Goal: Task Accomplishment & Management: Use online tool/utility

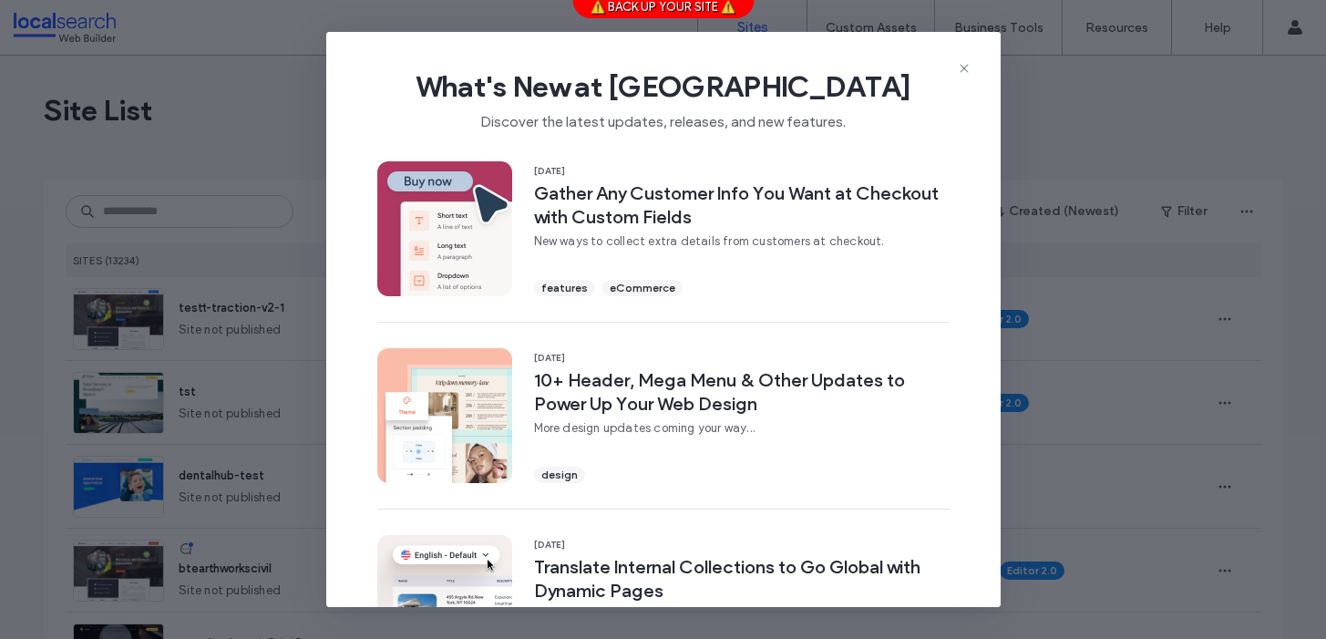
click at [964, 73] on icon at bounding box center [964, 68] width 15 height 15
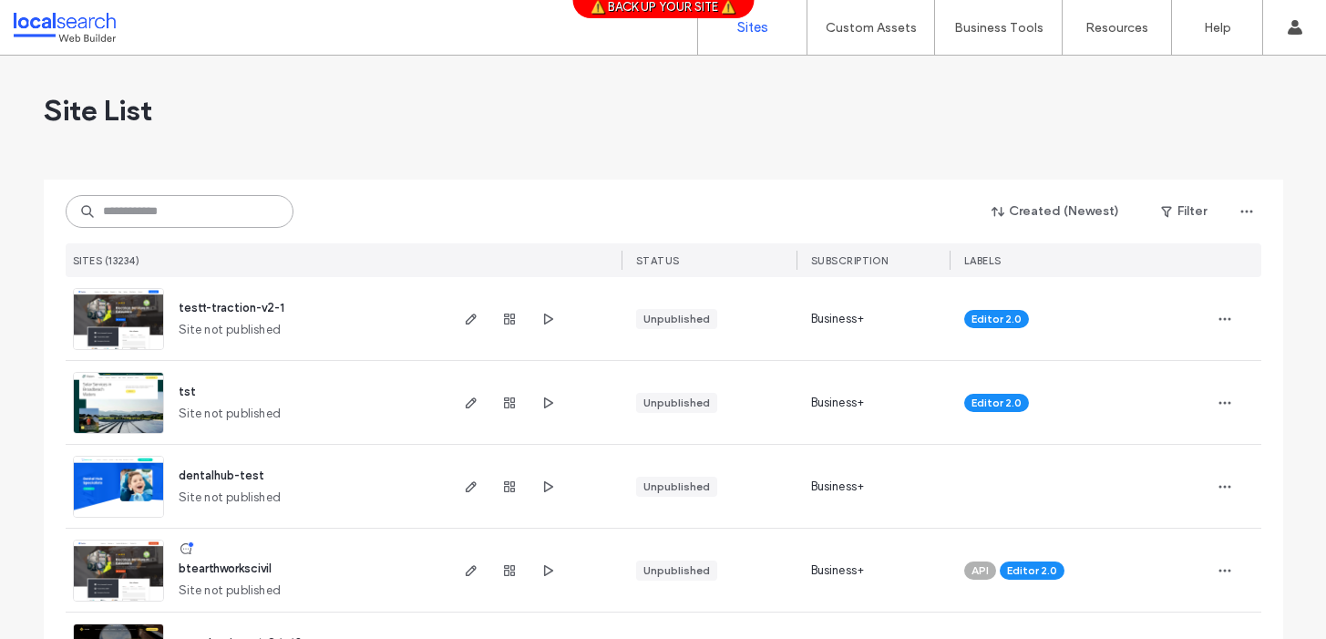
paste input "********"
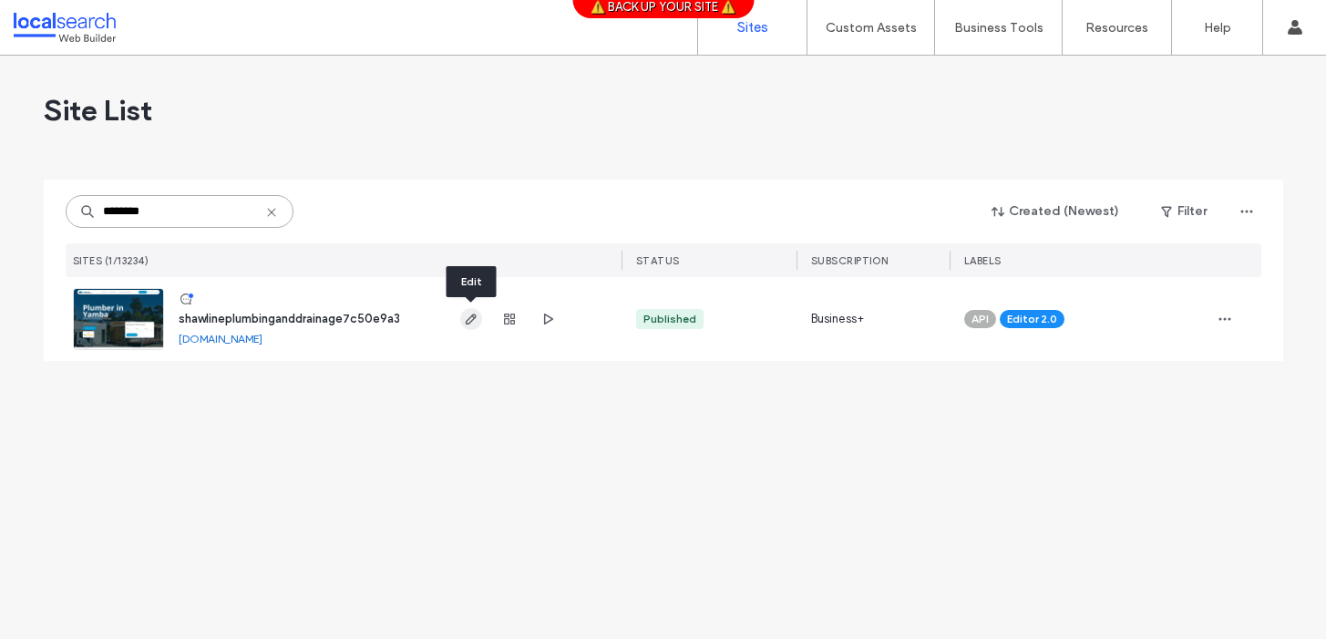
type input "********"
click at [471, 319] on use "button" at bounding box center [470, 319] width 11 height 11
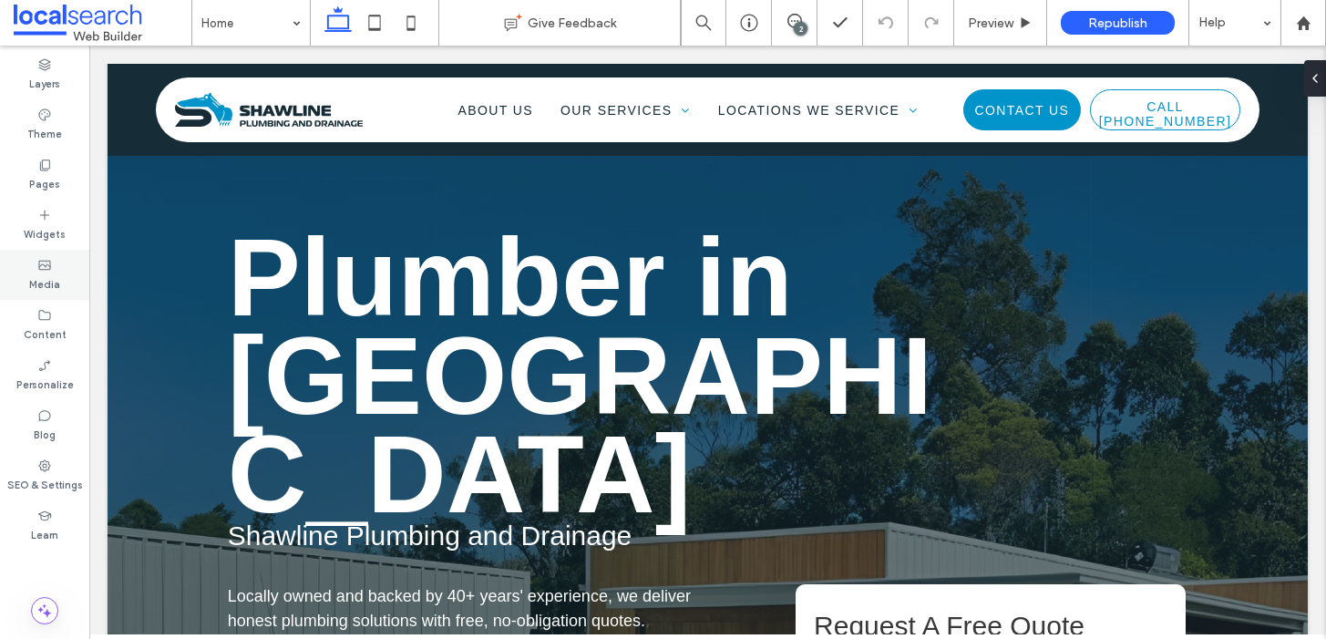
scroll to position [5, 0]
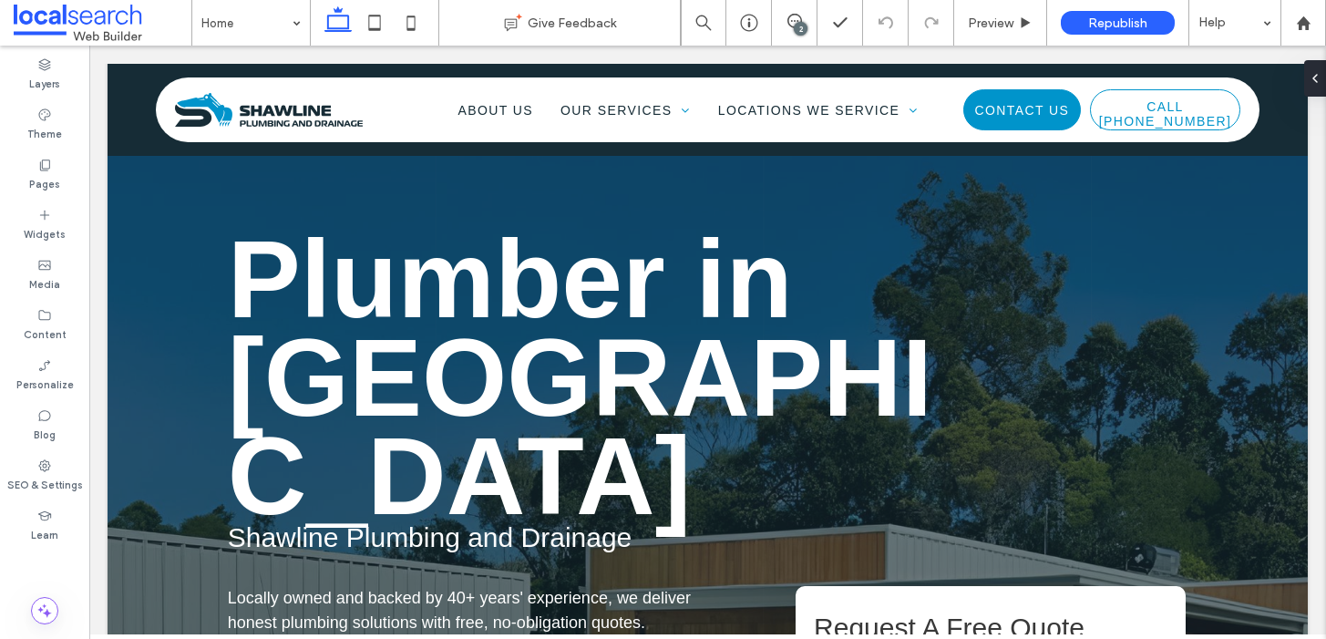
click at [795, 30] on div "2" at bounding box center [801, 29] width 14 height 14
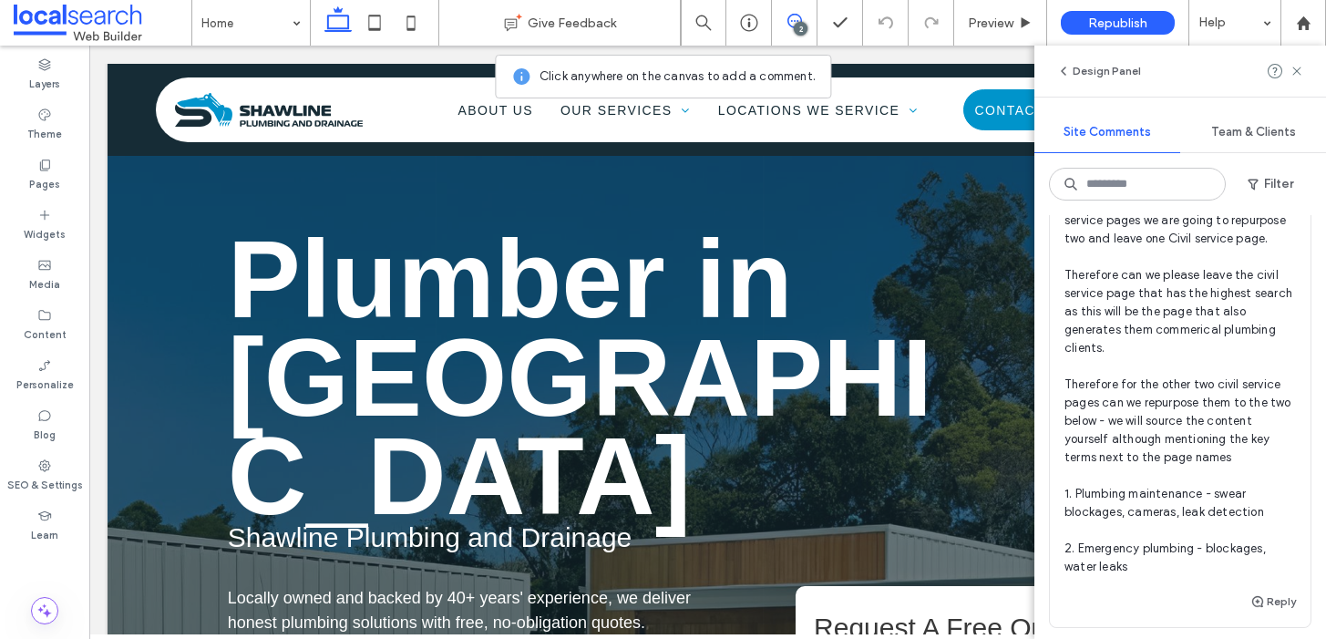
scroll to position [834, 0]
click at [46, 176] on label "Pages" at bounding box center [44, 182] width 31 height 20
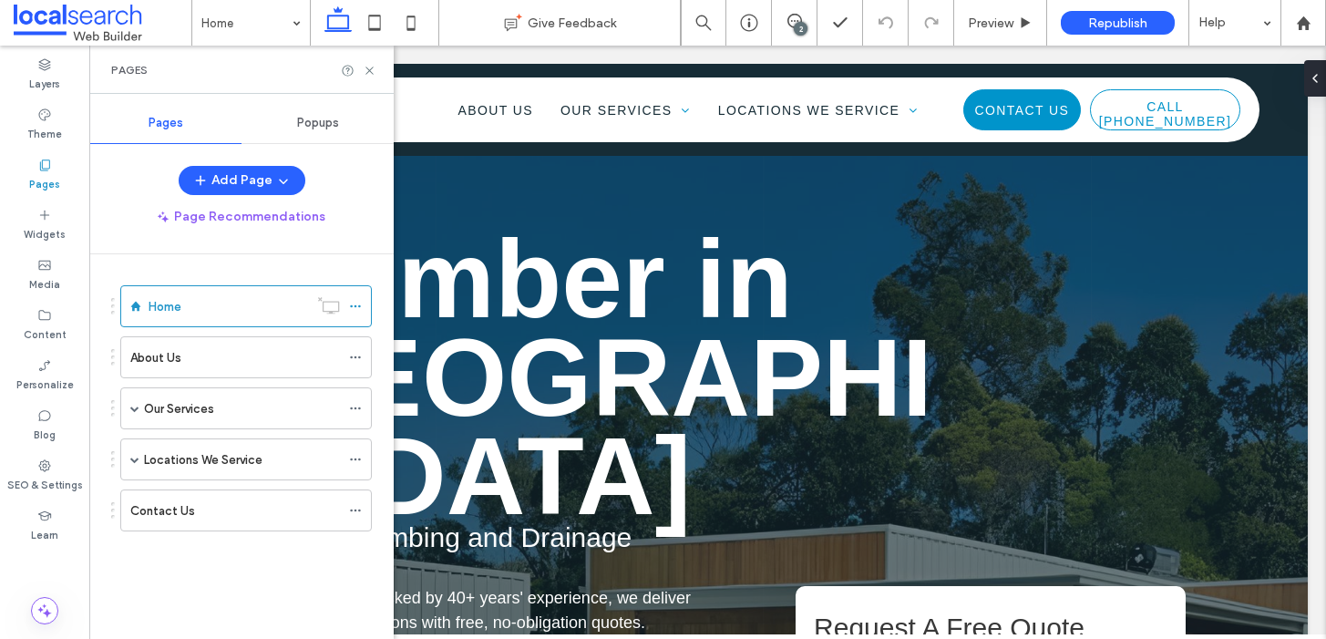
scroll to position [0, 0]
click at [136, 407] on span at bounding box center [134, 408] width 9 height 9
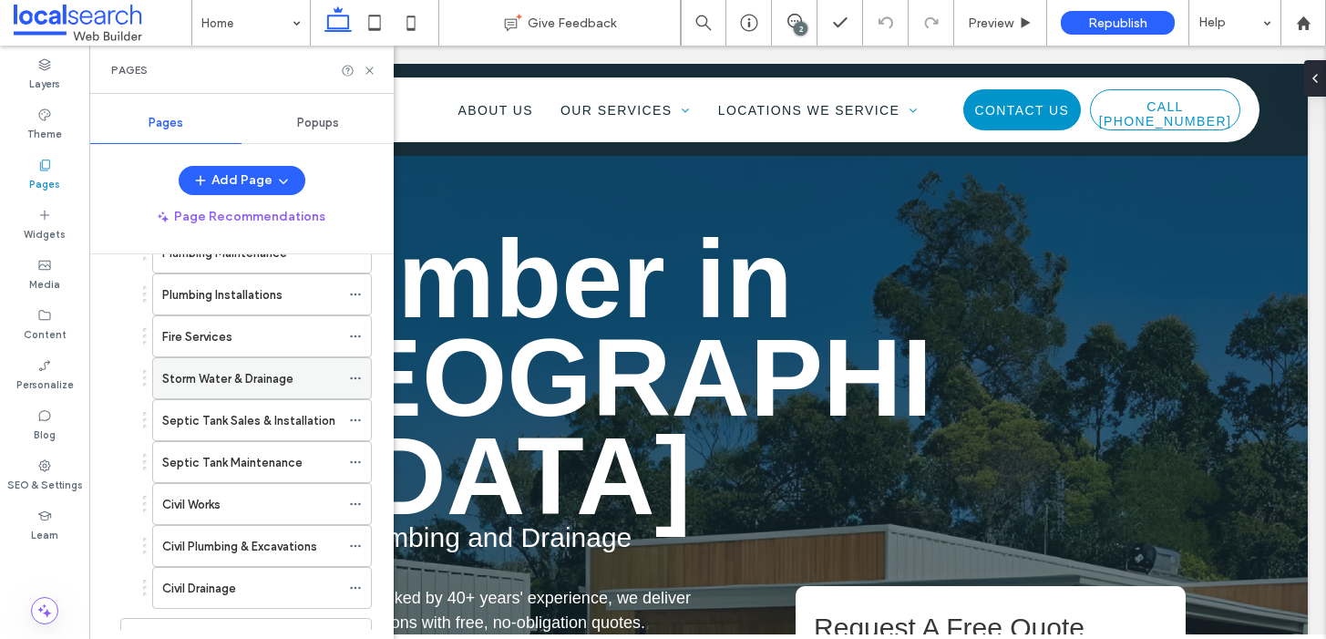
scroll to position [313, 0]
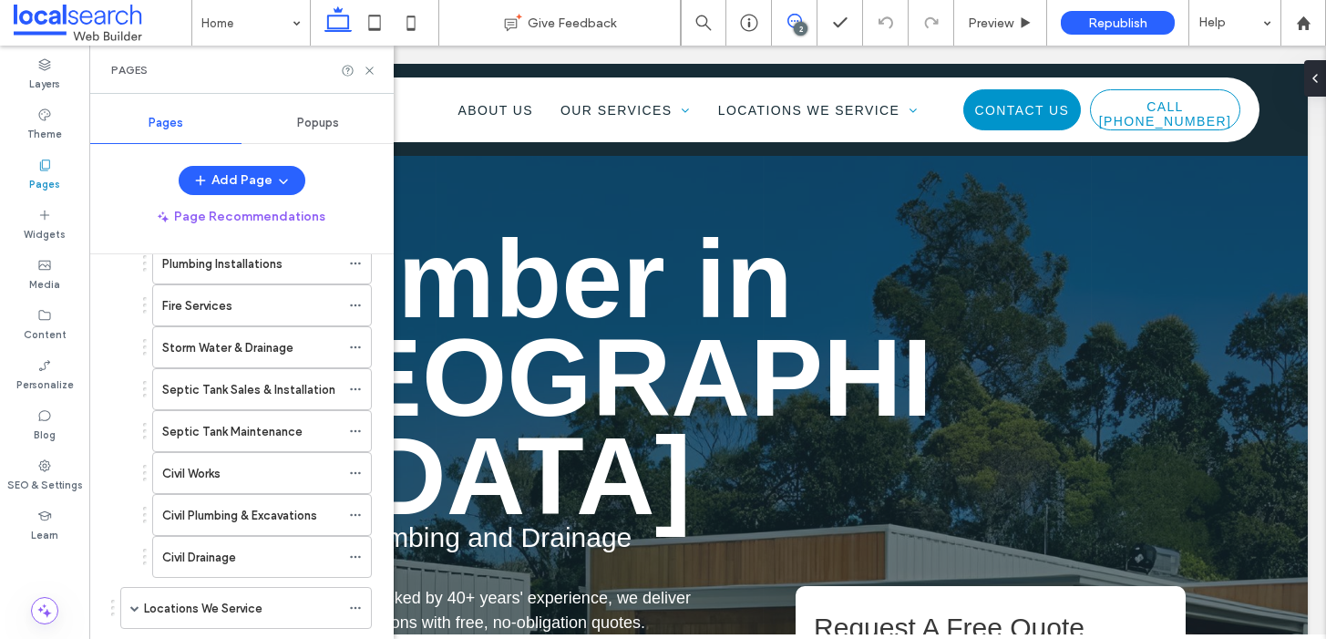
click at [793, 14] on use at bounding box center [795, 21] width 15 height 15
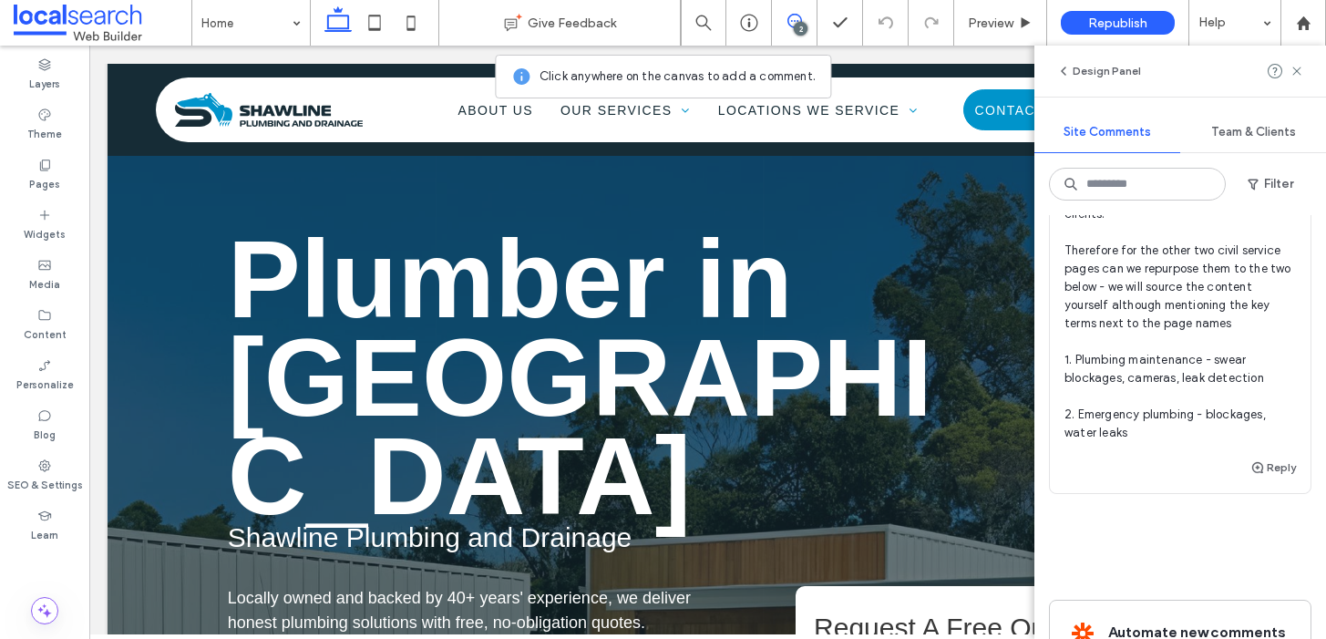
scroll to position [900, 0]
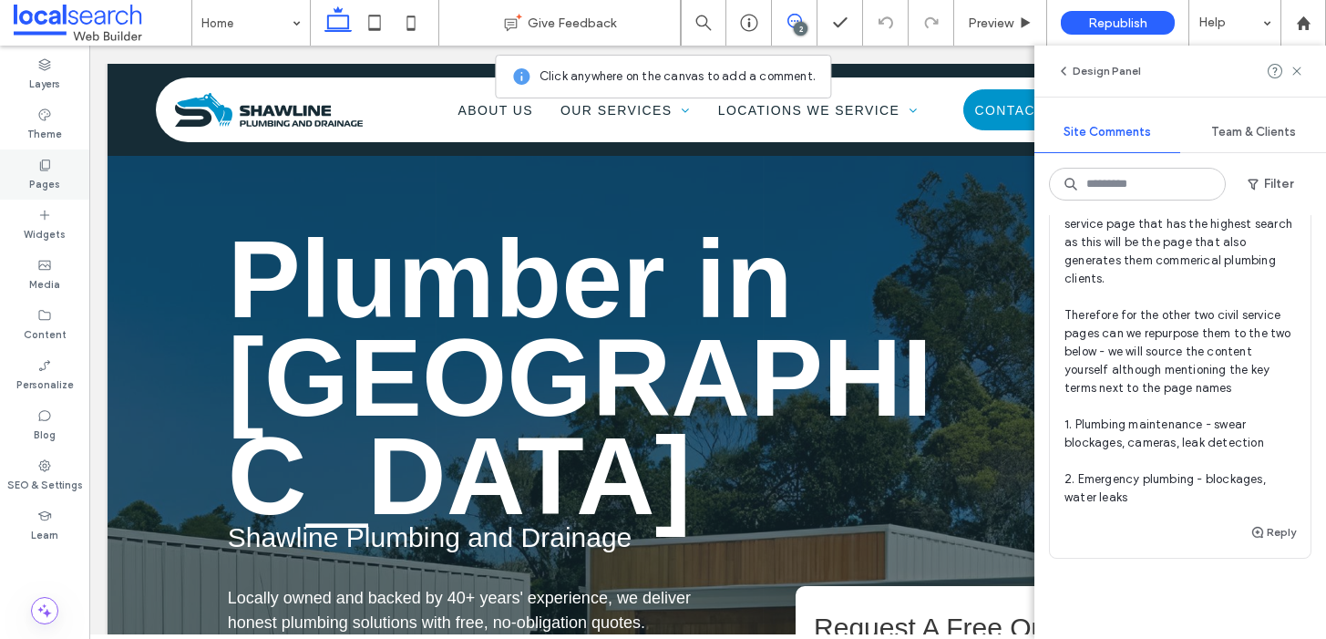
click at [20, 170] on div "Pages" at bounding box center [44, 174] width 89 height 50
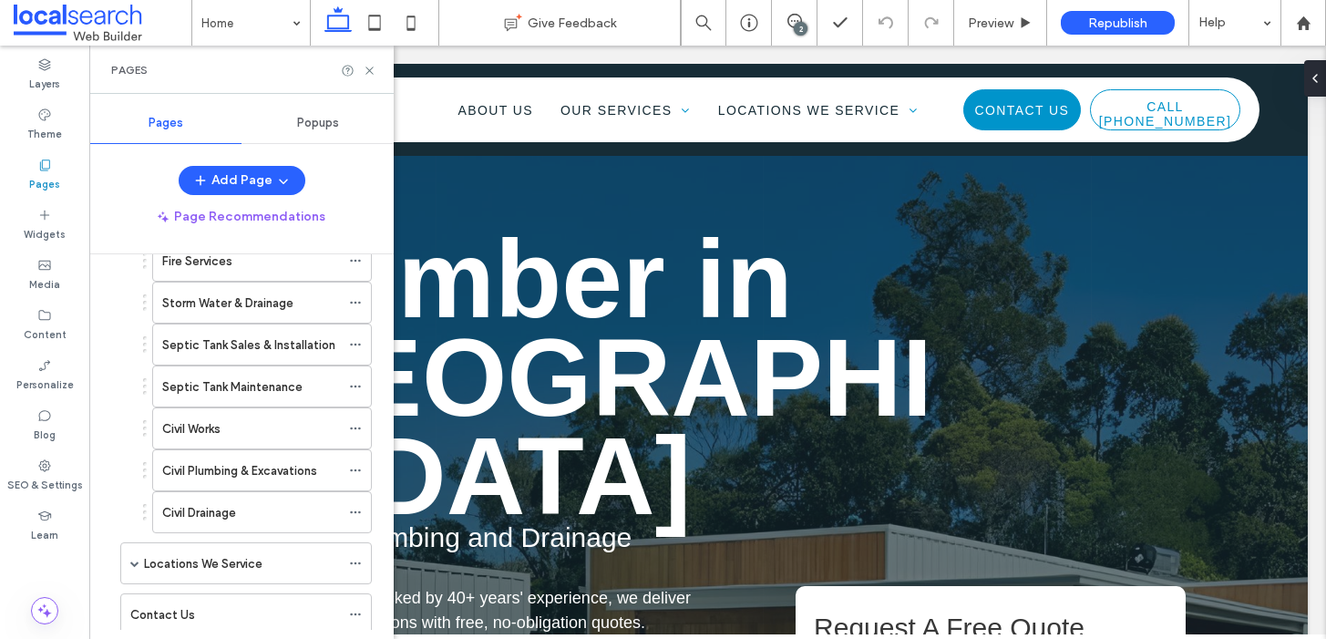
scroll to position [104, 0]
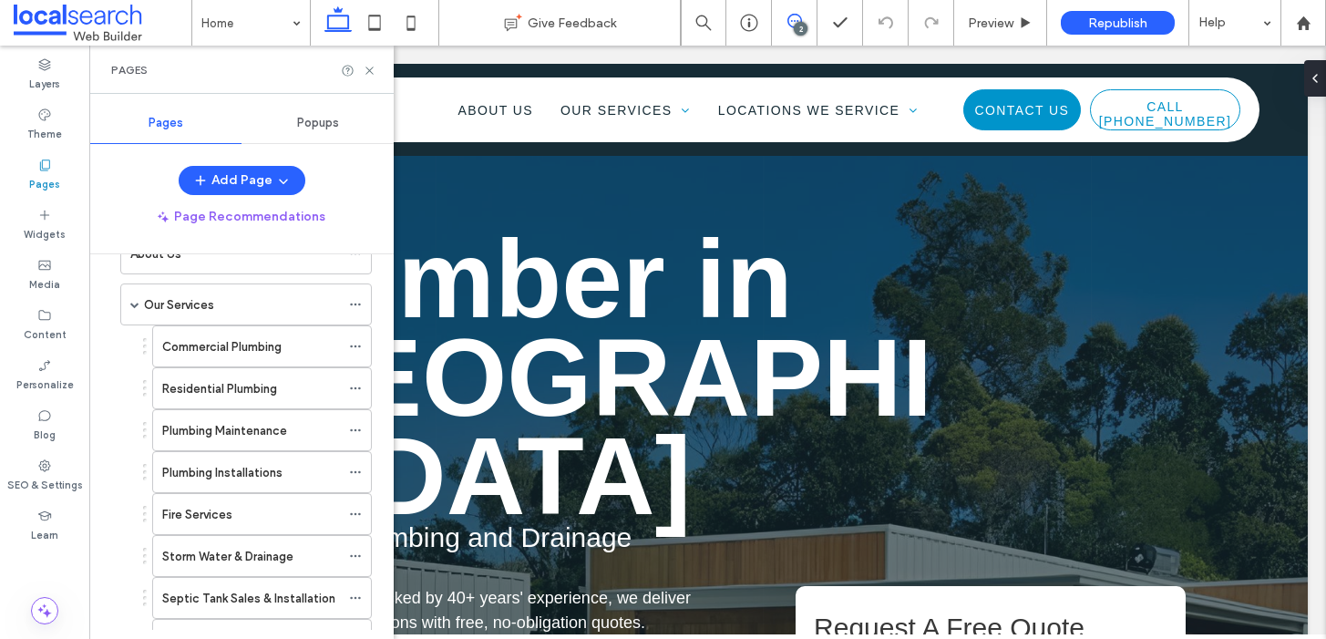
click at [798, 16] on icon at bounding box center [795, 21] width 15 height 15
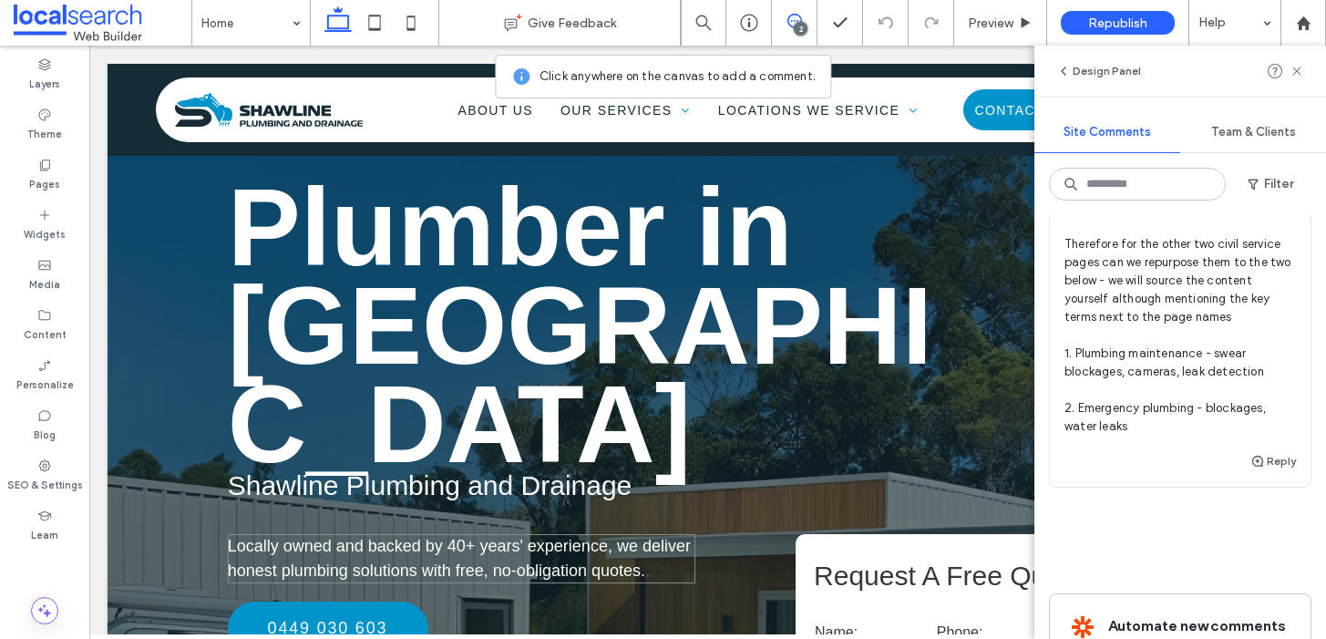
scroll to position [155, 0]
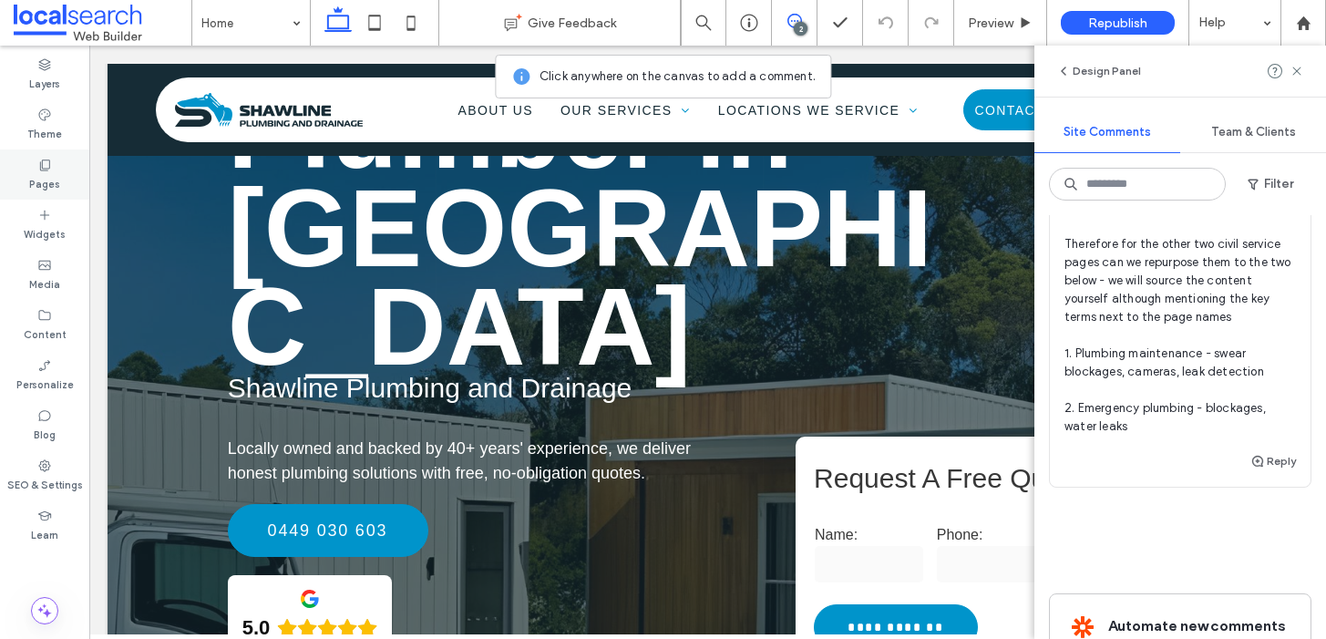
drag, startPoint x: 49, startPoint y: 166, endPoint x: 67, endPoint y: 180, distance: 22.6
click at [48, 165] on icon at bounding box center [44, 165] width 15 height 15
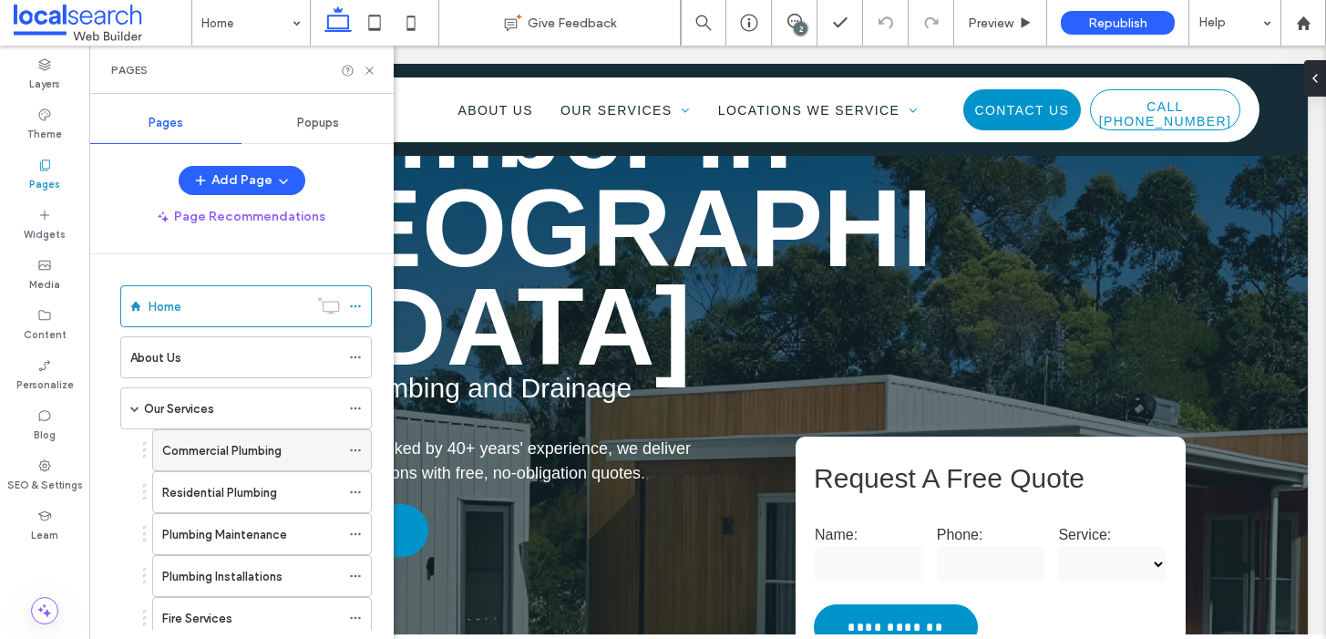
scroll to position [360, 0]
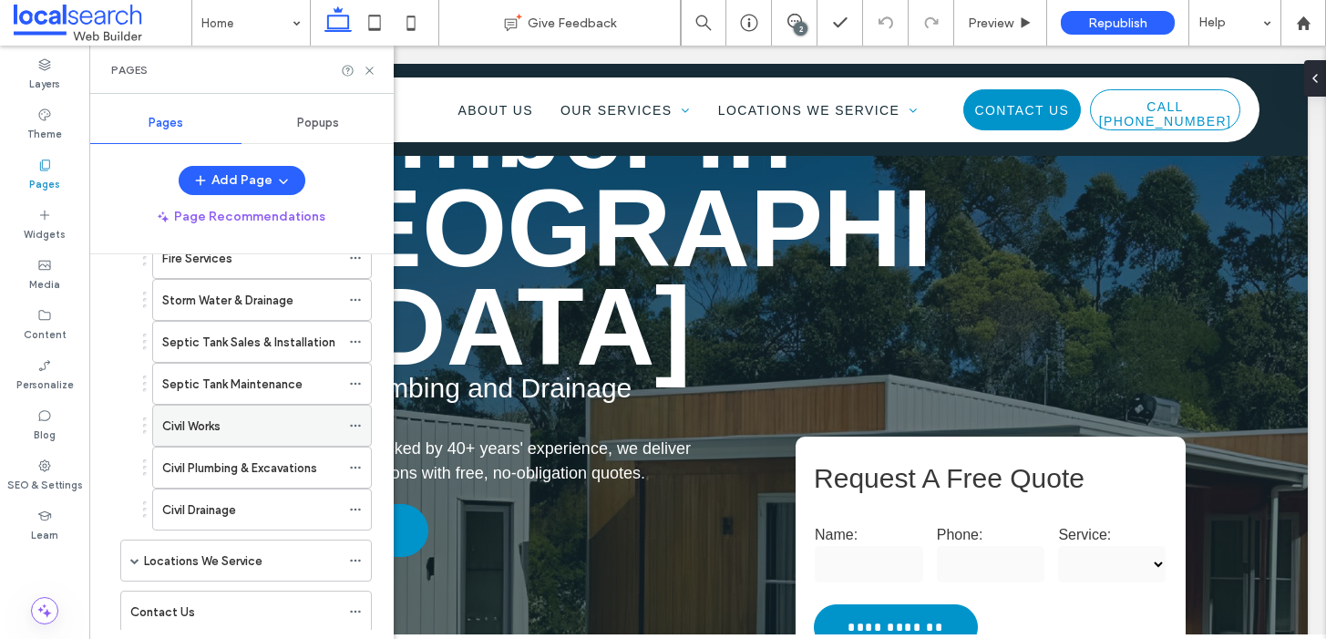
click at [211, 428] on label "Civil Works" at bounding box center [191, 426] width 58 height 32
click at [369, 71] on icon at bounding box center [370, 71] width 14 height 14
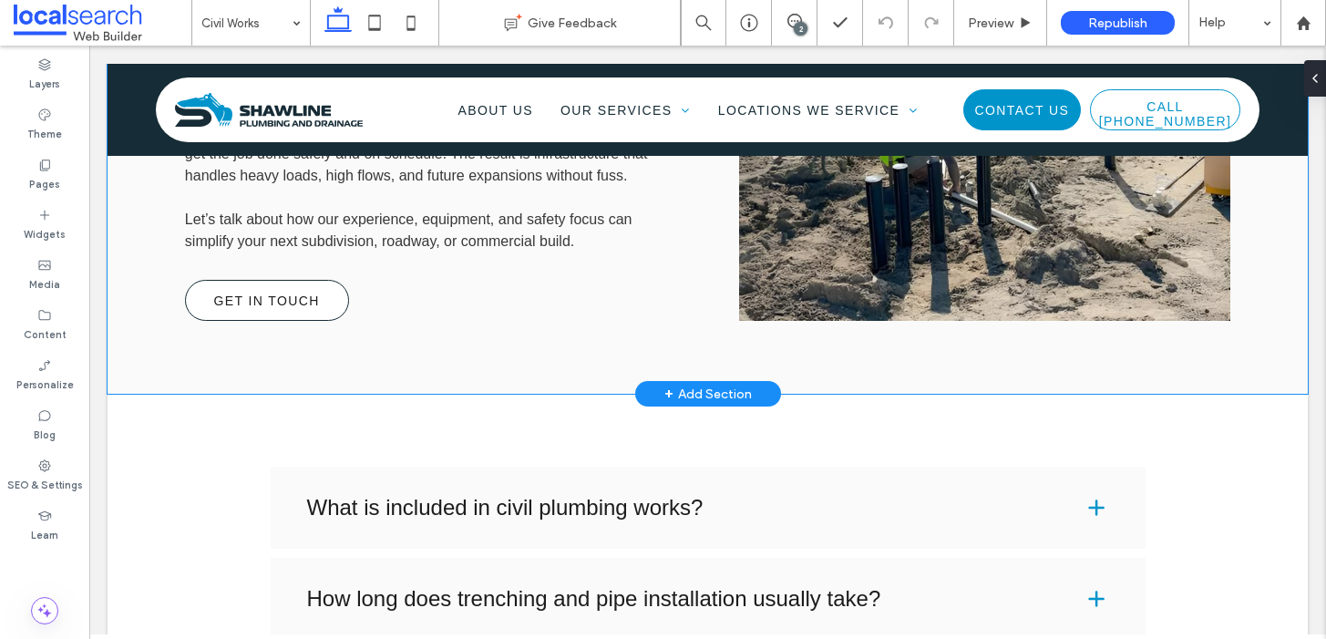
scroll to position [983, 0]
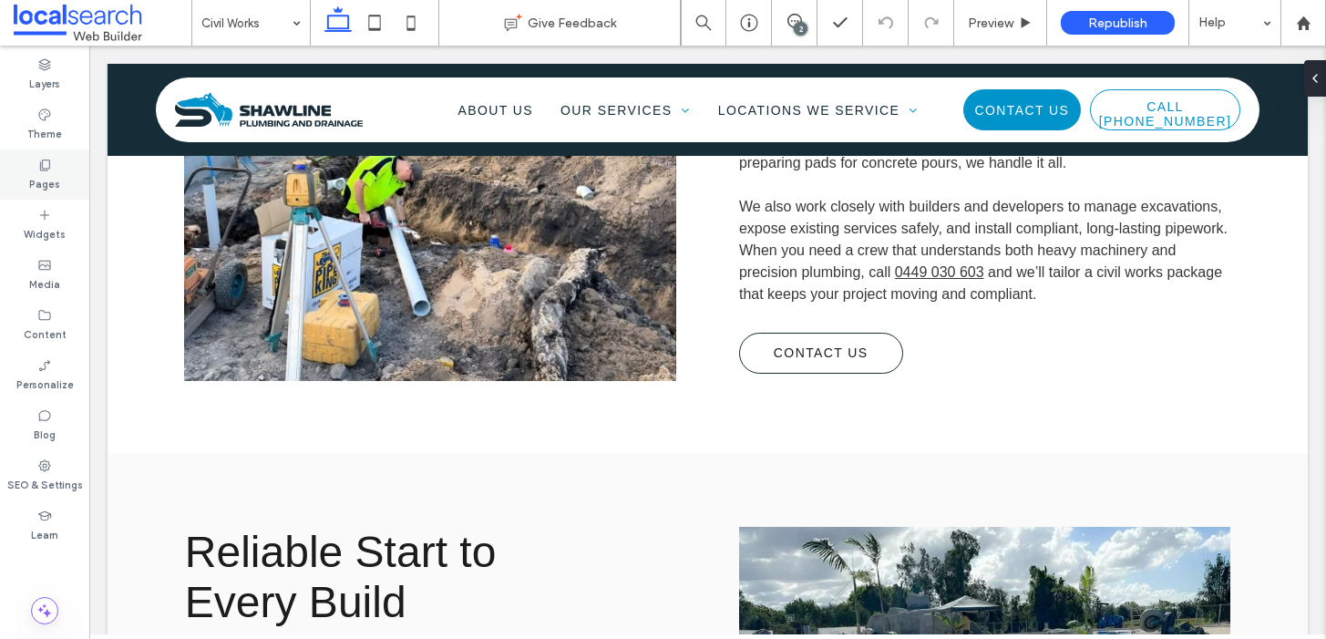
click at [41, 186] on label "Pages" at bounding box center [44, 182] width 31 height 20
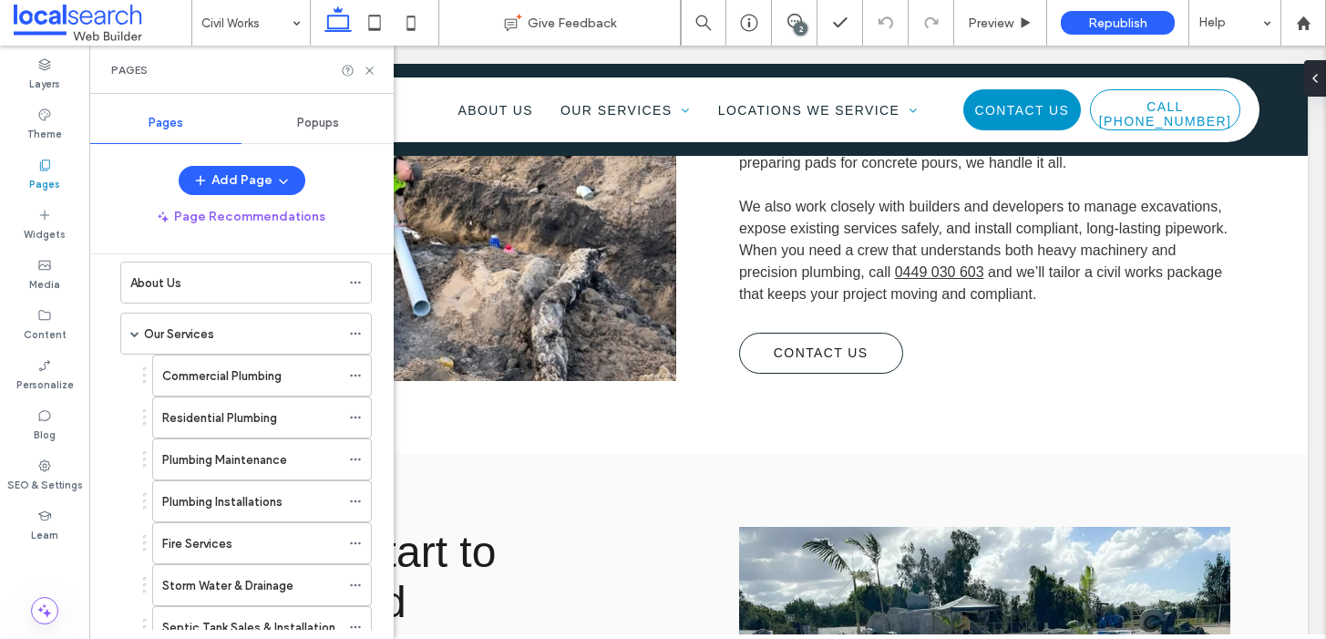
scroll to position [408, 0]
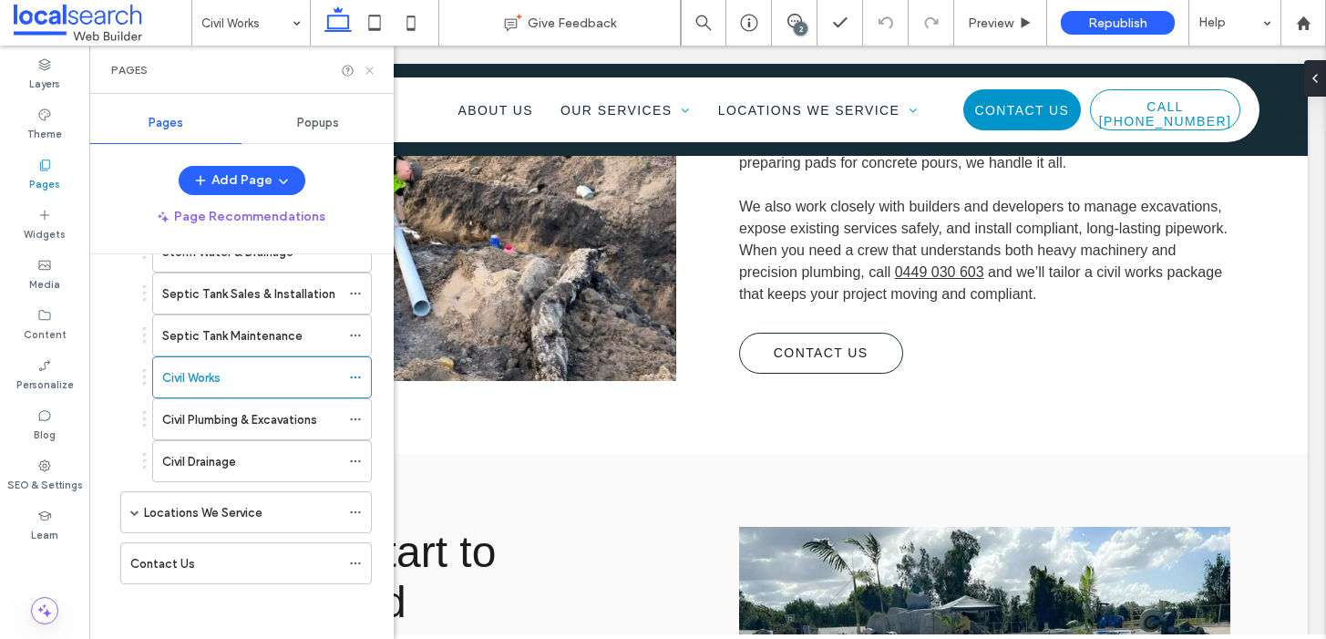
click at [371, 67] on icon at bounding box center [370, 71] width 14 height 14
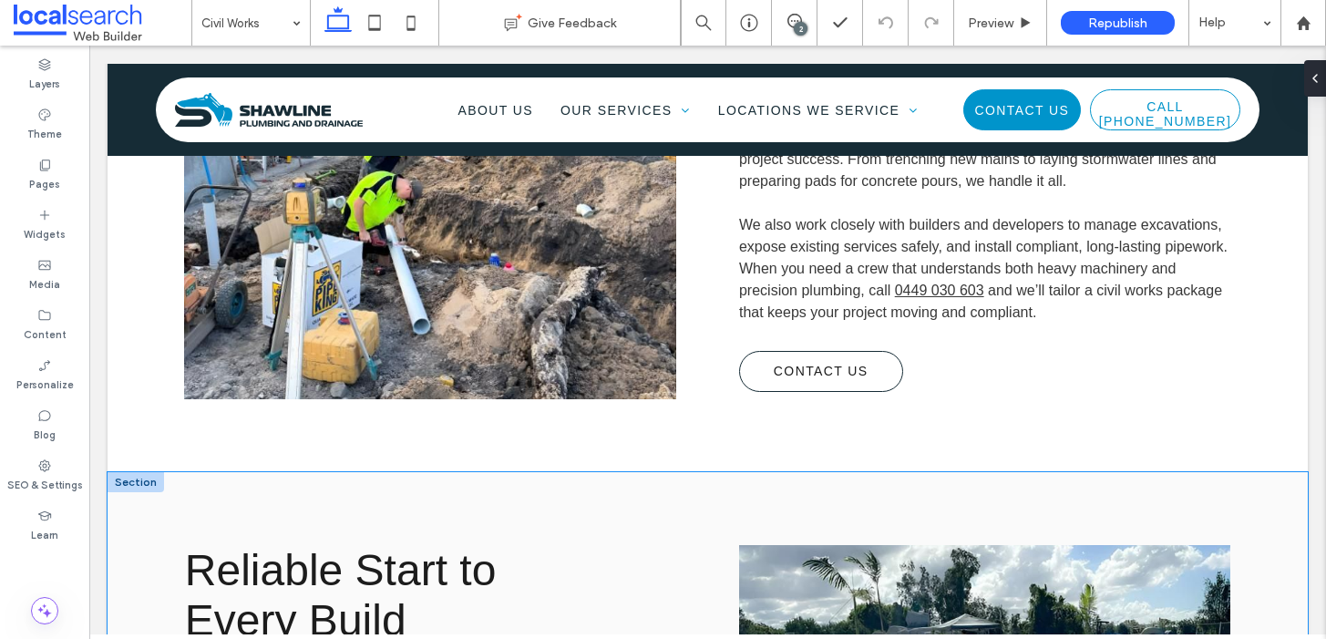
scroll to position [1000, 0]
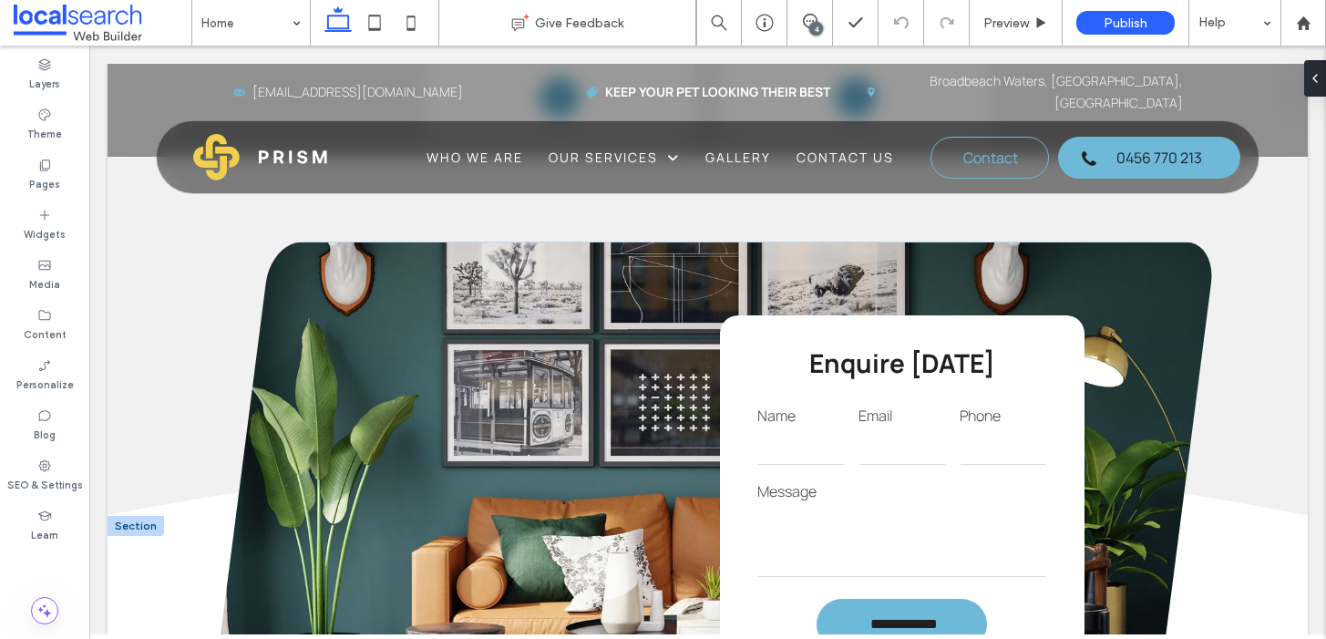
scroll to position [3391, 0]
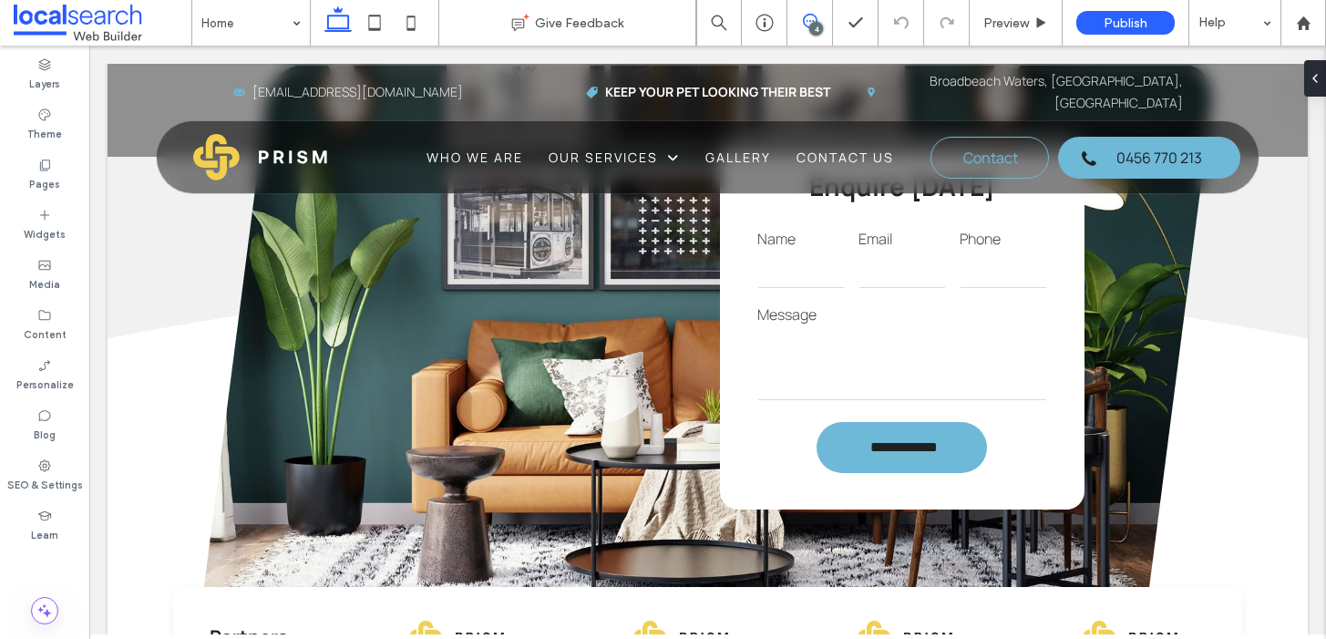
click at [809, 16] on icon at bounding box center [810, 21] width 15 height 15
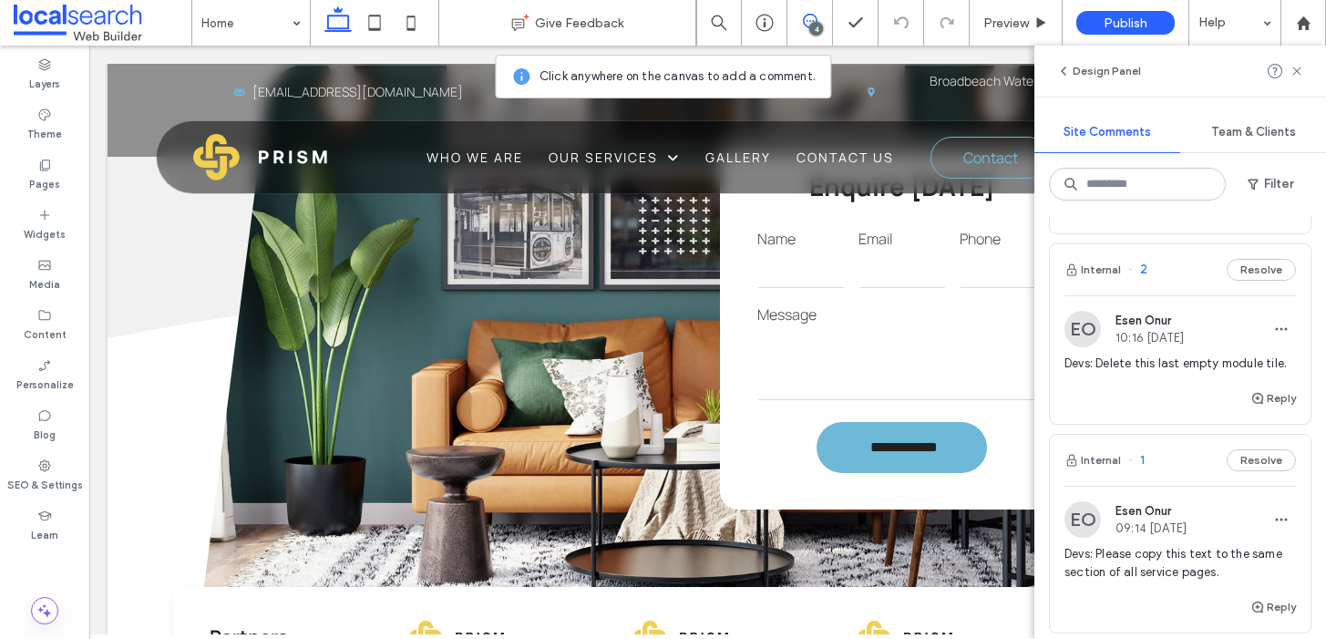
scroll to position [380, 0]
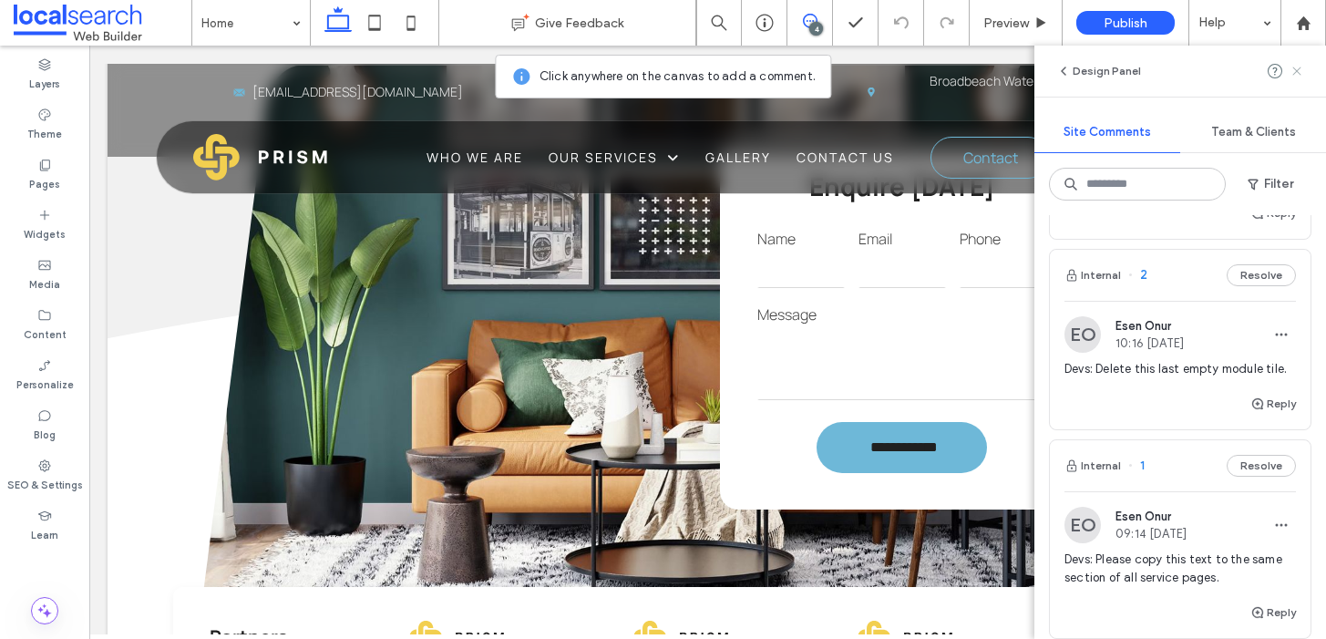
click at [1302, 73] on icon at bounding box center [1297, 71] width 15 height 15
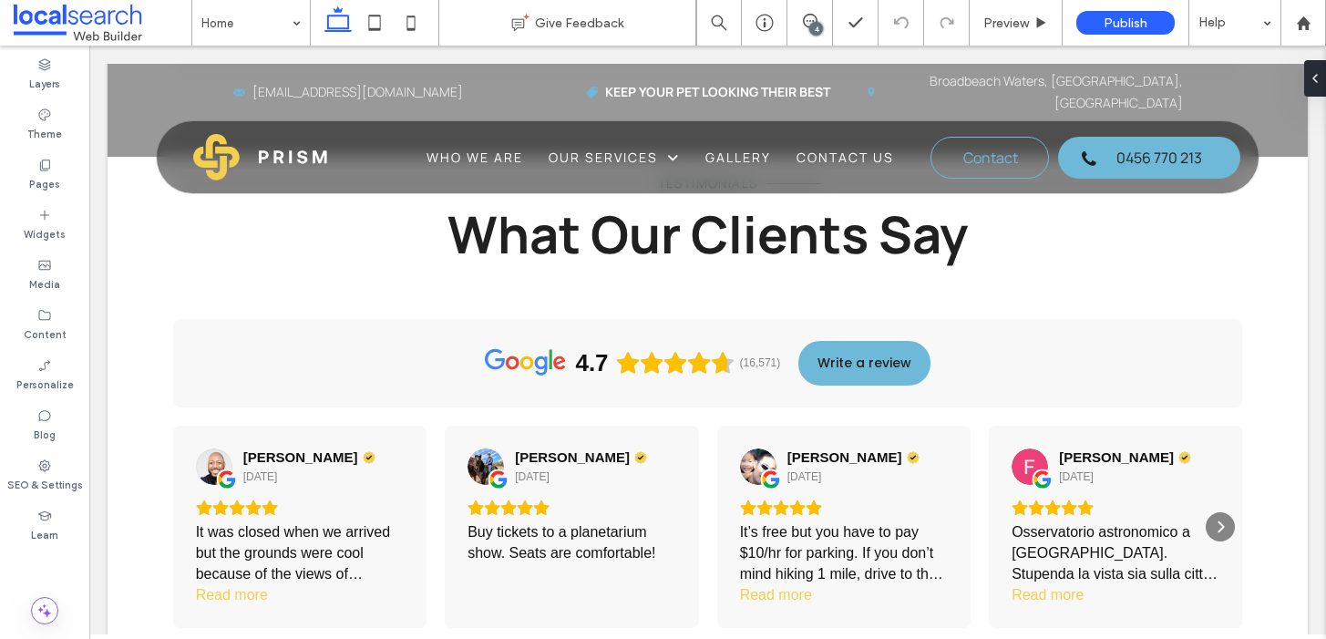
scroll to position [0, 0]
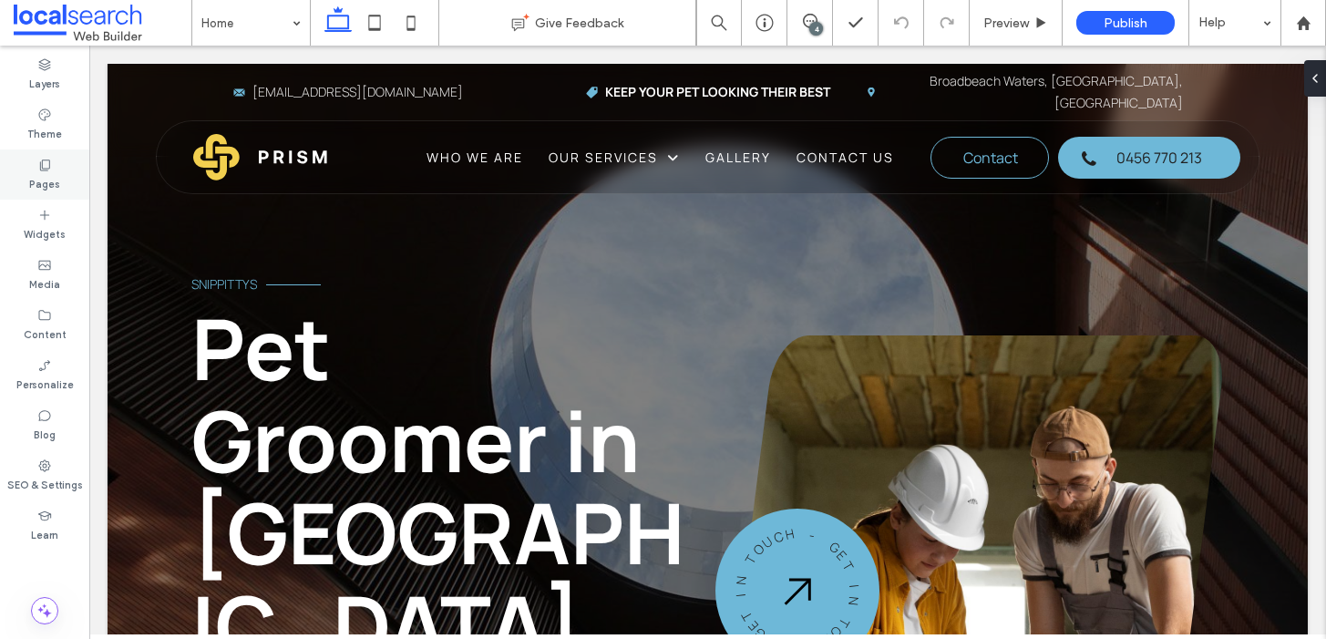
click at [61, 195] on div "Pages" at bounding box center [44, 174] width 89 height 50
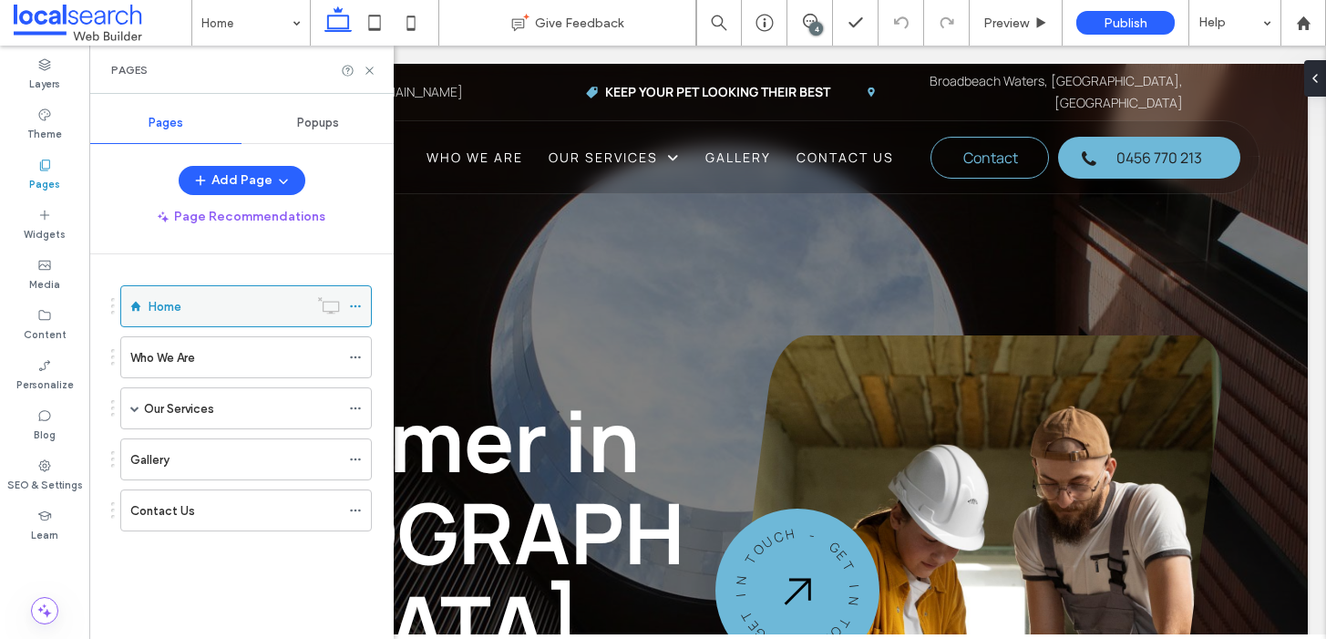
click at [173, 307] on label "Home" at bounding box center [165, 307] width 33 height 32
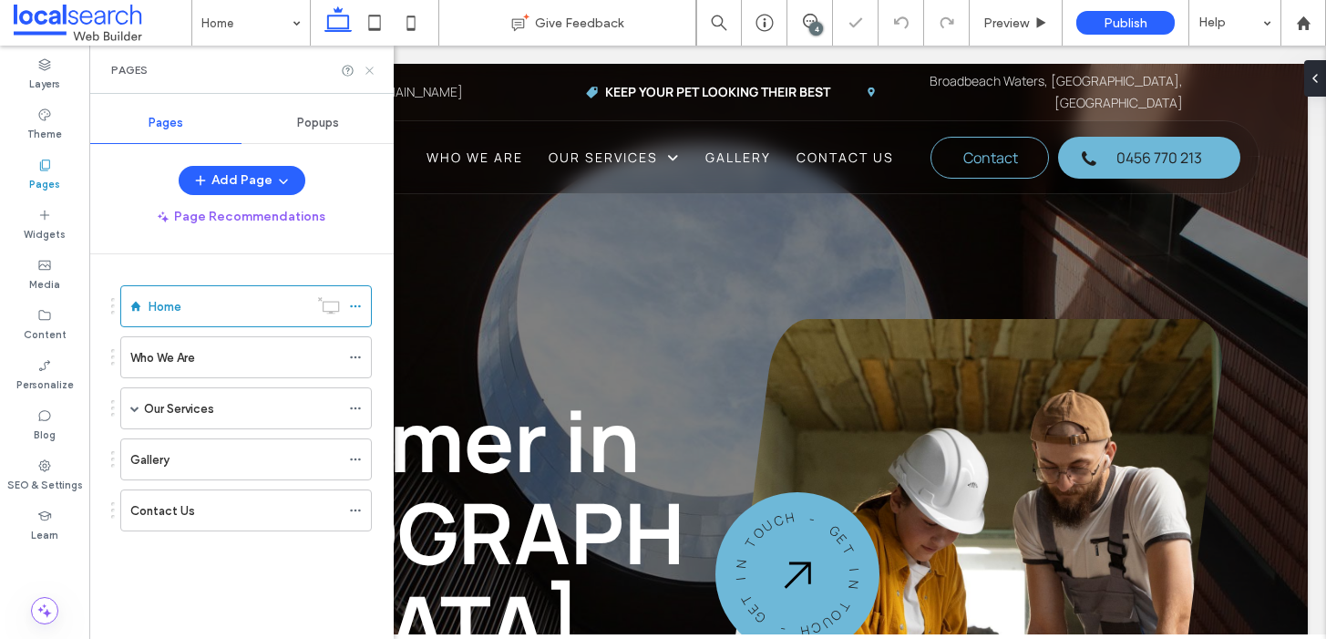
click at [369, 68] on icon at bounding box center [370, 71] width 14 height 14
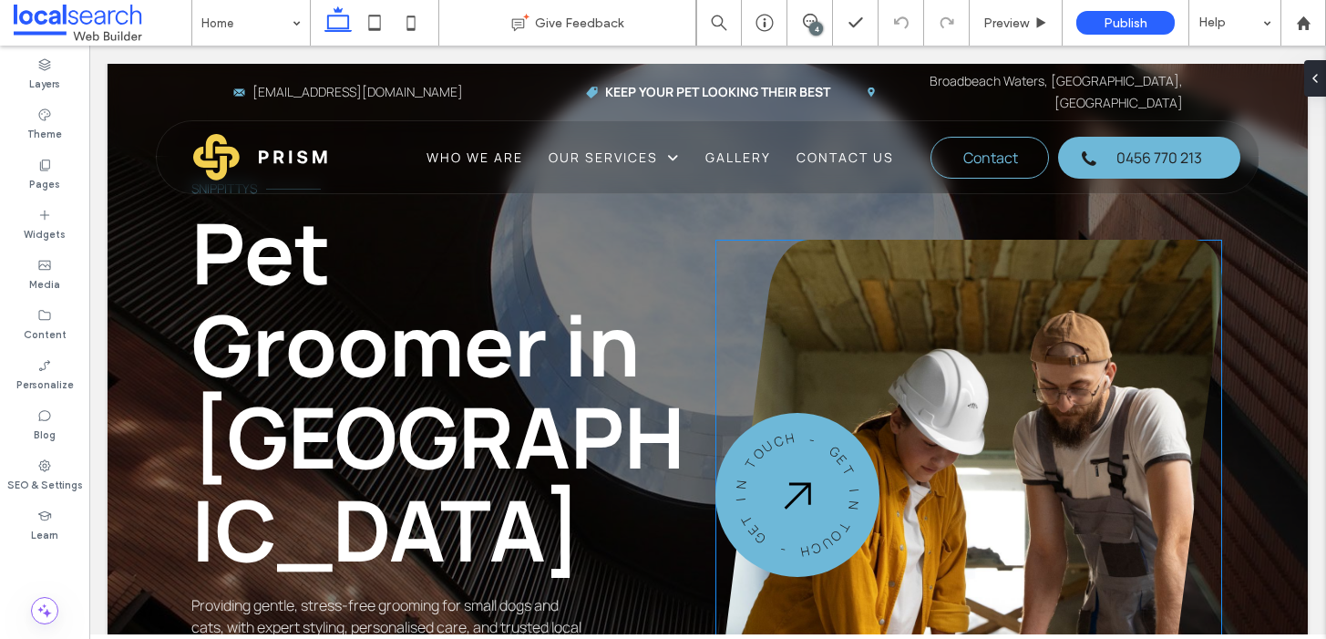
scroll to position [141, 0]
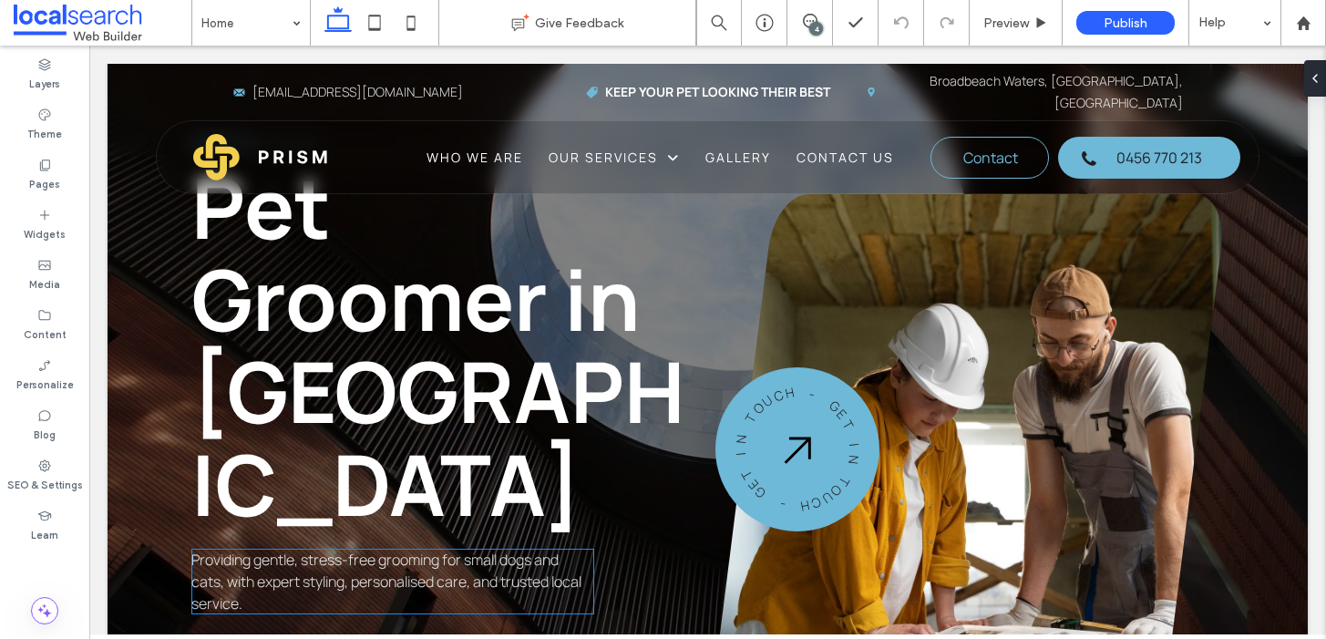
click at [331, 550] on span "Providing gentle, stress-free grooming for small dogs and cats, with expert sty…" at bounding box center [386, 582] width 390 height 64
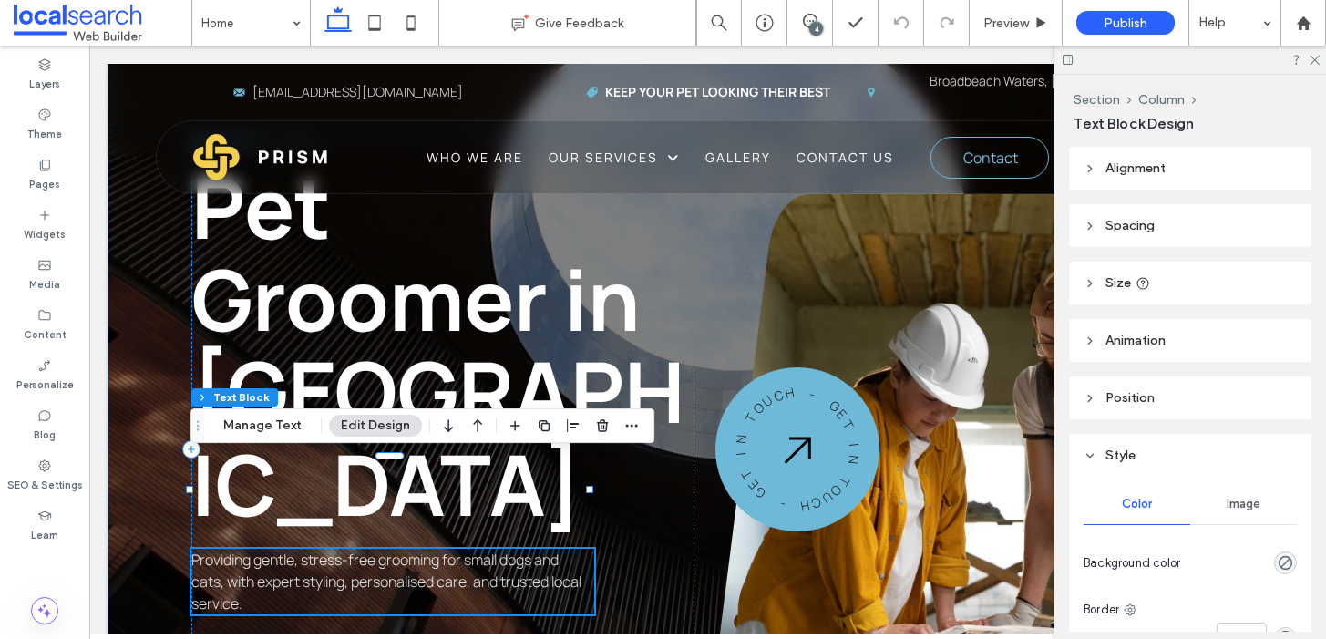
click at [331, 549] on div "Providing gentle, stress-free grooming for small dogs and cats, with expert sty…" at bounding box center [392, 582] width 403 height 66
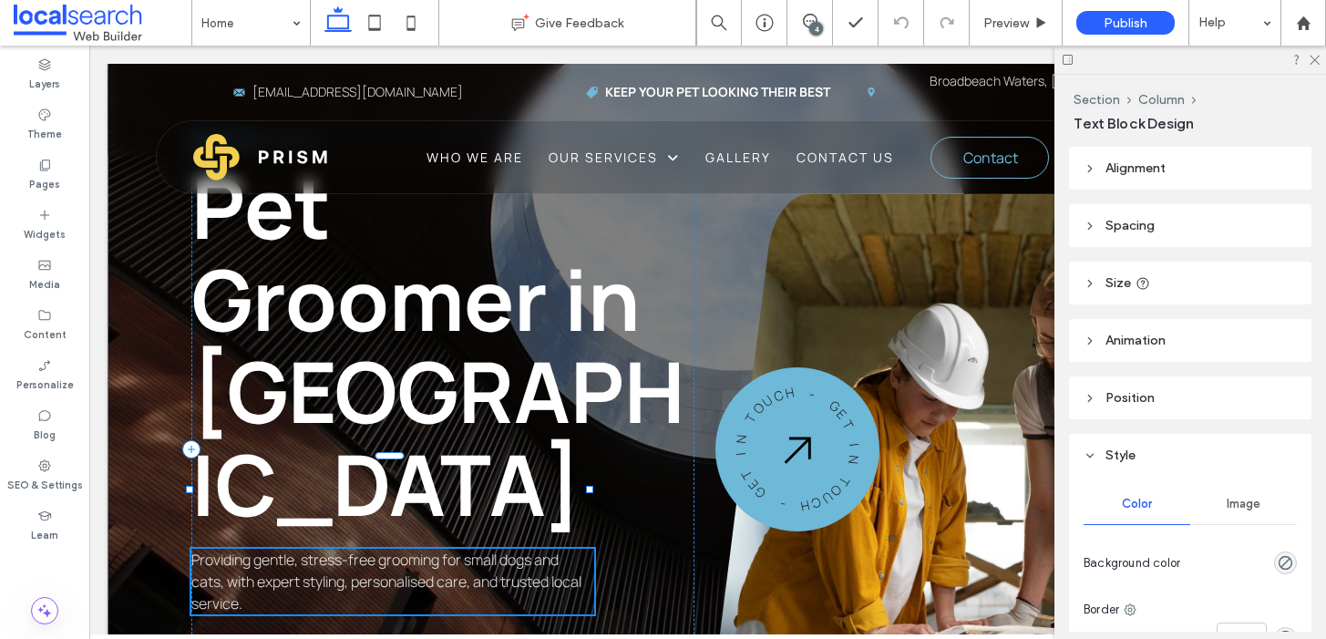
type input "*******"
type input "**"
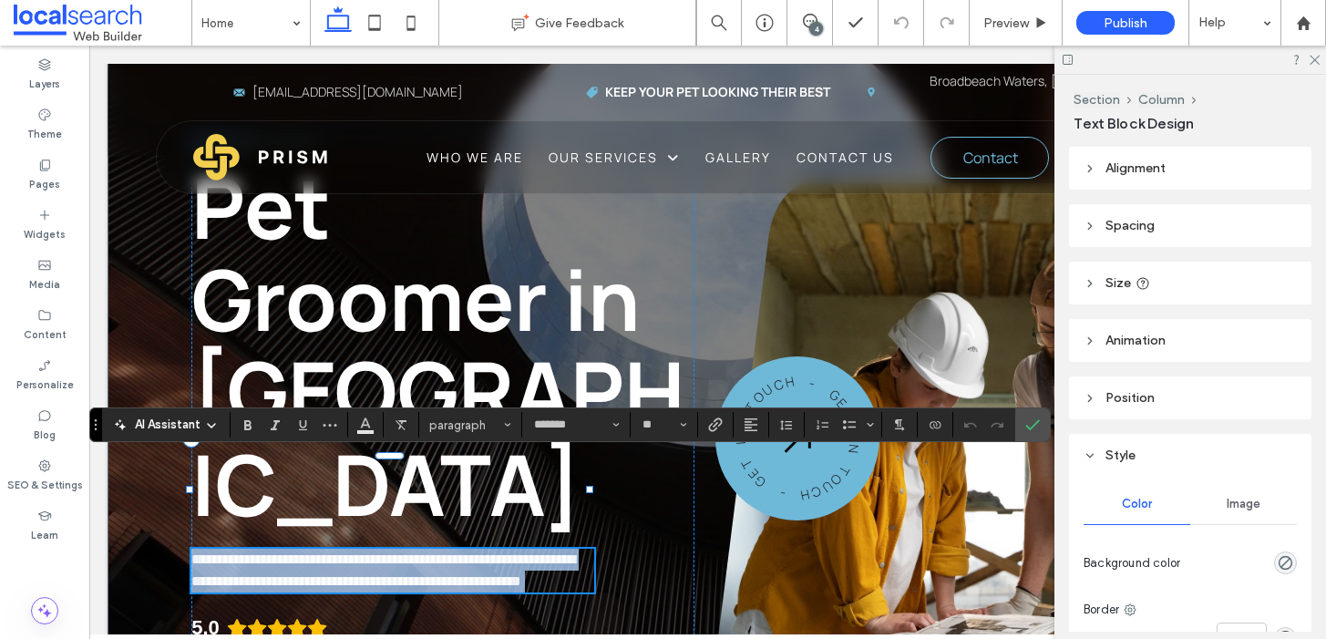
click at [332, 552] on span "**********" at bounding box center [383, 570] width 384 height 36
copy span "**********"
paste div
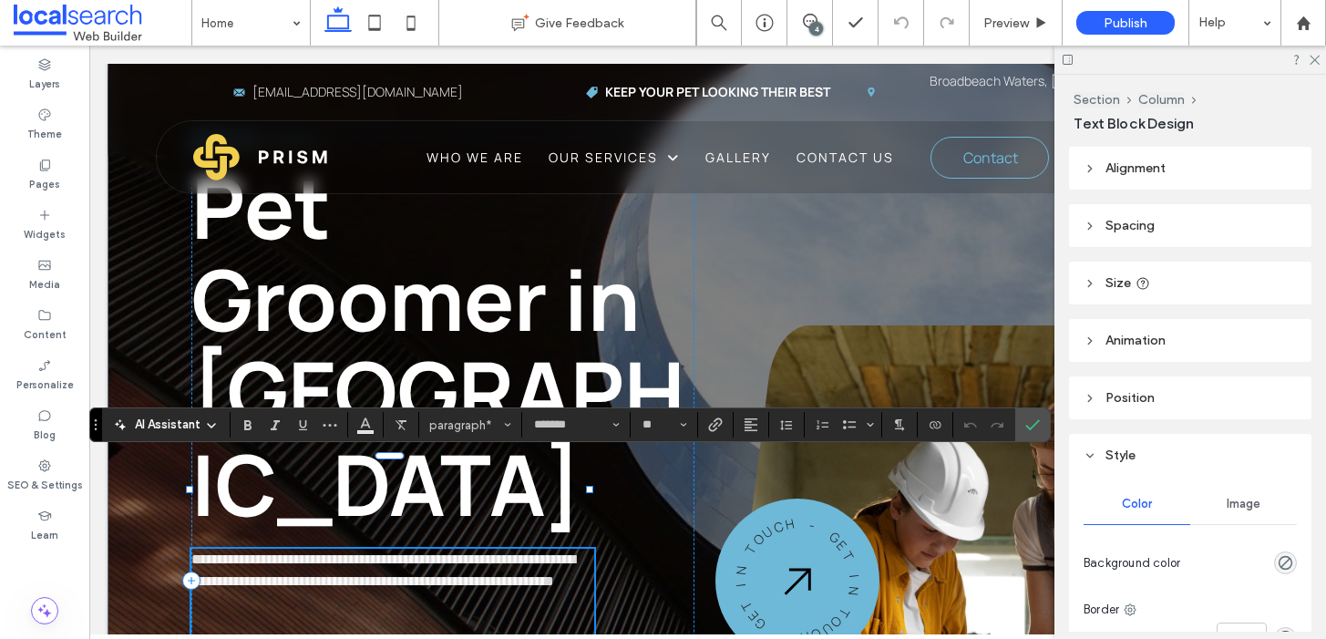
scroll to position [0, 0]
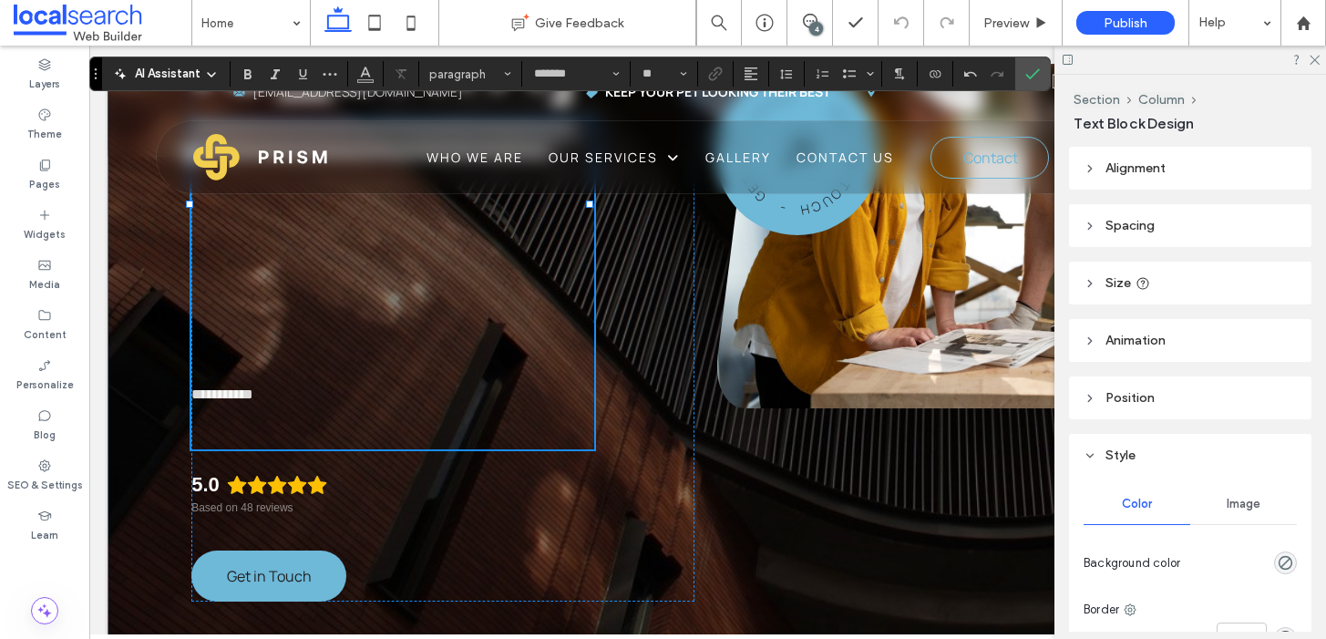
click at [323, 406] on p at bounding box center [392, 428] width 403 height 44
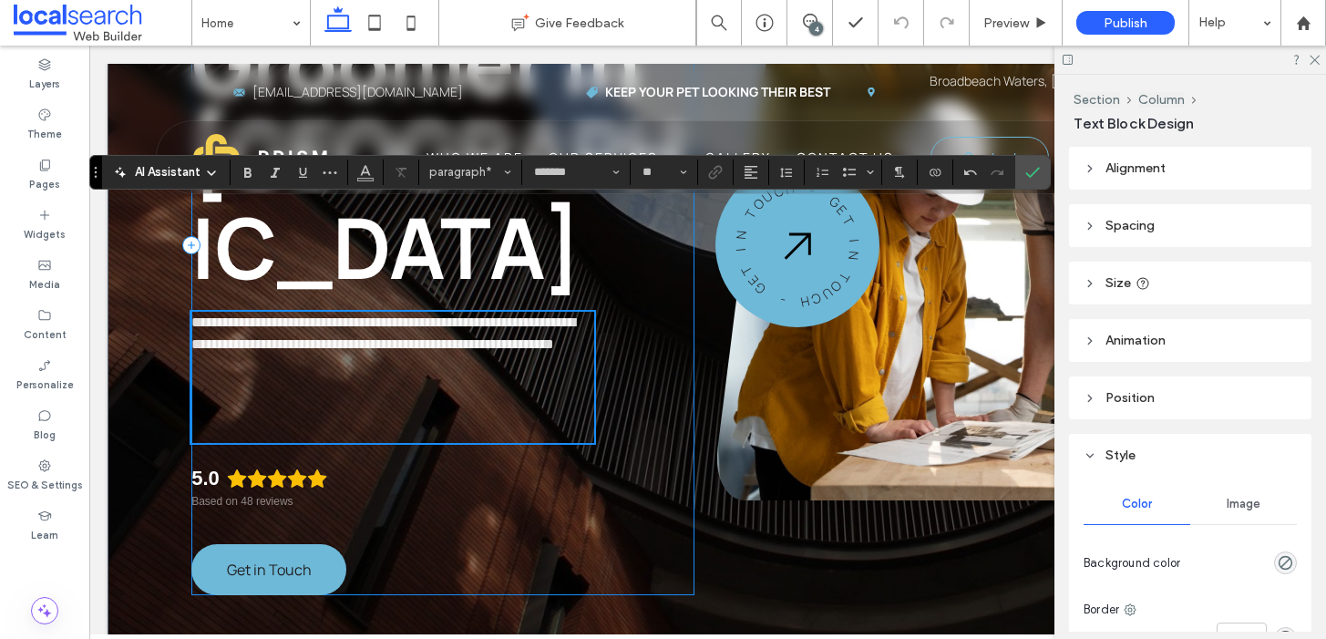
scroll to position [360, 0]
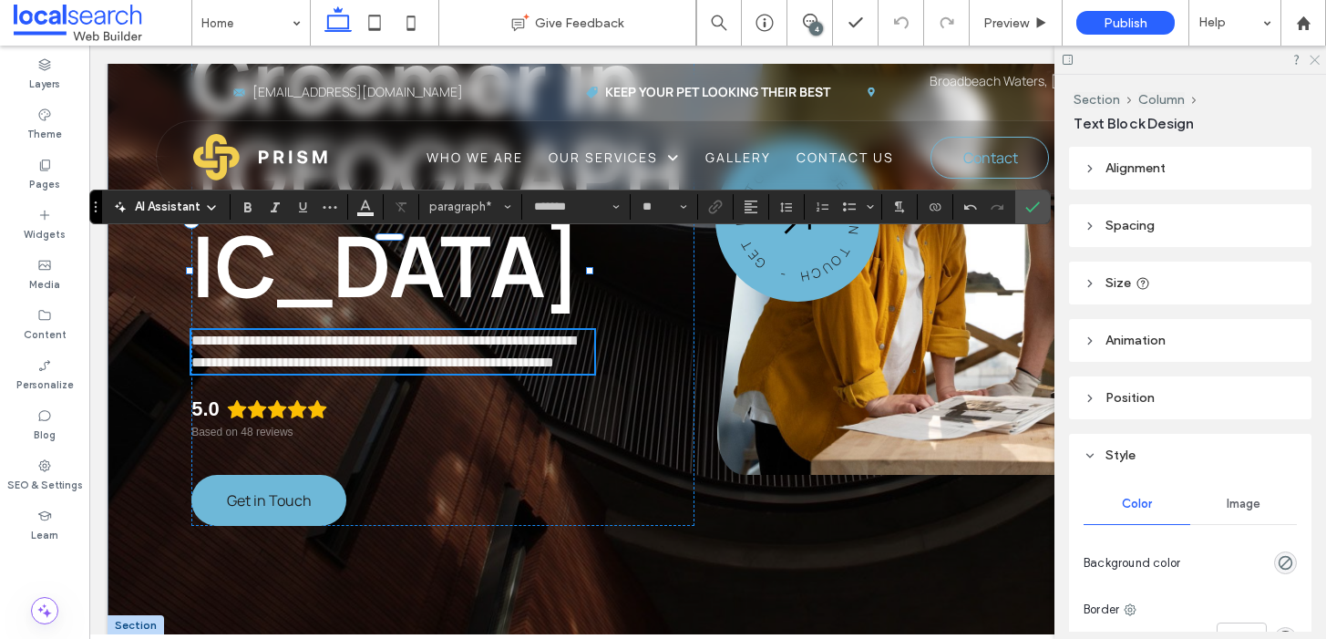
click at [1314, 62] on icon at bounding box center [1314, 59] width 12 height 12
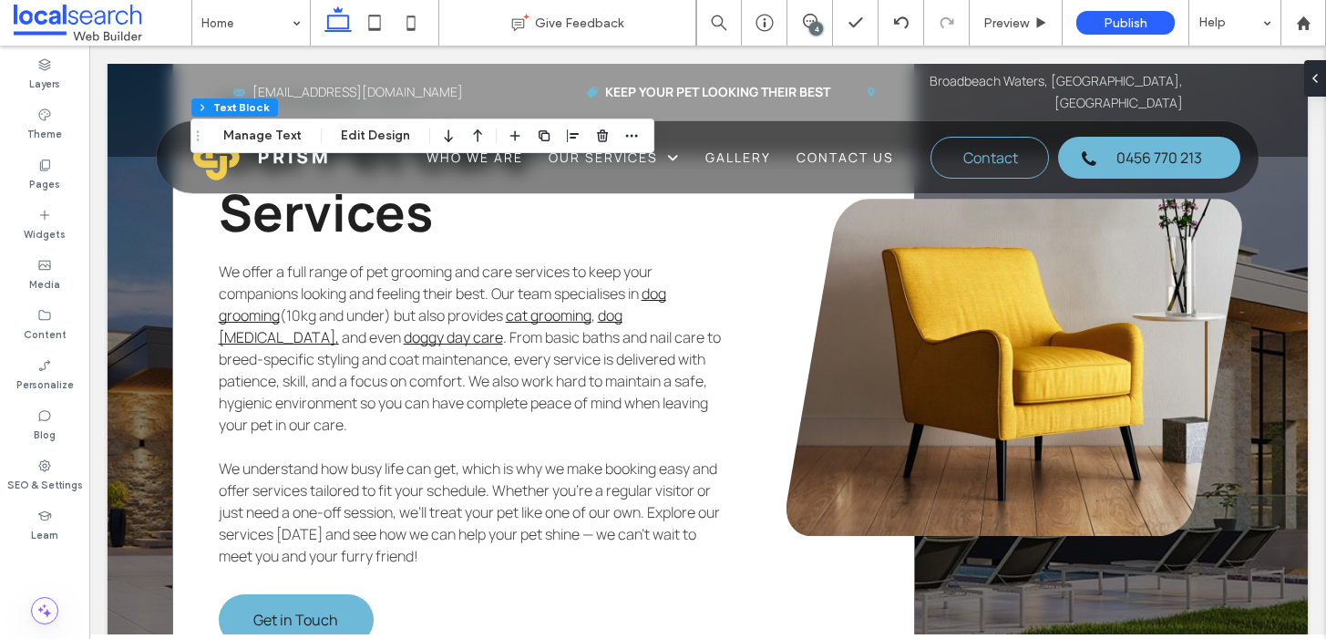
scroll to position [4833, 0]
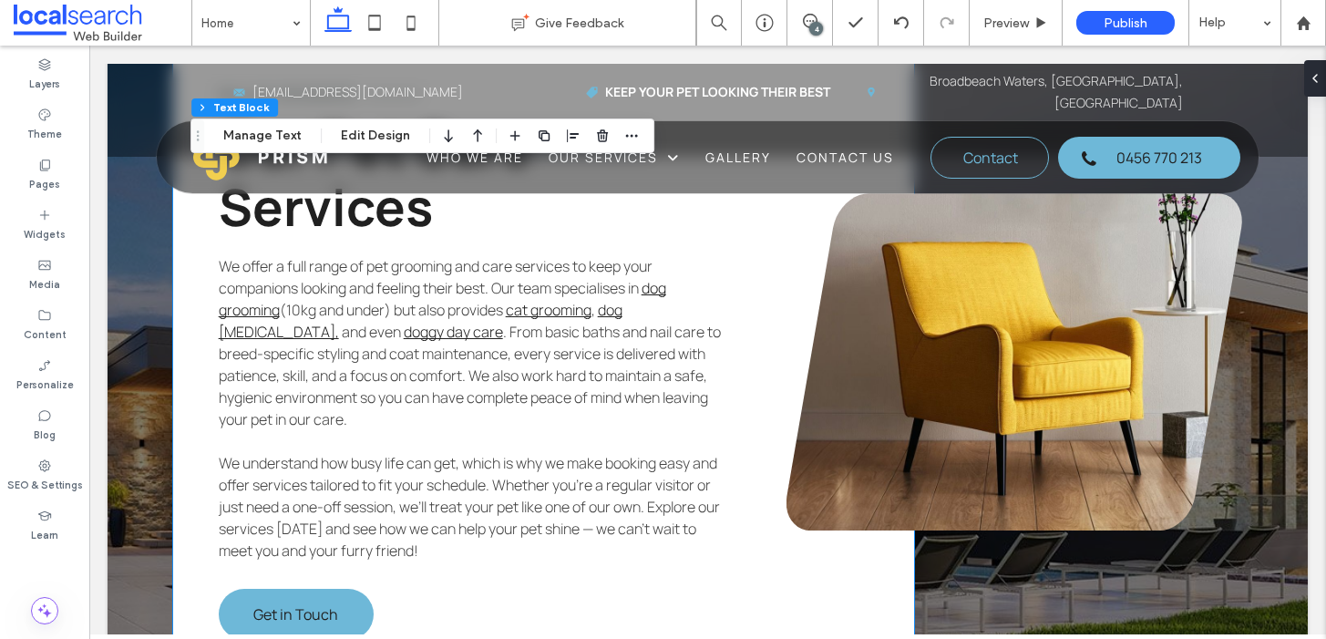
click at [600, 453] on span "We understand how busy life can get, which is why we make booking easy and offe…" at bounding box center [469, 507] width 501 height 108
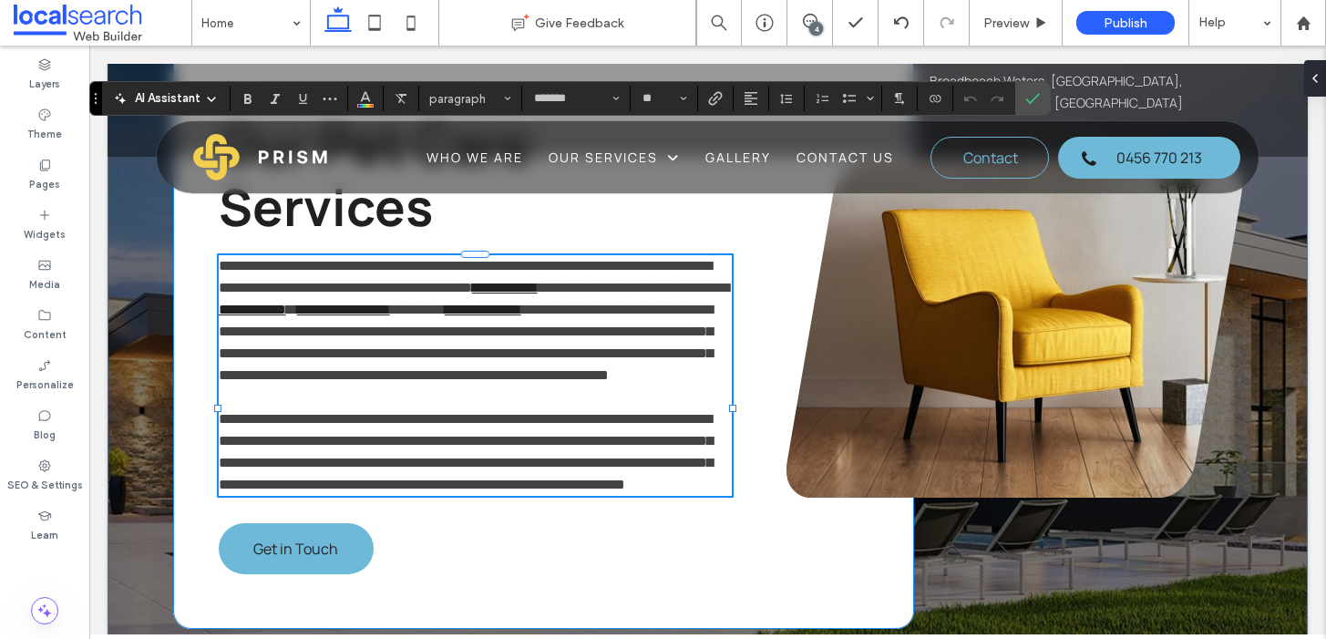
click at [601, 412] on span "**********" at bounding box center [466, 451] width 494 height 79
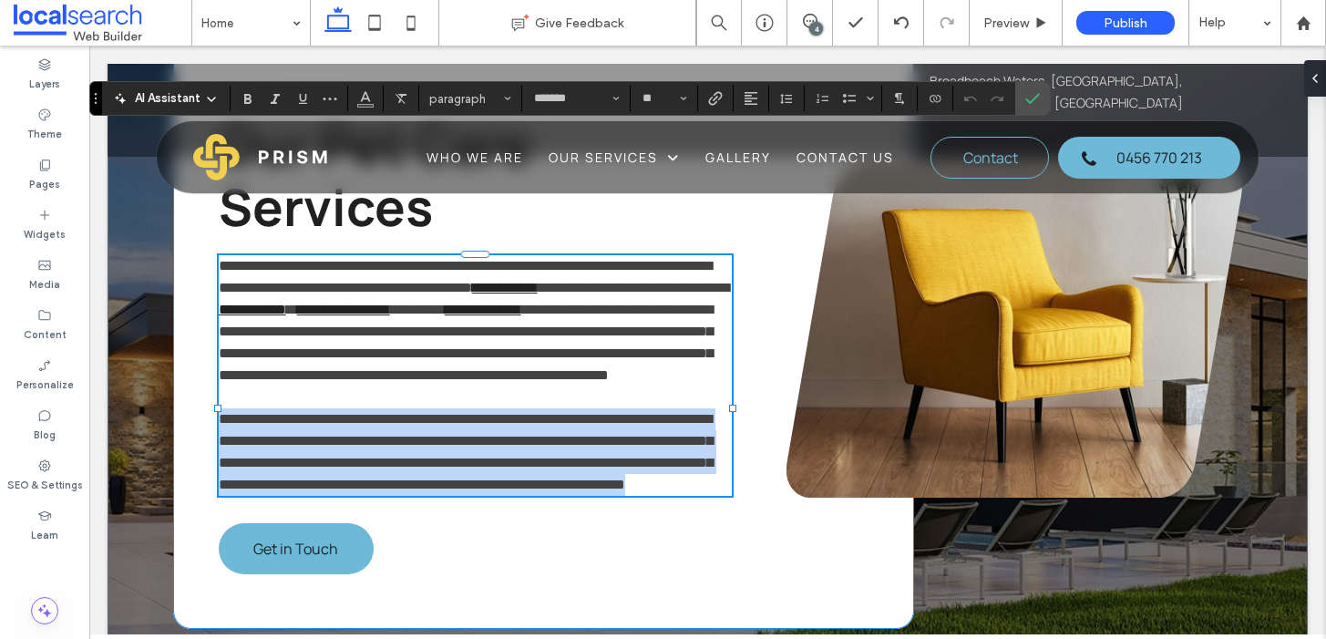
drag, startPoint x: 474, startPoint y: 424, endPoint x: 171, endPoint y: 327, distance: 317.7
click at [173, 327] on div "**********" at bounding box center [543, 329] width 741 height 600
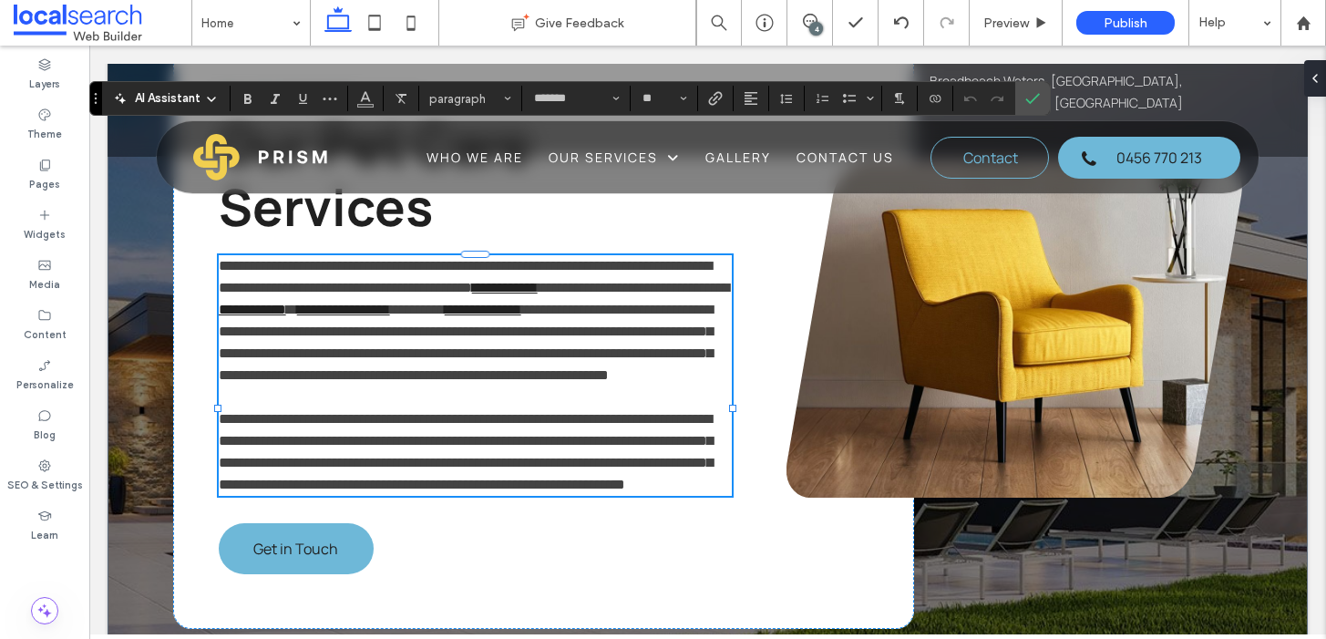
click at [404, 303] on span "**********" at bounding box center [466, 342] width 494 height 79
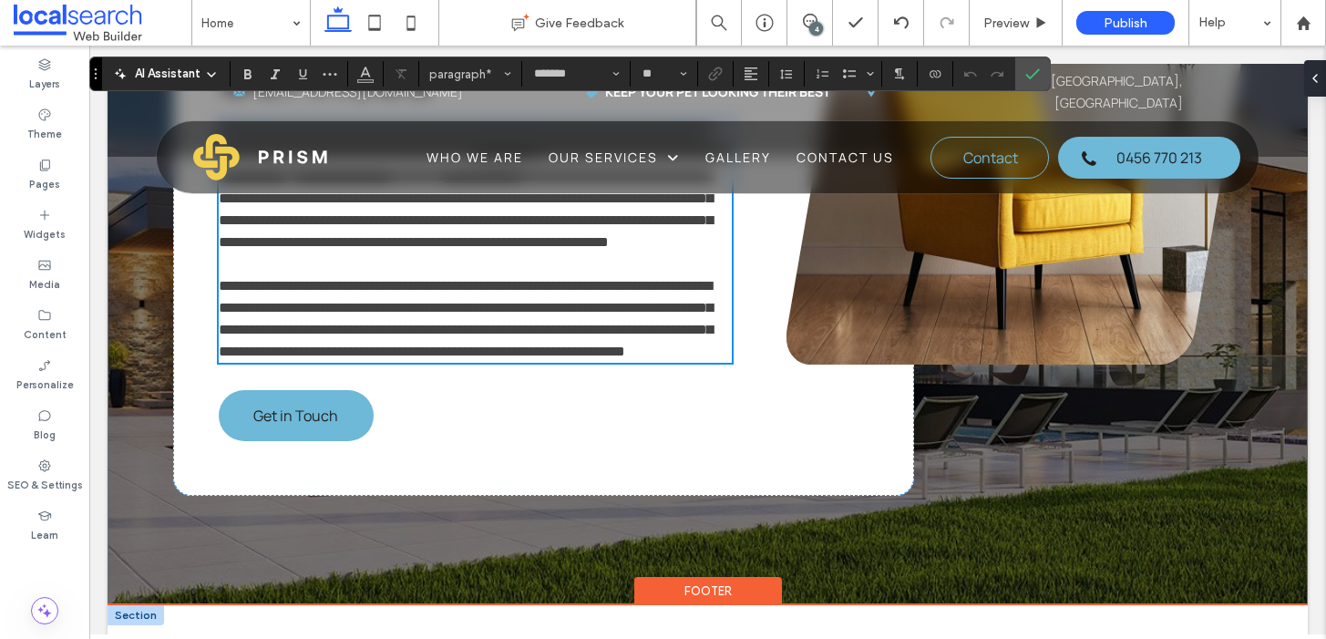
scroll to position [4966, 0]
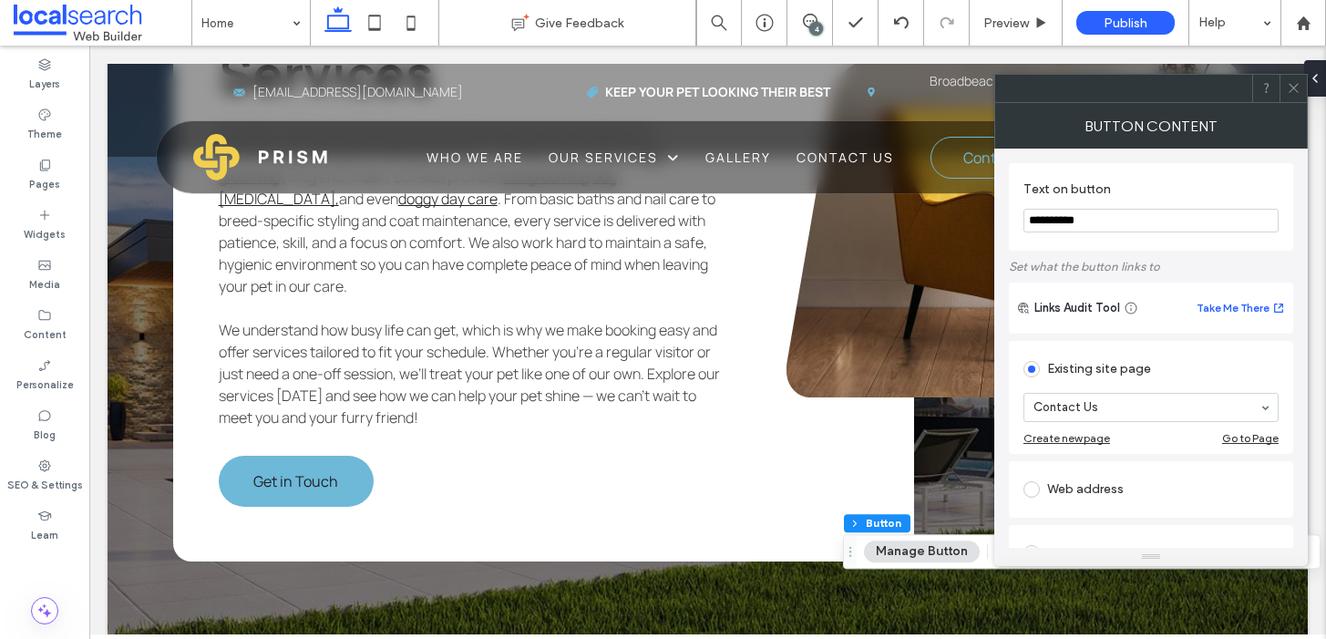
click at [1301, 84] on div at bounding box center [1293, 88] width 27 height 27
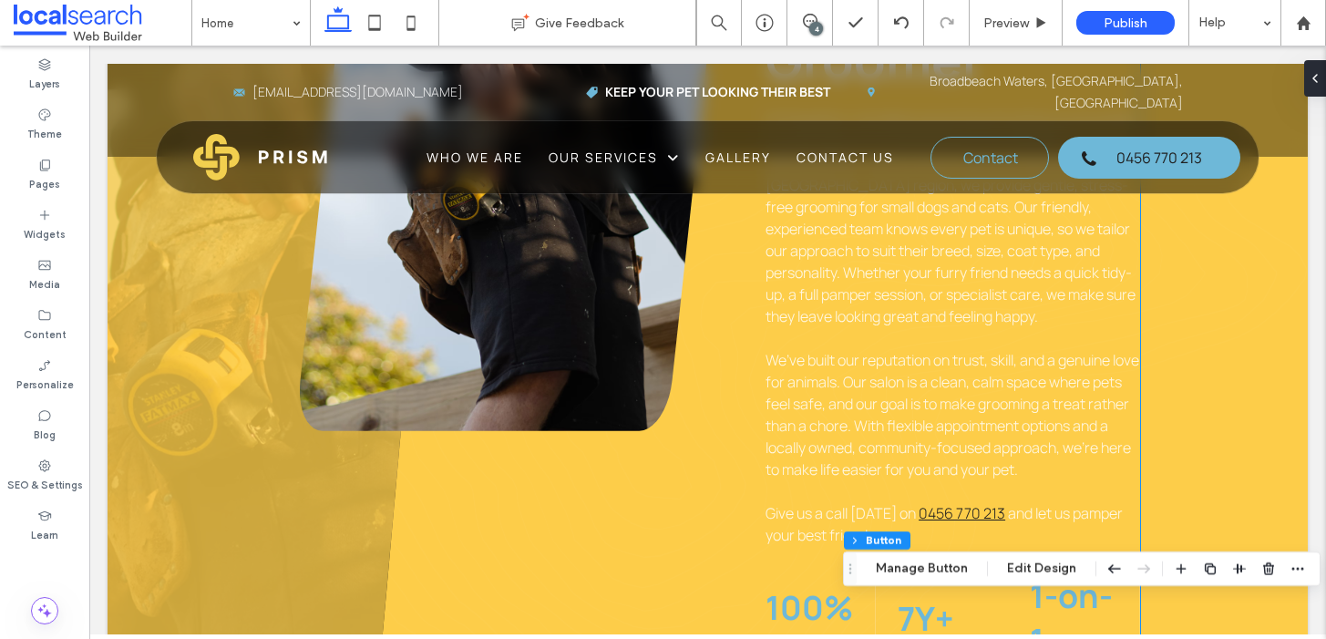
scroll to position [1348, 0]
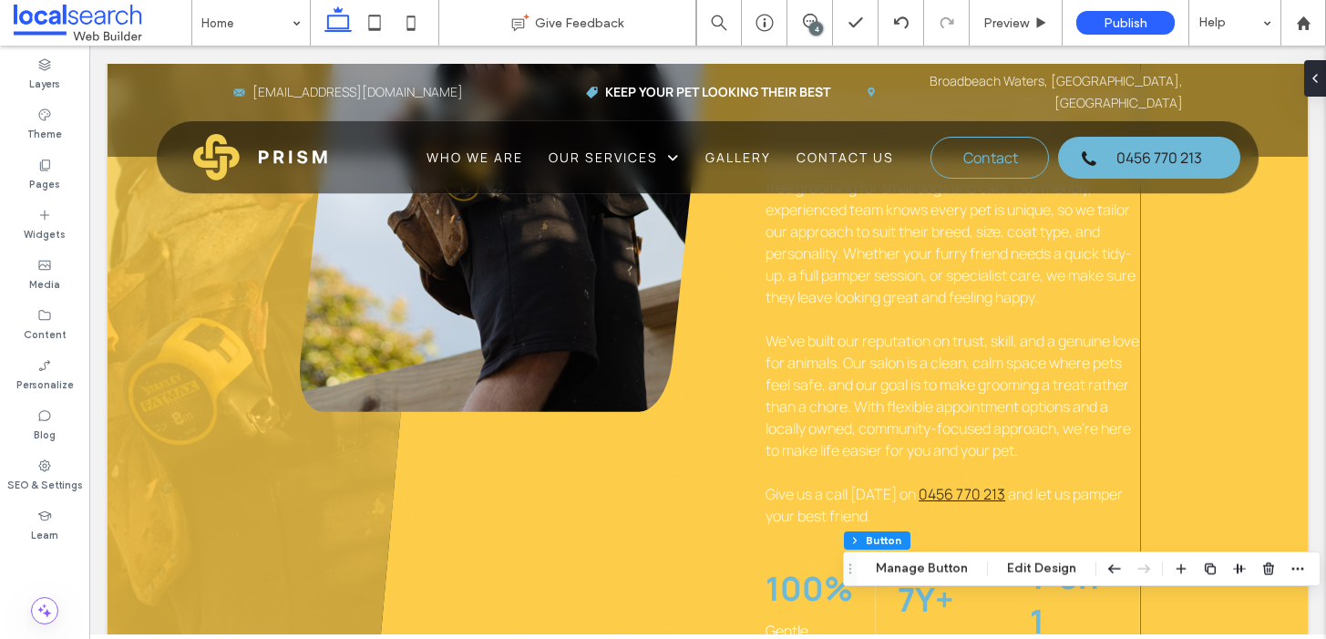
click at [945, 333] on span "We’ve built our reputation on trust, skill, and a genuine love for animals. Our…" at bounding box center [953, 395] width 374 height 129
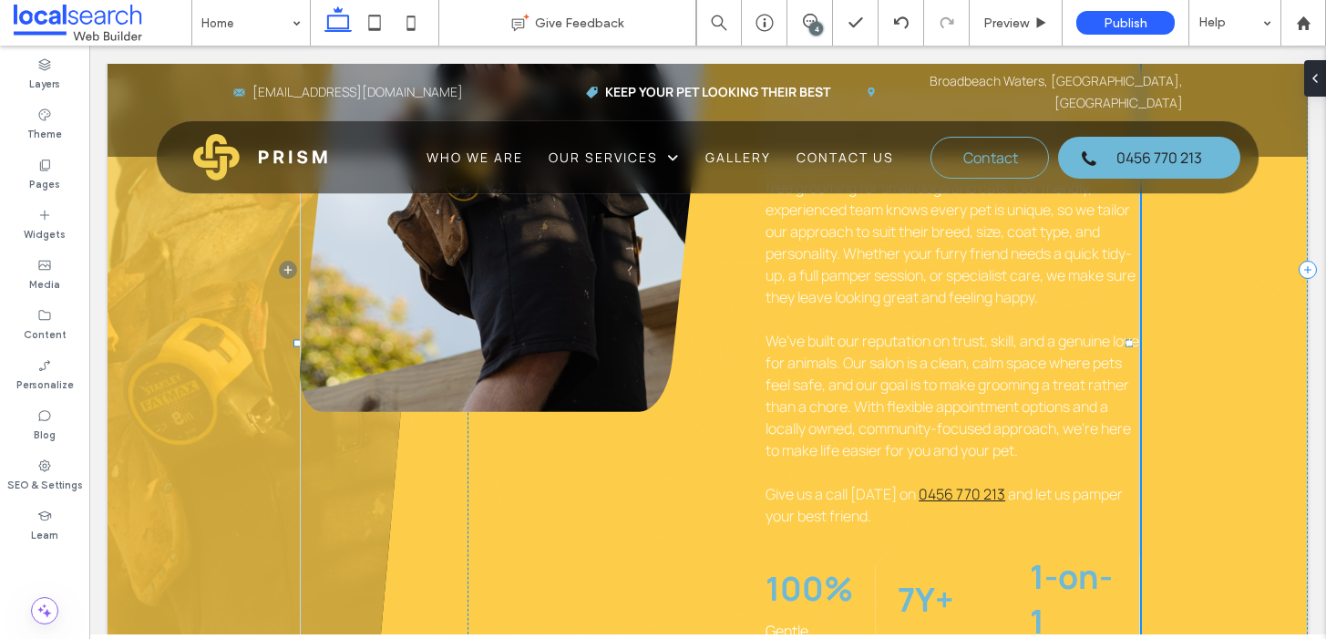
click at [945, 333] on span "We’ve built our reputation on trust, skill, and a genuine love for animals. Our…" at bounding box center [953, 395] width 374 height 129
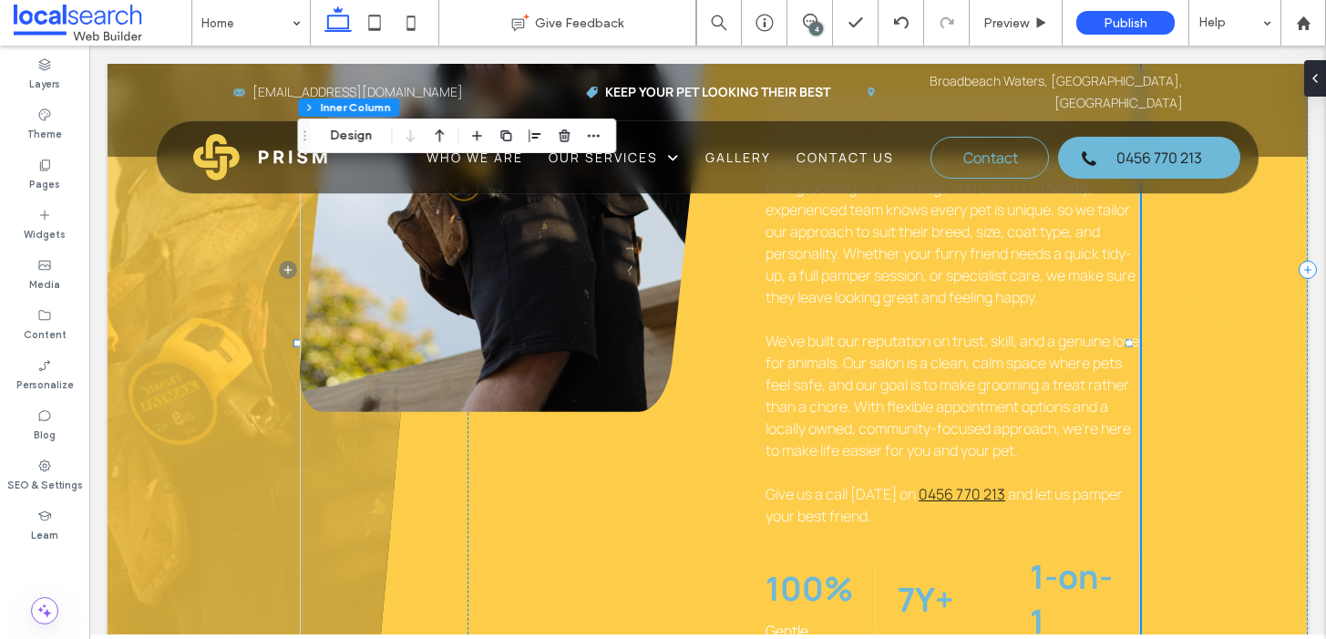
scroll to position [1224, 0]
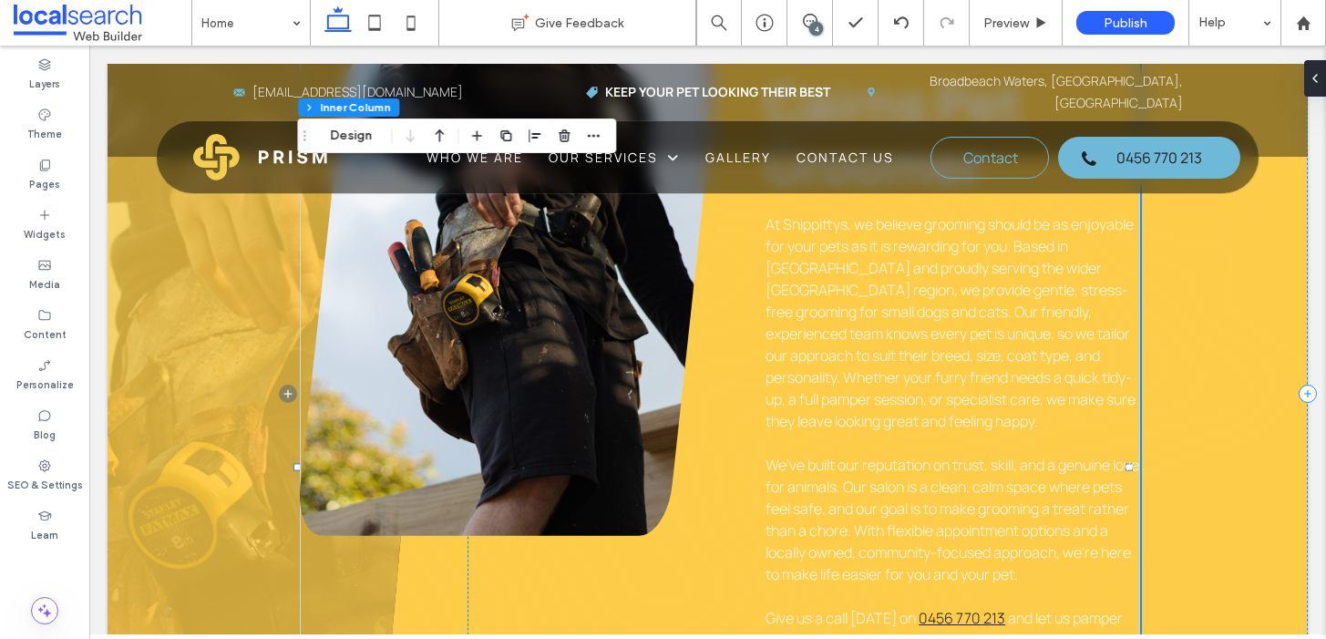
type input "*******"
type input "**"
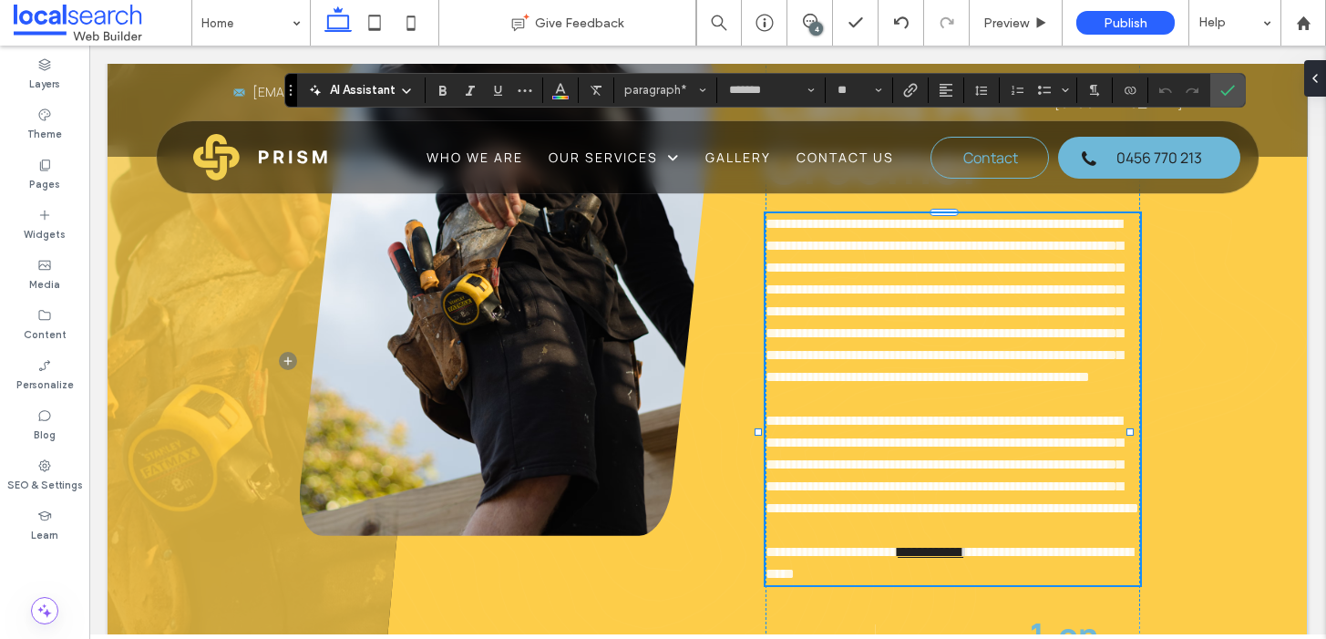
click at [1055, 439] on span "**********" at bounding box center [953, 464] width 374 height 101
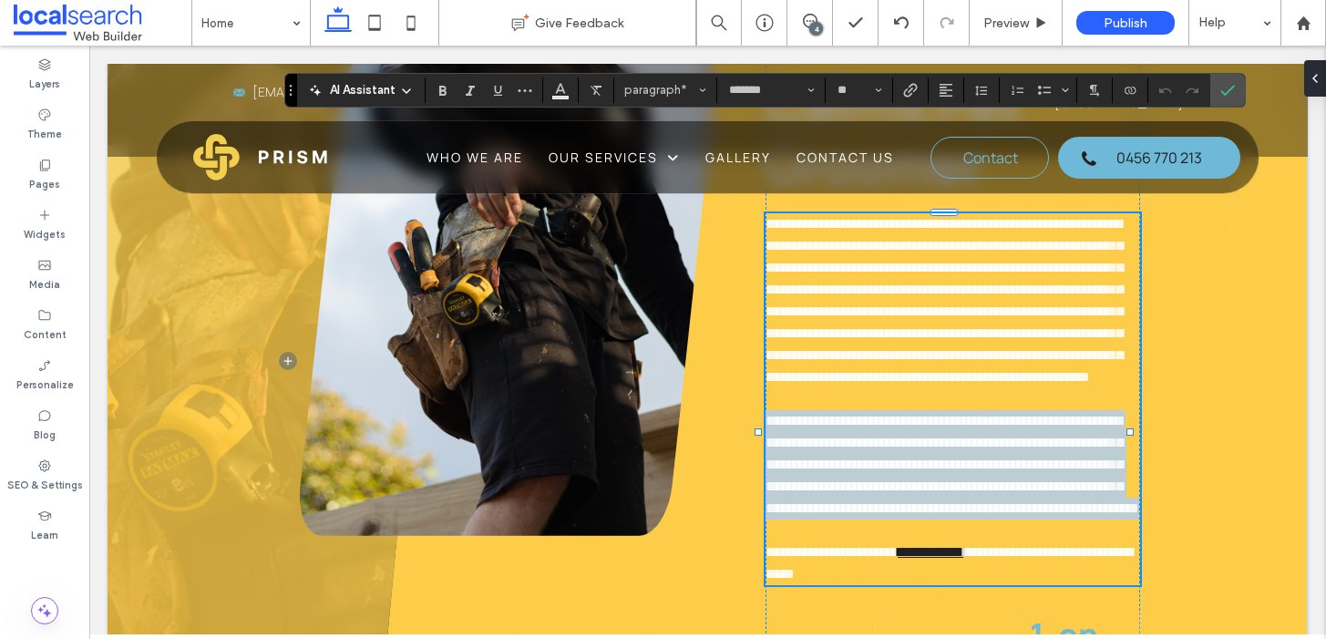
drag, startPoint x: 1078, startPoint y: 487, endPoint x: 762, endPoint y: 378, distance: 334.4
click at [766, 410] on p "**********" at bounding box center [953, 464] width 374 height 109
copy span "**********"
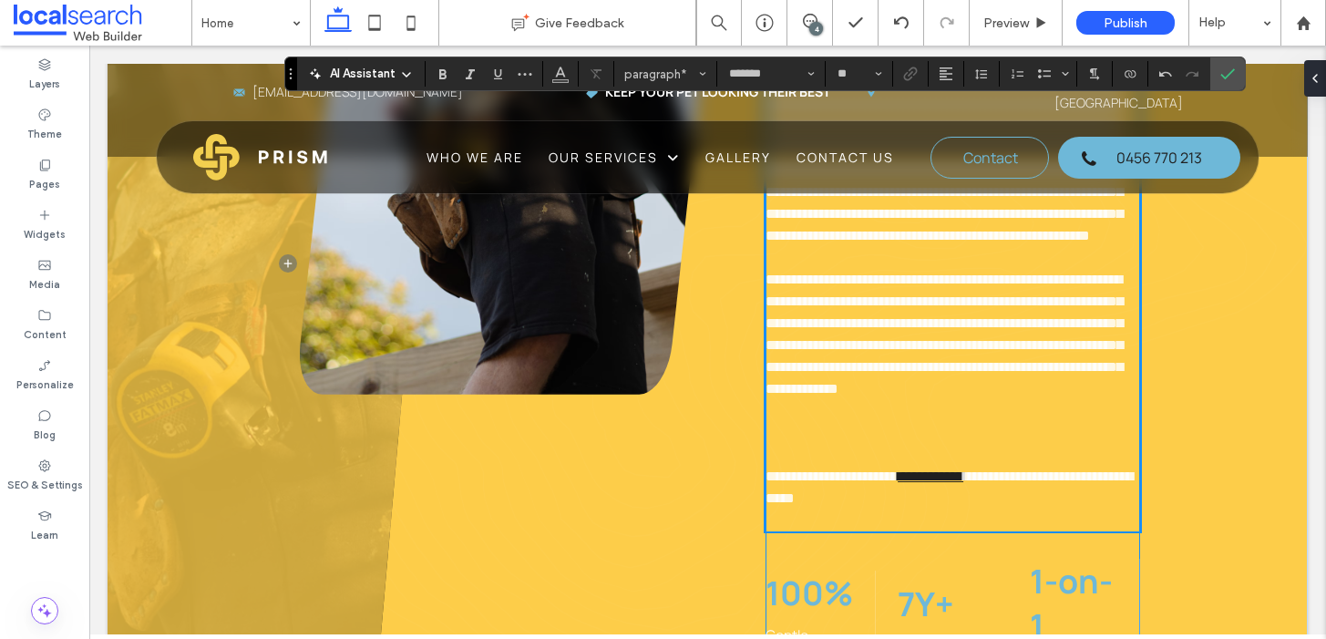
scroll to position [1300, 0]
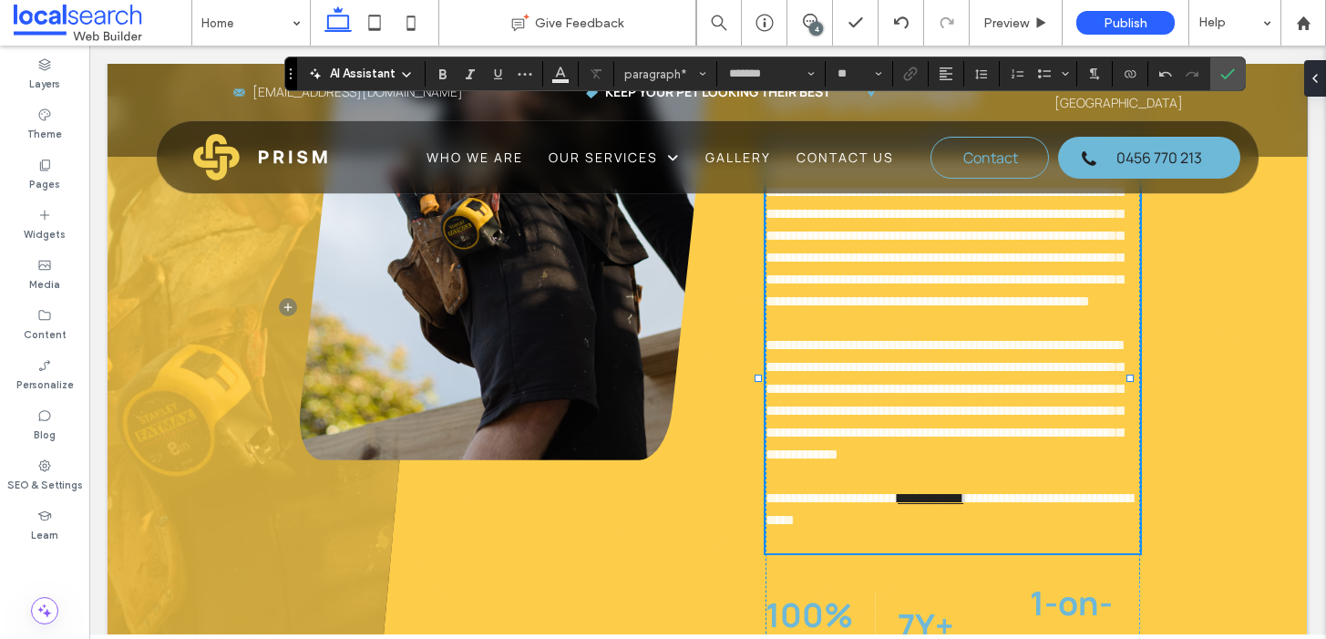
click at [854, 531] on p at bounding box center [953, 542] width 374 height 22
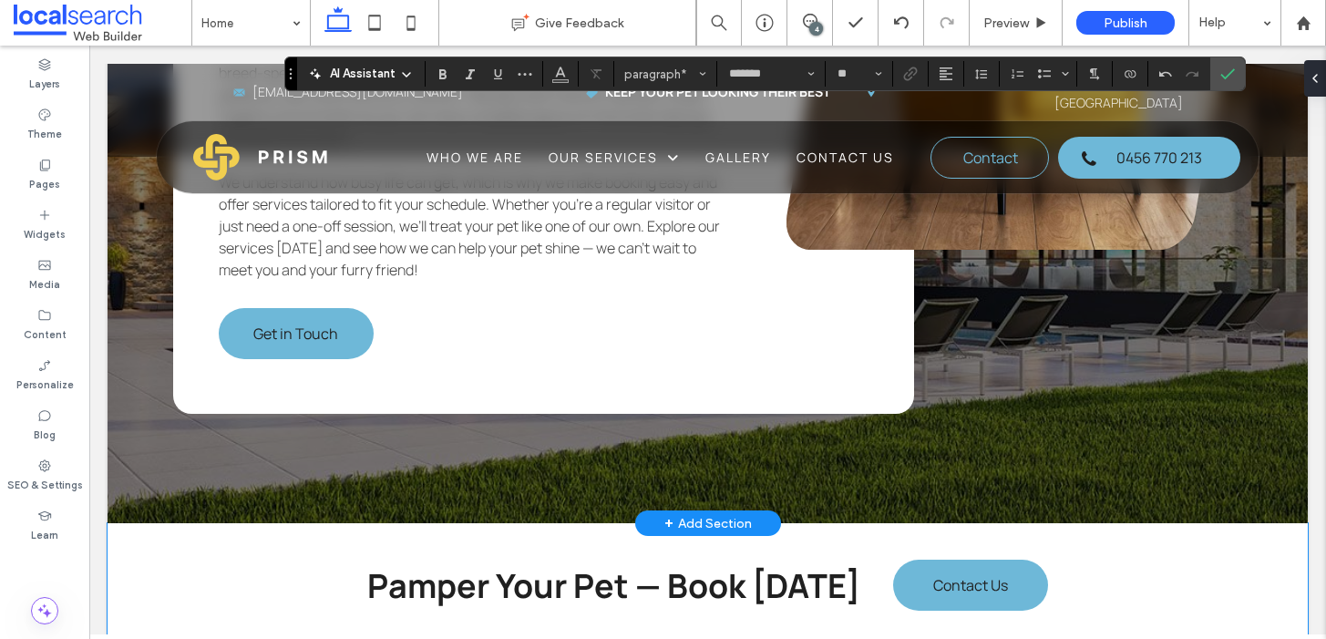
scroll to position [5360, 0]
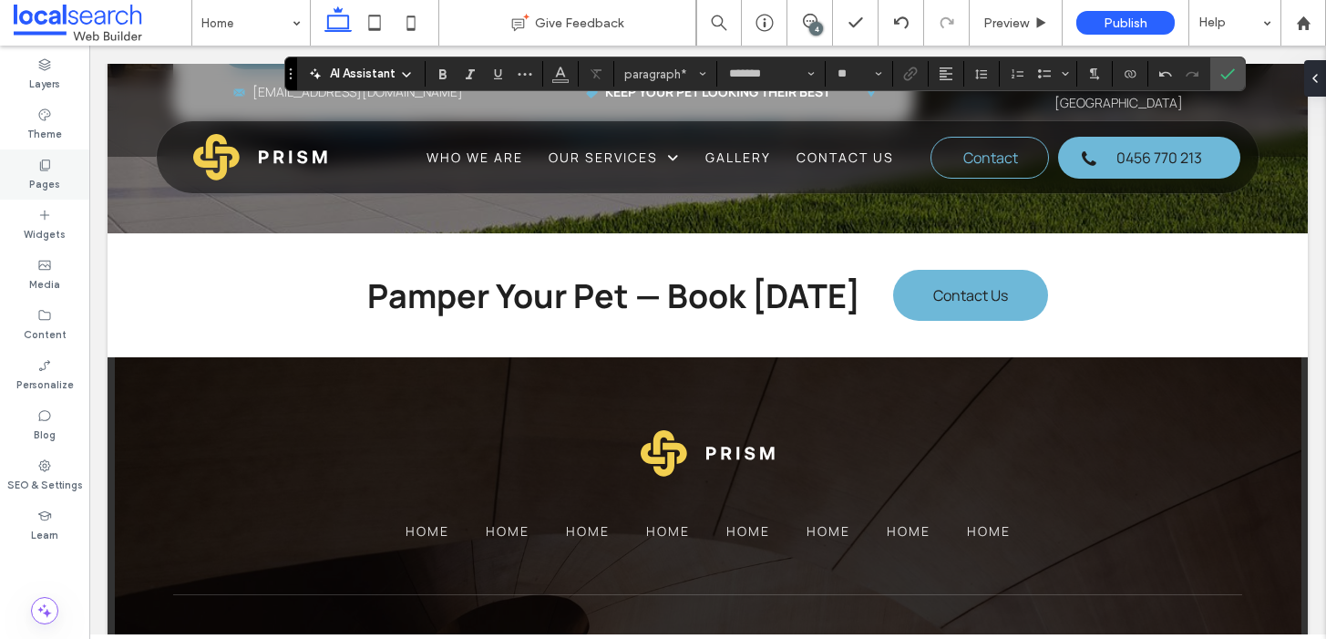
click at [58, 197] on div "Pages" at bounding box center [44, 174] width 89 height 50
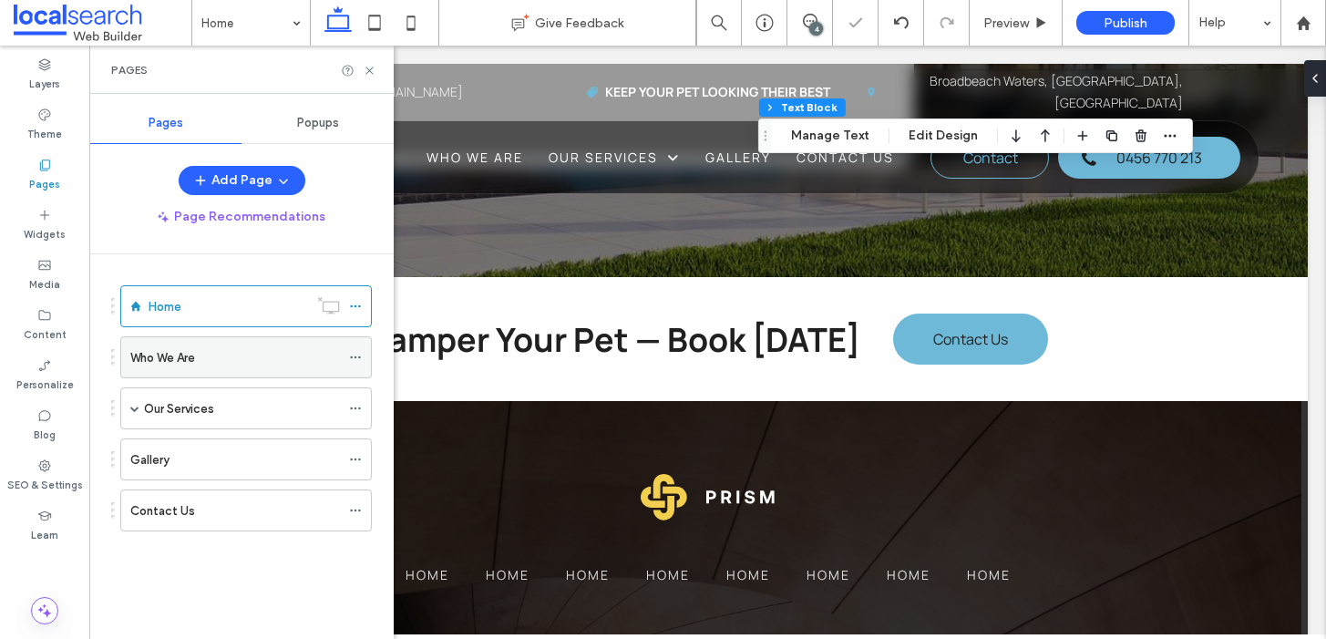
click at [204, 362] on div "Who We Are" at bounding box center [235, 357] width 210 height 19
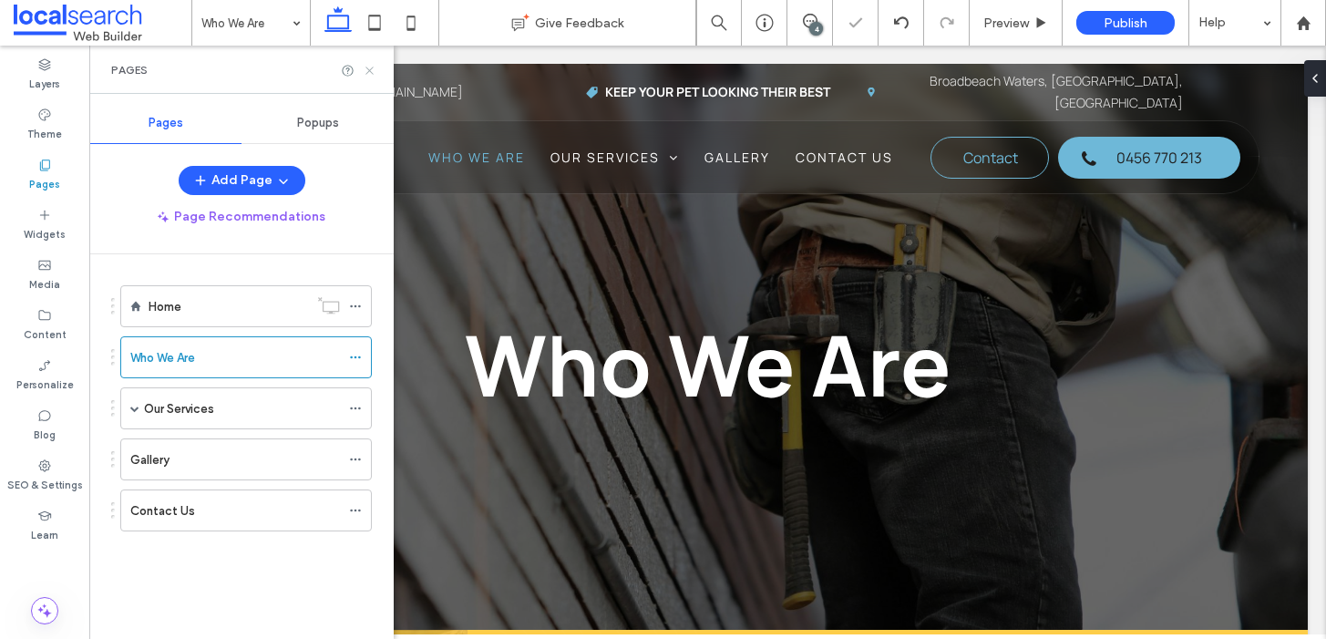
drag, startPoint x: 371, startPoint y: 71, endPoint x: 316, endPoint y: 53, distance: 57.7
click at [371, 71] on use at bounding box center [369, 70] width 7 height 7
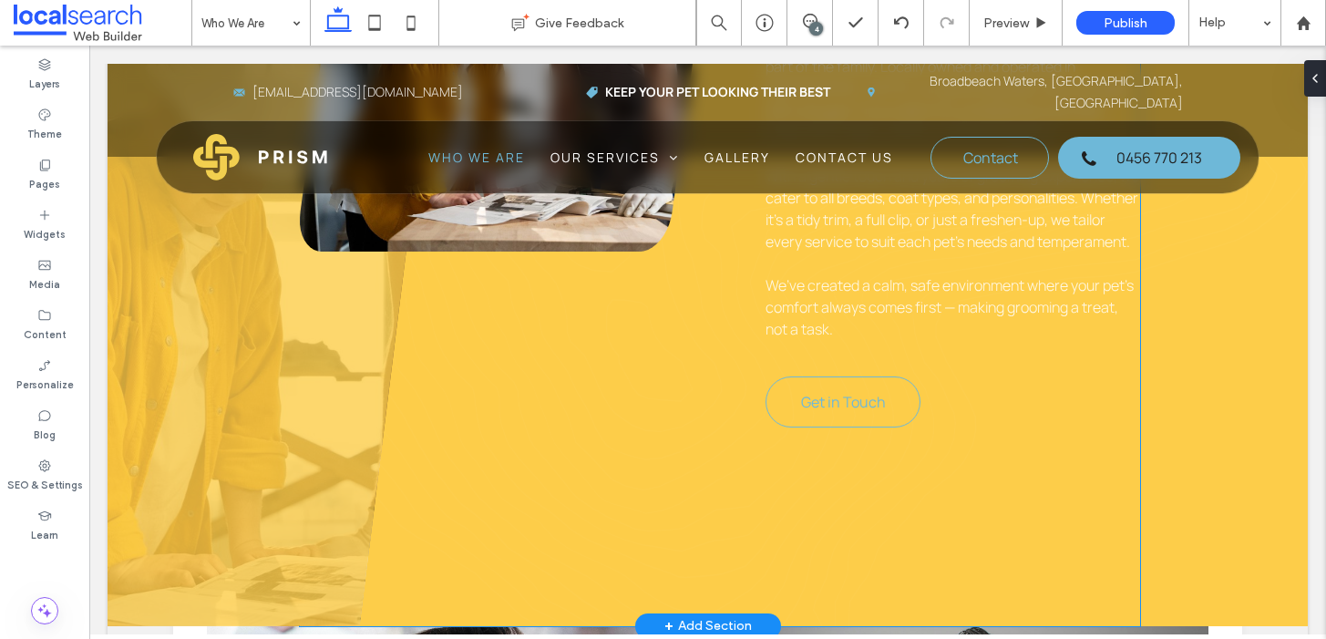
scroll to position [876, 0]
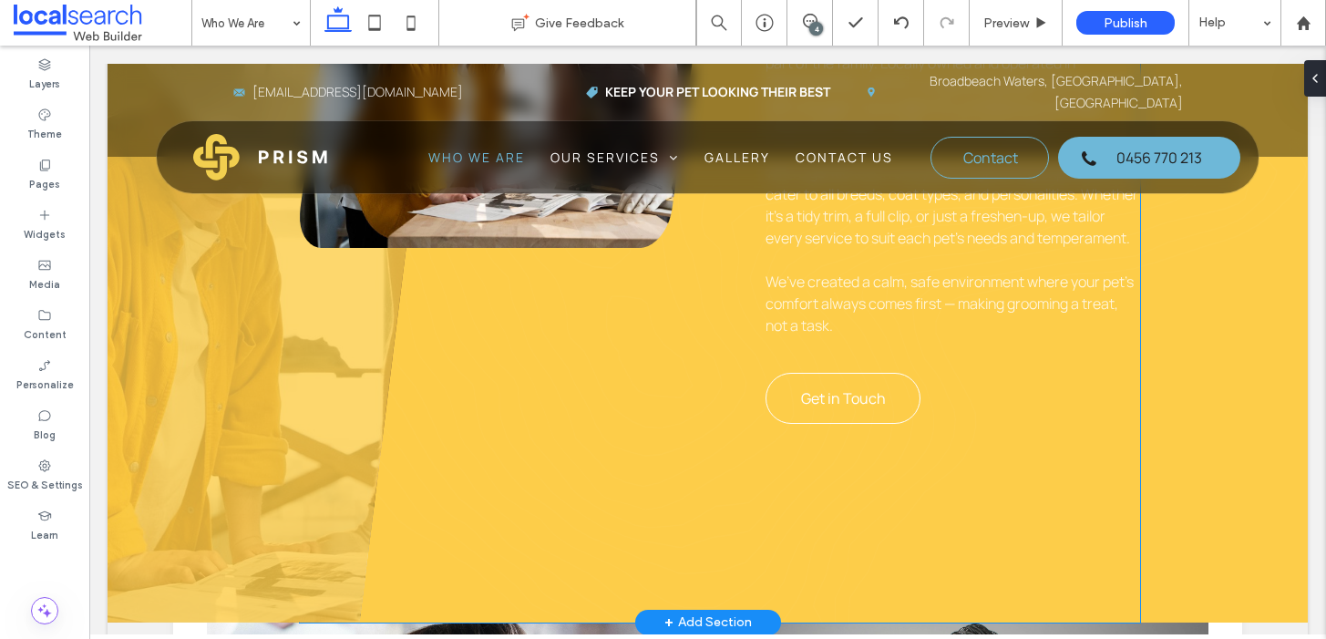
click at [851, 408] on span "Get in Touch" at bounding box center [843, 398] width 85 height 20
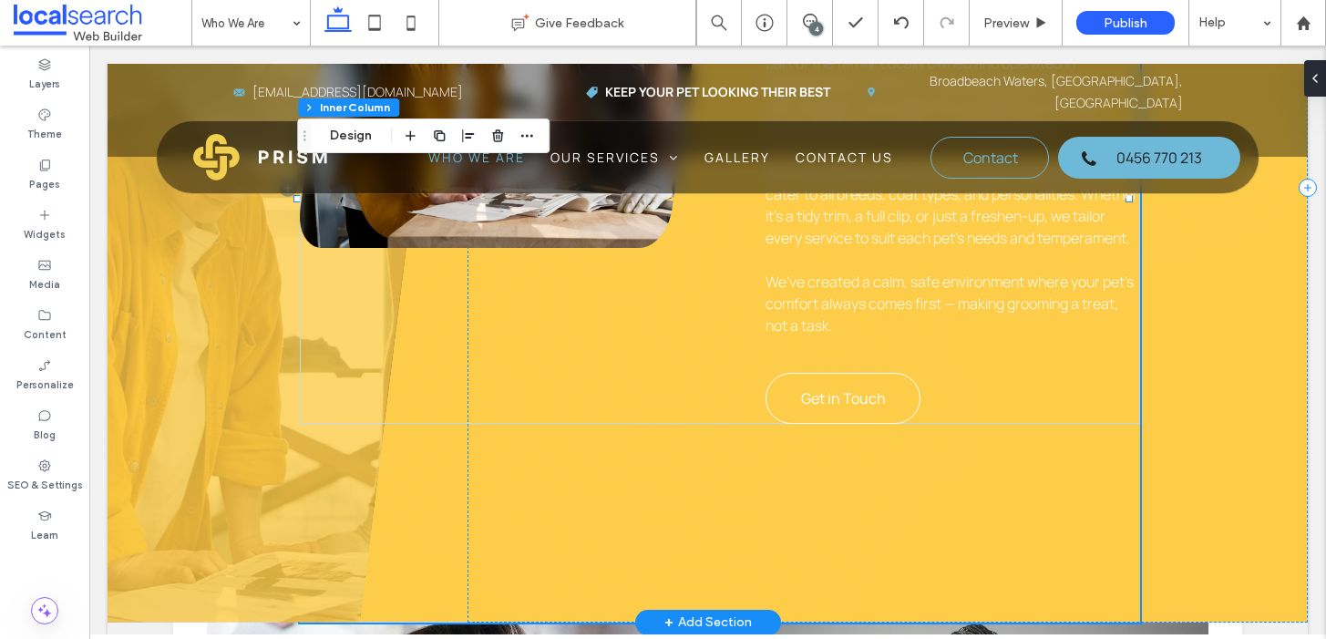
click at [851, 408] on span "Get in Touch" at bounding box center [843, 398] width 85 height 20
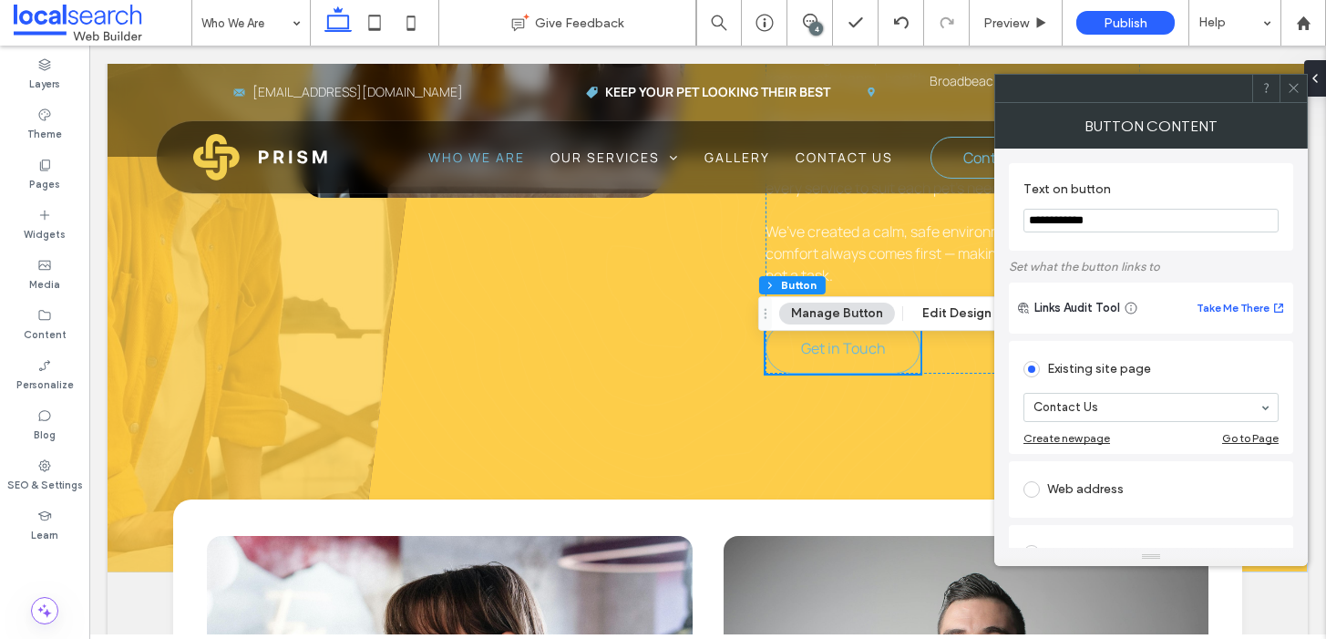
scroll to position [928, 0]
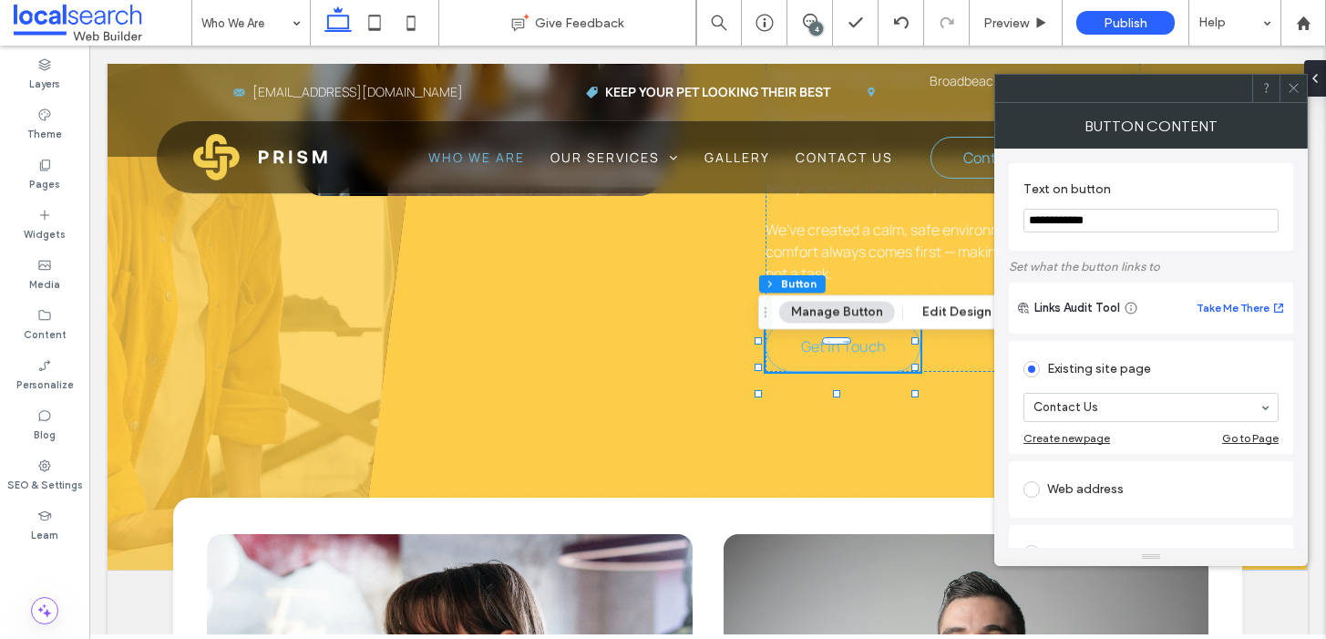
click at [1292, 95] on span at bounding box center [1294, 88] width 14 height 27
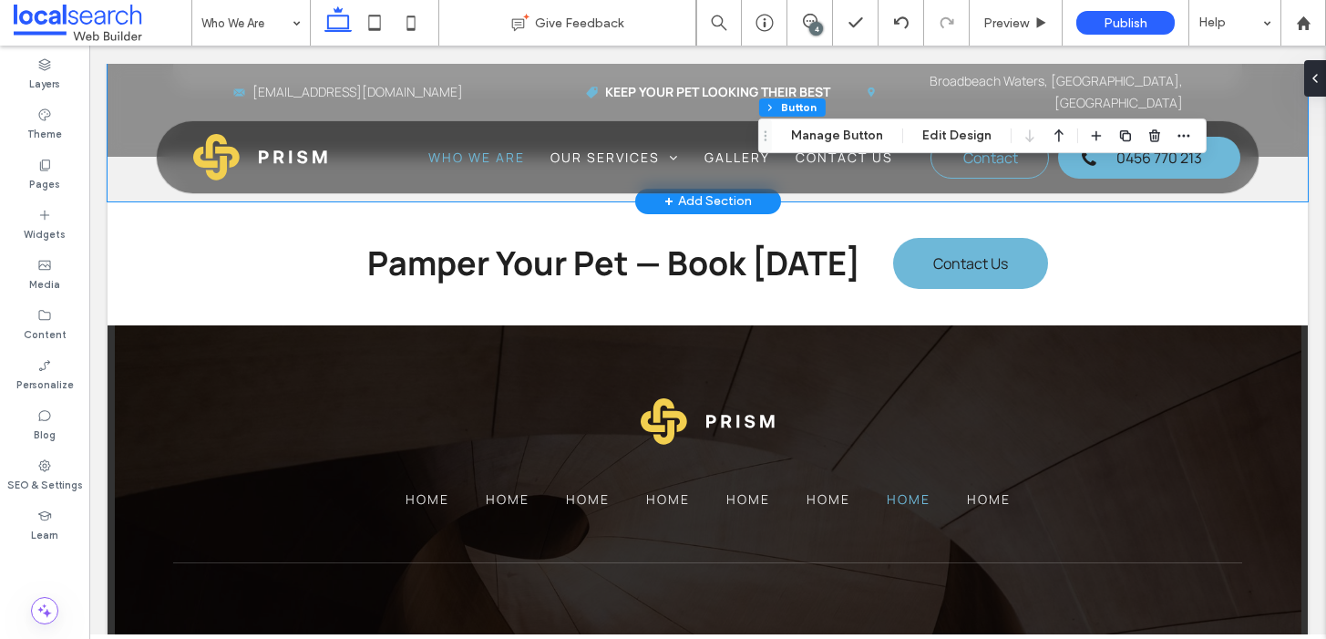
scroll to position [1579, 0]
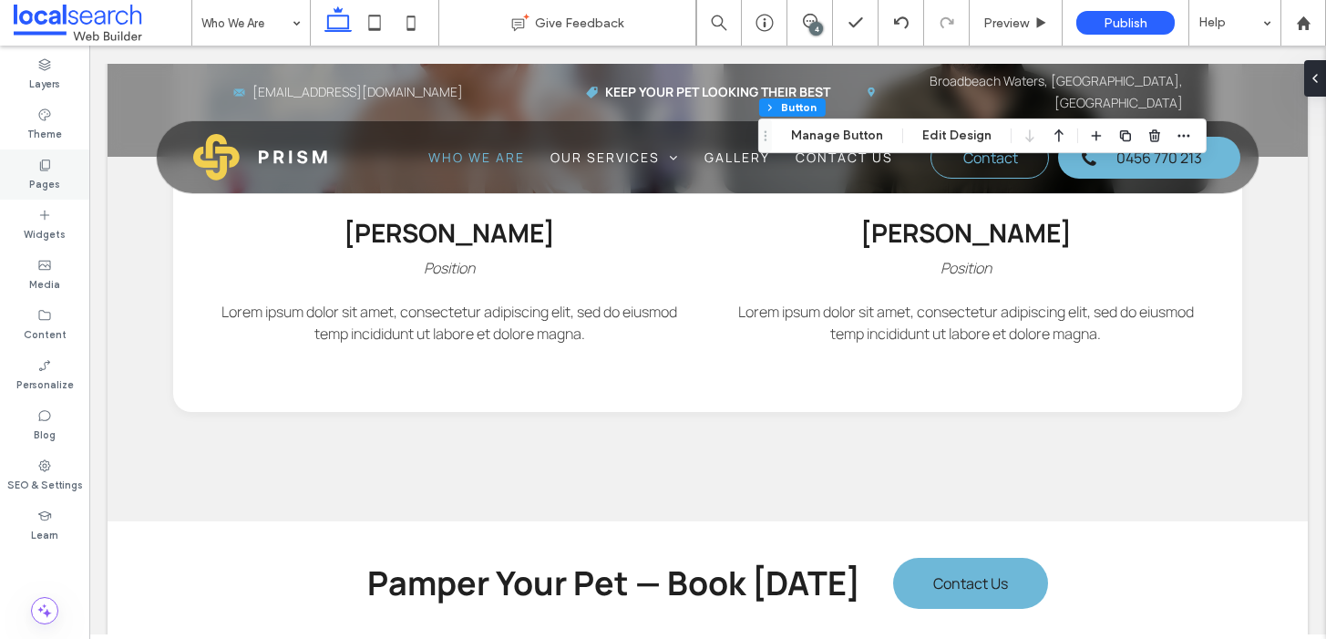
click at [22, 164] on div "Pages" at bounding box center [44, 174] width 89 height 50
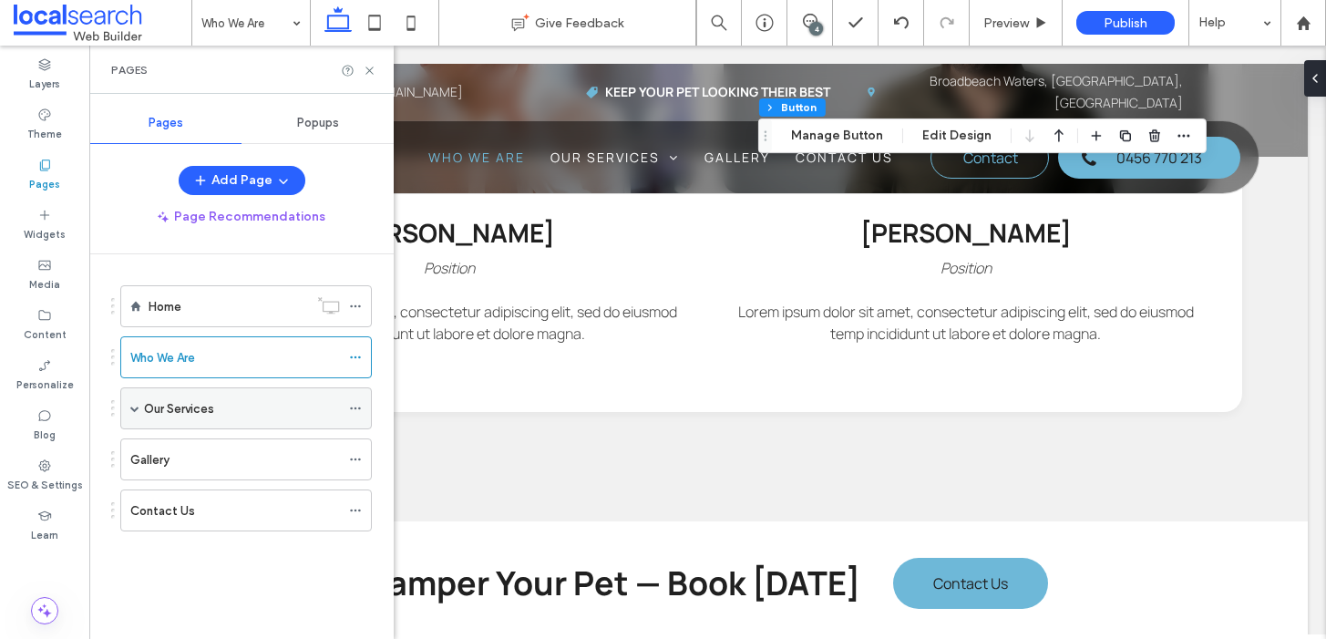
click at [210, 404] on label "Our Services" at bounding box center [179, 409] width 70 height 32
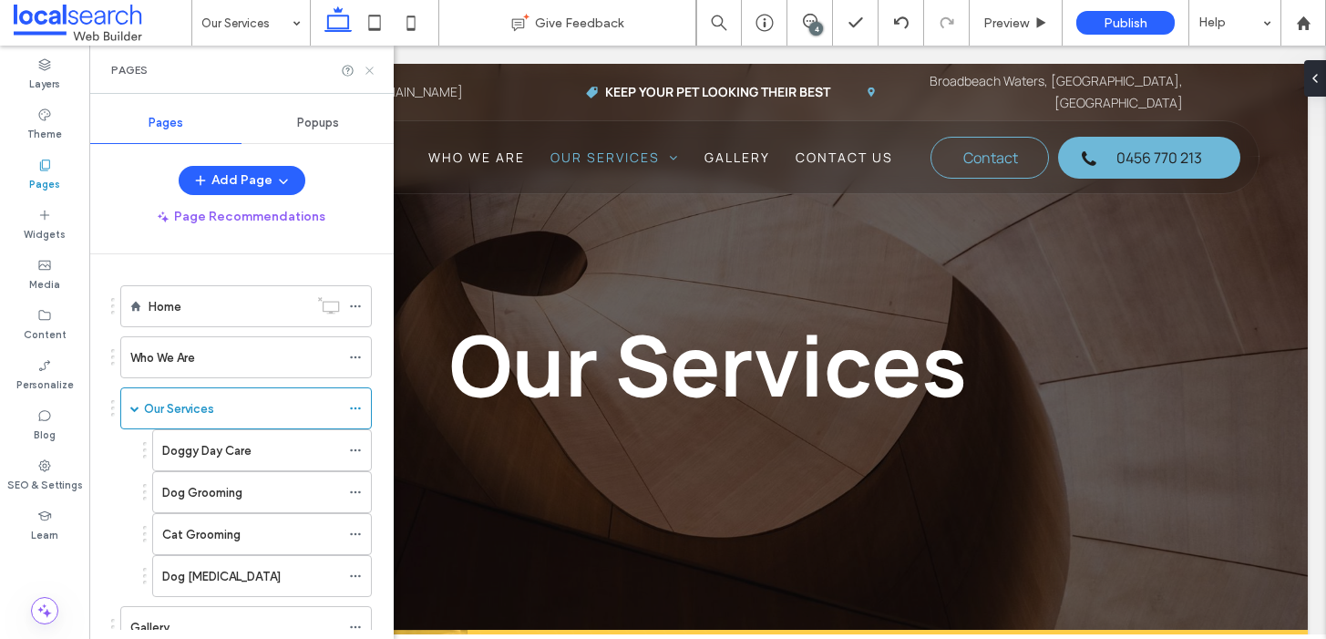
scroll to position [0, 0]
click at [368, 66] on icon at bounding box center [370, 71] width 14 height 14
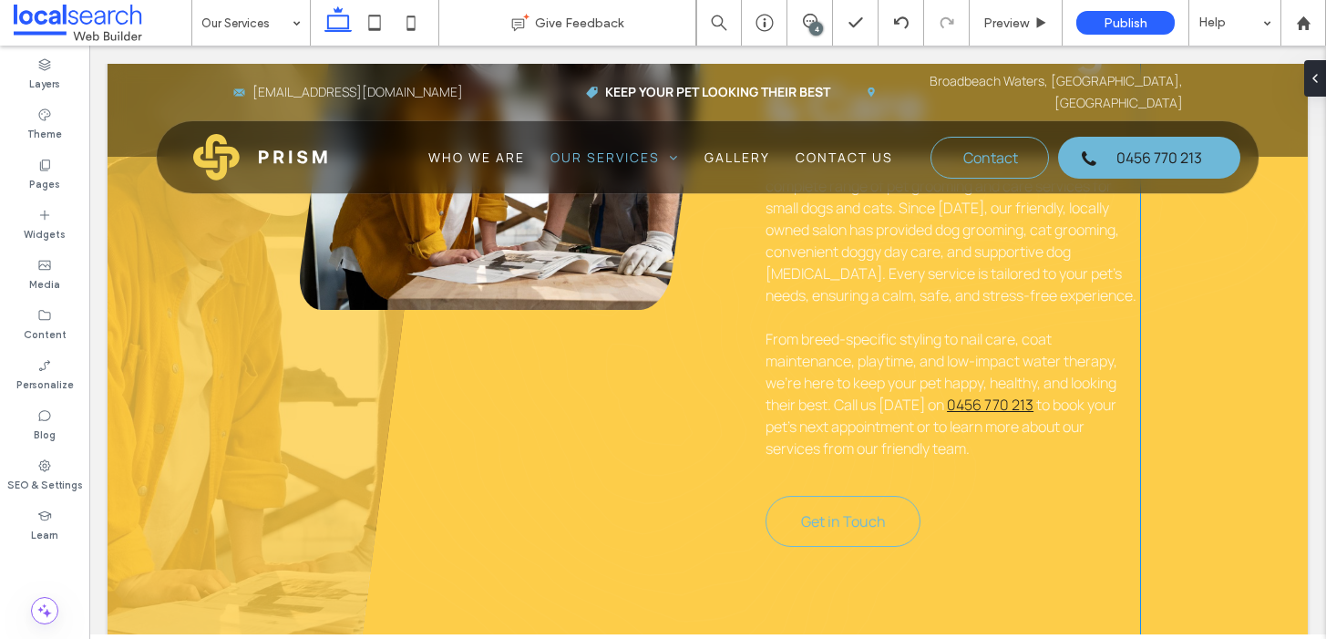
scroll to position [815, 0]
click at [871, 324] on p at bounding box center [953, 316] width 374 height 22
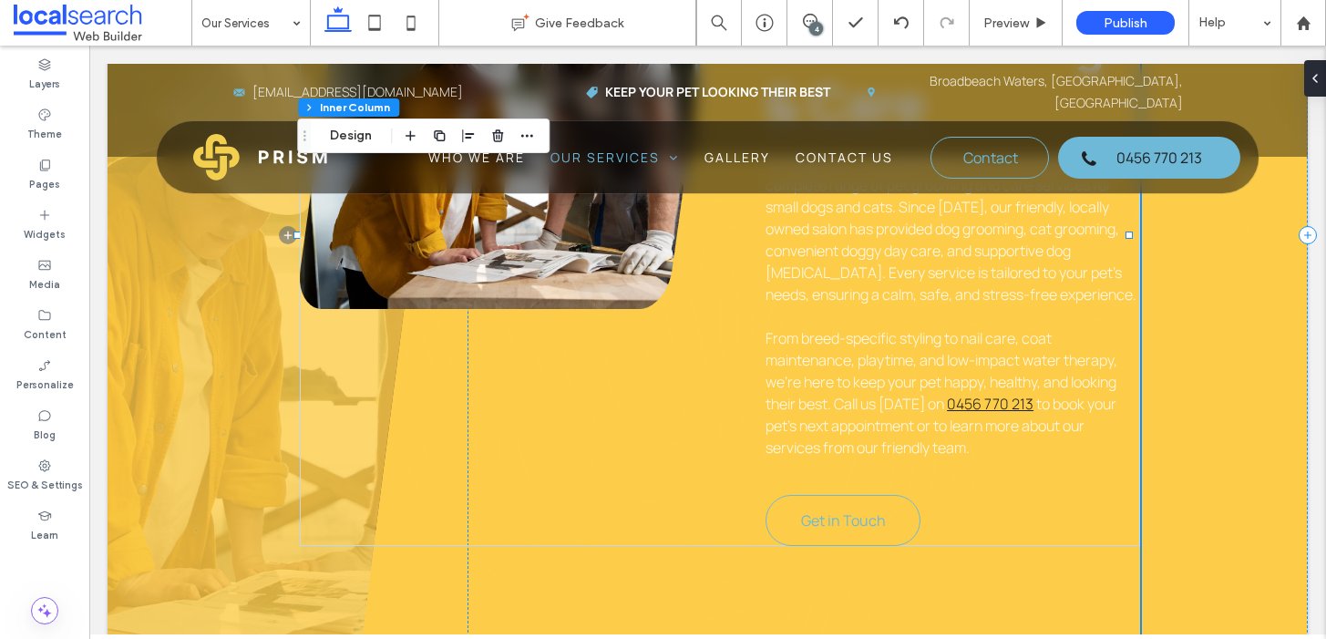
click at [871, 324] on p at bounding box center [953, 316] width 374 height 22
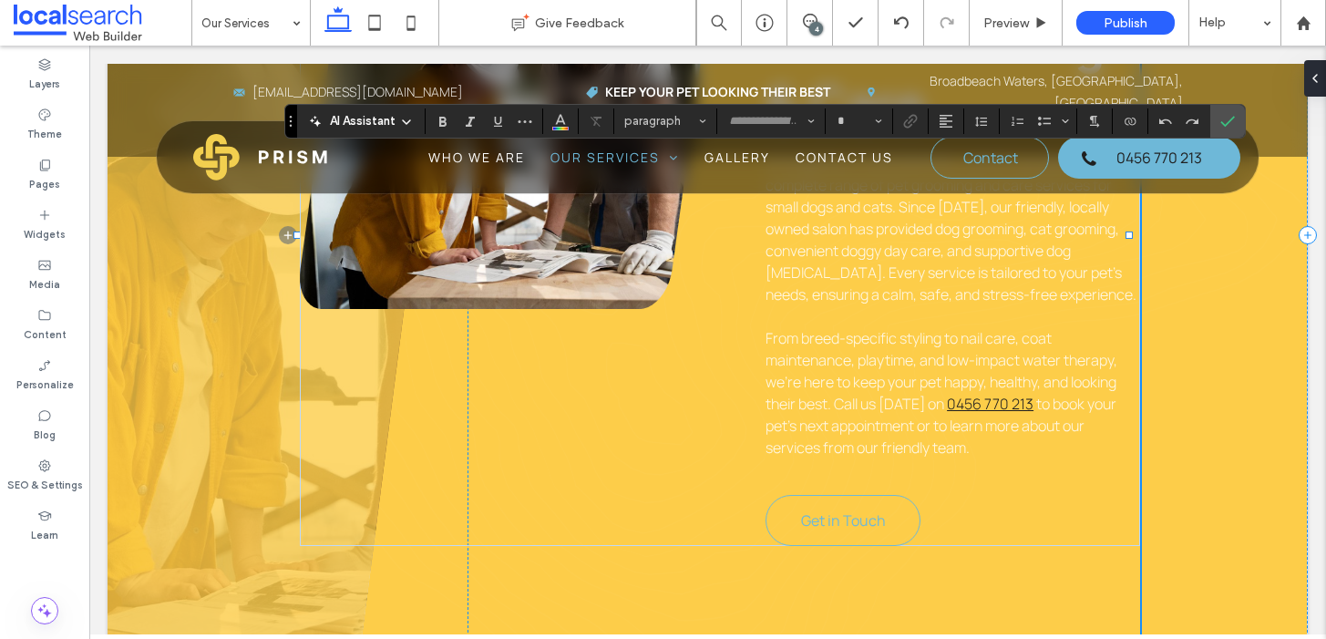
type input "*******"
type input "**"
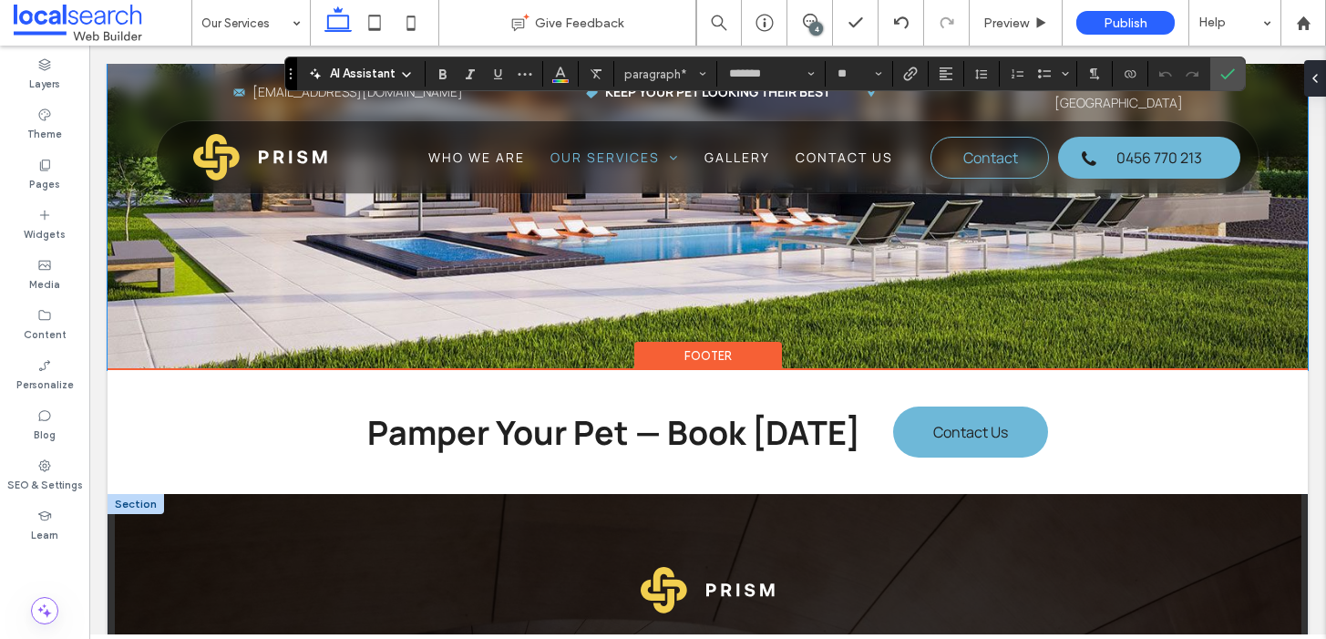
scroll to position [3088, 0]
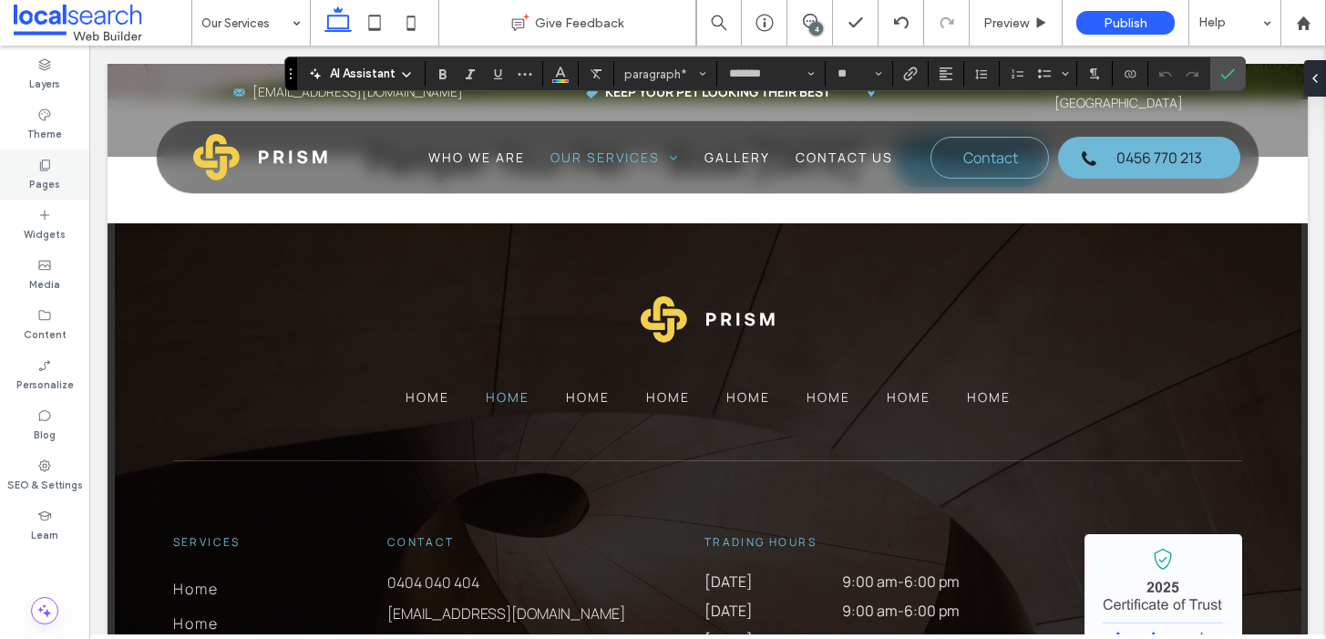
click at [47, 170] on icon at bounding box center [44, 165] width 15 height 15
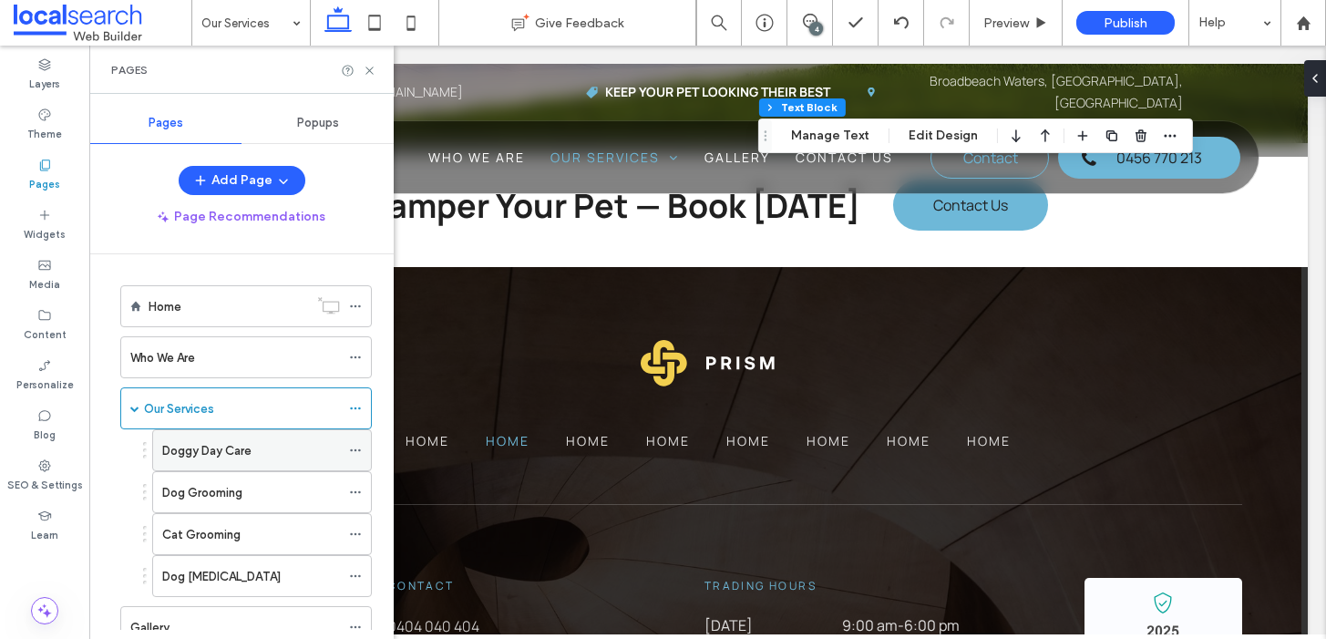
click at [204, 441] on label "Doggy Day Care" at bounding box center [206, 451] width 89 height 32
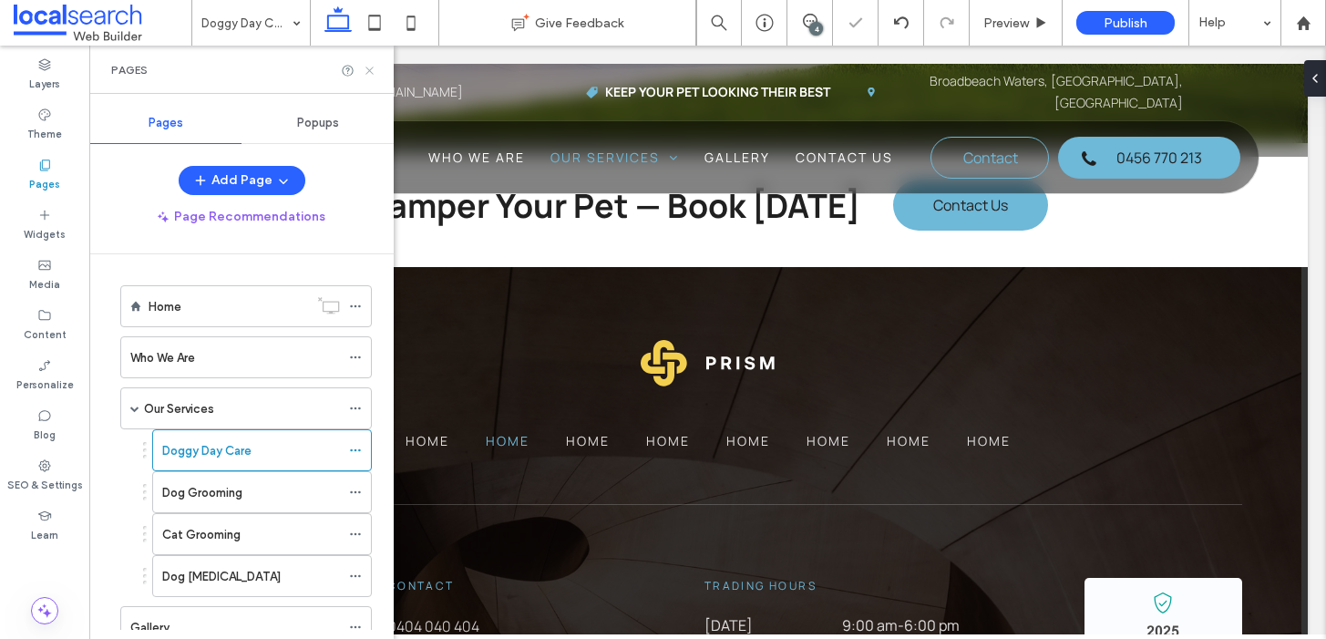
click at [370, 69] on use at bounding box center [369, 70] width 7 height 7
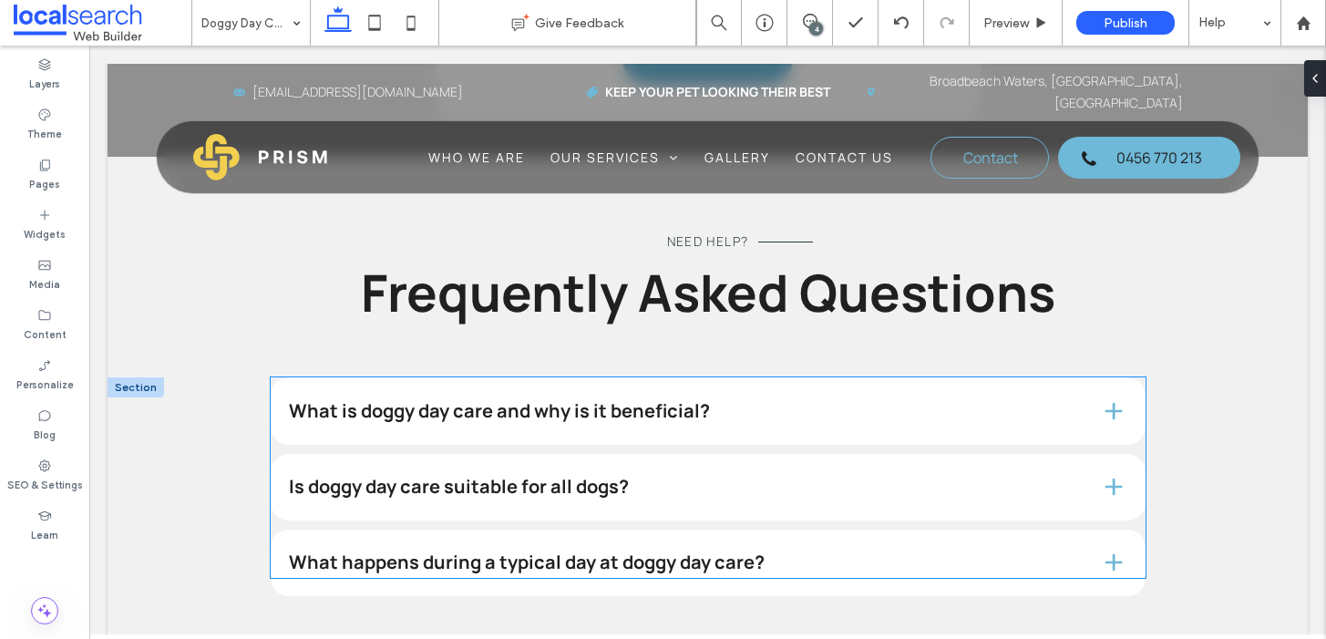
scroll to position [2162, 0]
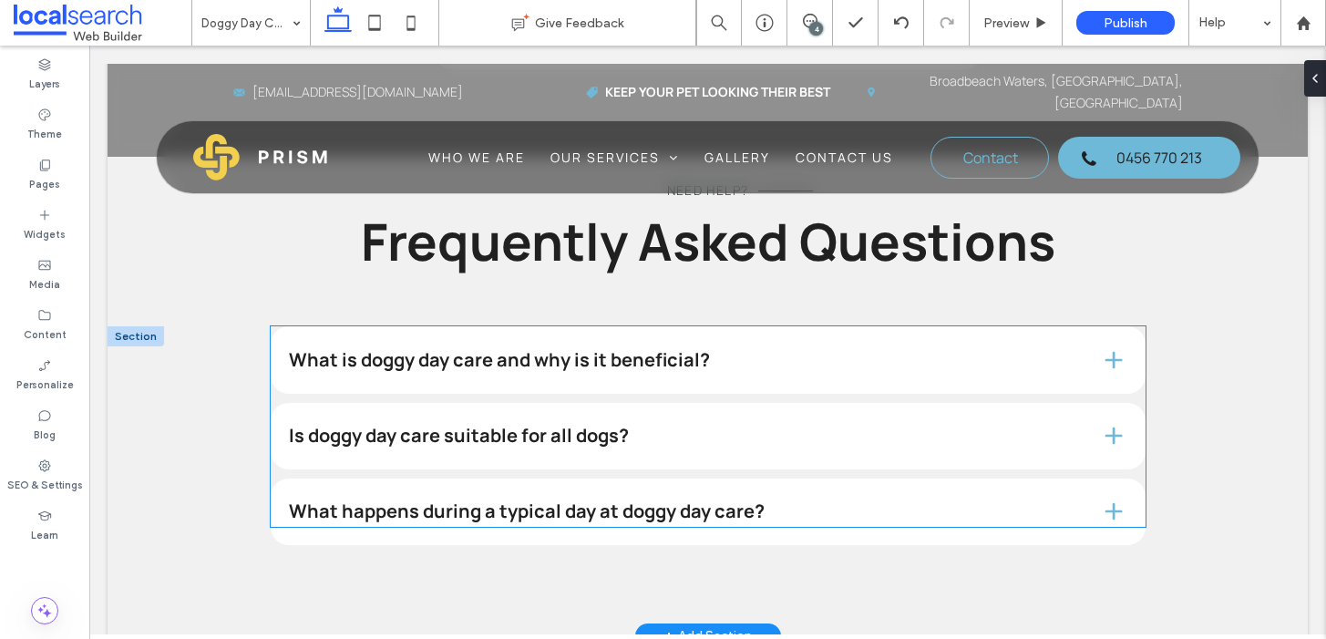
click at [637, 351] on h4 "What is doggy day care and why is it beneficial?" at bounding box center [680, 360] width 782 height 18
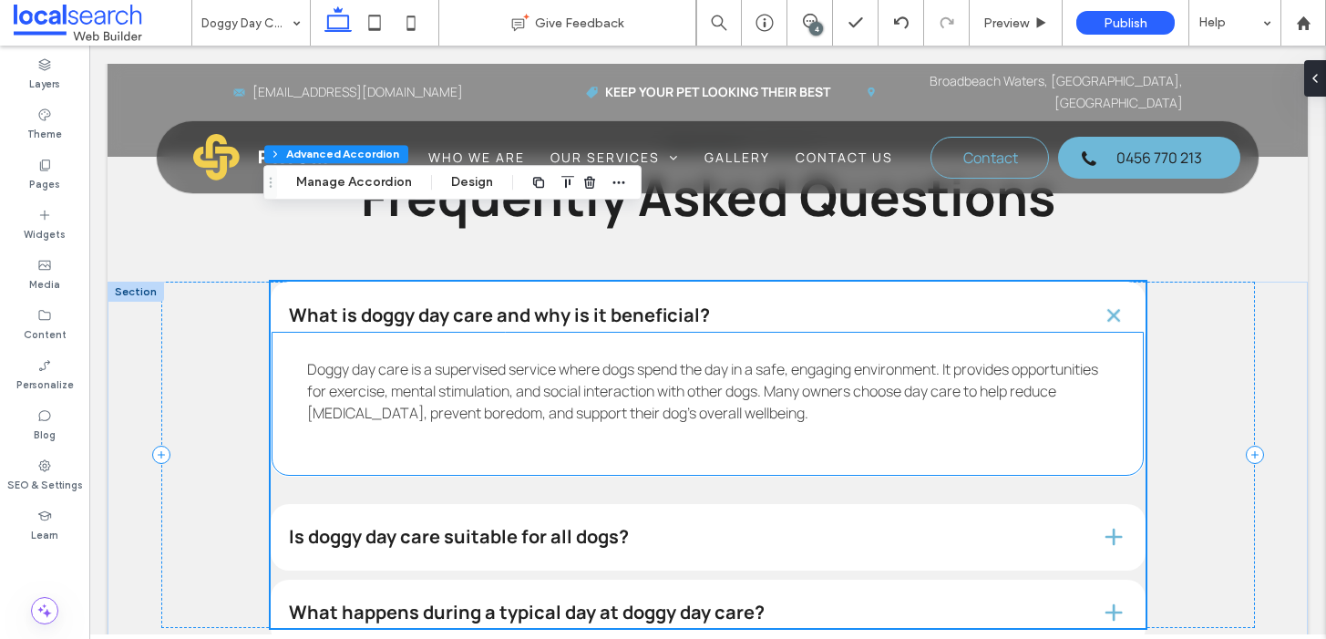
scroll to position [2249, 0]
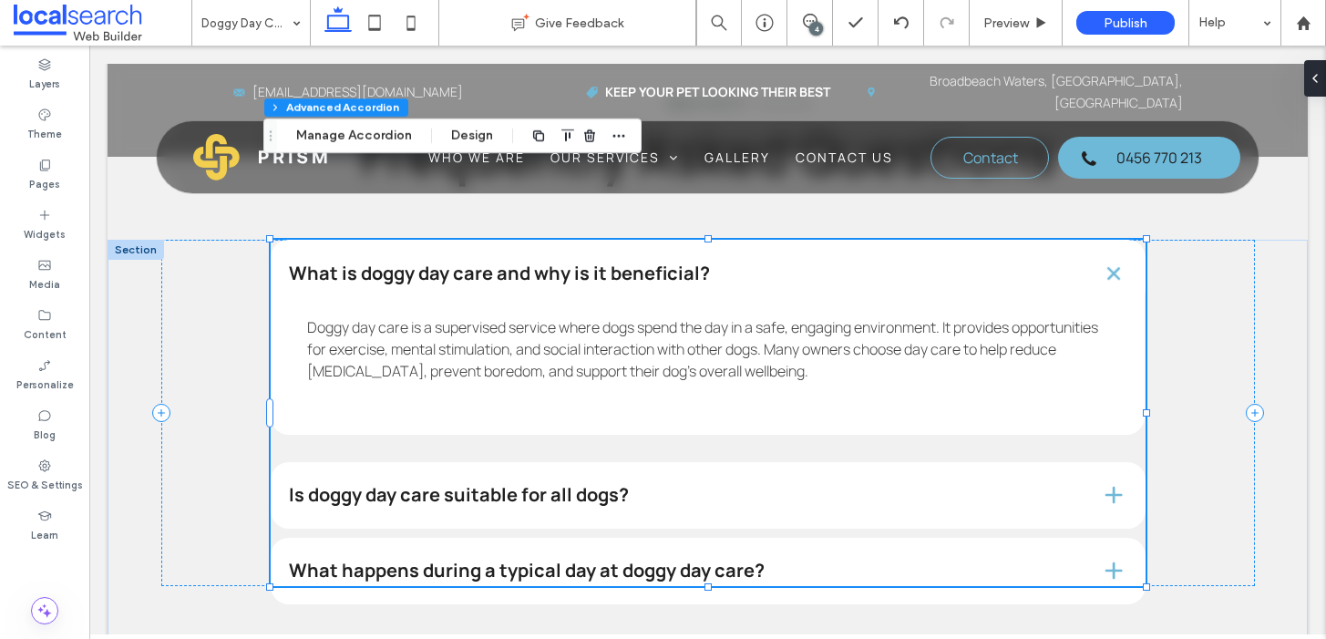
click at [846, 486] on h4 "Is doggy day care suitable for all dogs?" at bounding box center [680, 495] width 782 height 18
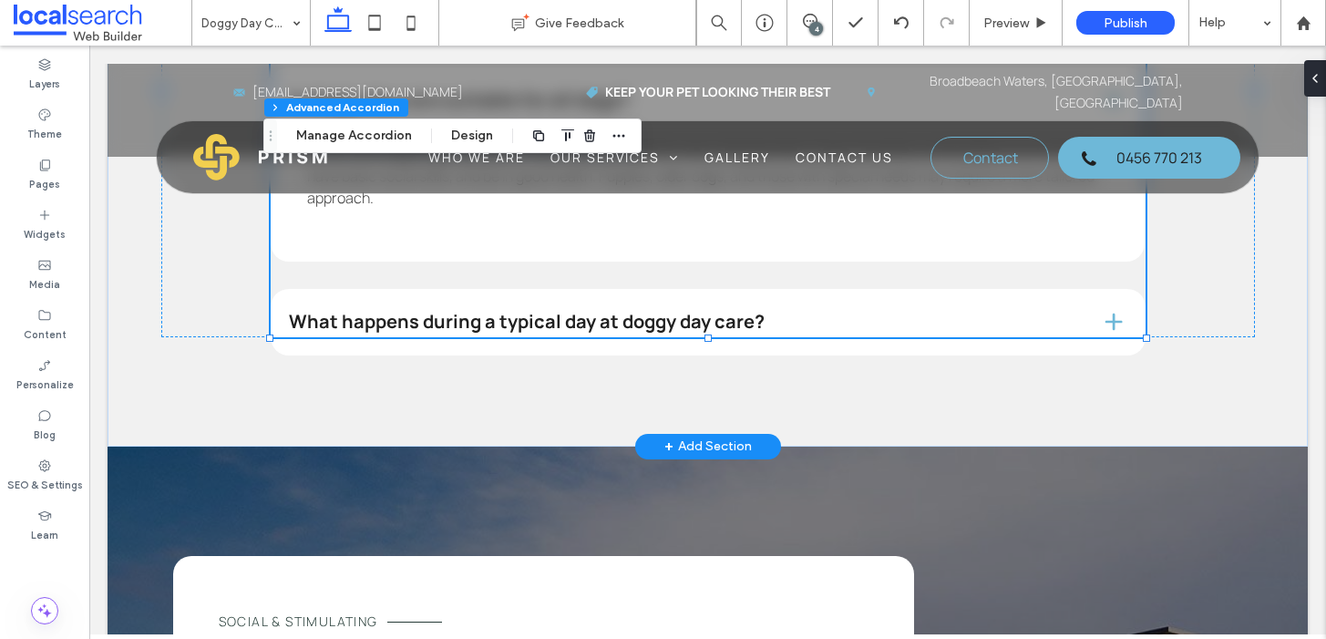
scroll to position [316, 0]
click at [593, 313] on h4 "What happens during a typical day at doggy day care?" at bounding box center [680, 322] width 782 height 18
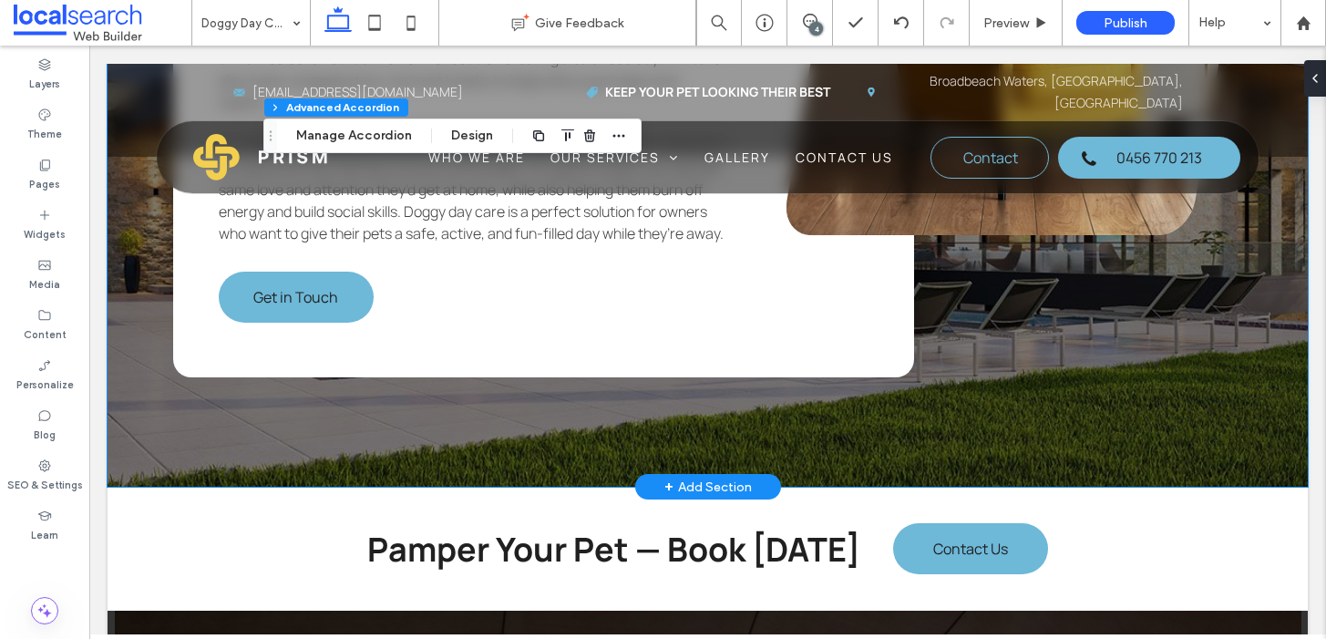
scroll to position [3600, 0]
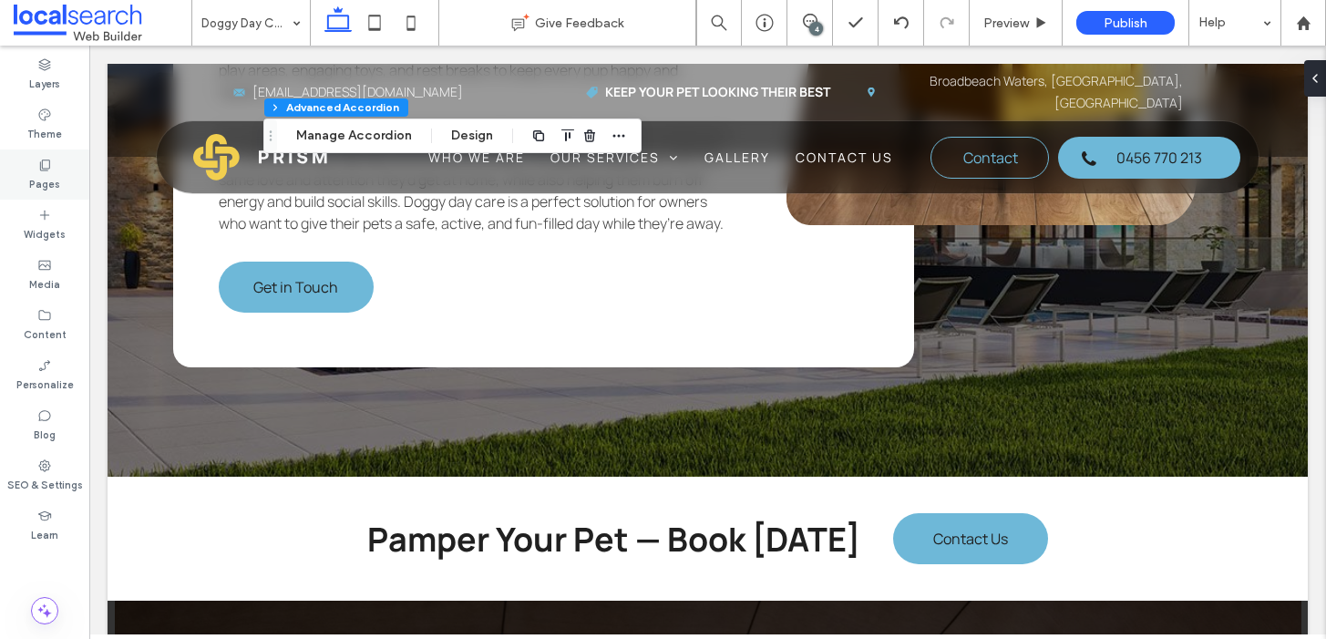
click at [51, 177] on label "Pages" at bounding box center [44, 182] width 31 height 20
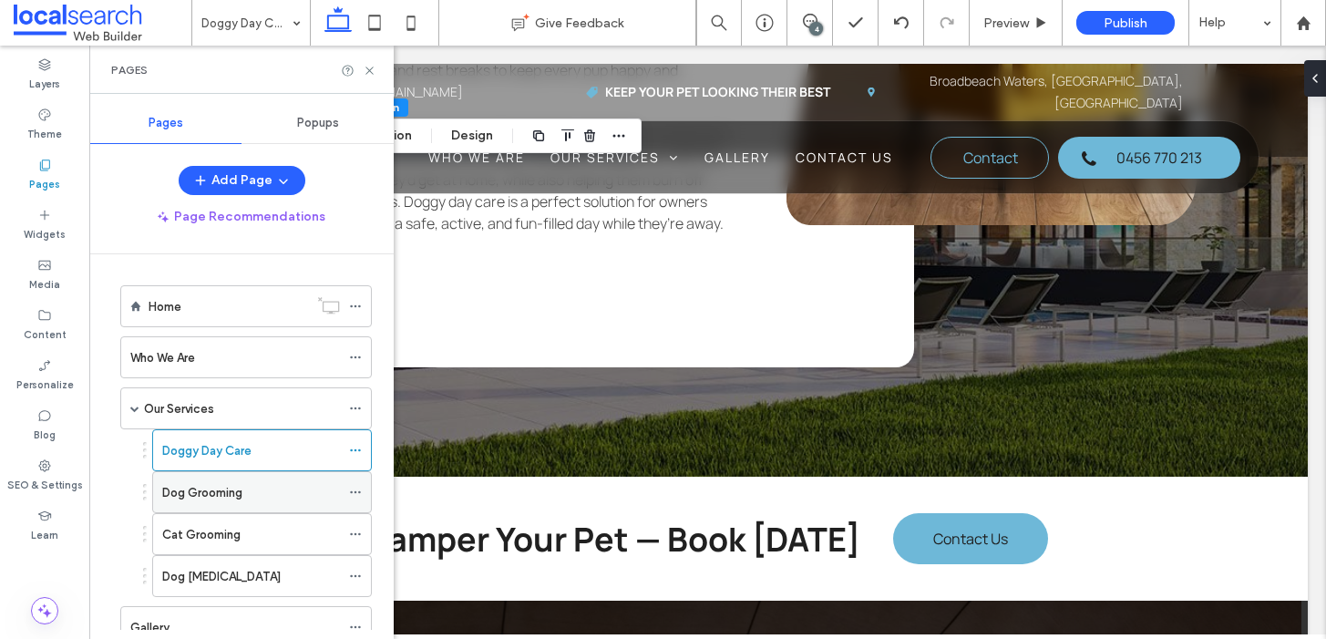
click at [283, 490] on div "Dog Grooming" at bounding box center [251, 492] width 178 height 19
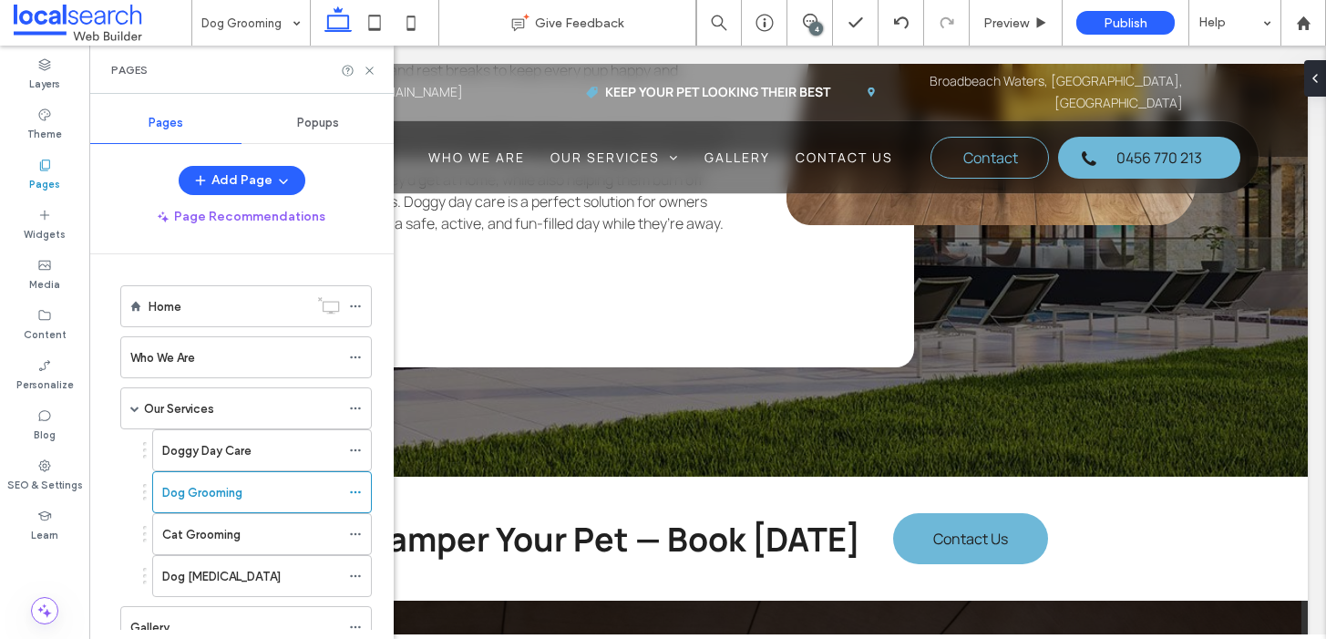
click at [369, 72] on icon at bounding box center [370, 71] width 14 height 14
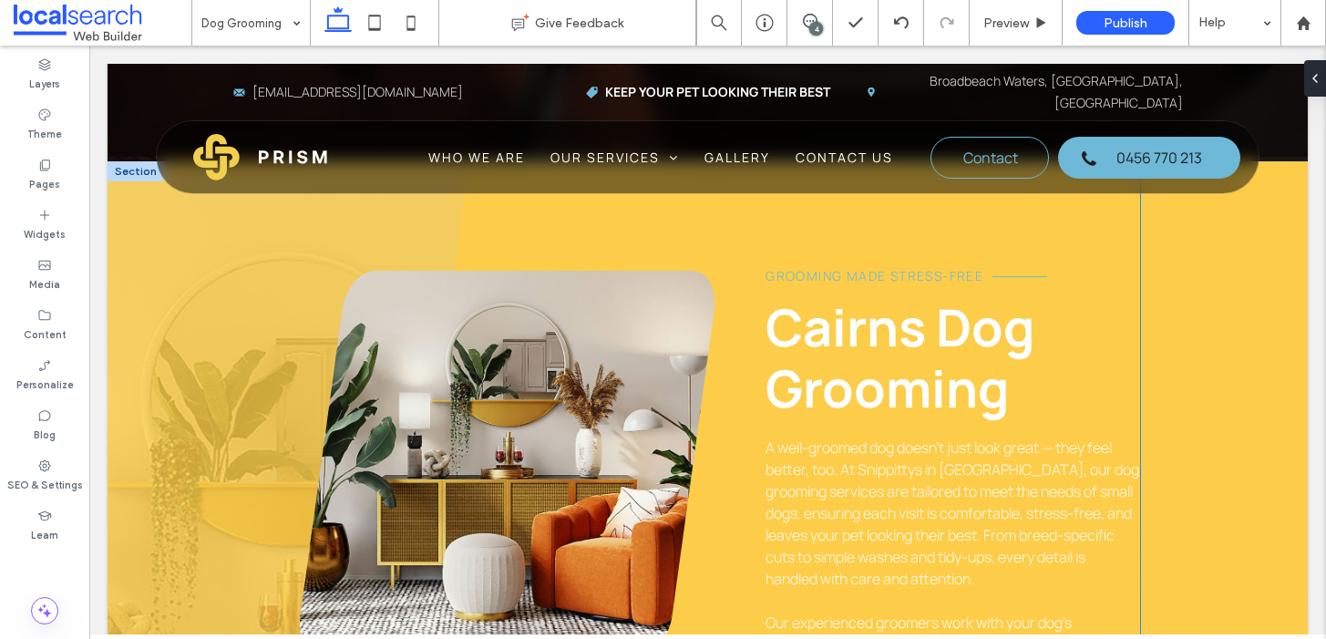
scroll to position [926, 0]
click at [1068, 438] on span "A well-groomed dog doesn’t just look great — they feel better, too. At Snippitt…" at bounding box center [953, 513] width 374 height 151
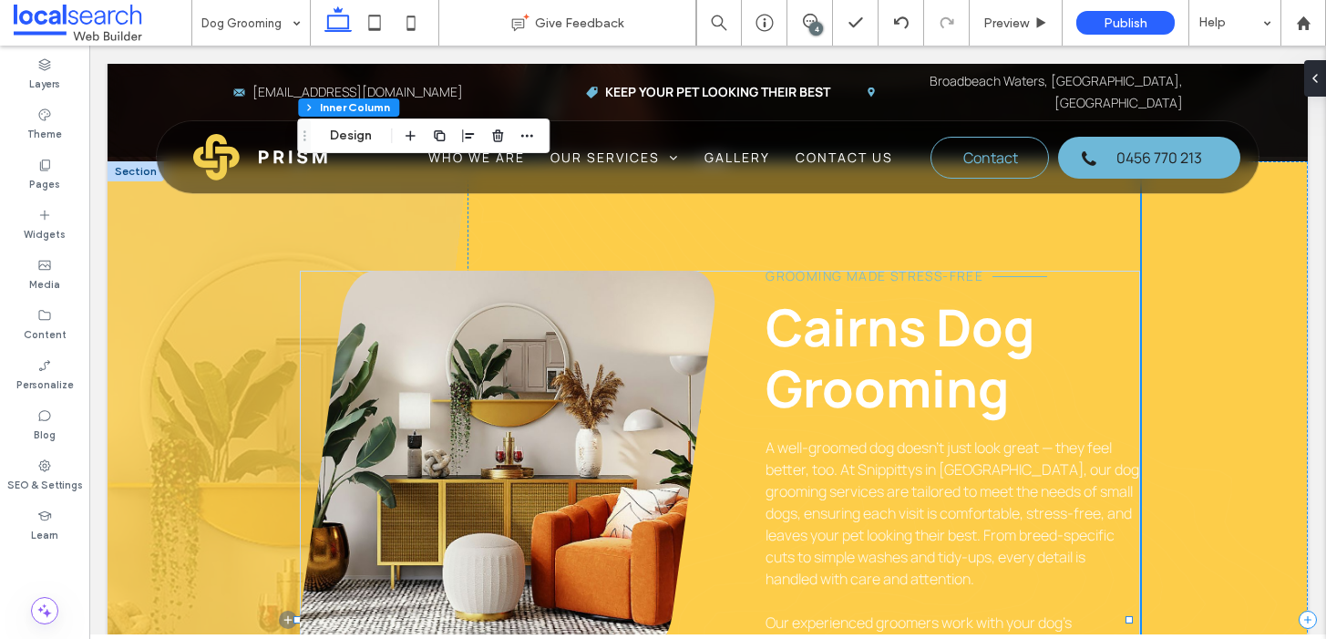
click at [1068, 438] on span "A well-groomed dog doesn’t just look great — they feel better, too. At Snippitt…" at bounding box center [953, 513] width 374 height 151
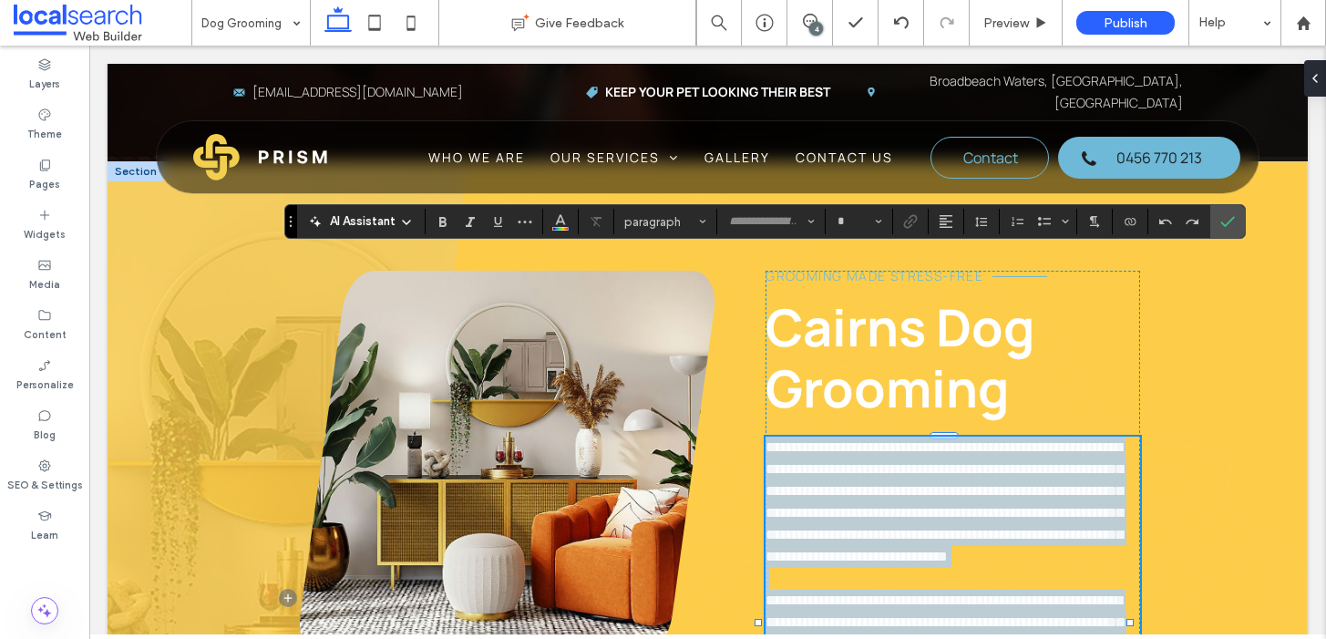
type input "*******"
type input "**"
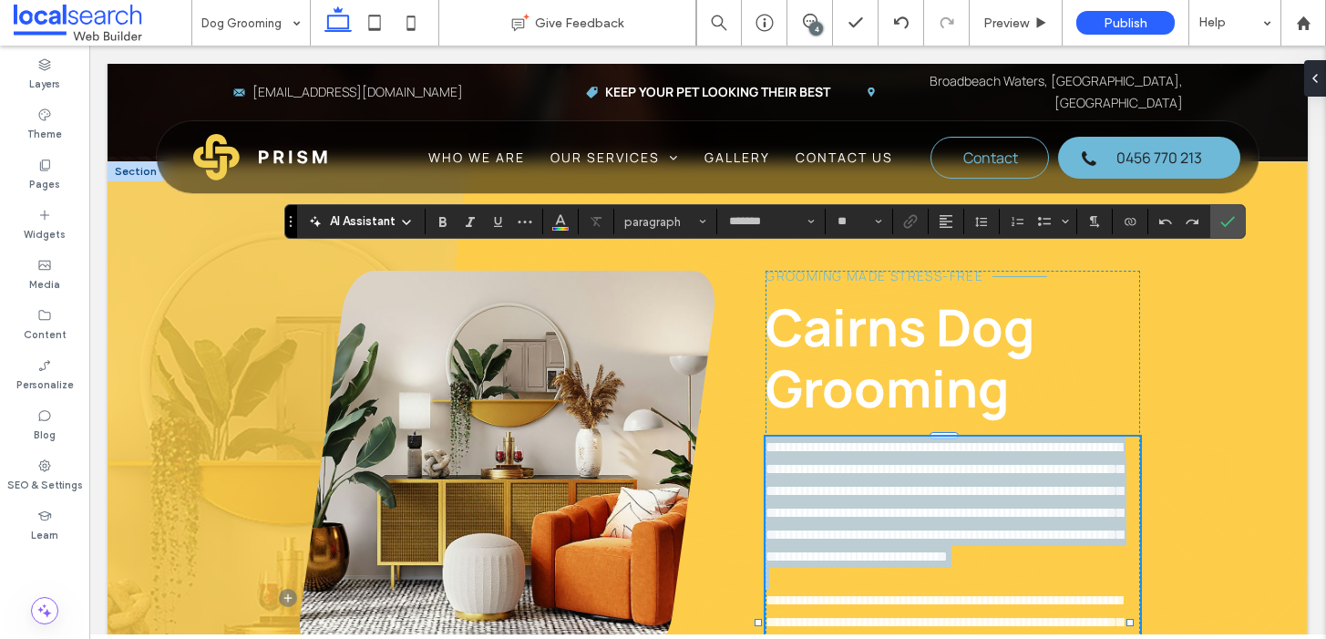
click at [1068, 440] on span "**********" at bounding box center [944, 501] width 357 height 123
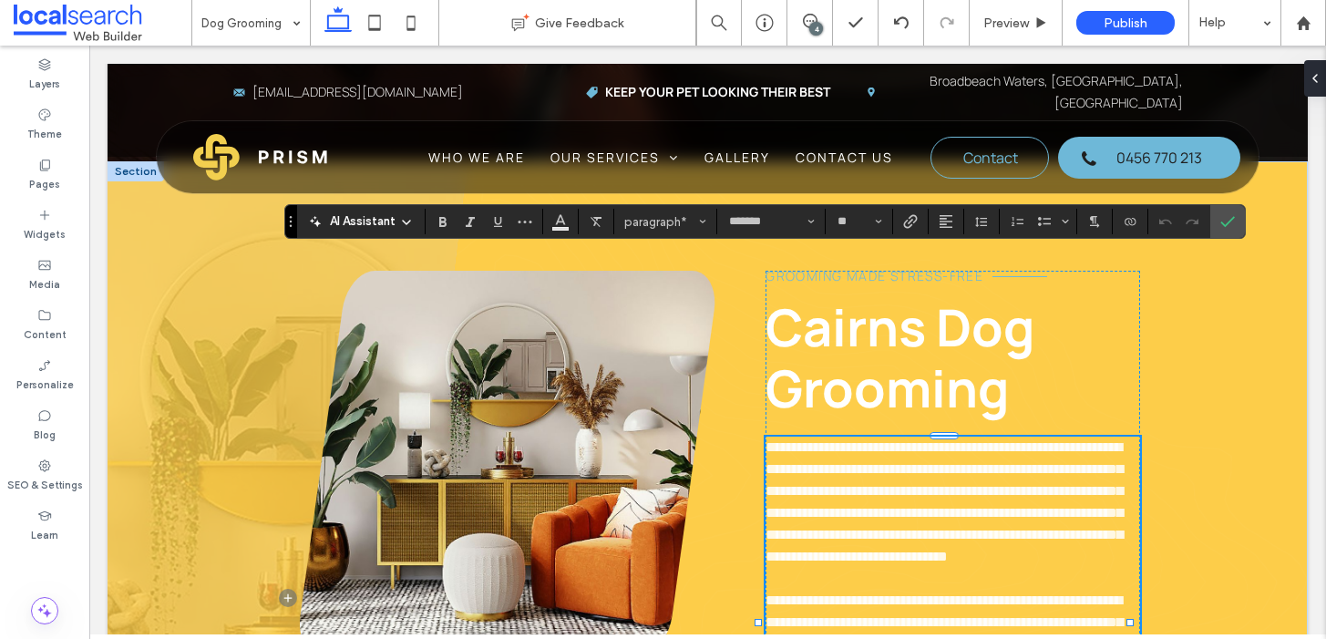
click at [1103, 440] on span "**********" at bounding box center [944, 501] width 357 height 123
click at [966, 440] on span "**********" at bounding box center [944, 501] width 357 height 123
click at [997, 440] on span "**********" at bounding box center [944, 501] width 357 height 123
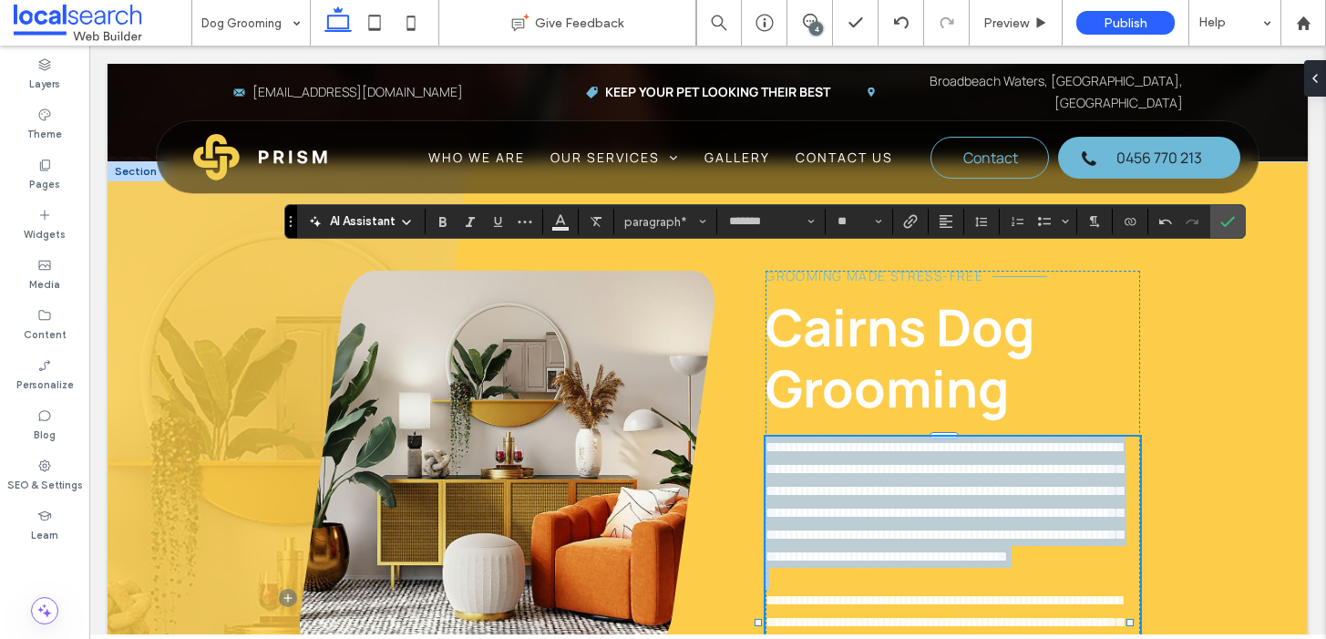
click at [997, 440] on span "**********" at bounding box center [944, 501] width 357 height 123
click at [1026, 437] on p "**********" at bounding box center [953, 502] width 374 height 131
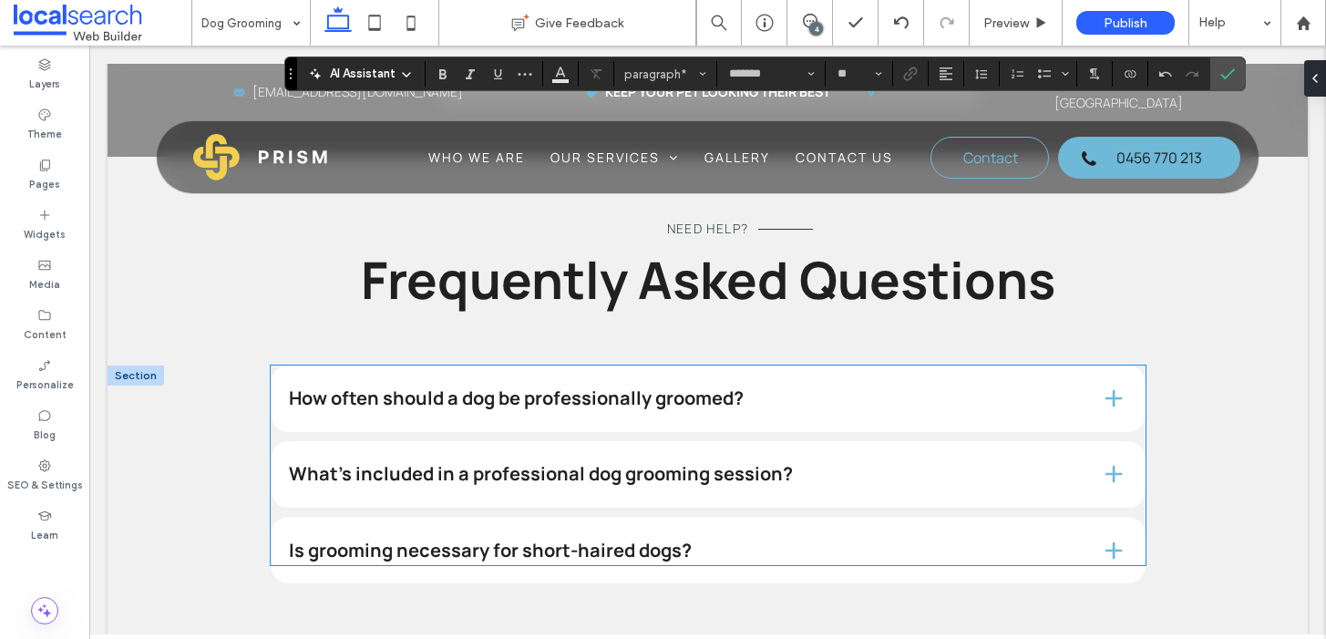
scroll to position [2060, 0]
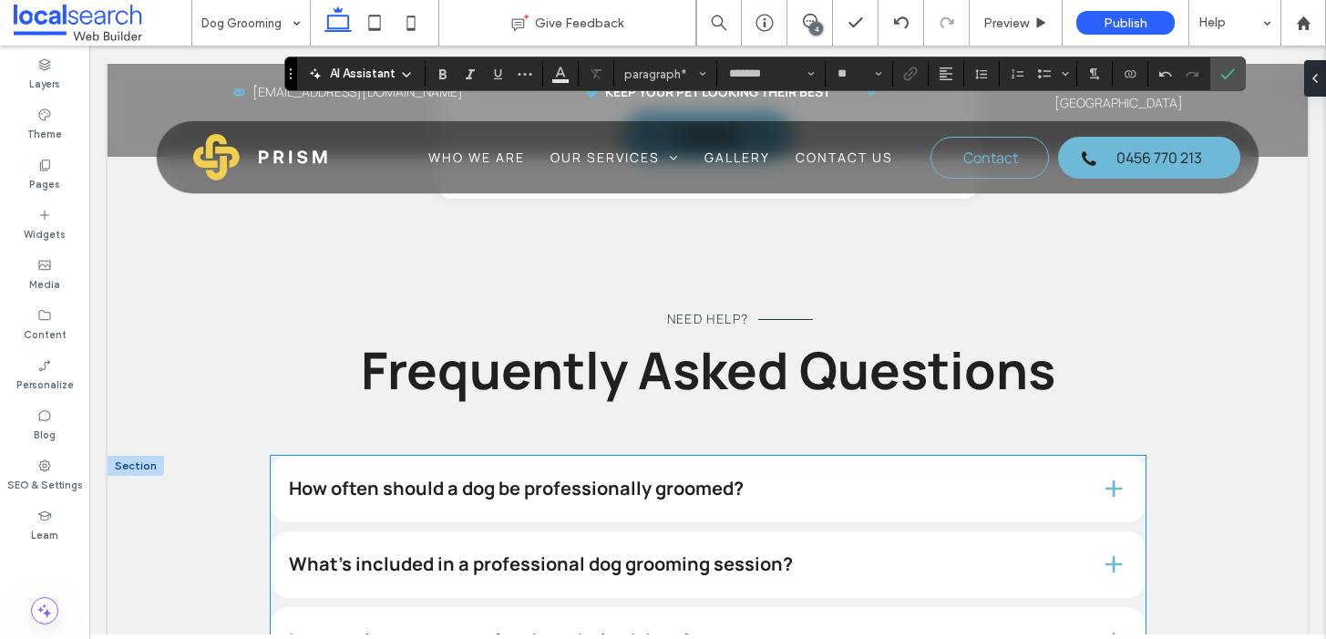
click at [485, 479] on h4 "How often should a dog be professionally groomed?" at bounding box center [680, 488] width 782 height 18
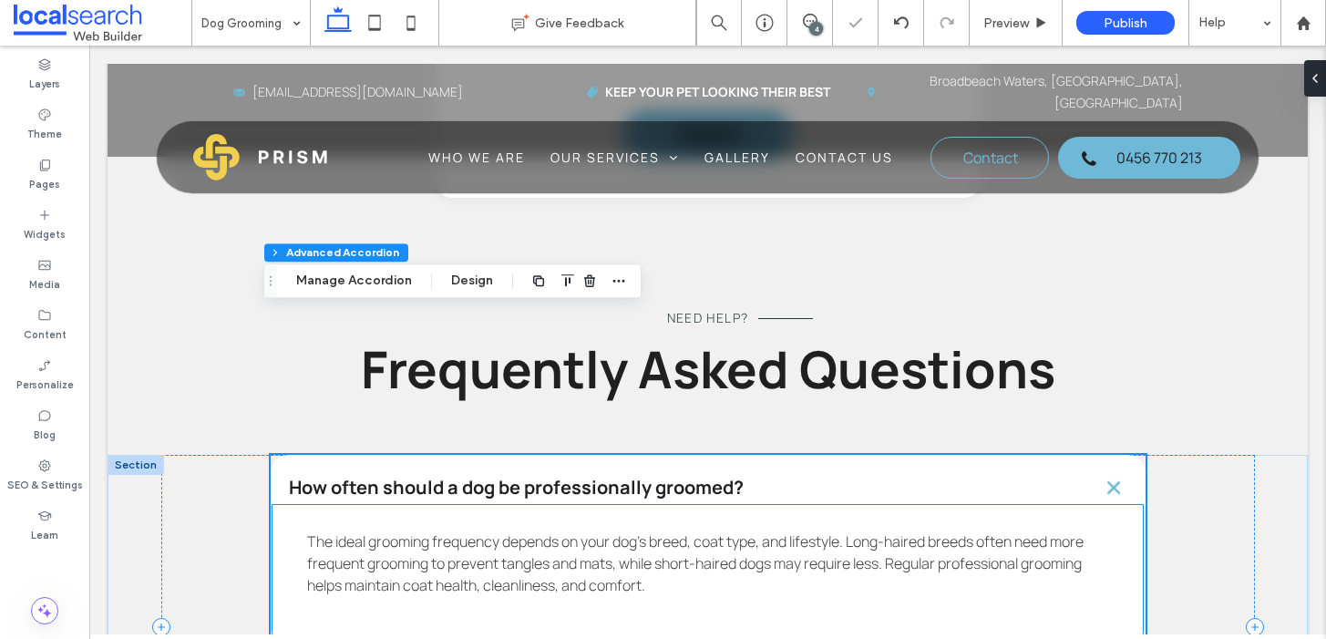
scroll to position [2197, 0]
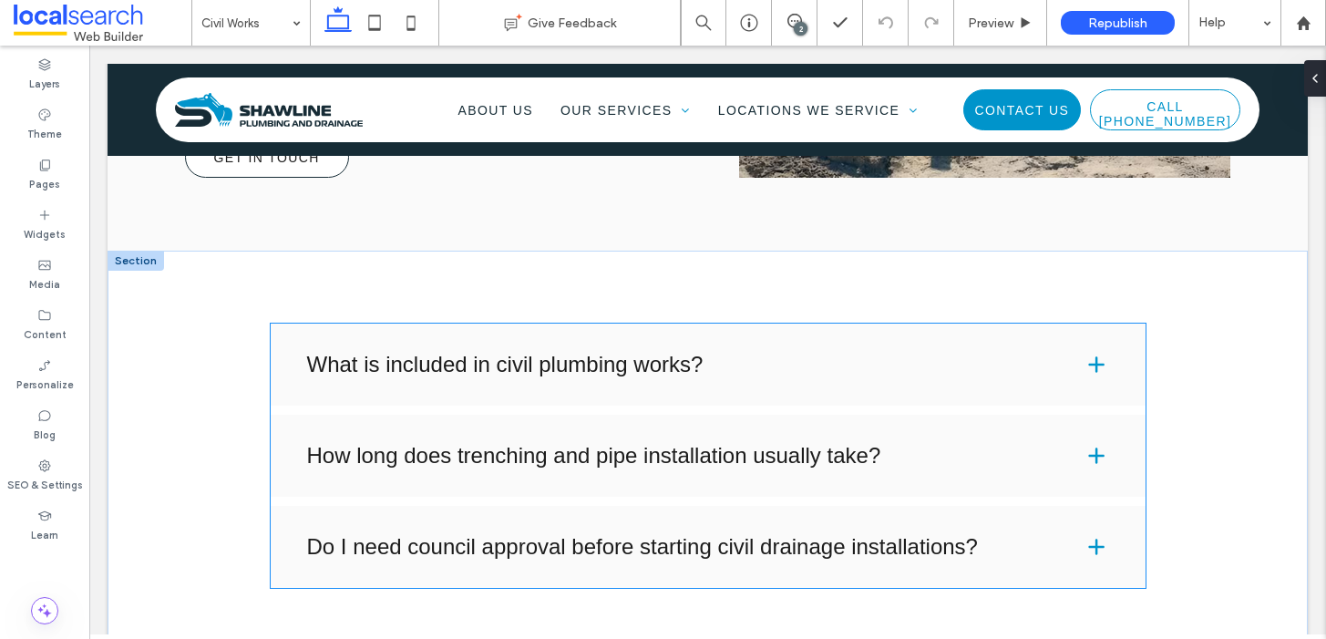
scroll to position [1843, 0]
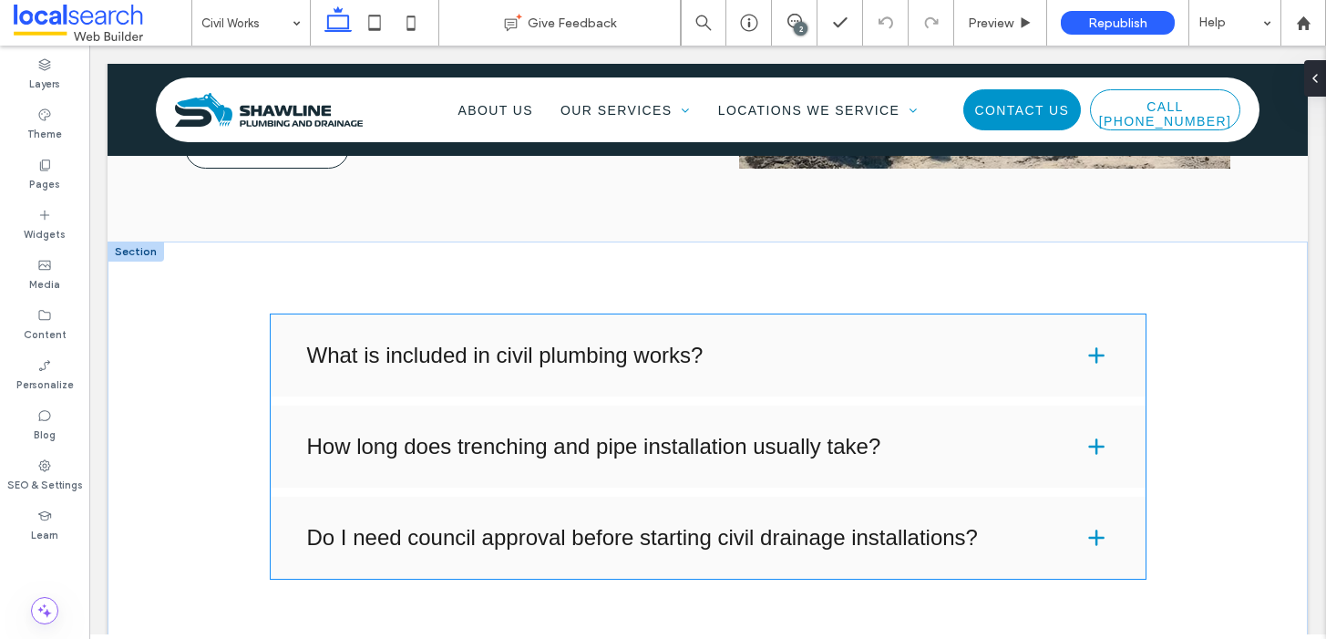
click at [590, 527] on h4 "Do I need council approval before starting civil drainage installations?" at bounding box center [680, 538] width 747 height 22
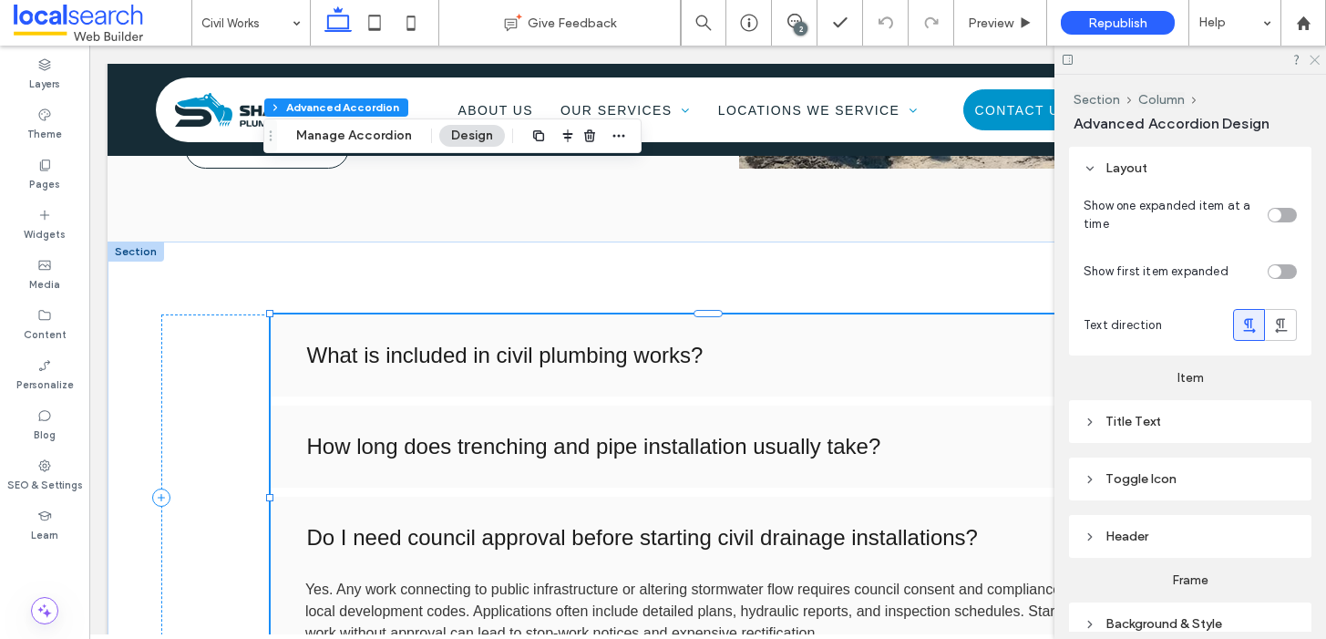
click at [1317, 59] on icon at bounding box center [1314, 59] width 12 height 12
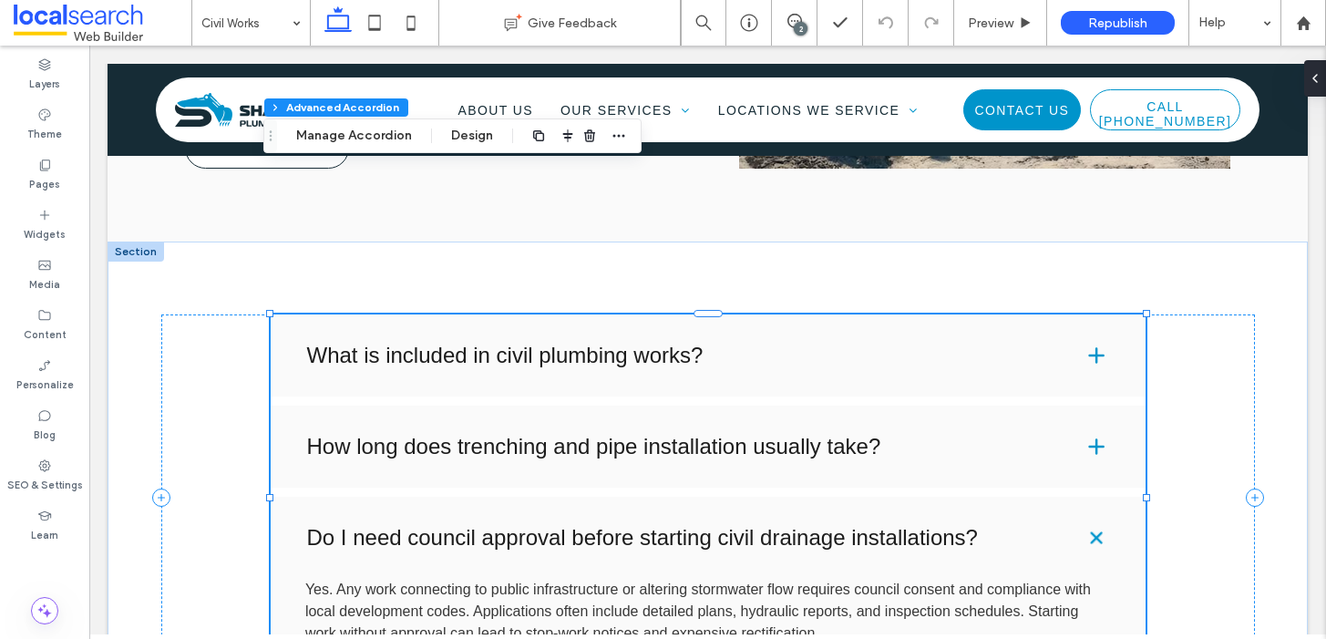
click at [666, 436] on h4 "How long does trenching and pipe installation usually take?" at bounding box center [680, 447] width 747 height 22
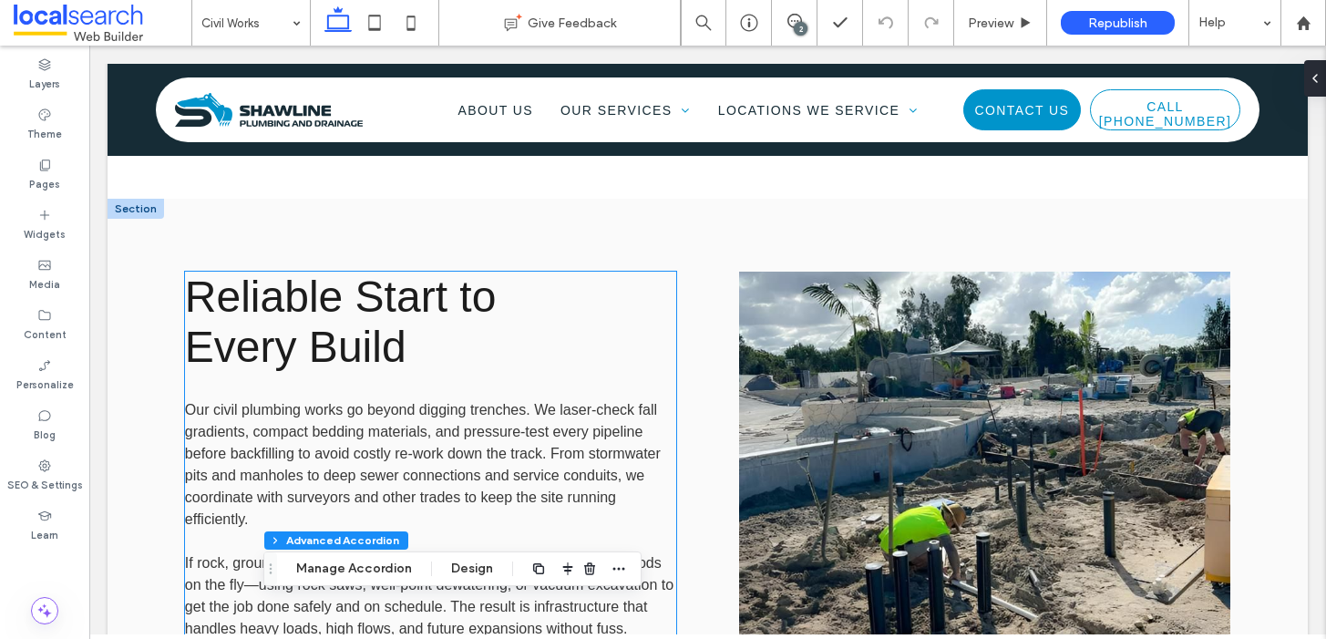
scroll to position [1238, 0]
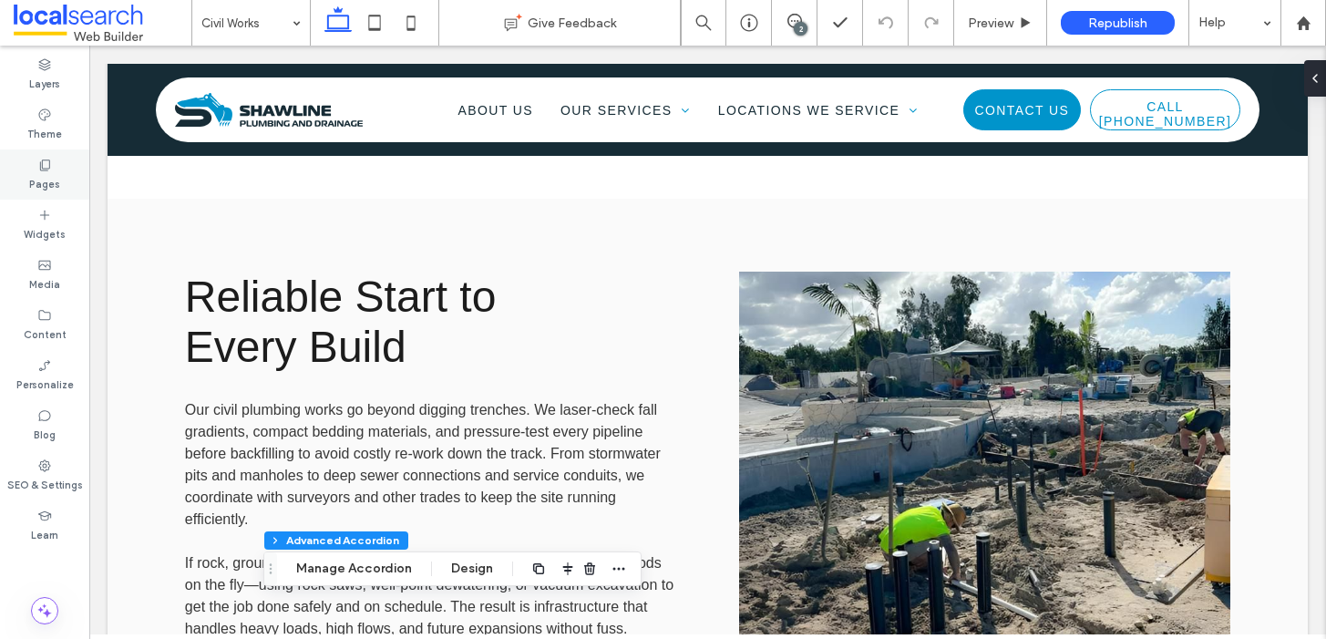
click at [29, 164] on div "Pages" at bounding box center [44, 174] width 89 height 50
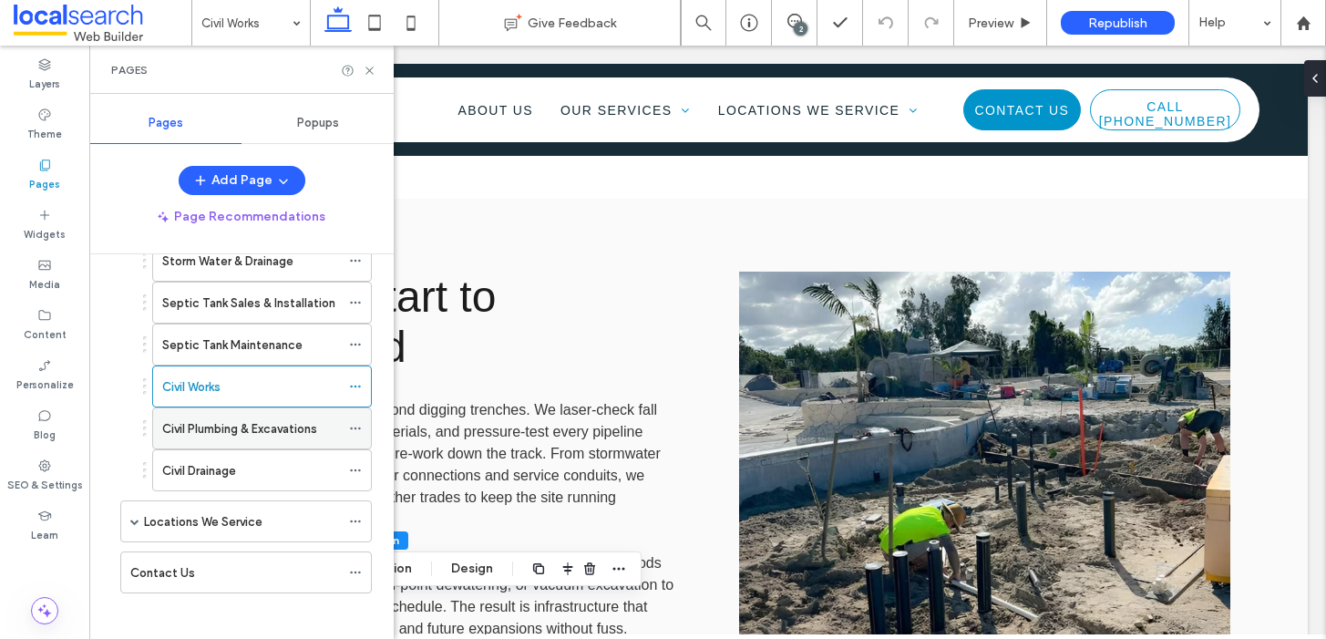
scroll to position [384, 0]
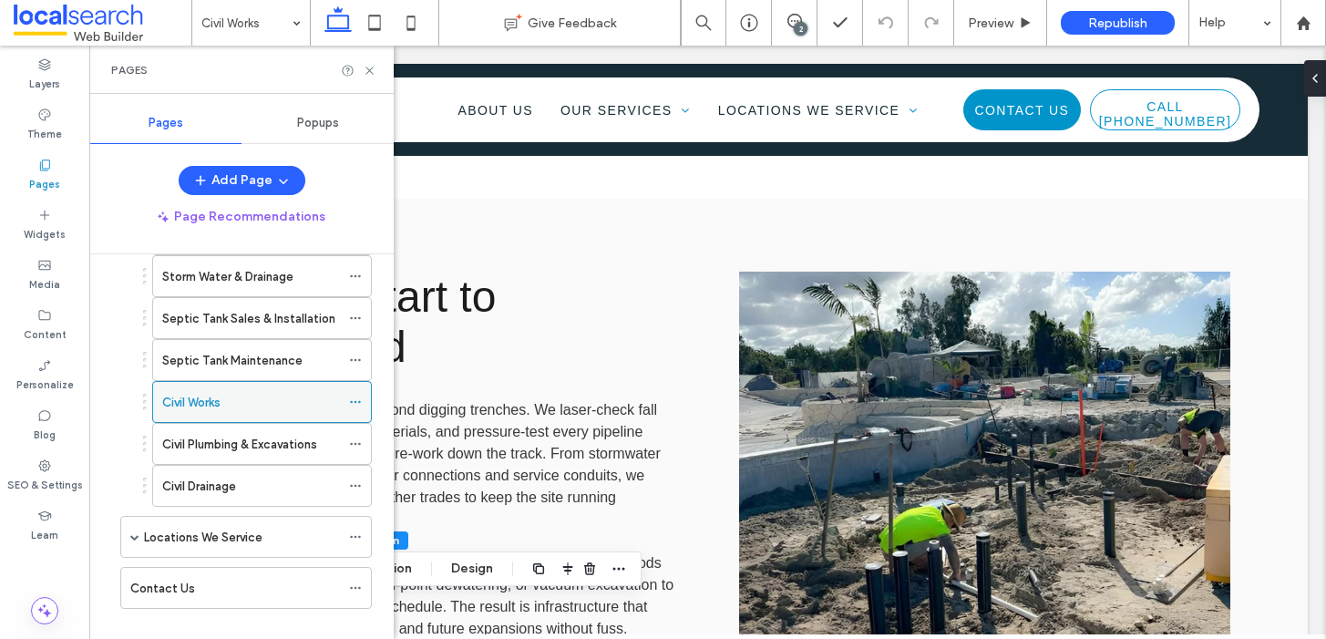
click at [242, 398] on div "Civil Works" at bounding box center [251, 402] width 178 height 19
click at [367, 67] on use at bounding box center [369, 70] width 7 height 7
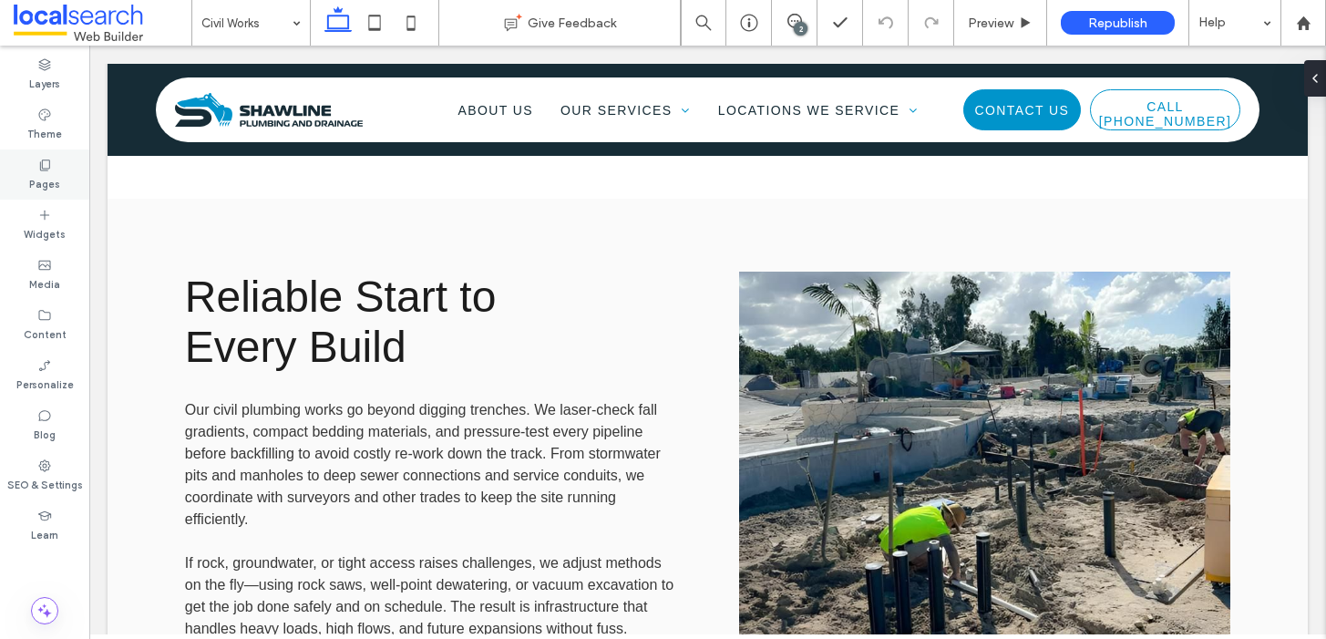
click at [65, 179] on div "Pages" at bounding box center [44, 174] width 89 height 50
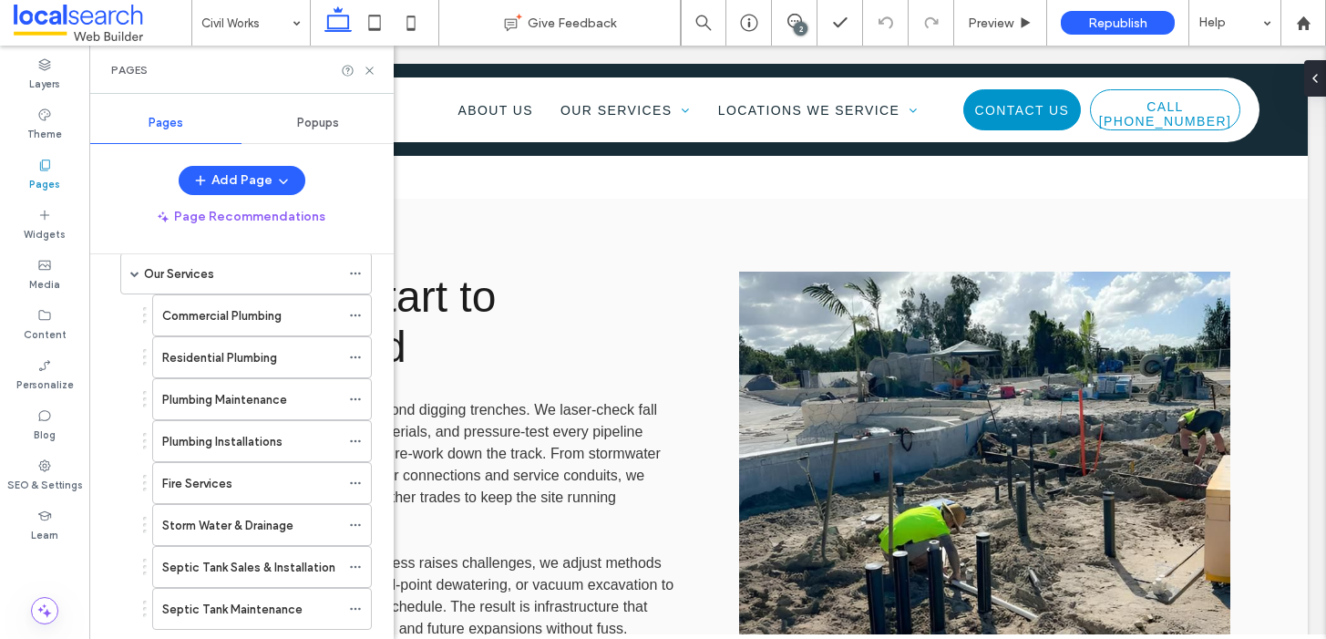
scroll to position [408, 0]
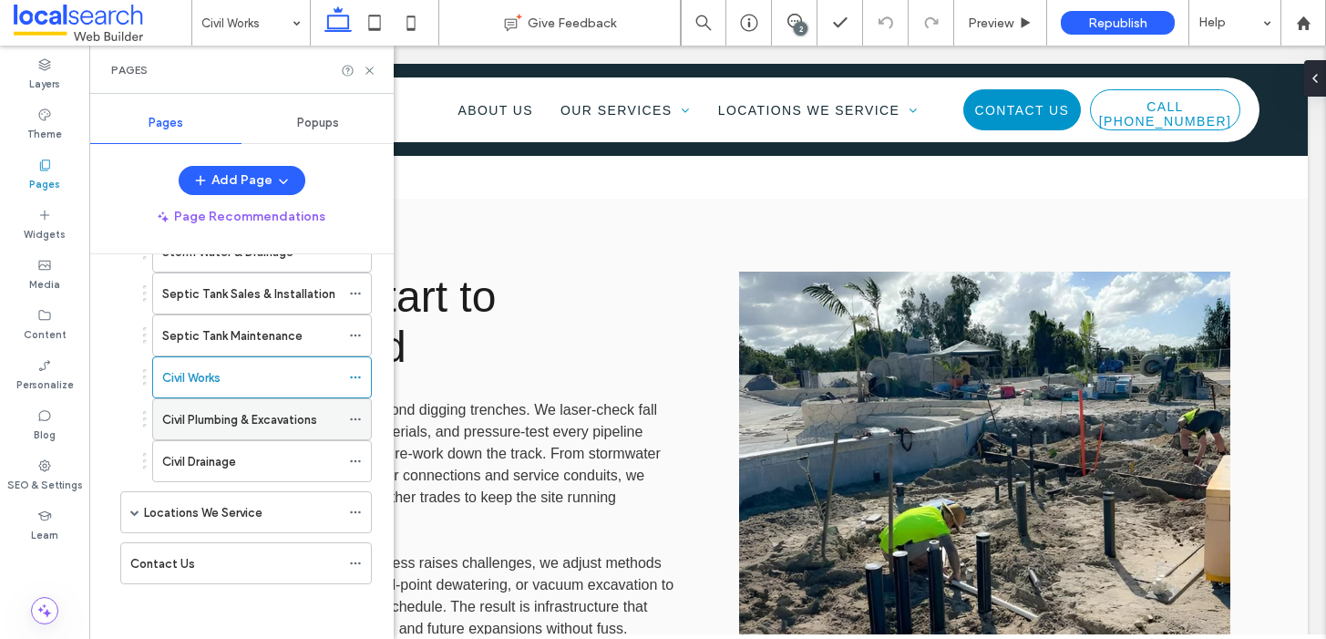
click at [255, 424] on label "Civil Plumbing & Excavations" at bounding box center [239, 420] width 155 height 32
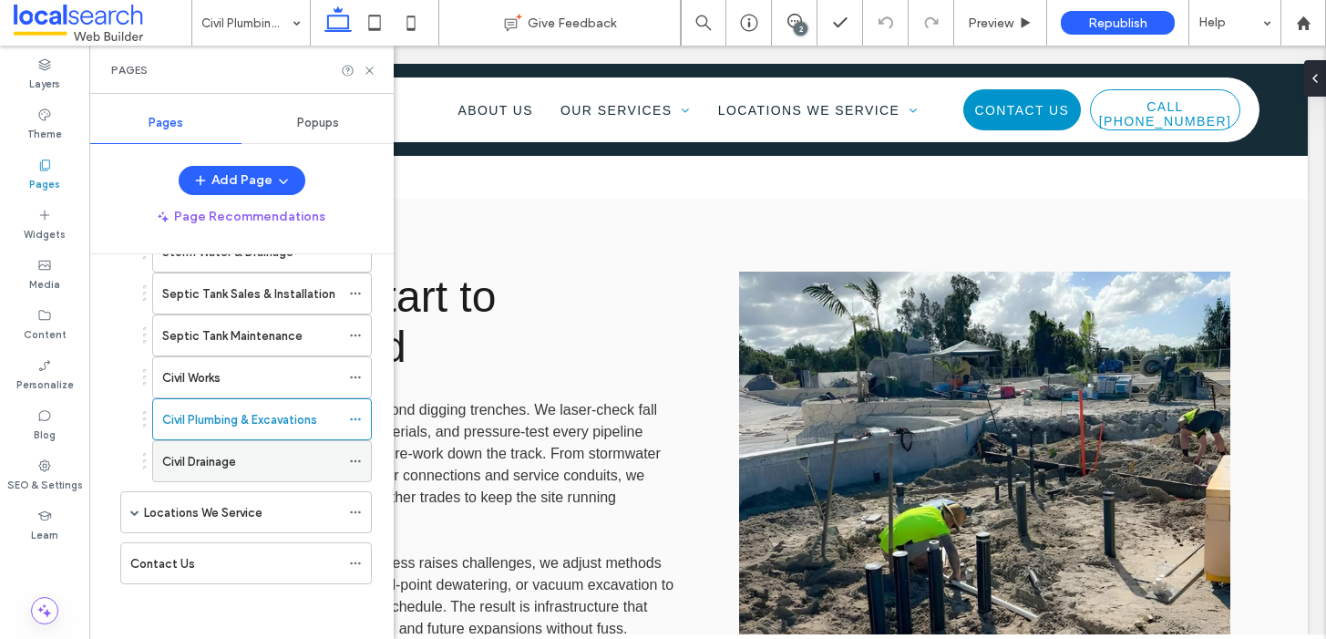
click at [259, 461] on div "Civil Drainage" at bounding box center [251, 461] width 178 height 19
click at [371, 68] on use at bounding box center [369, 70] width 7 height 7
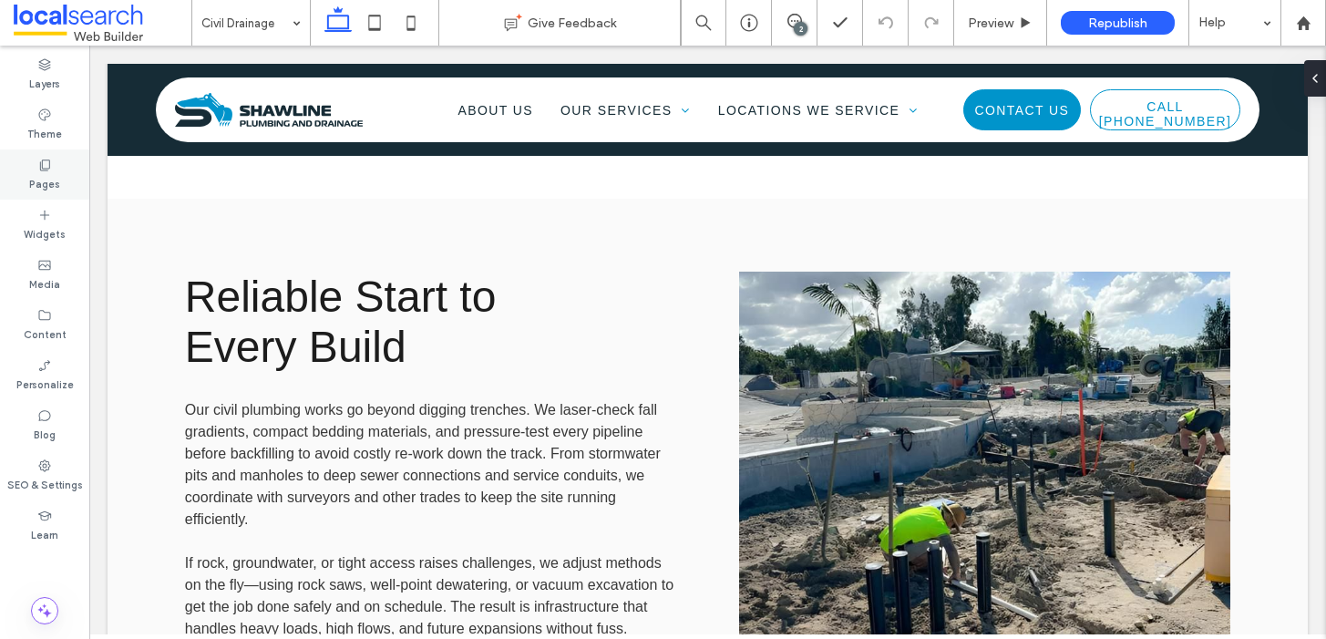
click at [59, 184] on div "Pages" at bounding box center [44, 174] width 89 height 50
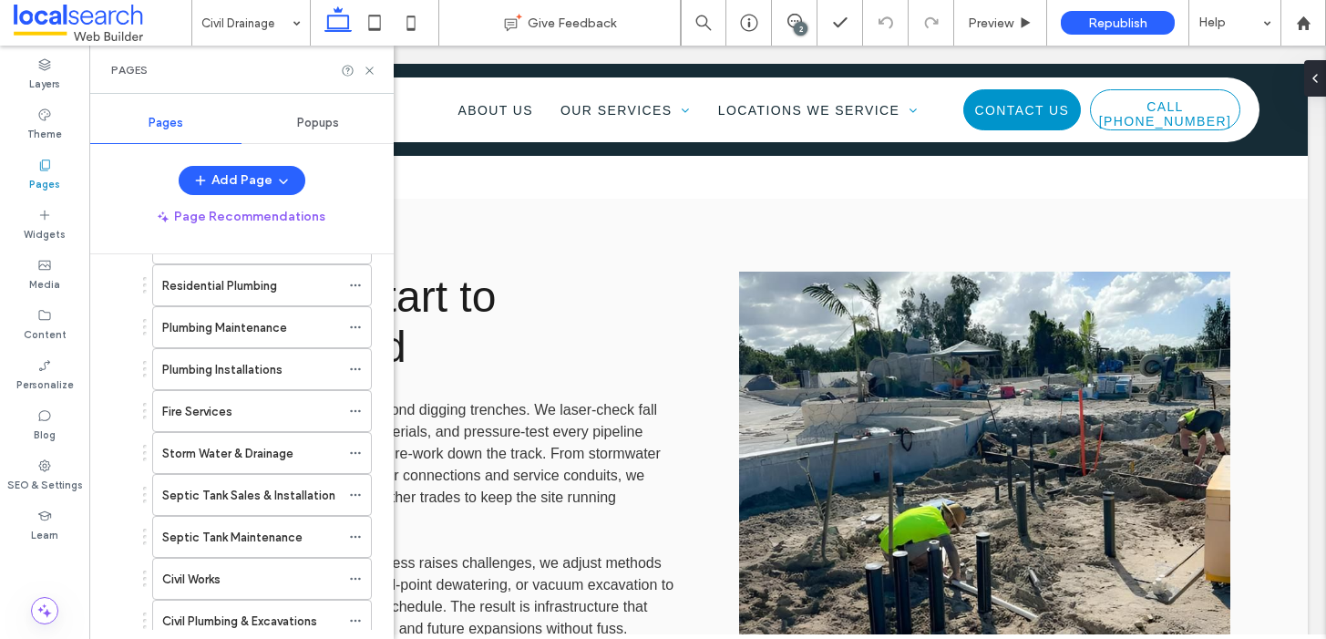
scroll to position [408, 0]
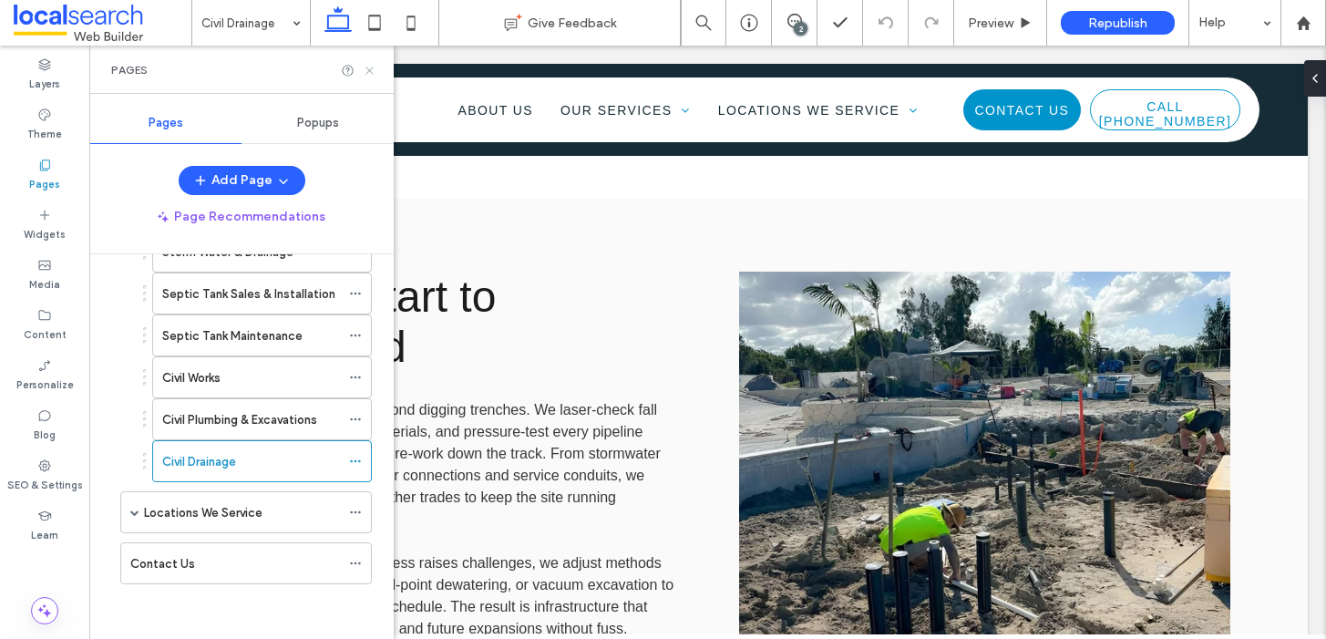
click at [370, 72] on icon at bounding box center [370, 71] width 14 height 14
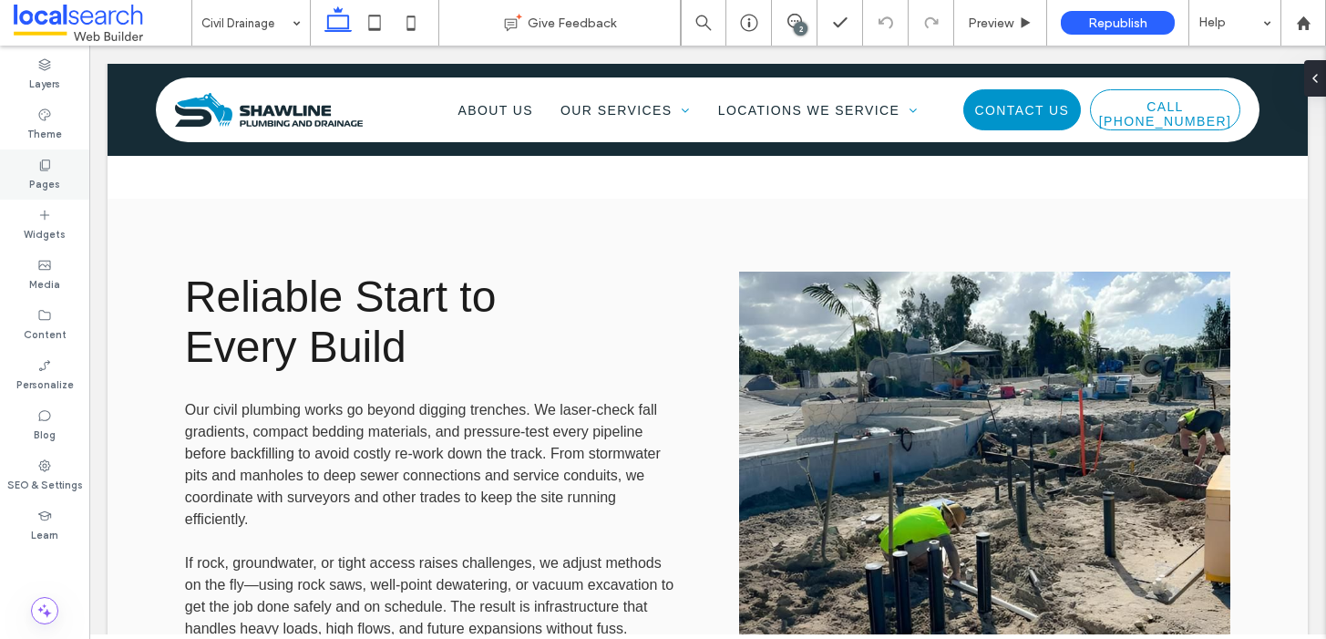
click at [33, 186] on label "Pages" at bounding box center [44, 182] width 31 height 20
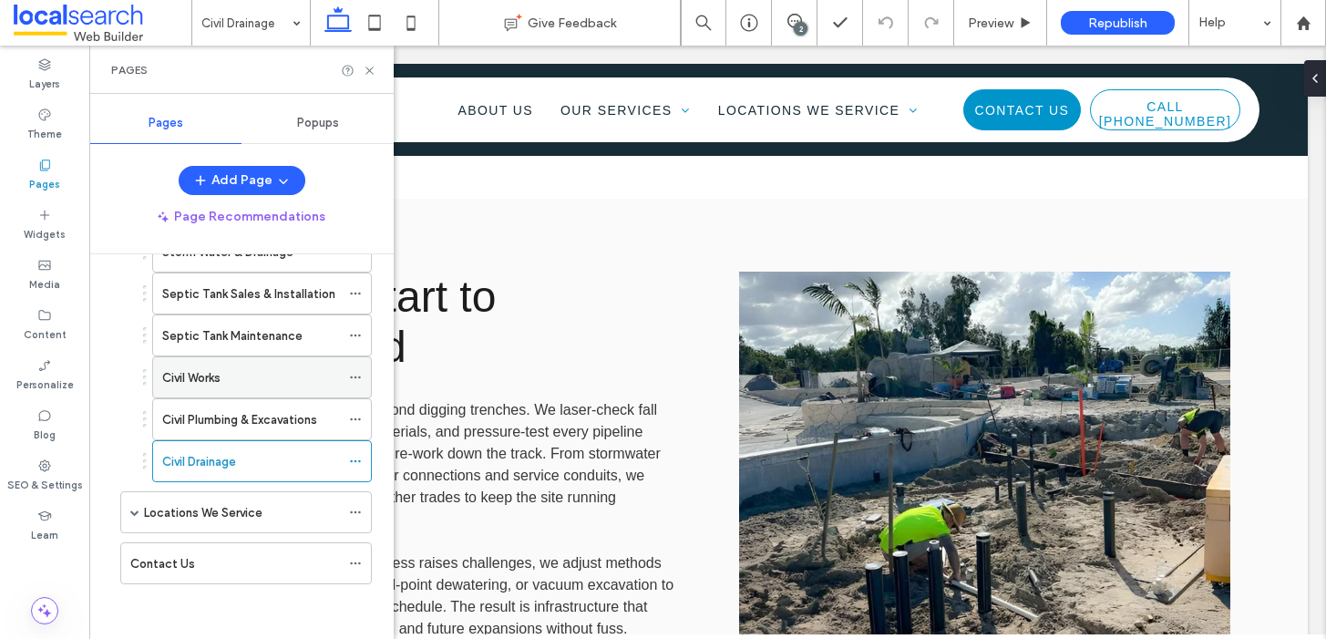
click at [217, 379] on label "Civil Works" at bounding box center [191, 378] width 58 height 32
click at [368, 68] on use at bounding box center [369, 70] width 7 height 7
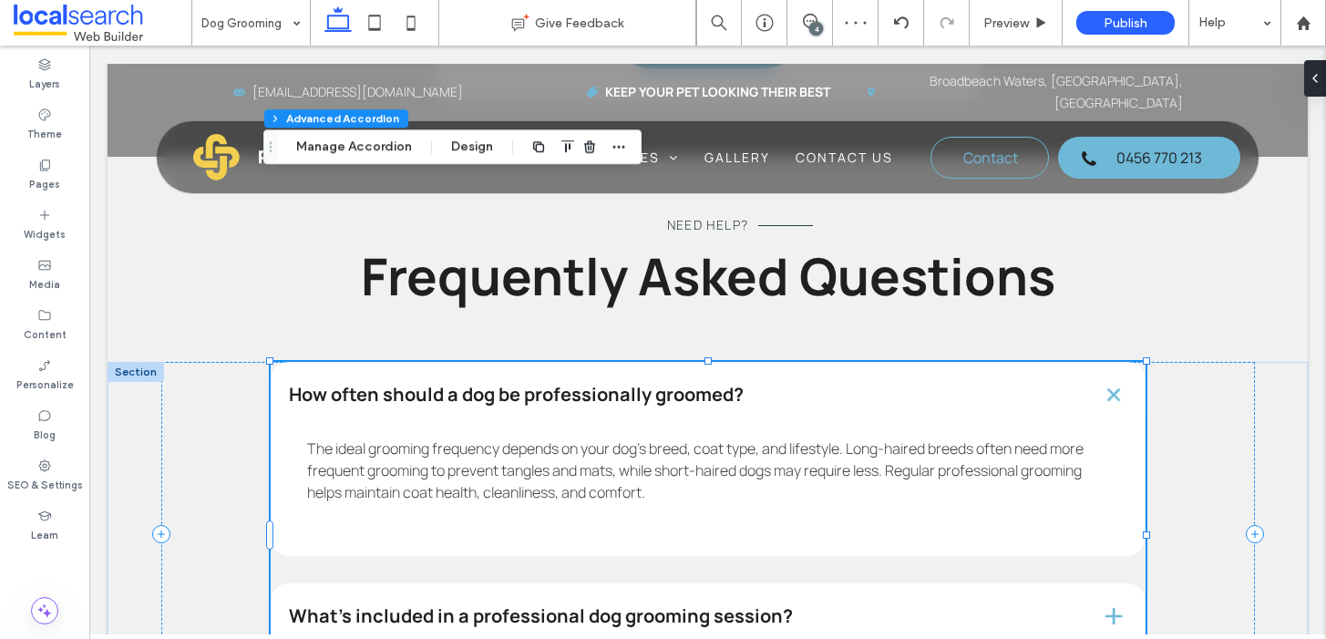
click at [609, 607] on h4 "What’s included in a professional dog grooming session?" at bounding box center [680, 616] width 782 height 18
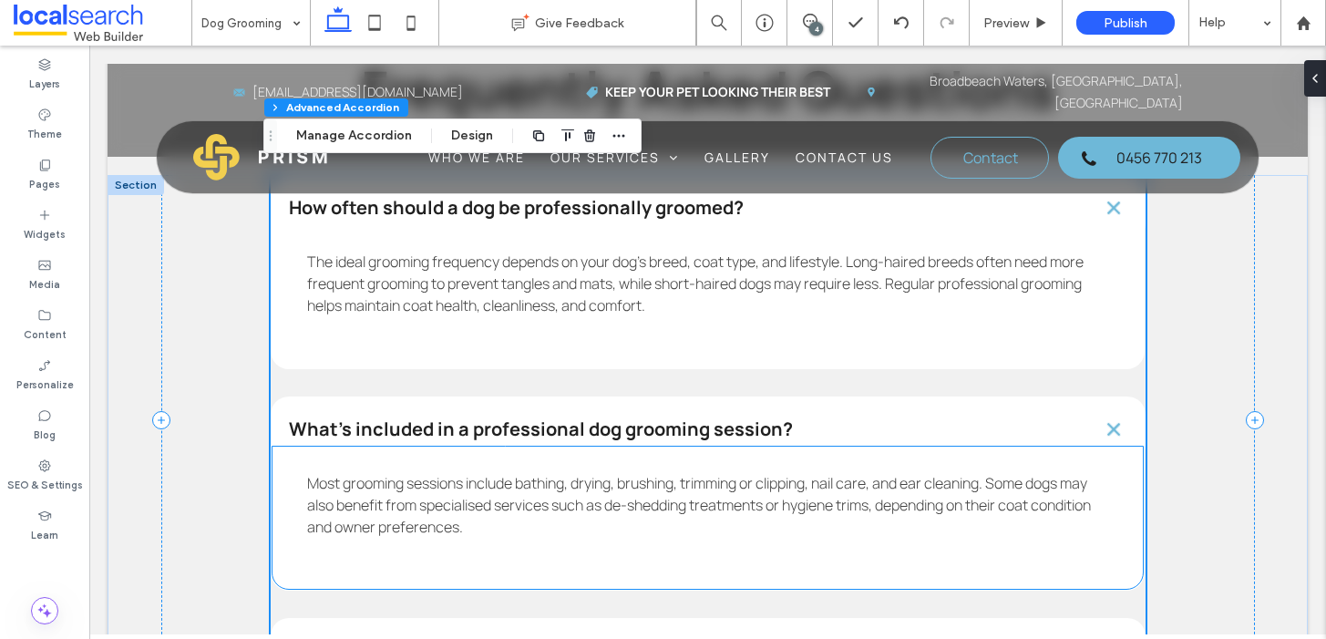
scroll to position [2479, 0]
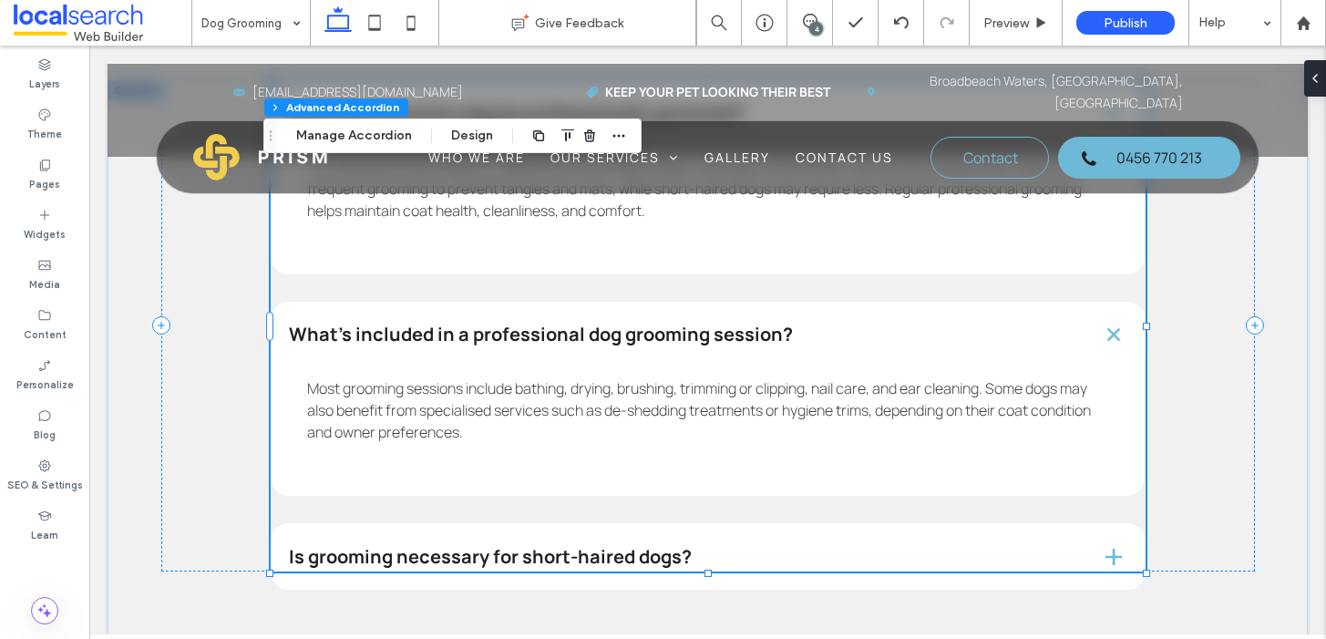
click at [577, 548] on h4 "Is grooming necessary for short-haired dogs?" at bounding box center [680, 557] width 782 height 18
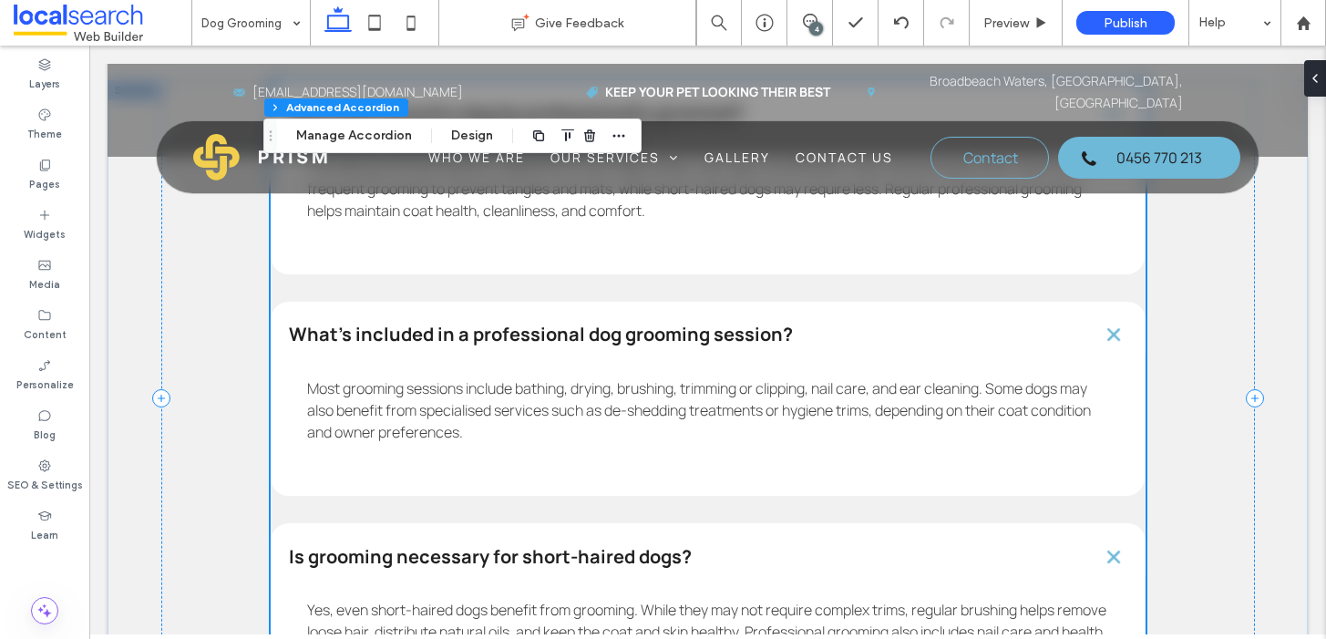
scroll to position [2656, 0]
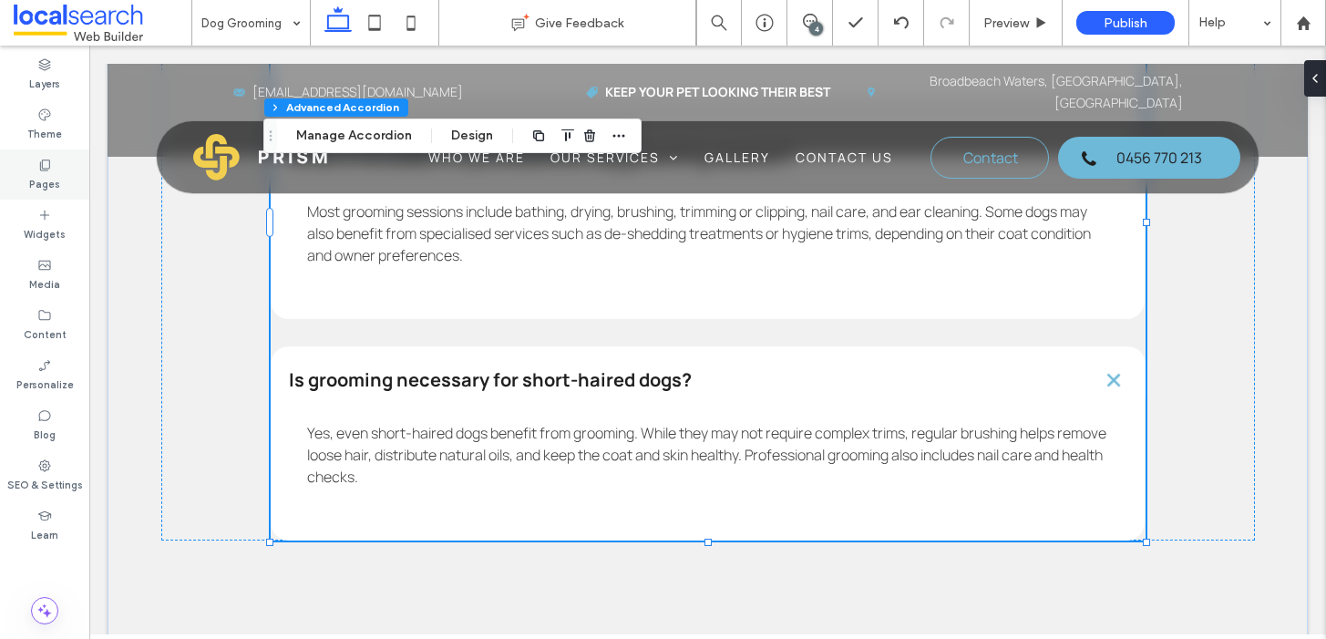
click at [62, 165] on div "Pages" at bounding box center [44, 174] width 89 height 50
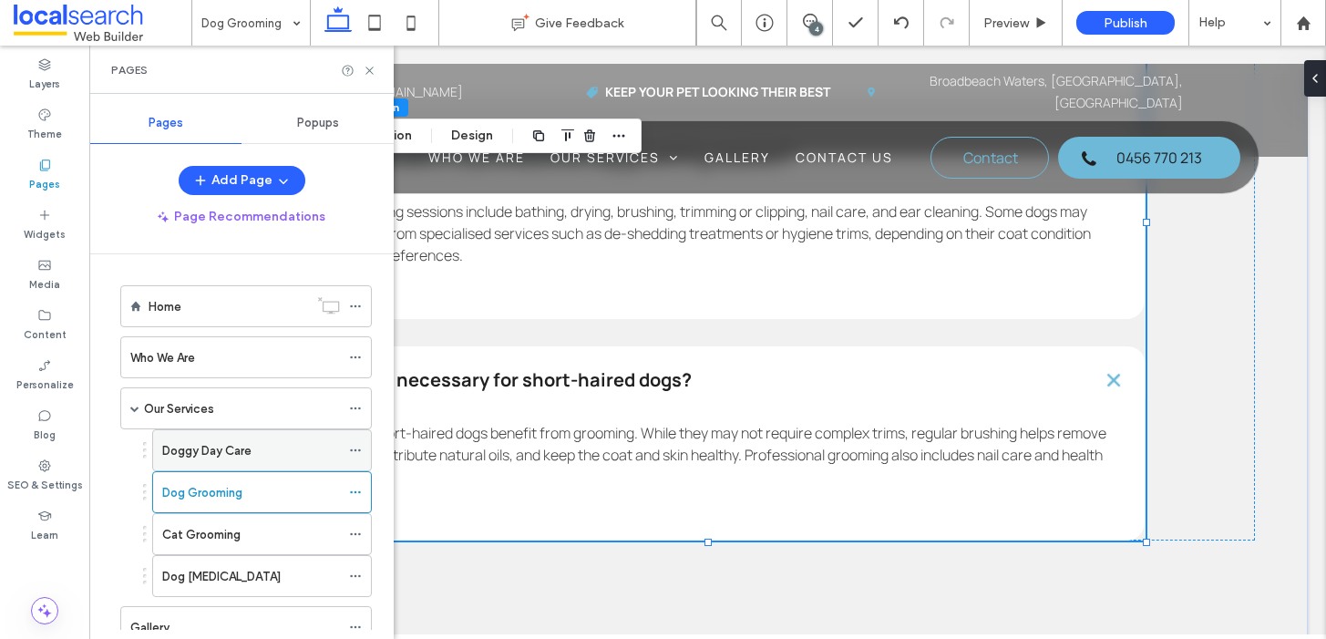
scroll to position [115, 0]
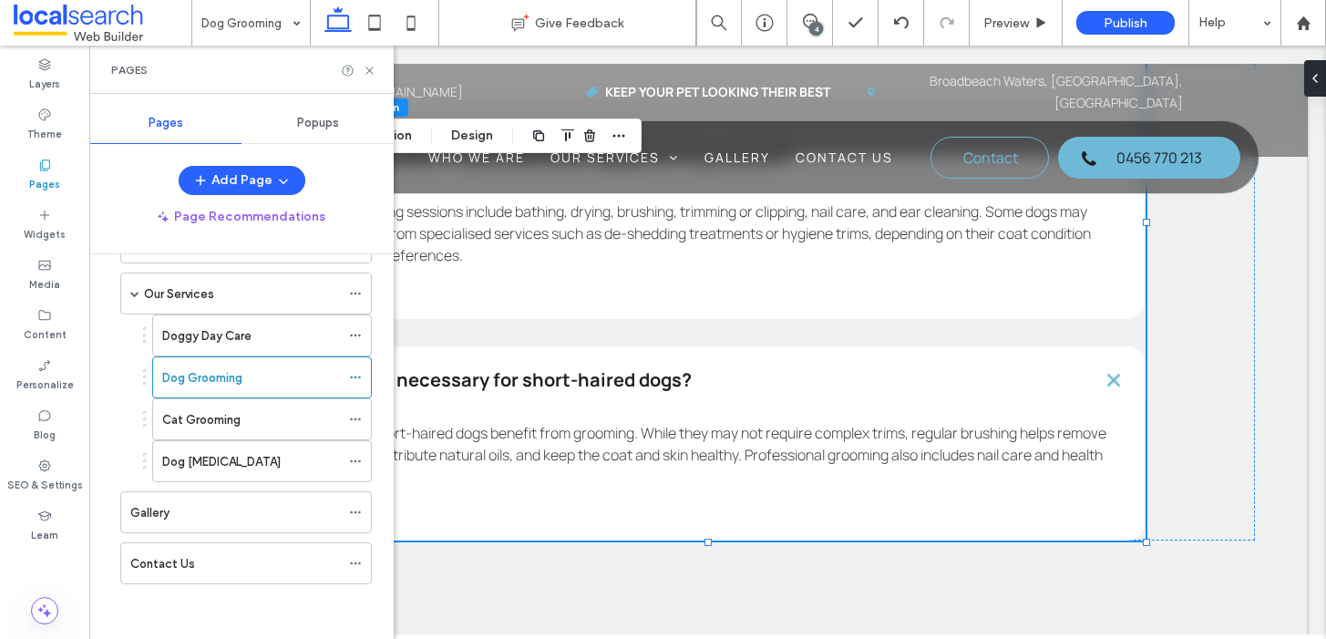
click at [248, 417] on div "Cat Grooming" at bounding box center [251, 419] width 178 height 19
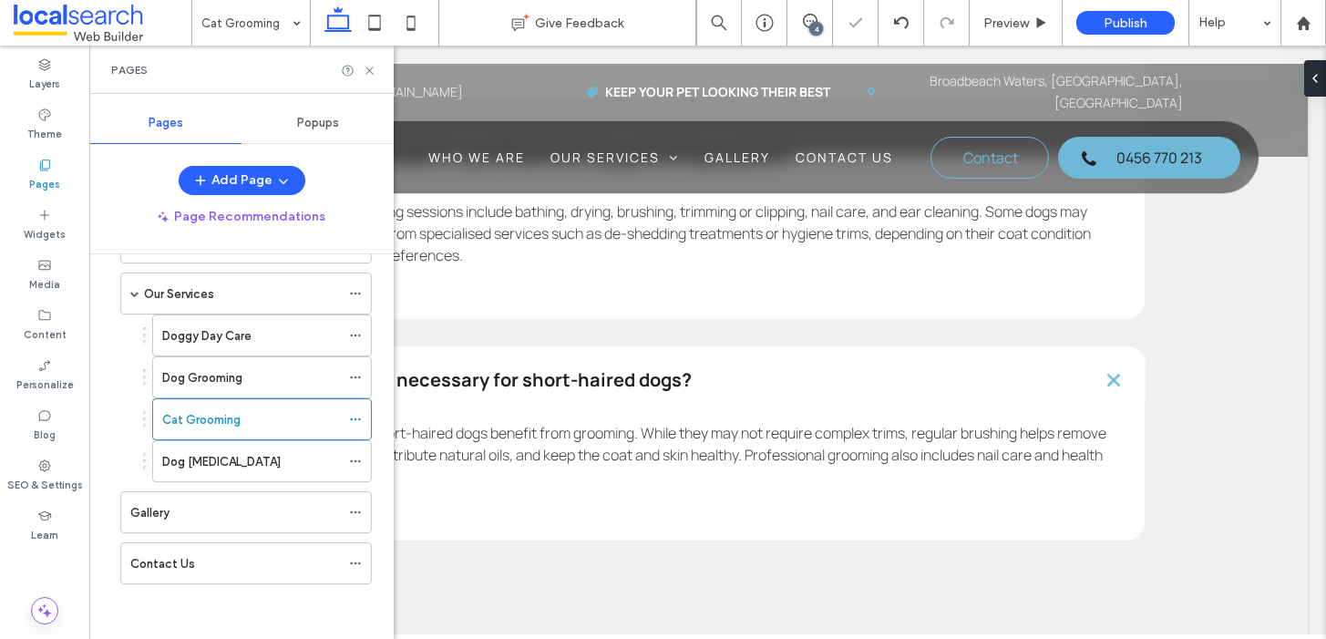
click at [373, 72] on icon at bounding box center [370, 71] width 14 height 14
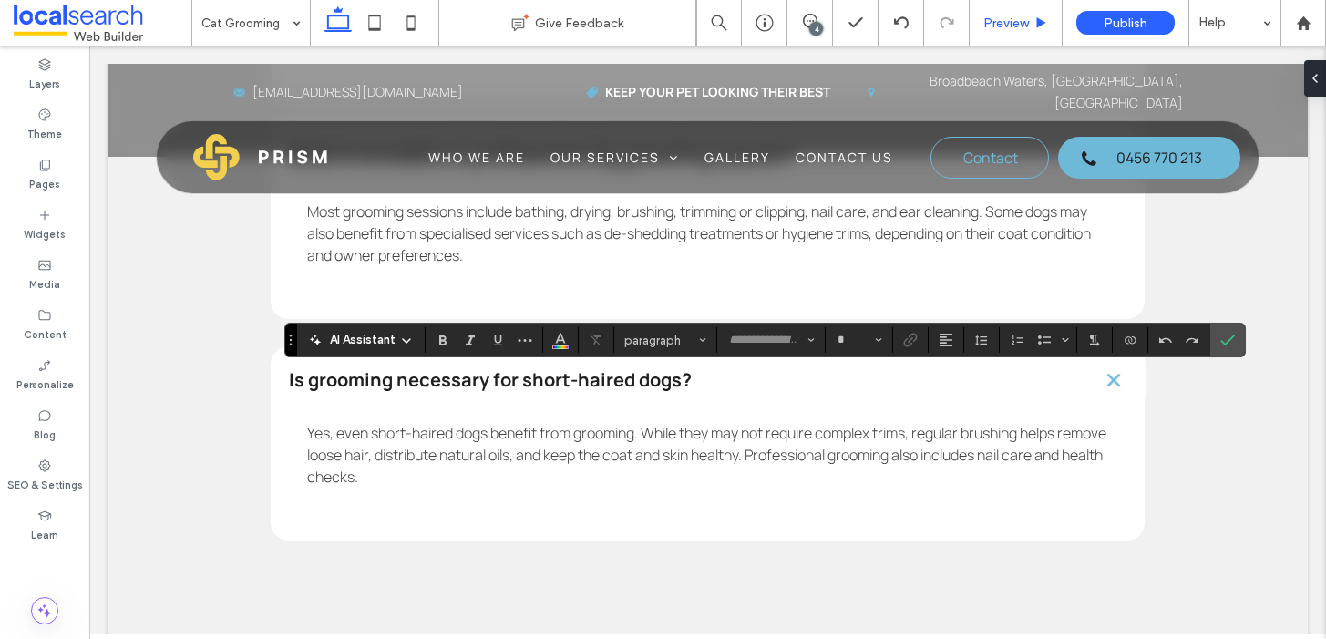
type input "*******"
type input "**"
click at [895, 18] on icon at bounding box center [901, 22] width 15 height 15
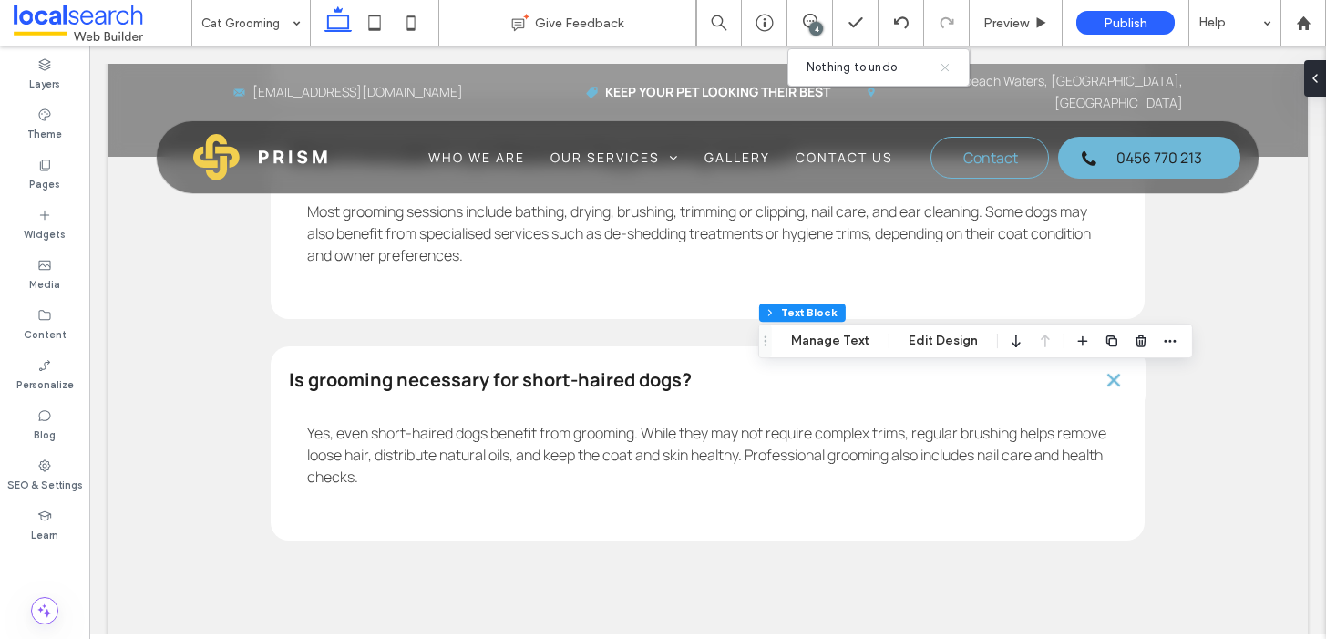
click at [943, 66] on icon at bounding box center [945, 67] width 11 height 11
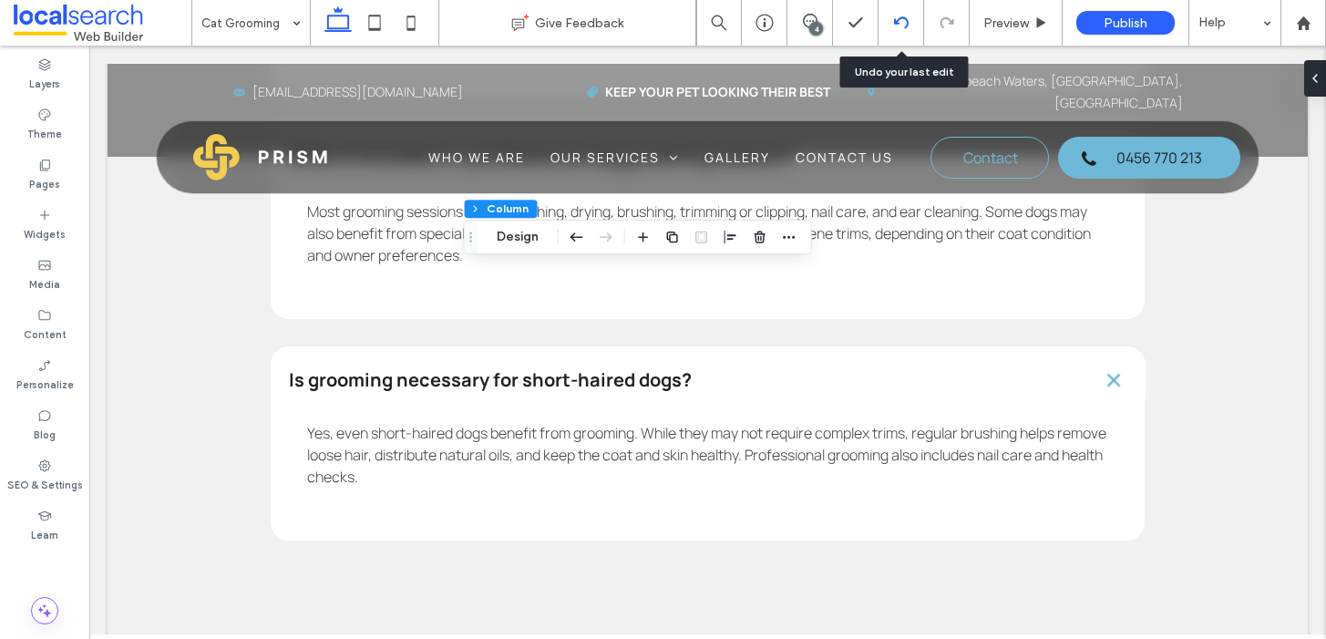
click at [892, 15] on div at bounding box center [901, 22] width 45 height 15
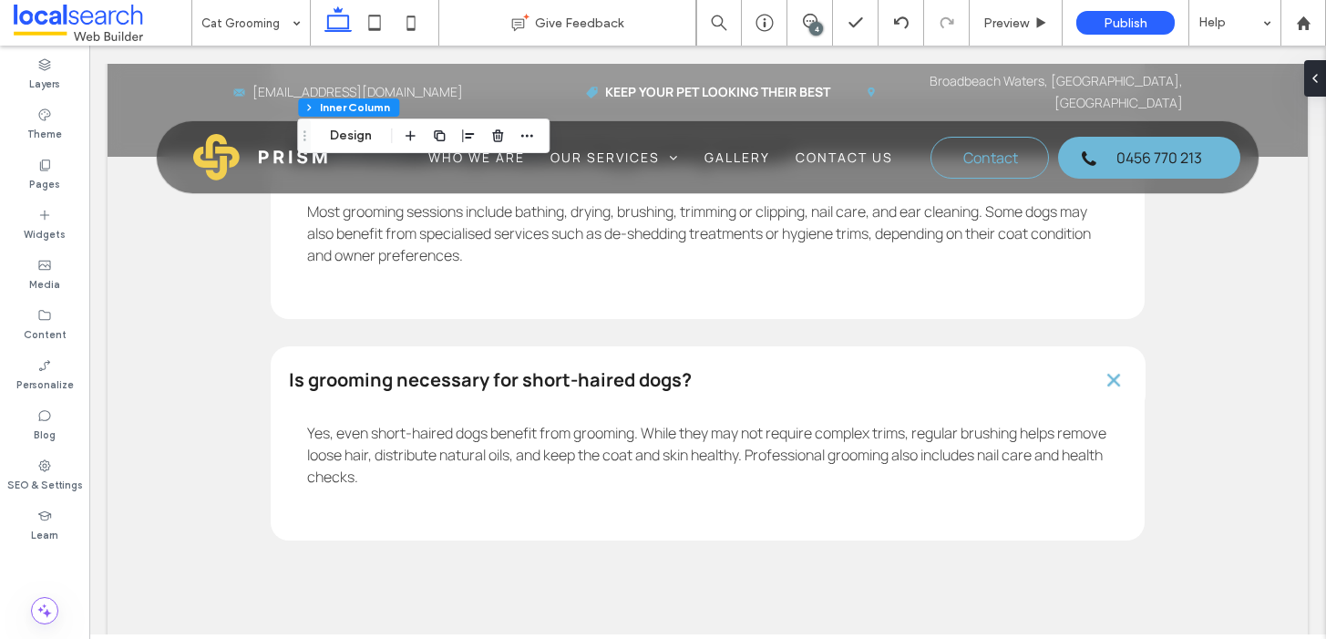
type input "*******"
type input "**"
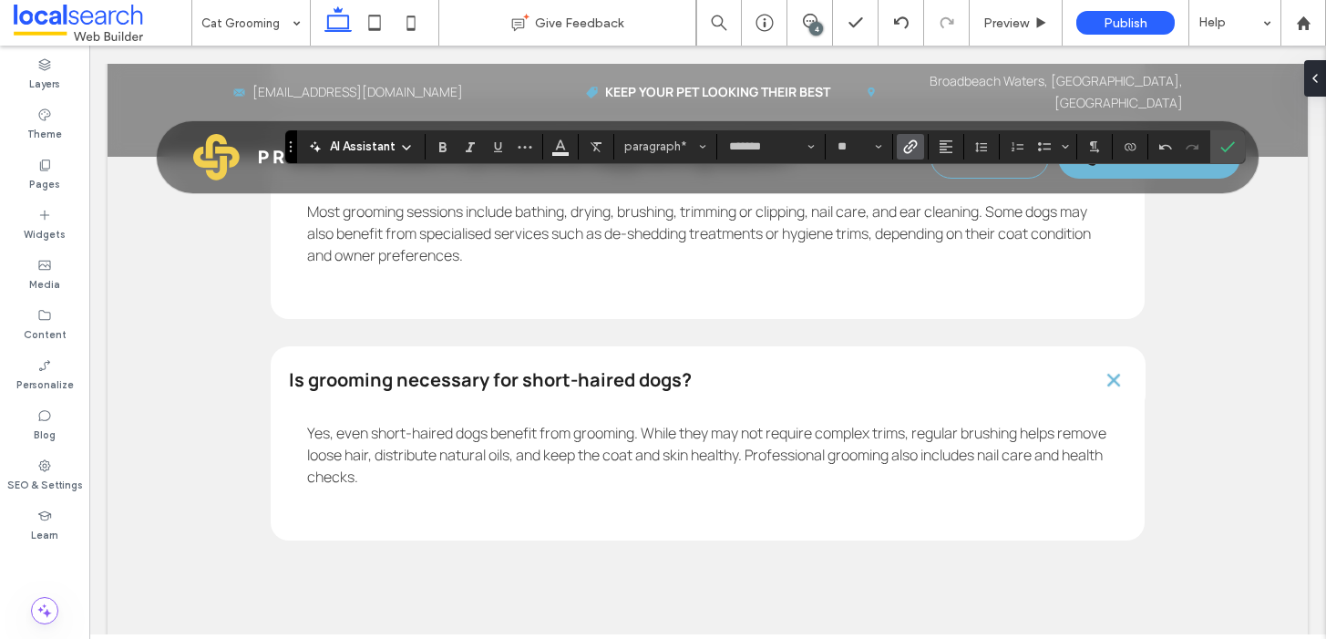
click at [920, 149] on label "Link" at bounding box center [910, 147] width 27 height 26
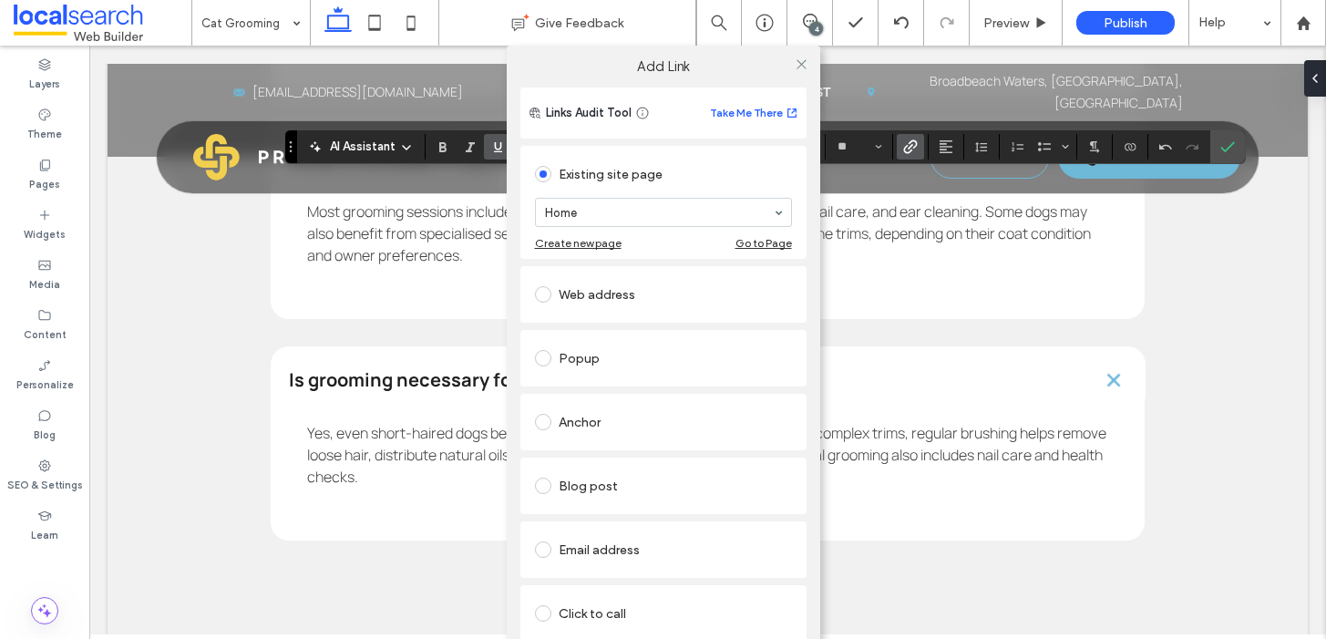
click at [596, 607] on div "Click to call" at bounding box center [663, 613] width 257 height 29
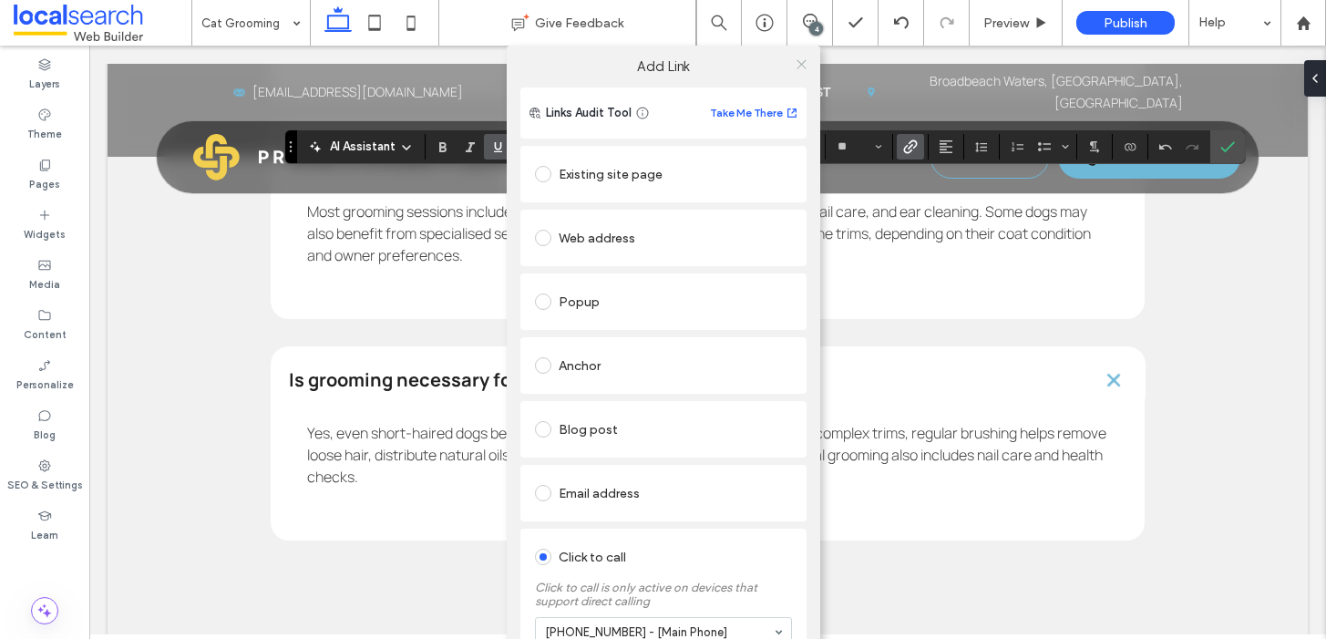
click at [799, 65] on icon at bounding box center [802, 64] width 14 height 14
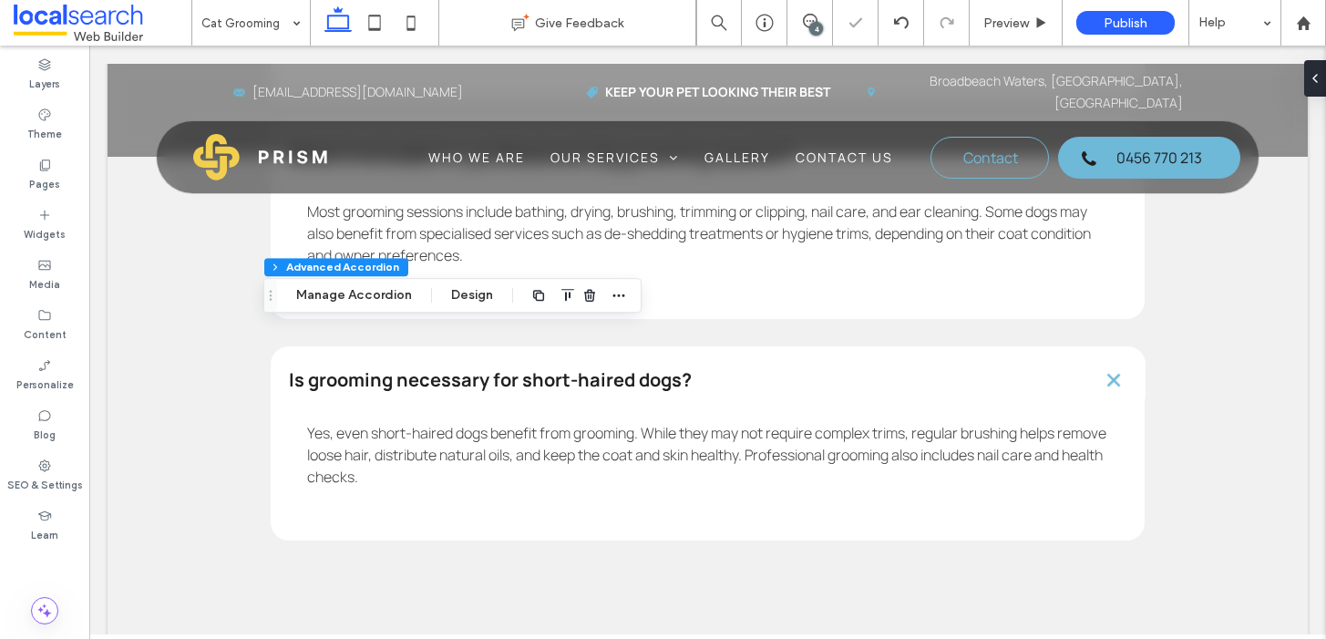
type input "*"
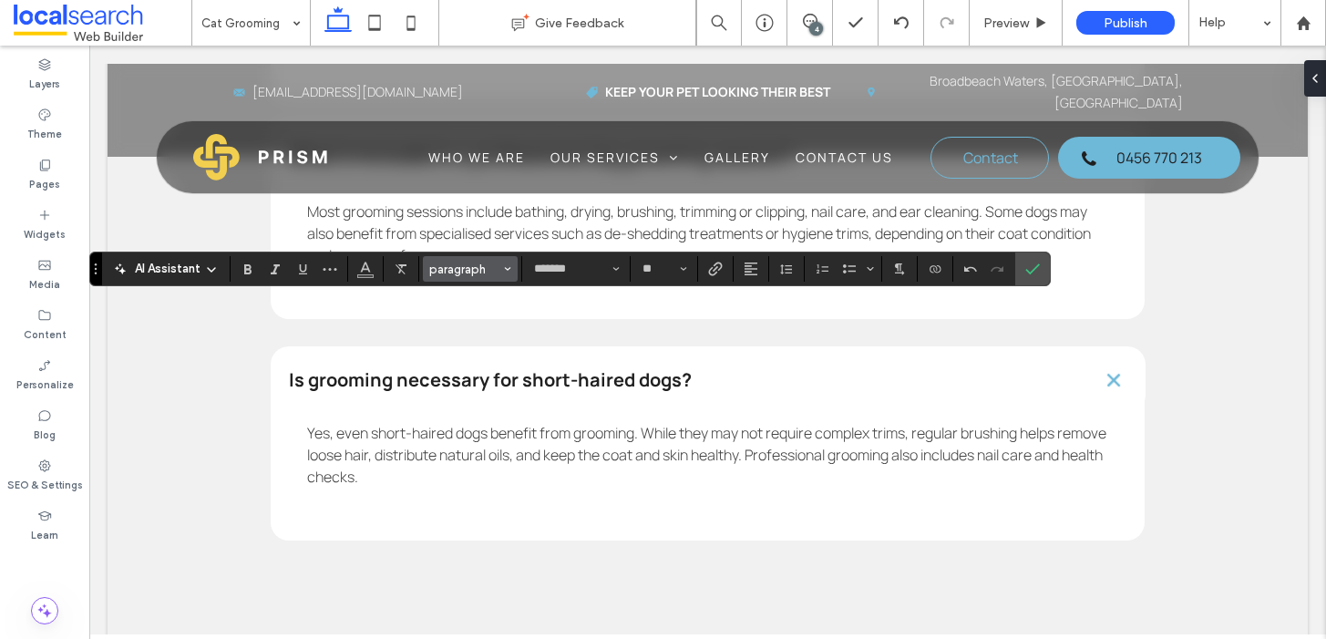
click at [458, 266] on span "paragraph" at bounding box center [464, 270] width 71 height 14
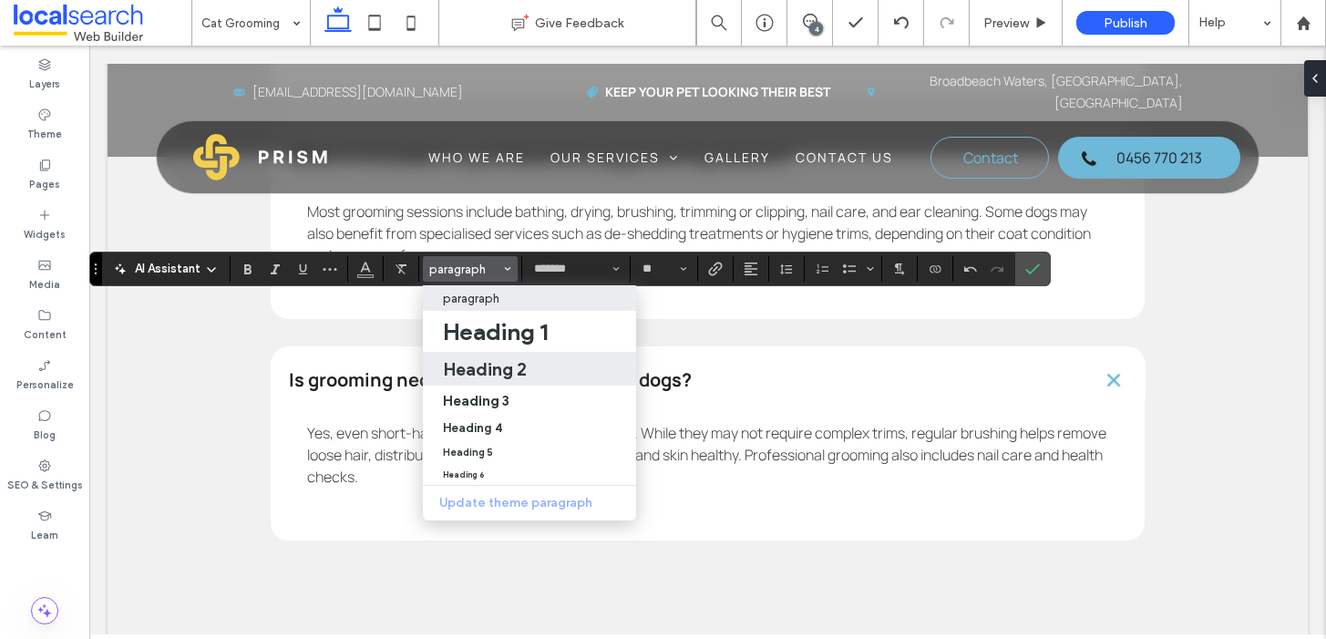
click at [488, 370] on h2 "Heading 2" at bounding box center [485, 369] width 84 height 22
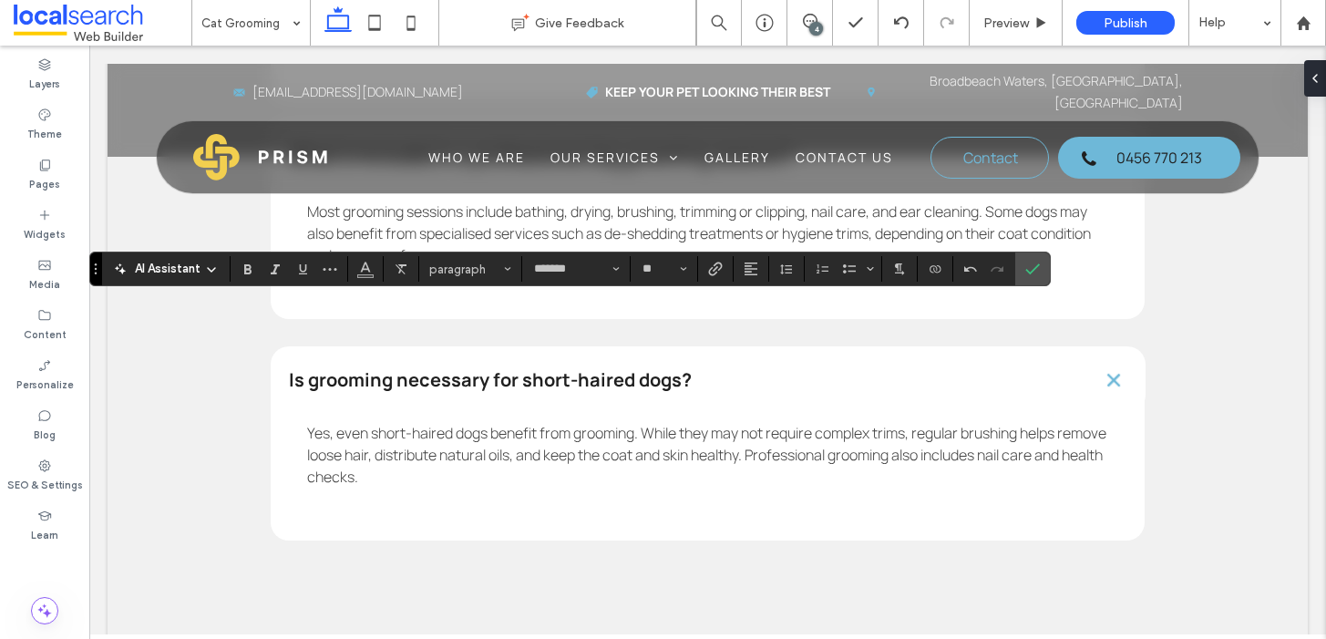
type input "**"
click at [1036, 274] on icon "Confirm" at bounding box center [1032, 269] width 15 height 15
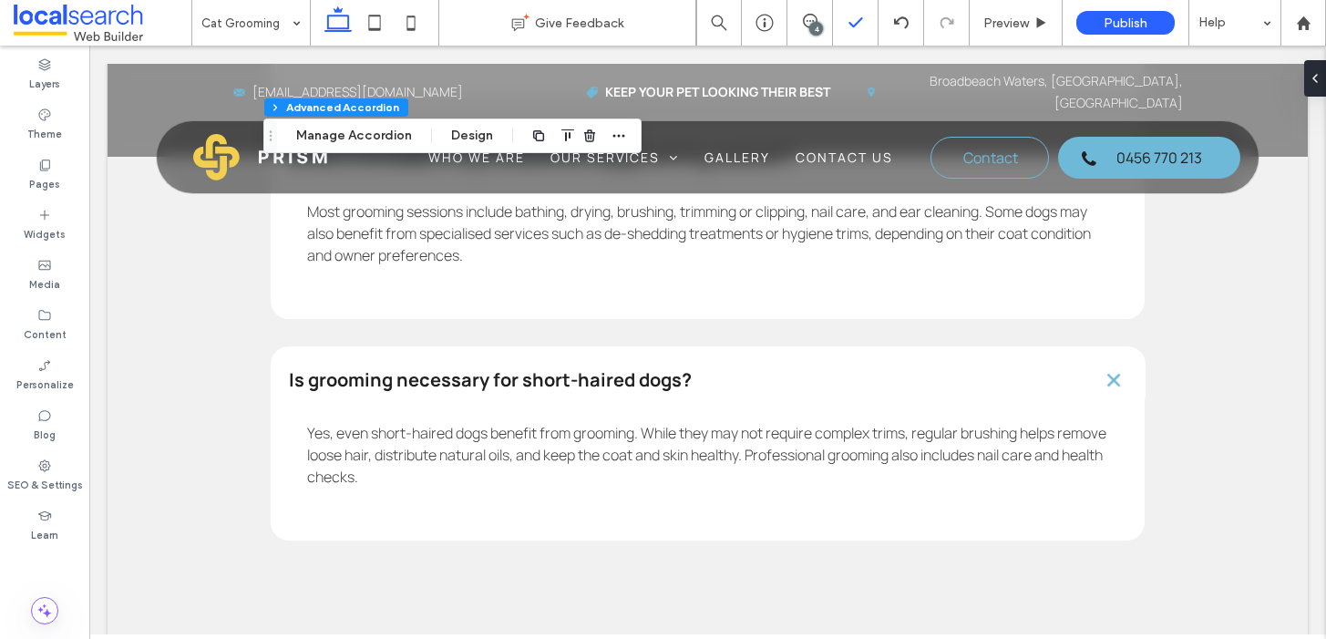
type input "*"
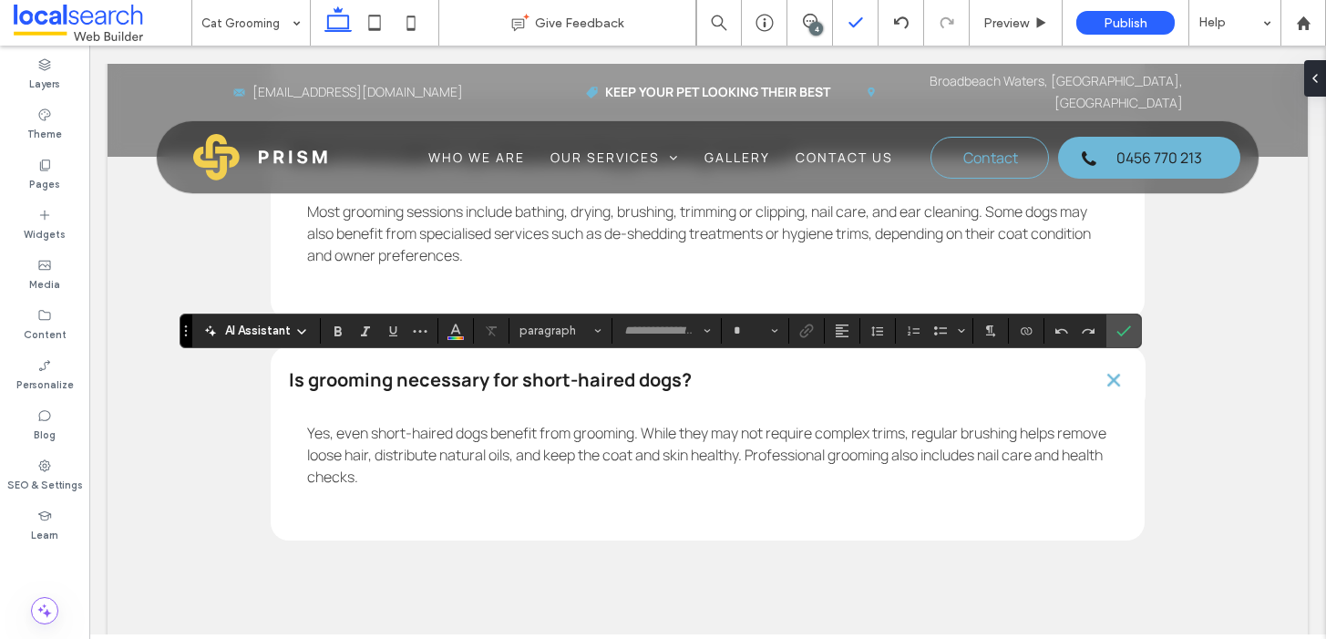
type input "*******"
type input "**"
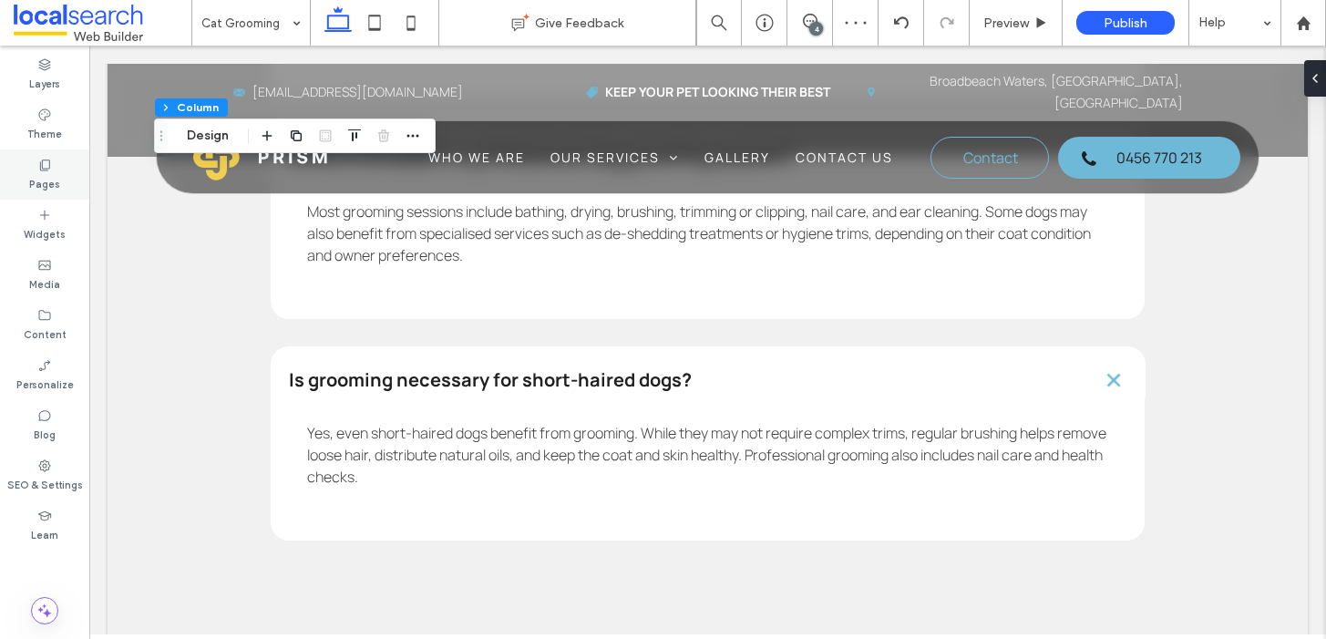
click at [45, 170] on use at bounding box center [45, 165] width 10 height 11
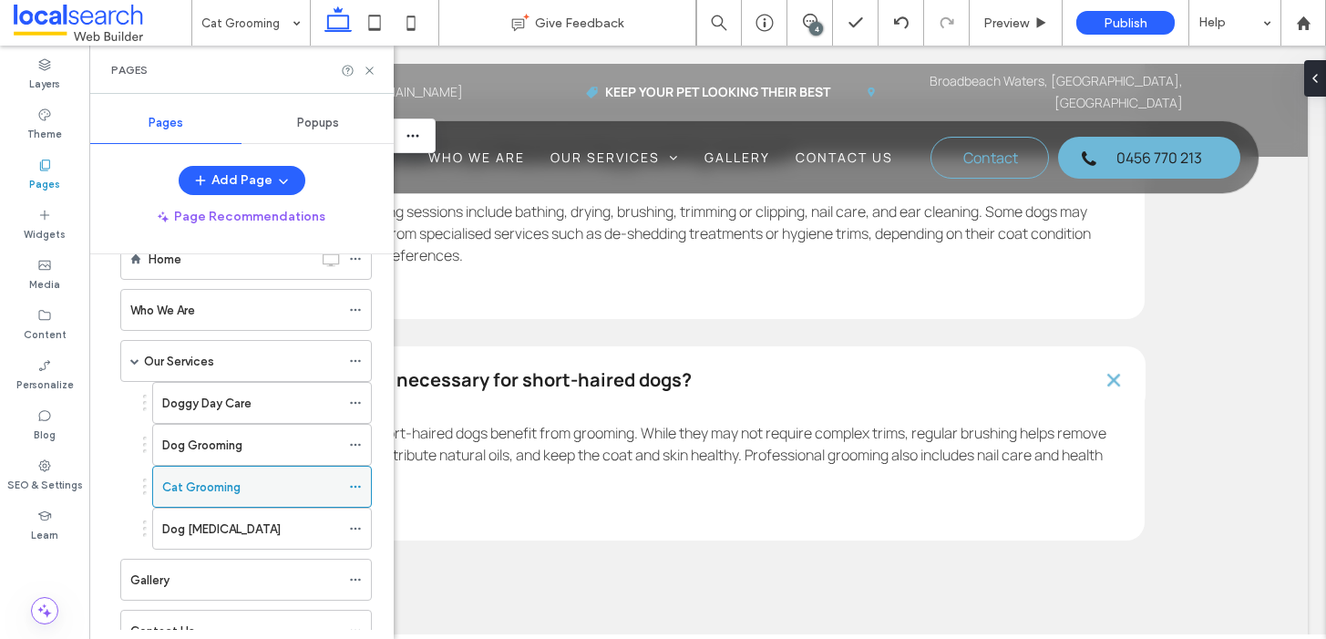
scroll to position [115, 0]
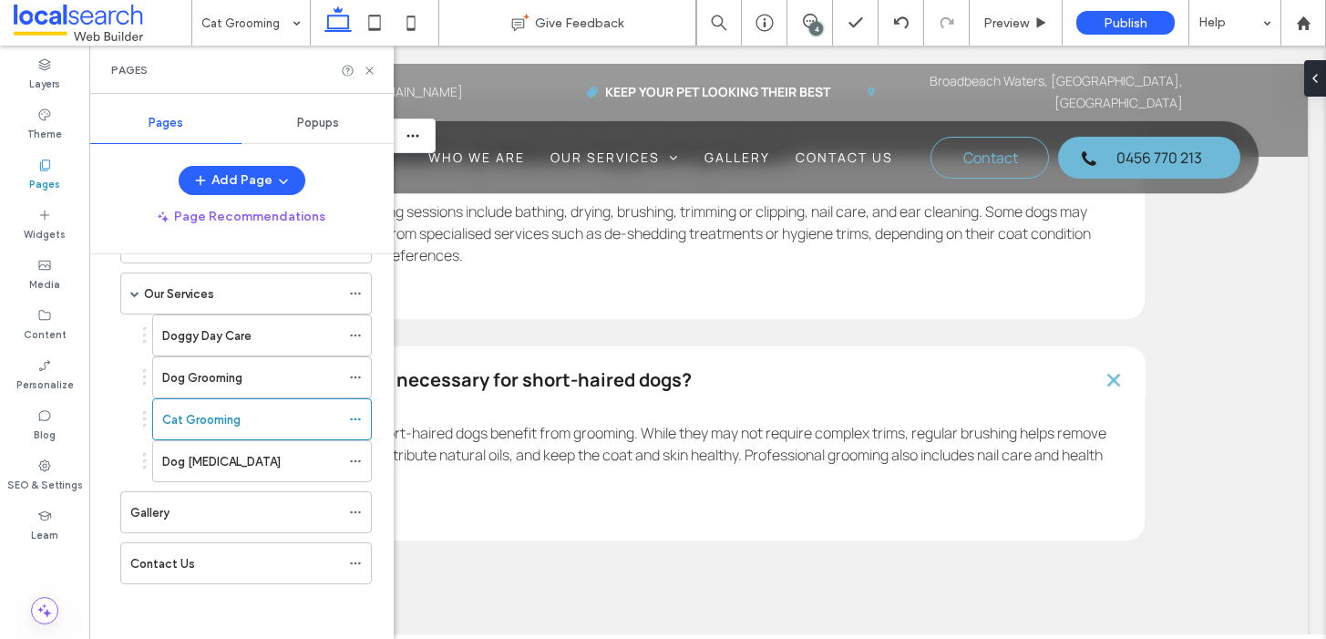
click at [212, 465] on label "Dog Hydrotherapy" at bounding box center [221, 462] width 119 height 32
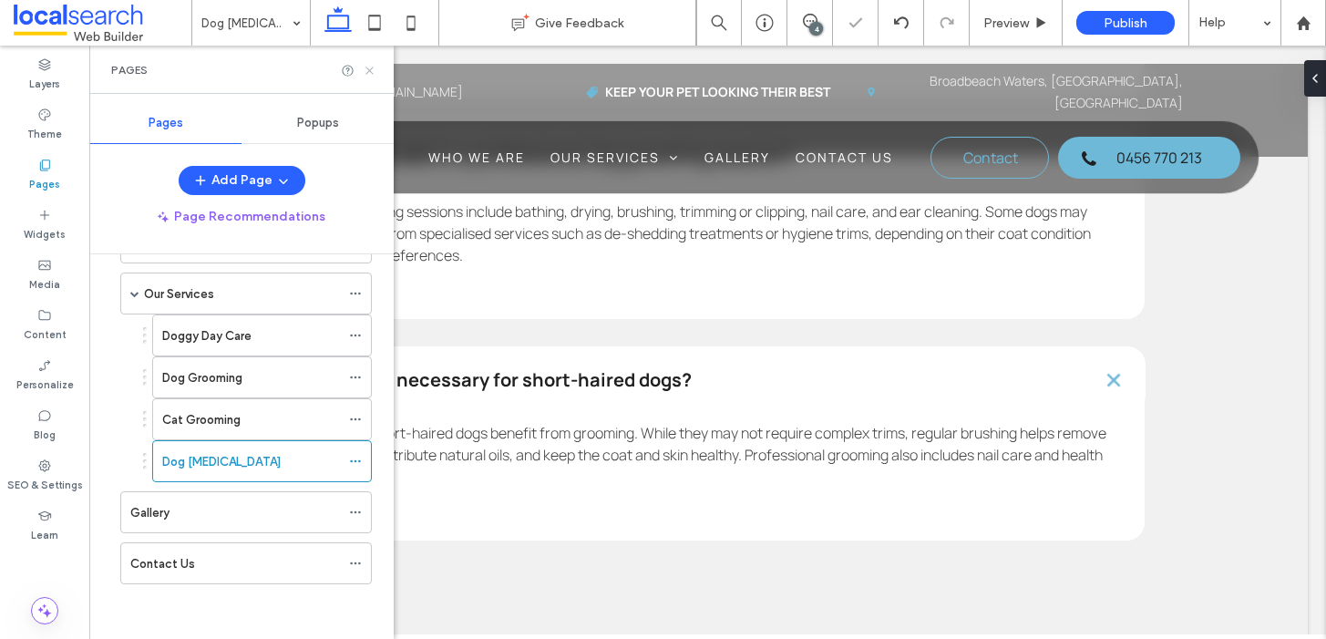
click at [370, 67] on icon at bounding box center [370, 71] width 14 height 14
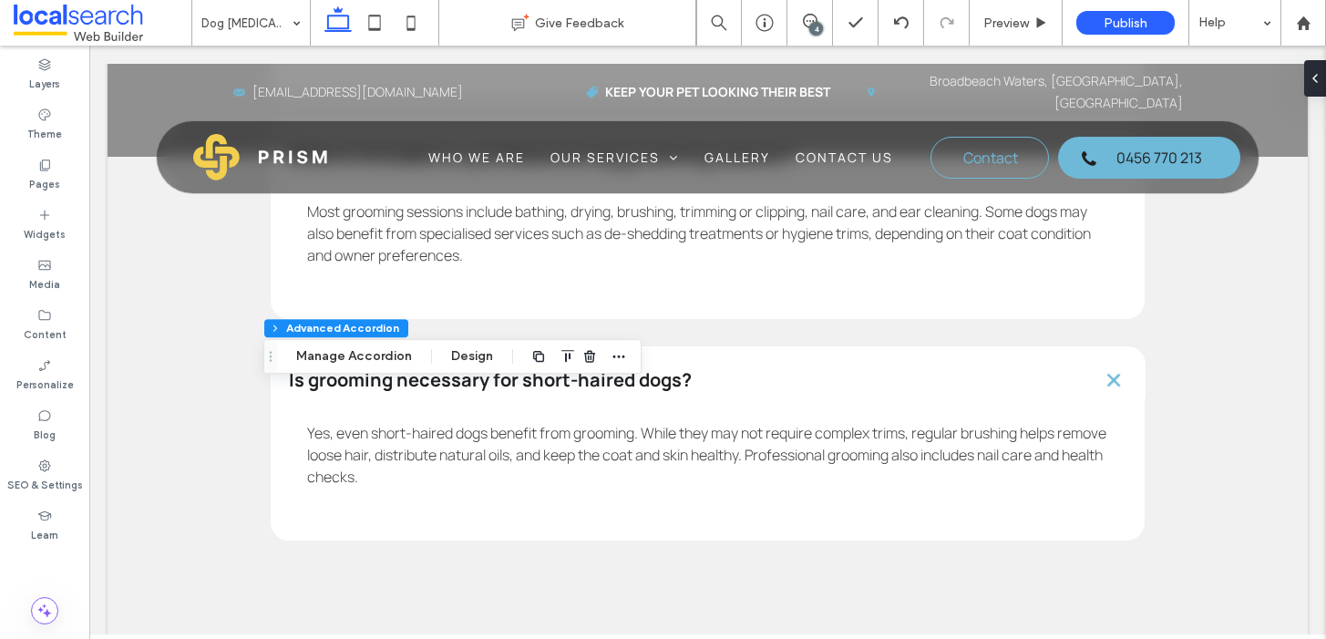
type input "*"
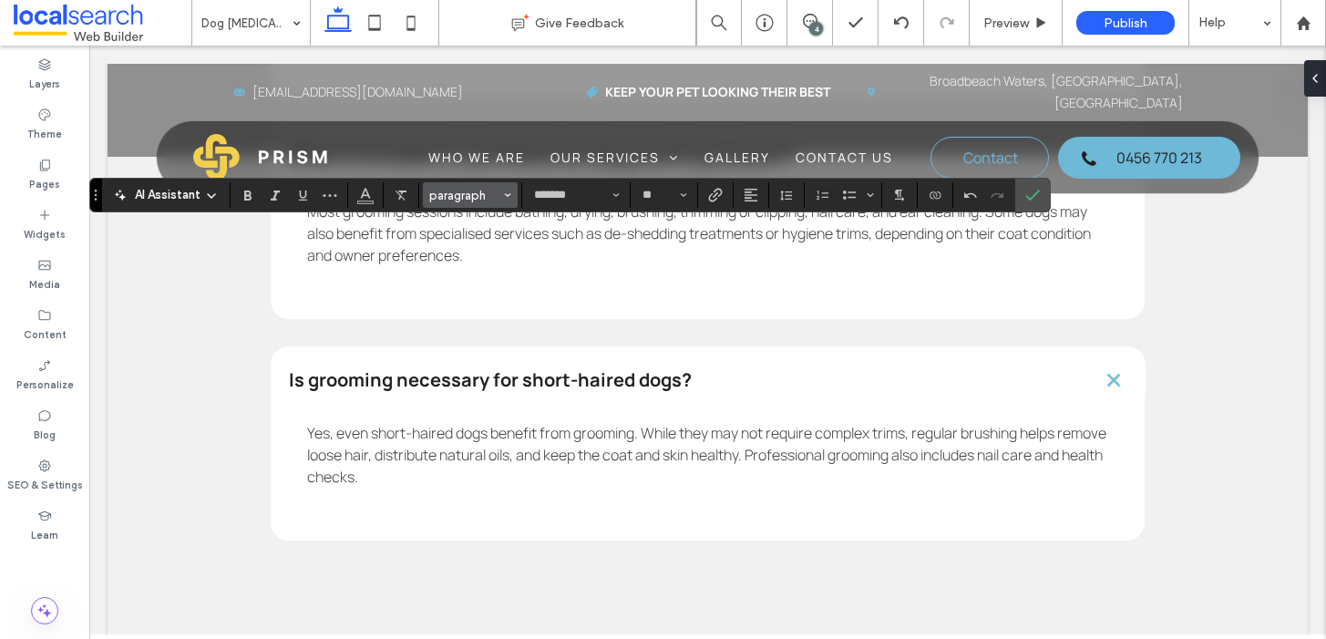
click at [475, 186] on button "paragraph" at bounding box center [470, 195] width 95 height 26
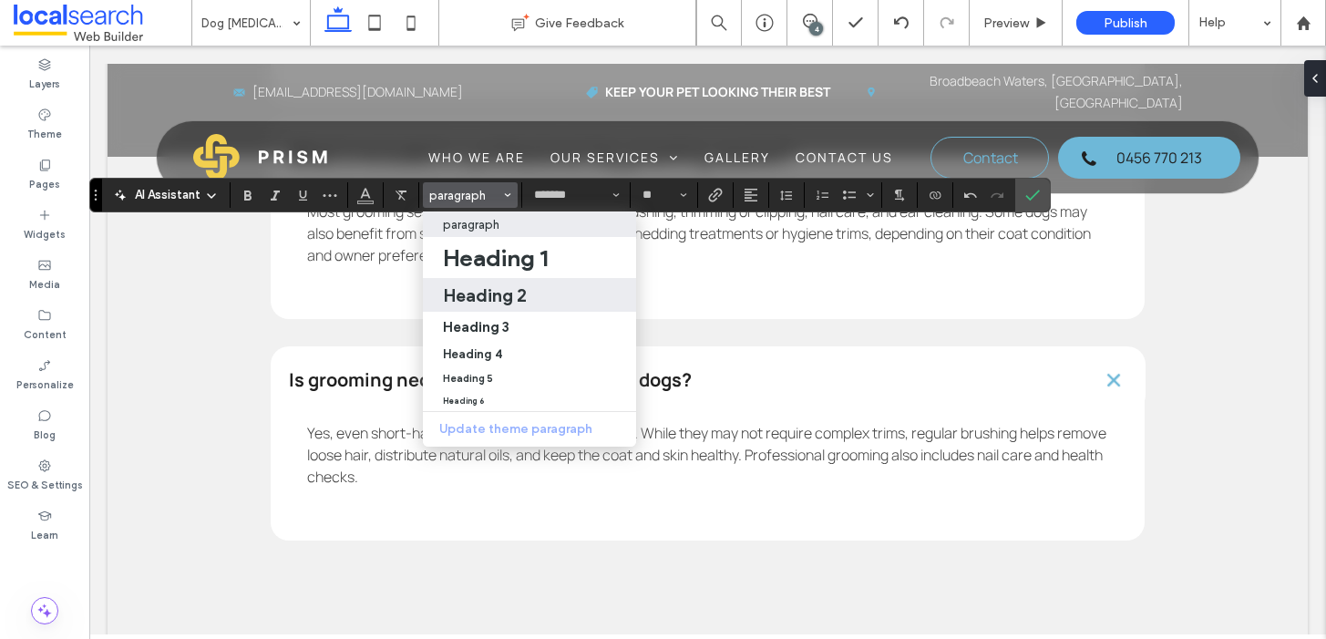
click at [512, 302] on h2 "Heading 2" at bounding box center [485, 295] width 84 height 22
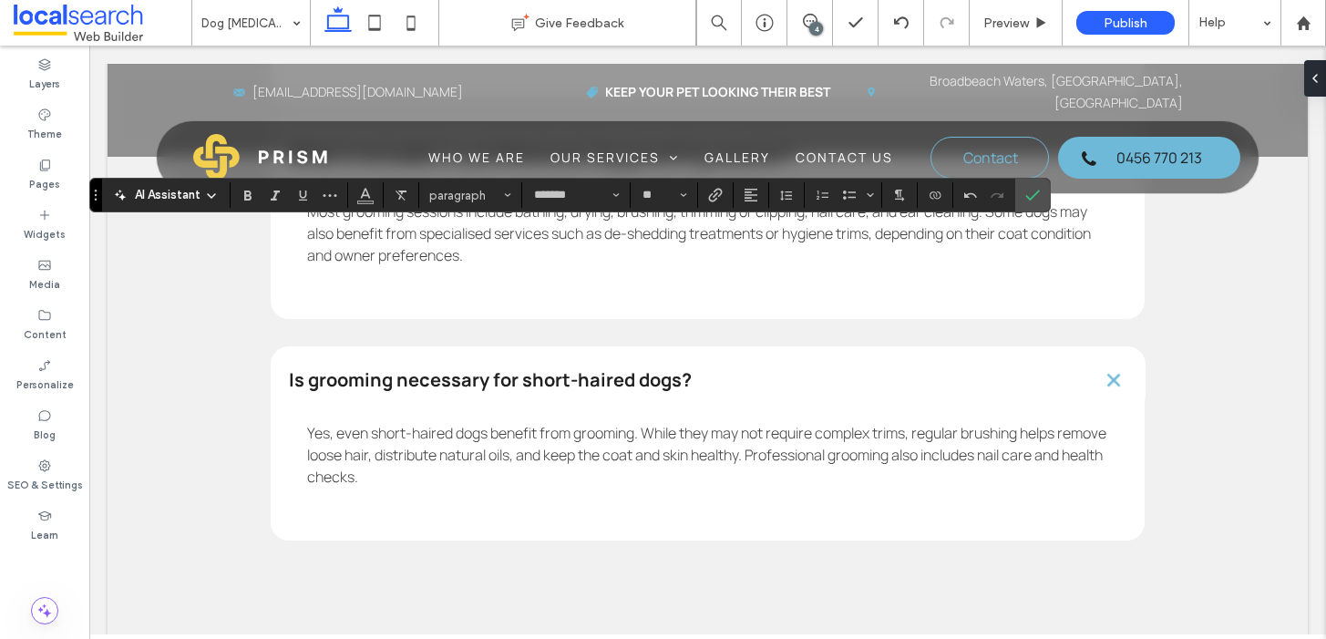
type input "**"
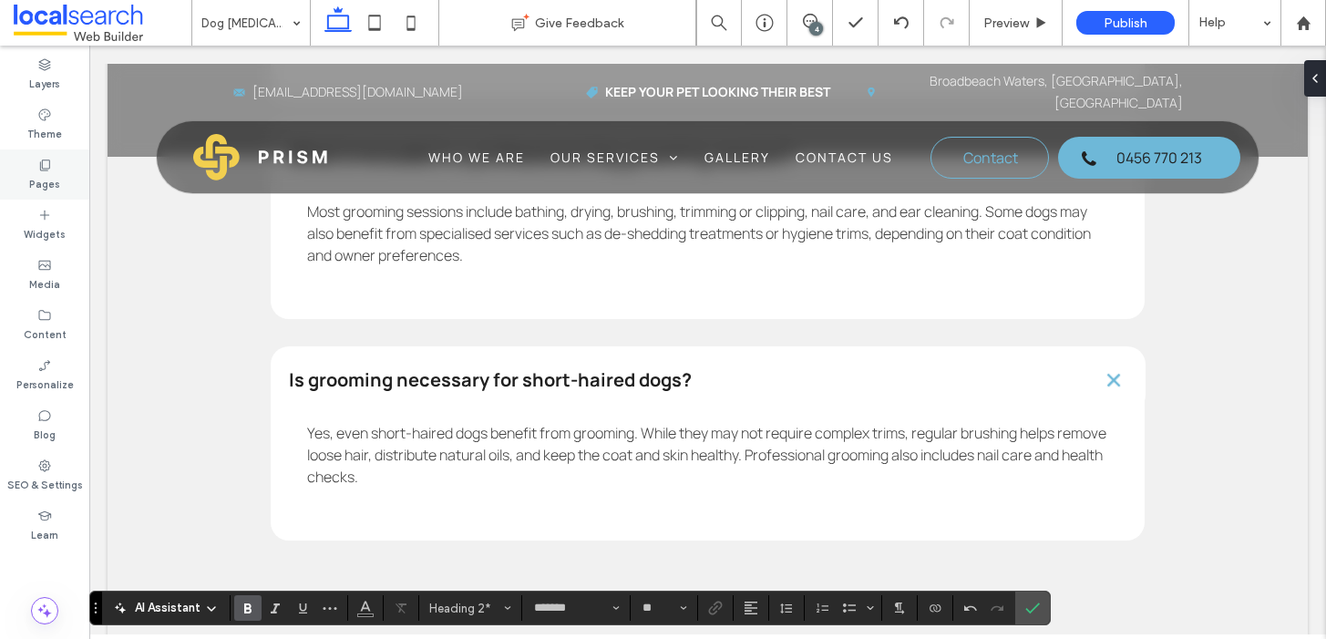
click at [53, 174] on label "Pages" at bounding box center [44, 182] width 31 height 20
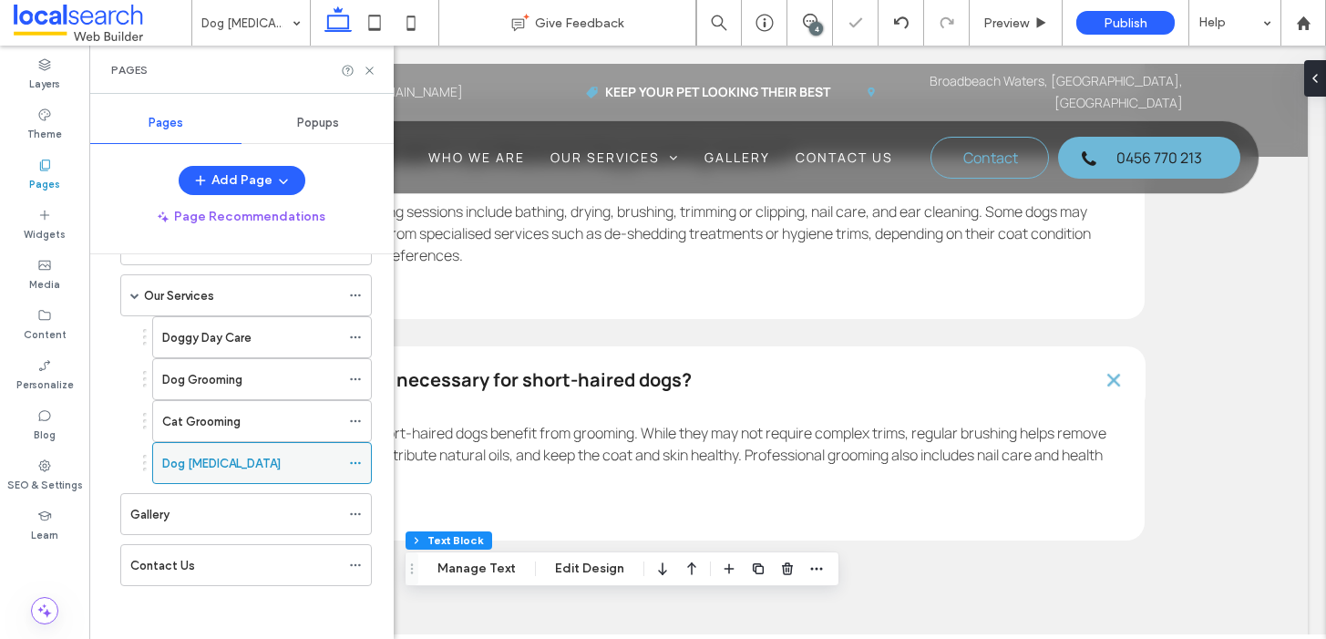
scroll to position [115, 0]
click at [212, 506] on div "Gallery" at bounding box center [235, 512] width 210 height 19
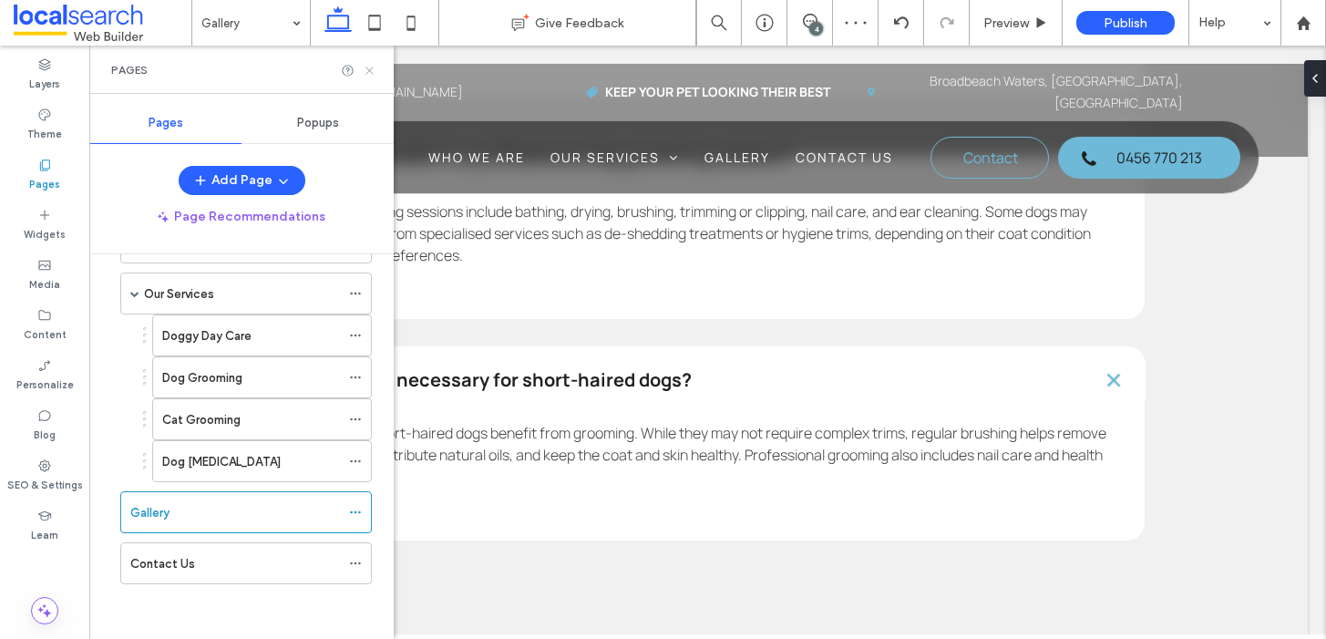
click at [366, 70] on icon at bounding box center [370, 71] width 14 height 14
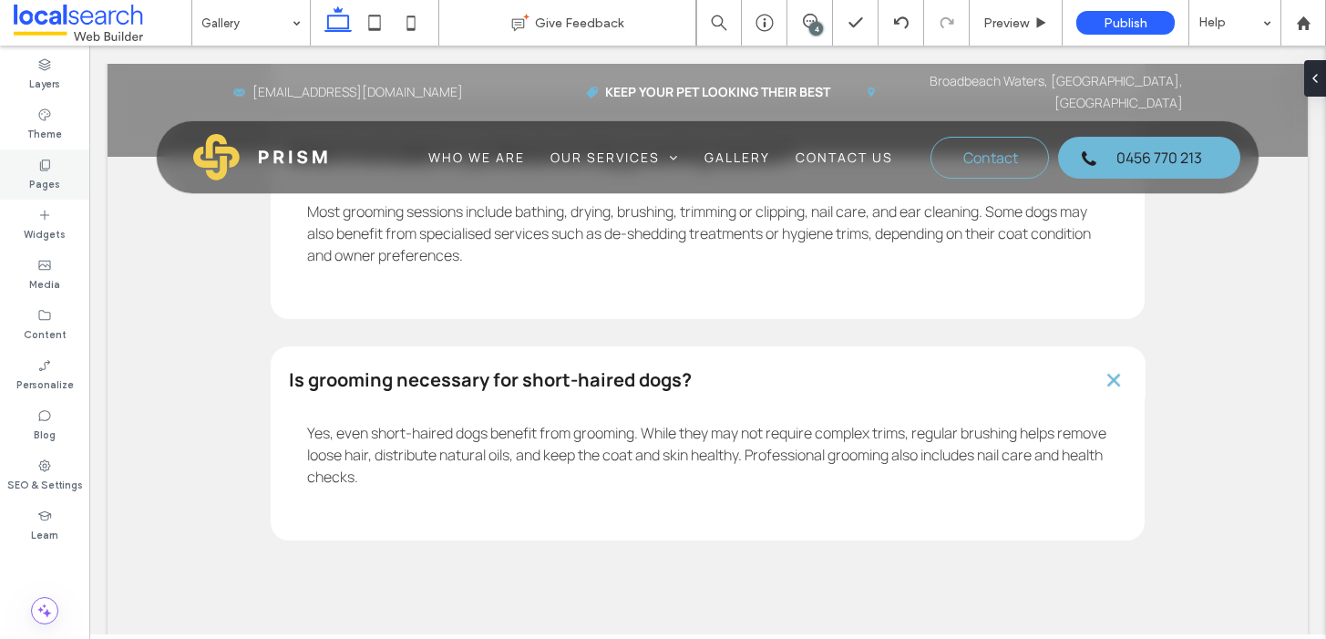
click at [31, 164] on div "Pages" at bounding box center [44, 174] width 89 height 50
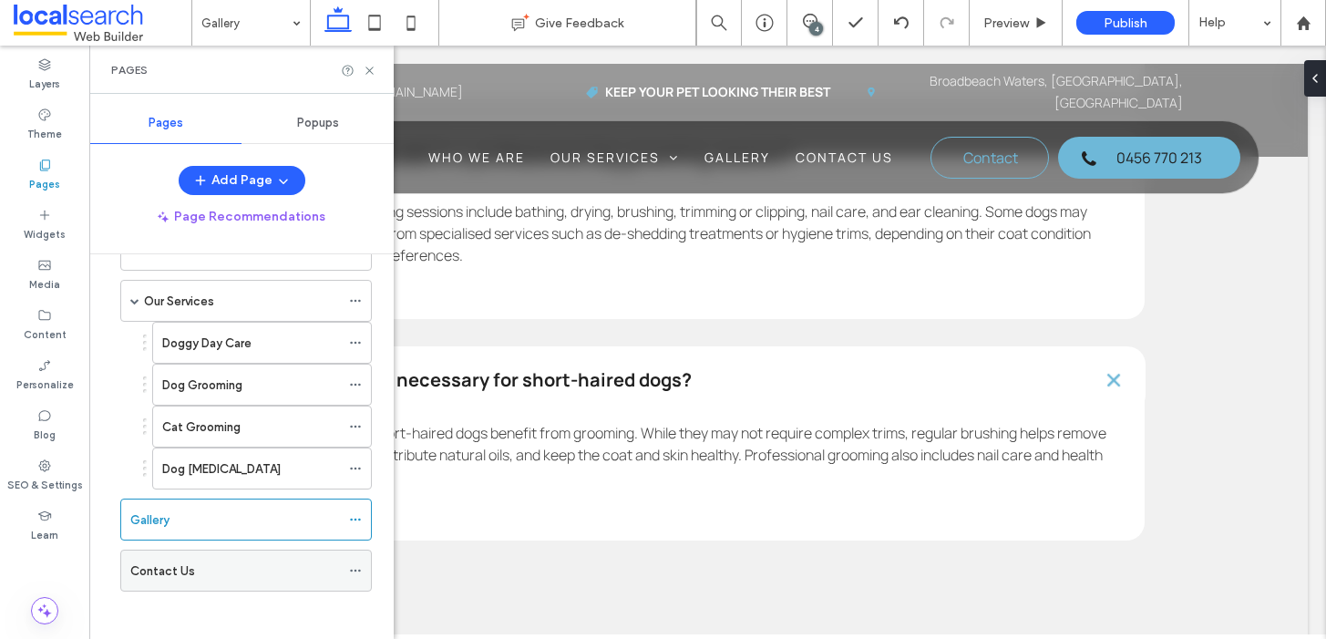
scroll to position [115, 0]
click at [223, 555] on div "Contact Us" at bounding box center [235, 563] width 210 height 40
click at [369, 70] on icon at bounding box center [370, 71] width 14 height 14
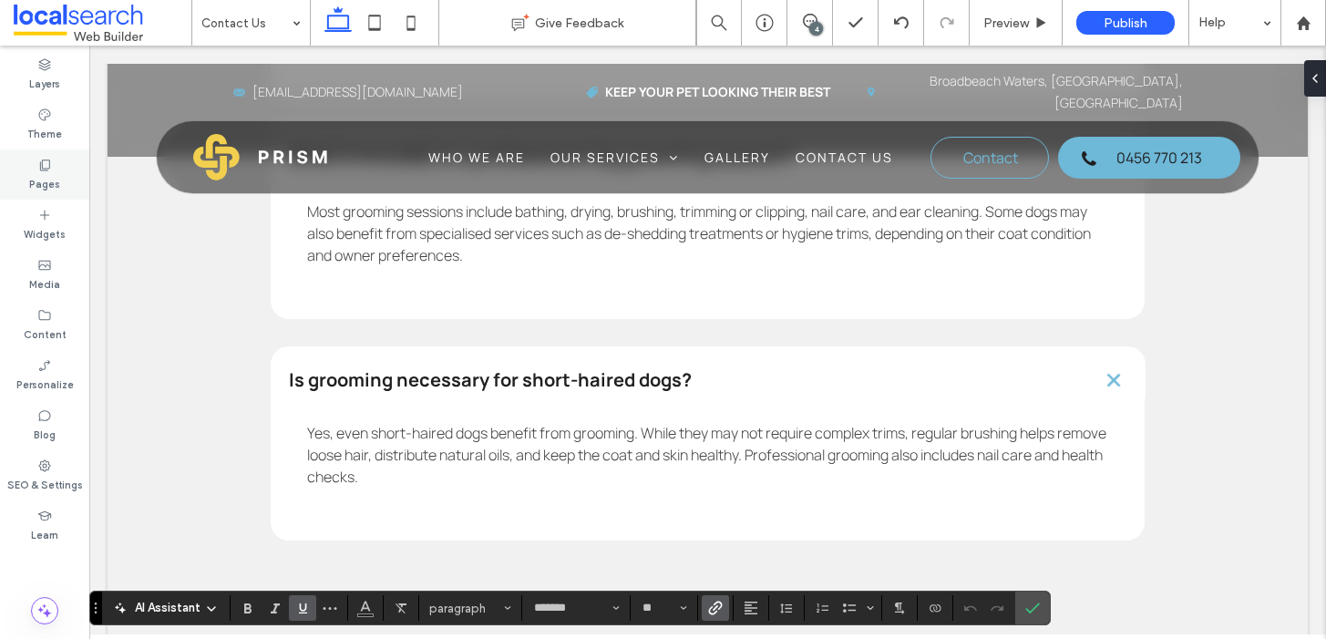
click at [42, 185] on label "Pages" at bounding box center [44, 182] width 31 height 20
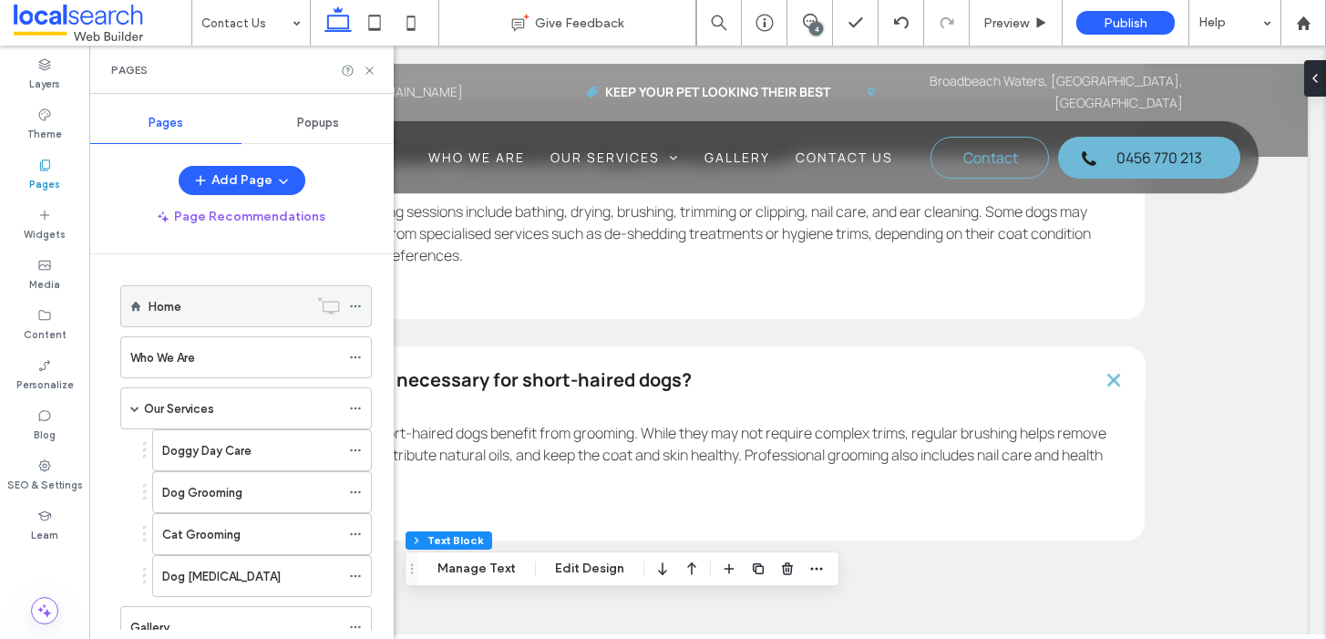
click at [174, 301] on label "Home" at bounding box center [165, 307] width 33 height 32
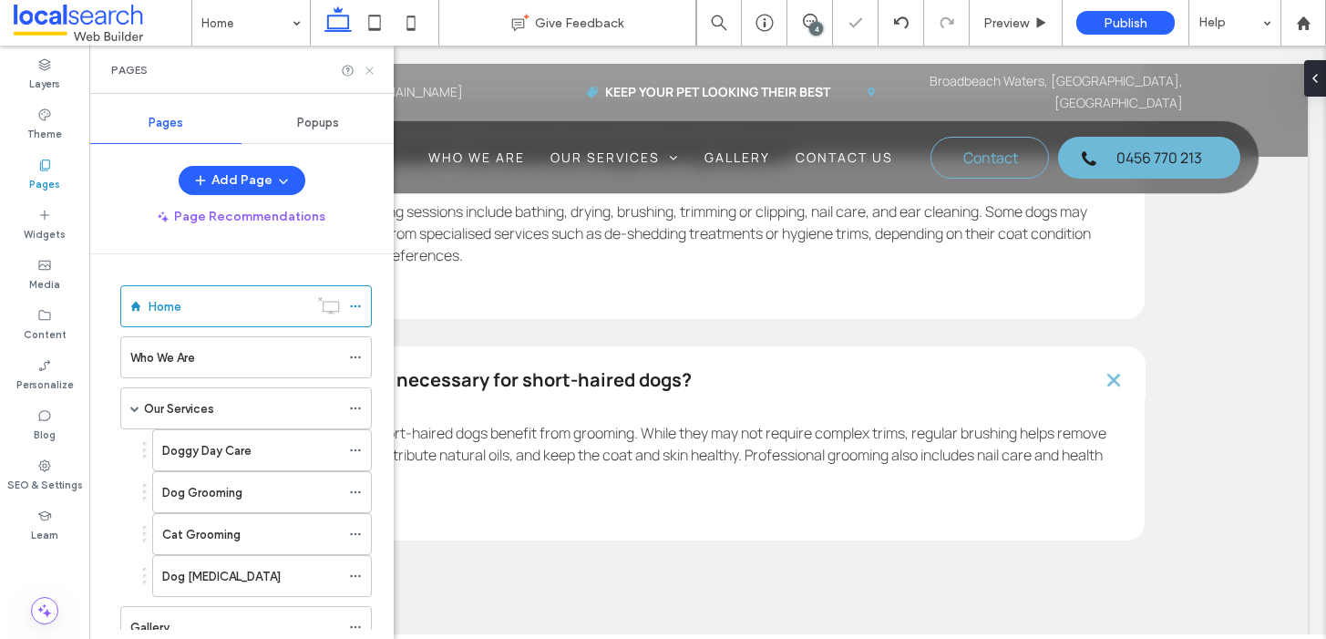
click at [368, 70] on icon at bounding box center [370, 71] width 14 height 14
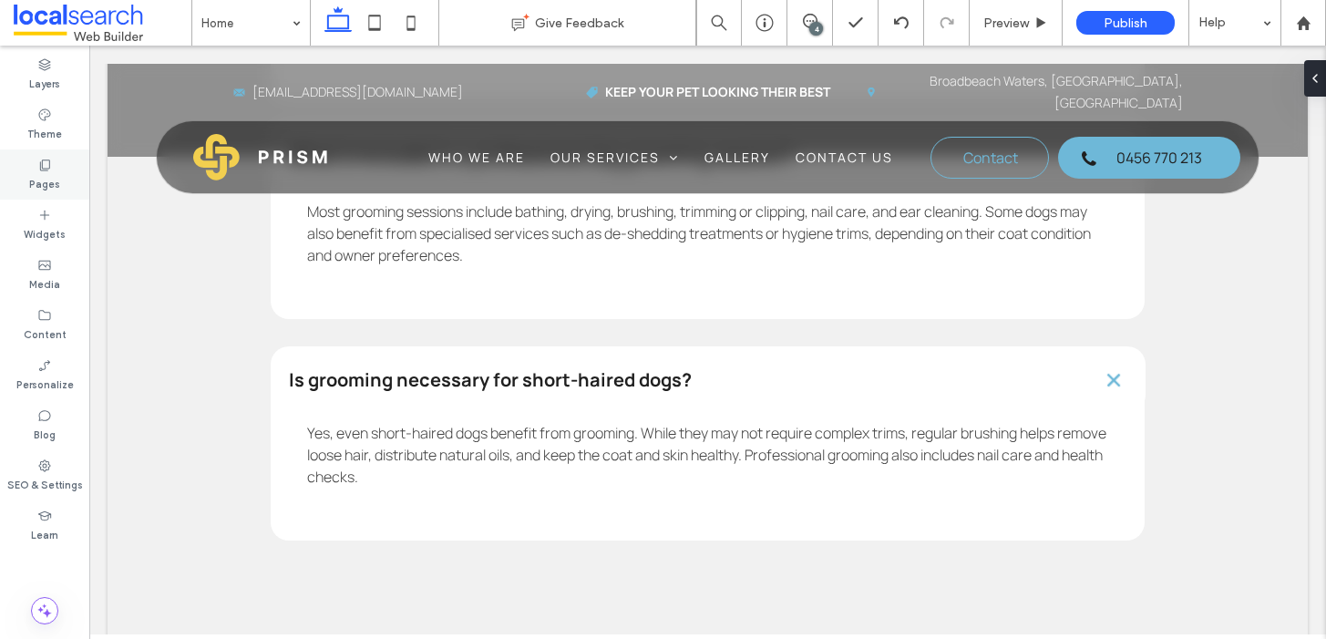
click at [57, 174] on label "Pages" at bounding box center [44, 182] width 31 height 20
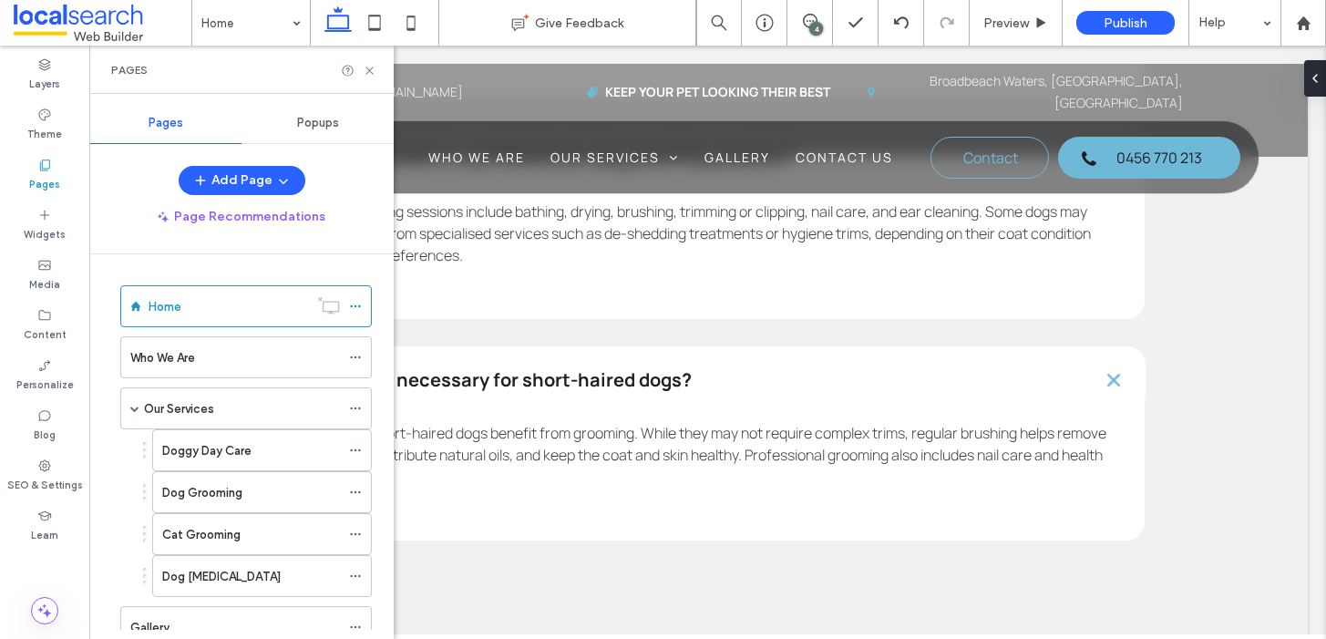
click at [207, 357] on div "Who We Are" at bounding box center [235, 357] width 210 height 19
click at [368, 72] on icon at bounding box center [370, 71] width 14 height 14
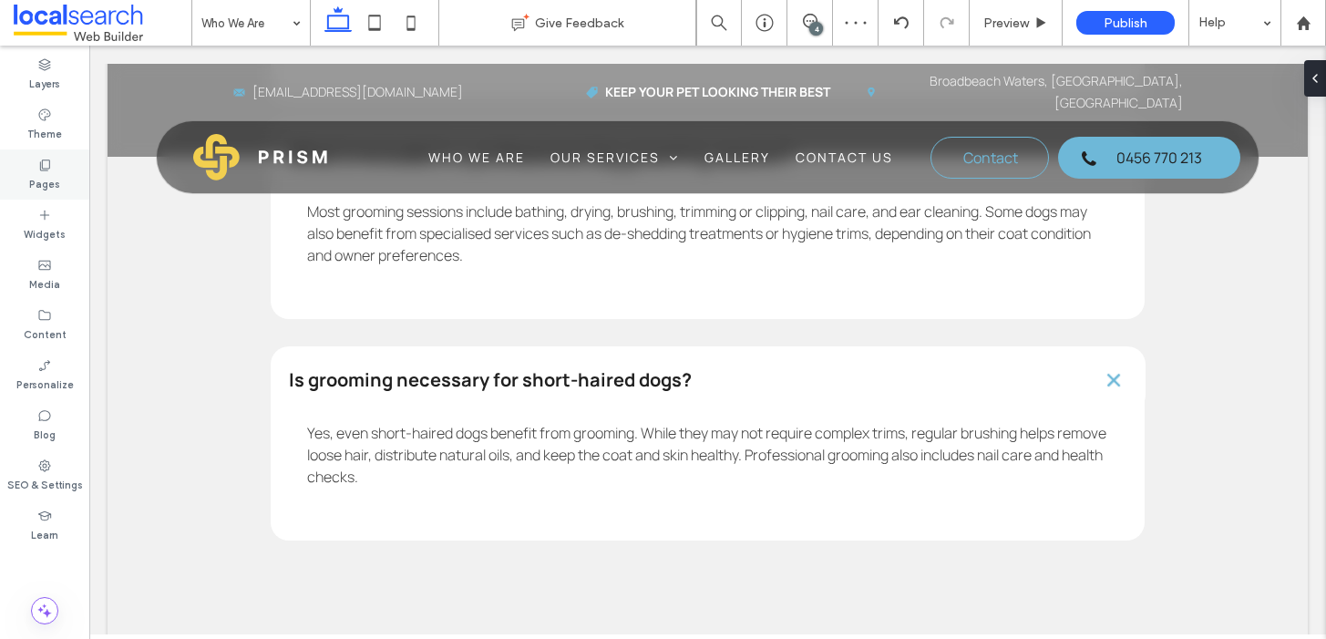
click at [61, 190] on div "Pages" at bounding box center [44, 174] width 89 height 50
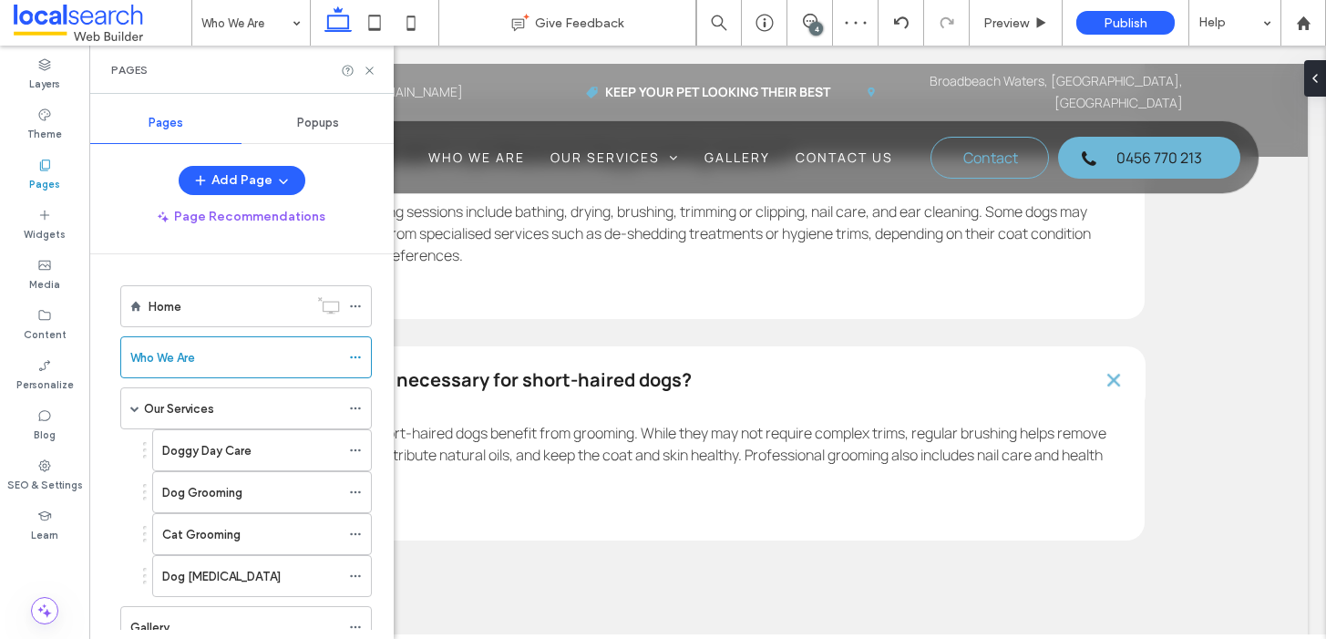
click at [202, 413] on label "Our Services" at bounding box center [179, 409] width 70 height 32
click at [368, 67] on icon at bounding box center [370, 71] width 14 height 14
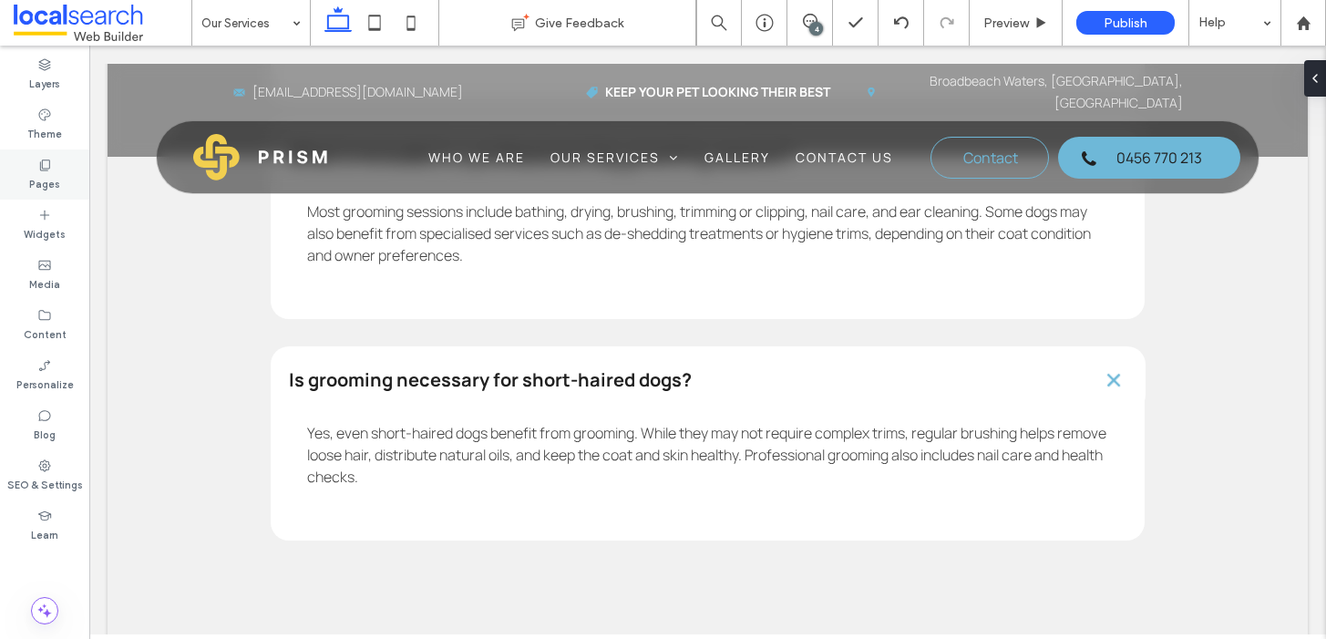
click at [58, 171] on div "Pages" at bounding box center [44, 174] width 89 height 50
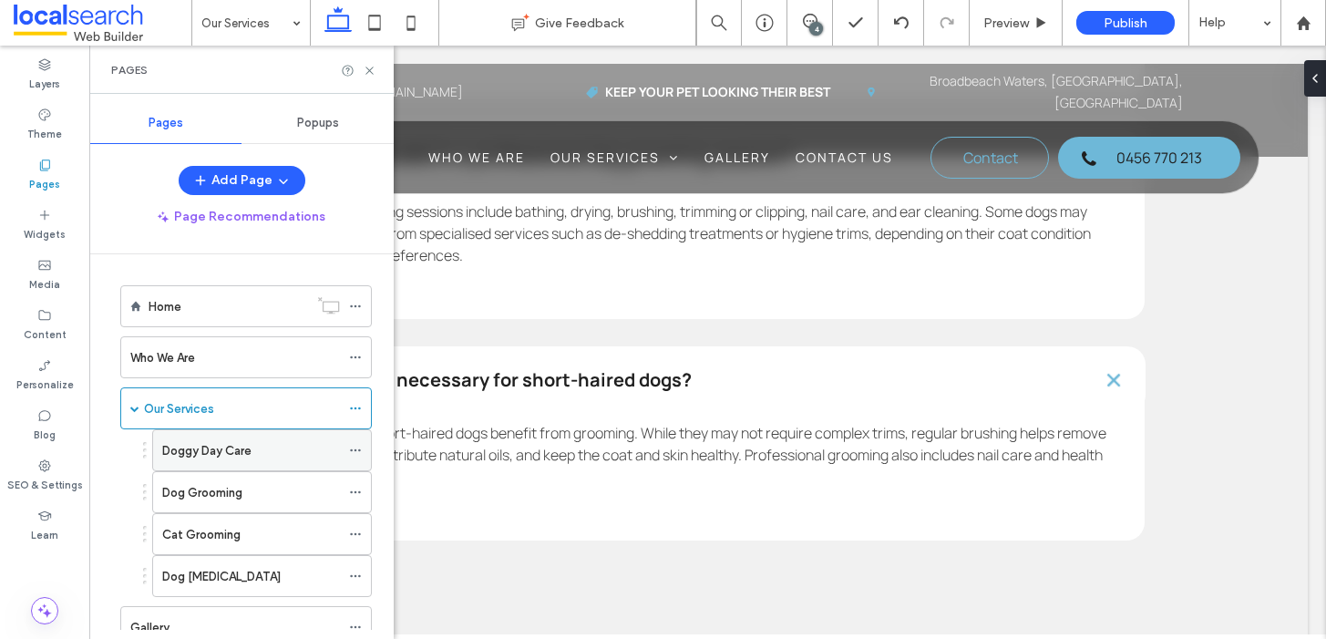
click at [196, 451] on label "Doggy Day Care" at bounding box center [206, 451] width 89 height 32
click at [372, 68] on icon at bounding box center [370, 71] width 14 height 14
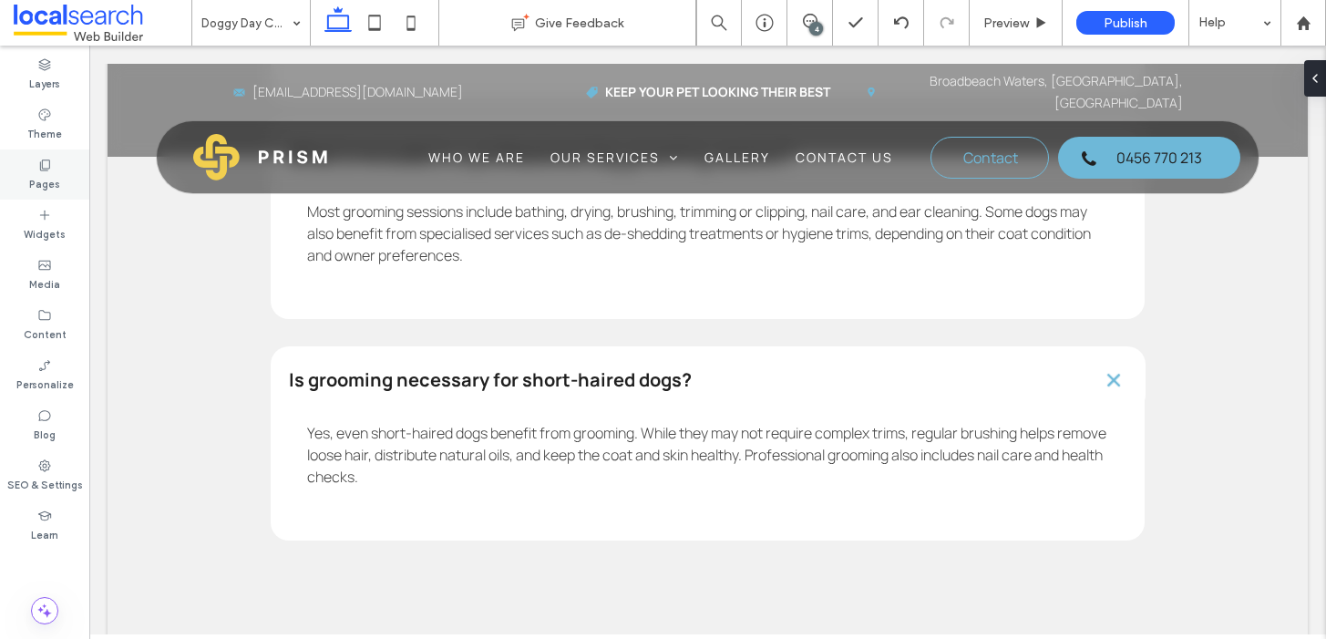
click at [67, 172] on div "Pages" at bounding box center [44, 174] width 89 height 50
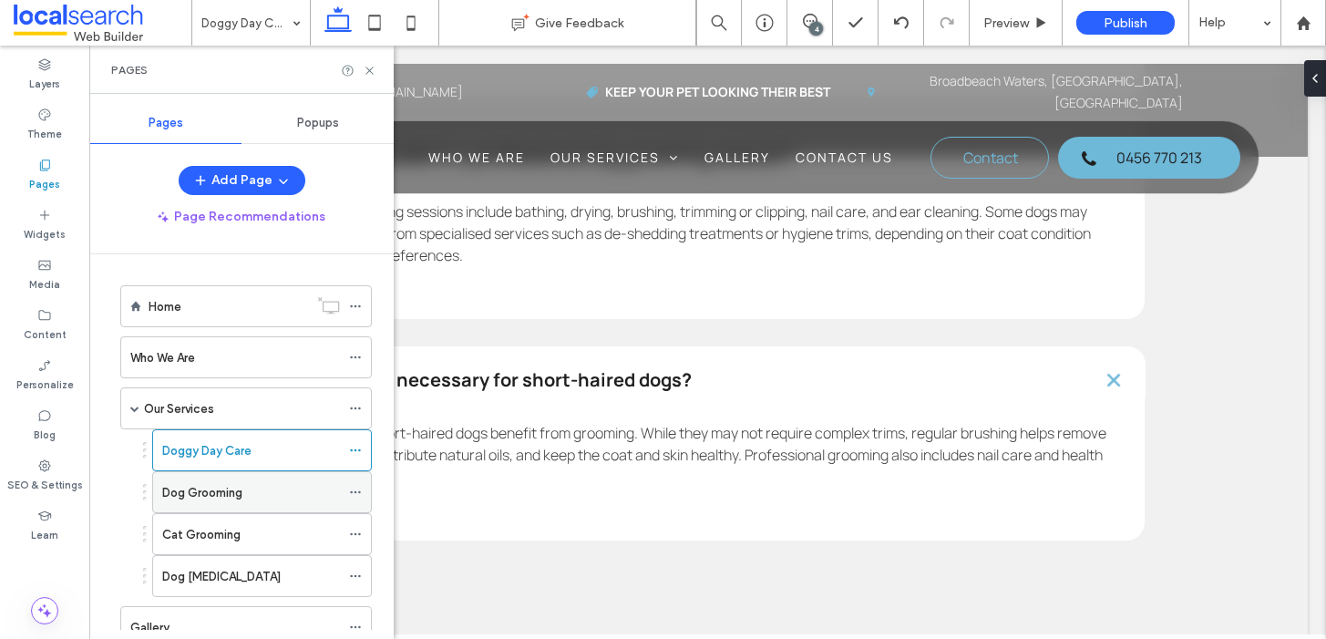
click at [204, 487] on label "Dog Grooming" at bounding box center [202, 493] width 80 height 32
click at [372, 68] on icon at bounding box center [370, 71] width 14 height 14
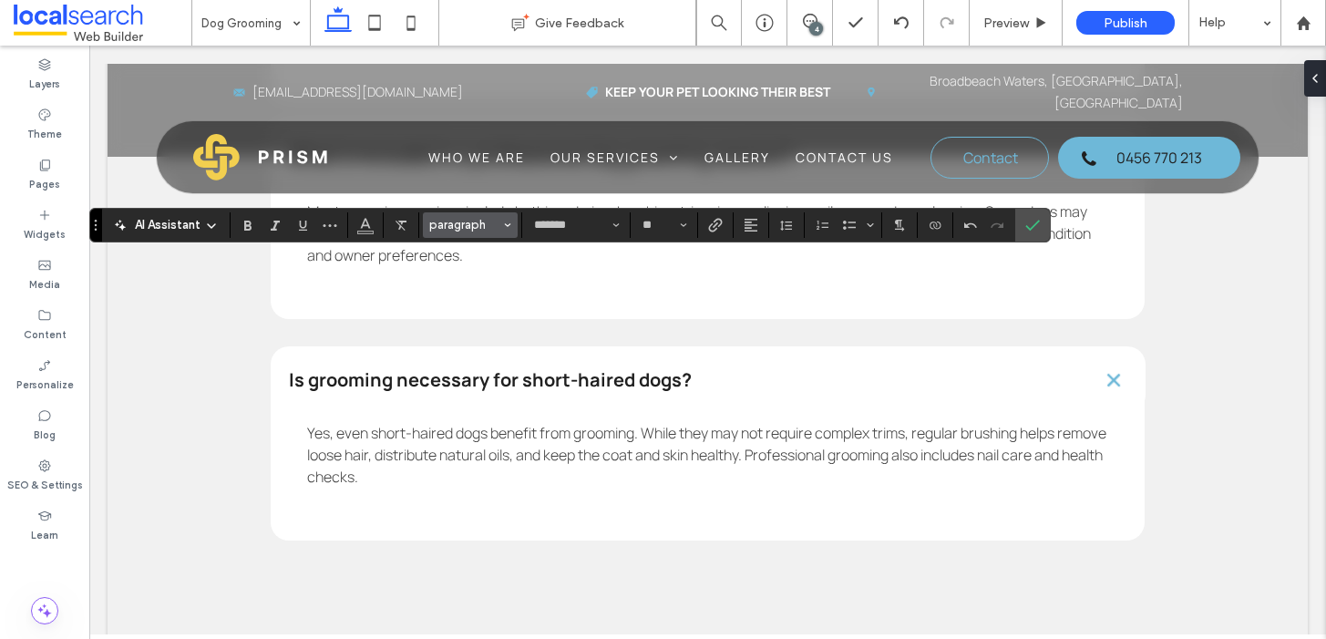
click at [454, 226] on span "paragraph" at bounding box center [464, 225] width 71 height 14
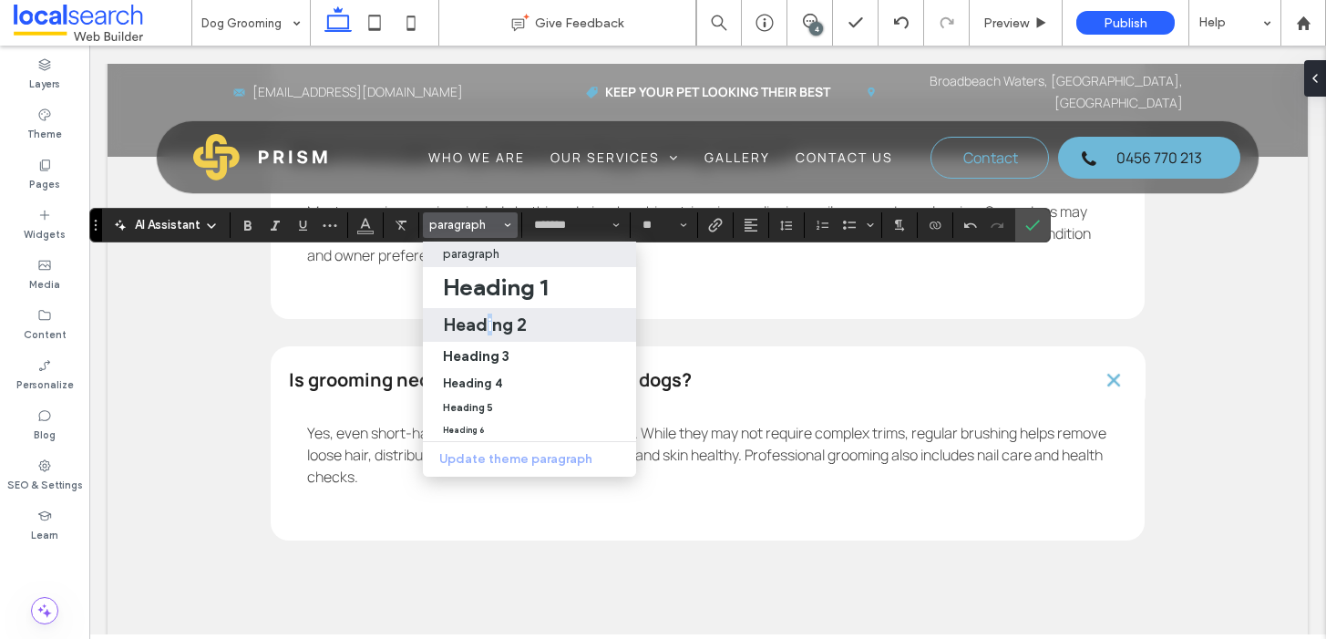
click at [489, 326] on h2 "Heading 2" at bounding box center [485, 325] width 84 height 22
type input "**"
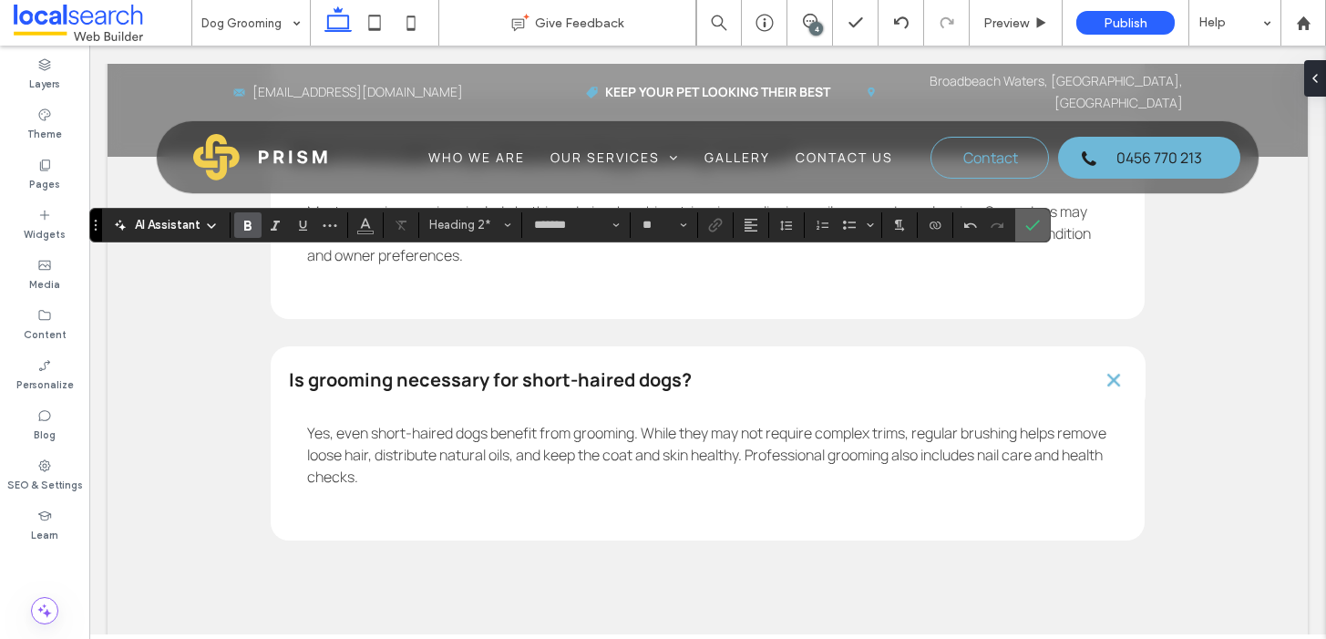
click at [1026, 222] on icon "Confirm" at bounding box center [1032, 225] width 15 height 15
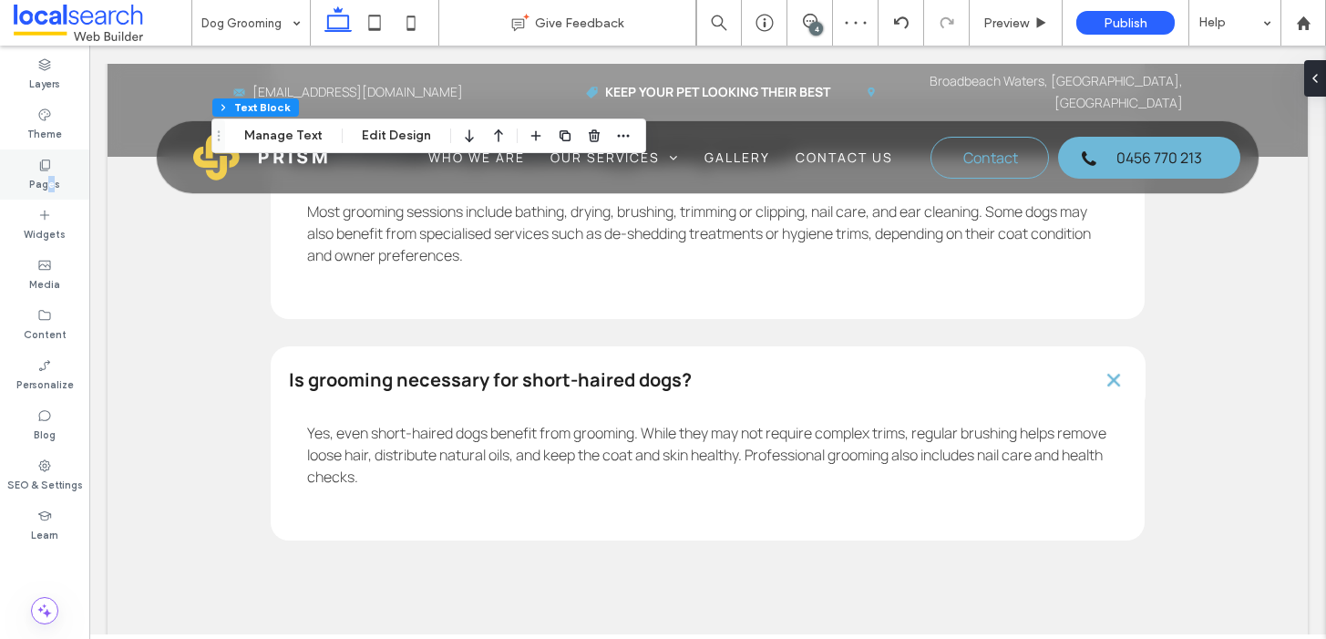
click at [49, 183] on label "Pages" at bounding box center [44, 182] width 31 height 20
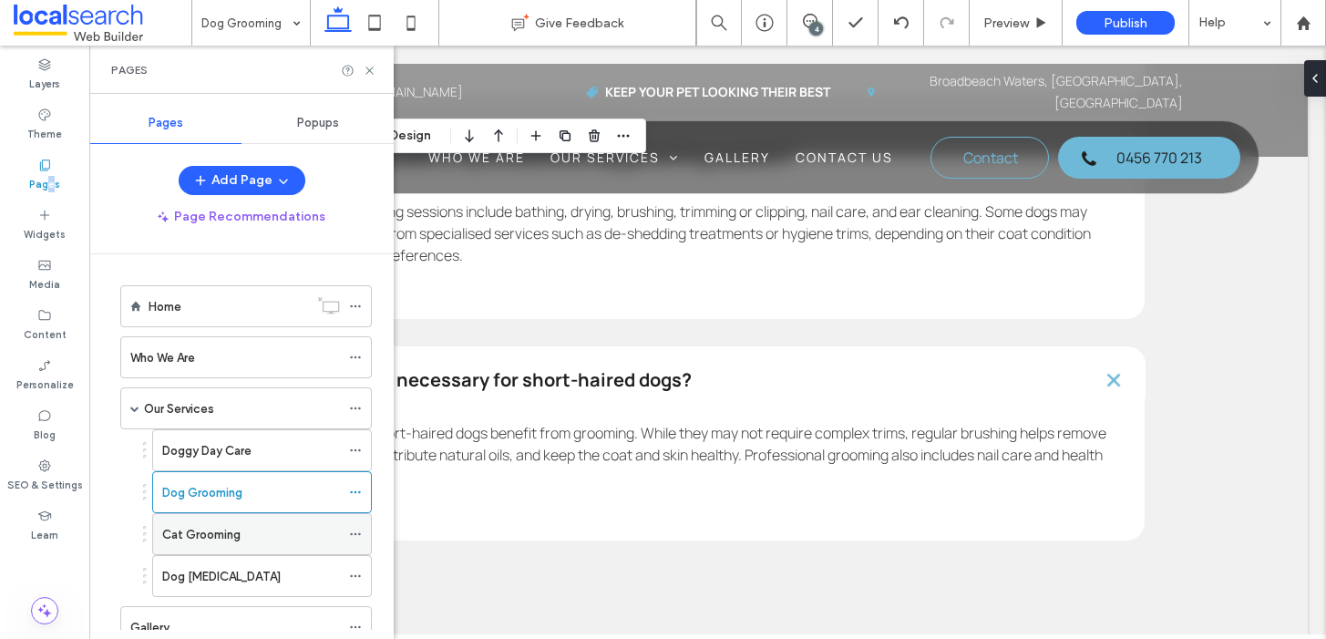
click at [192, 546] on div "Cat Grooming" at bounding box center [251, 534] width 178 height 40
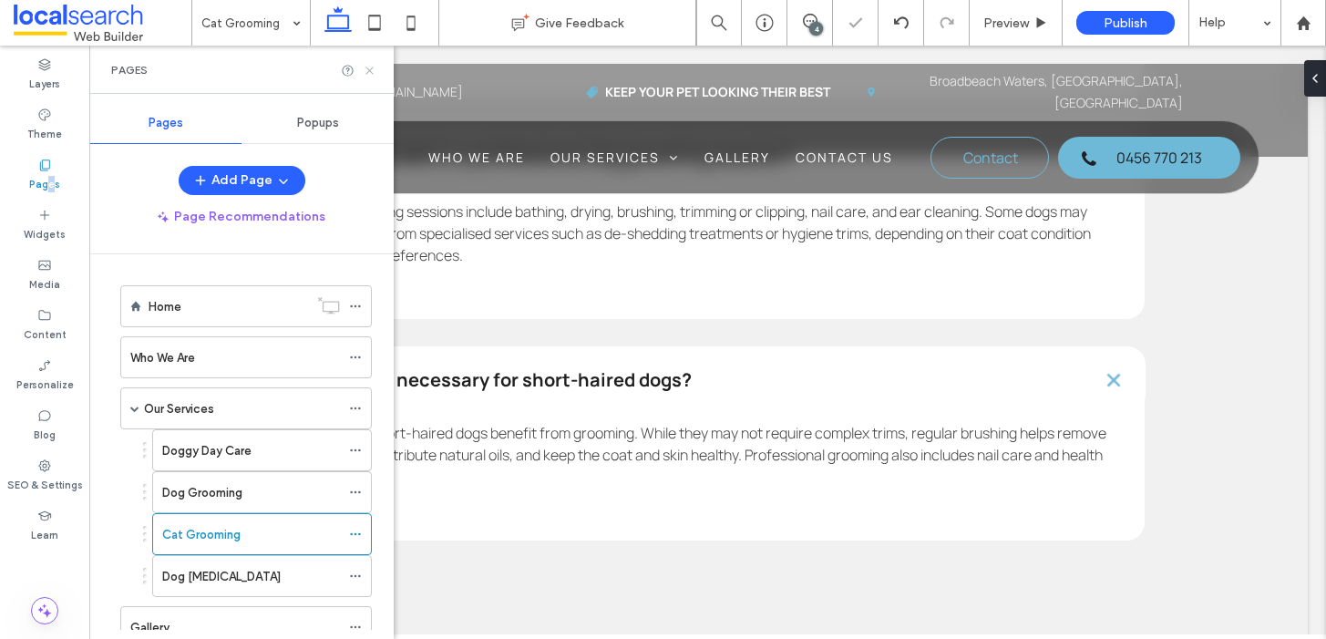
click at [365, 69] on icon at bounding box center [370, 71] width 14 height 14
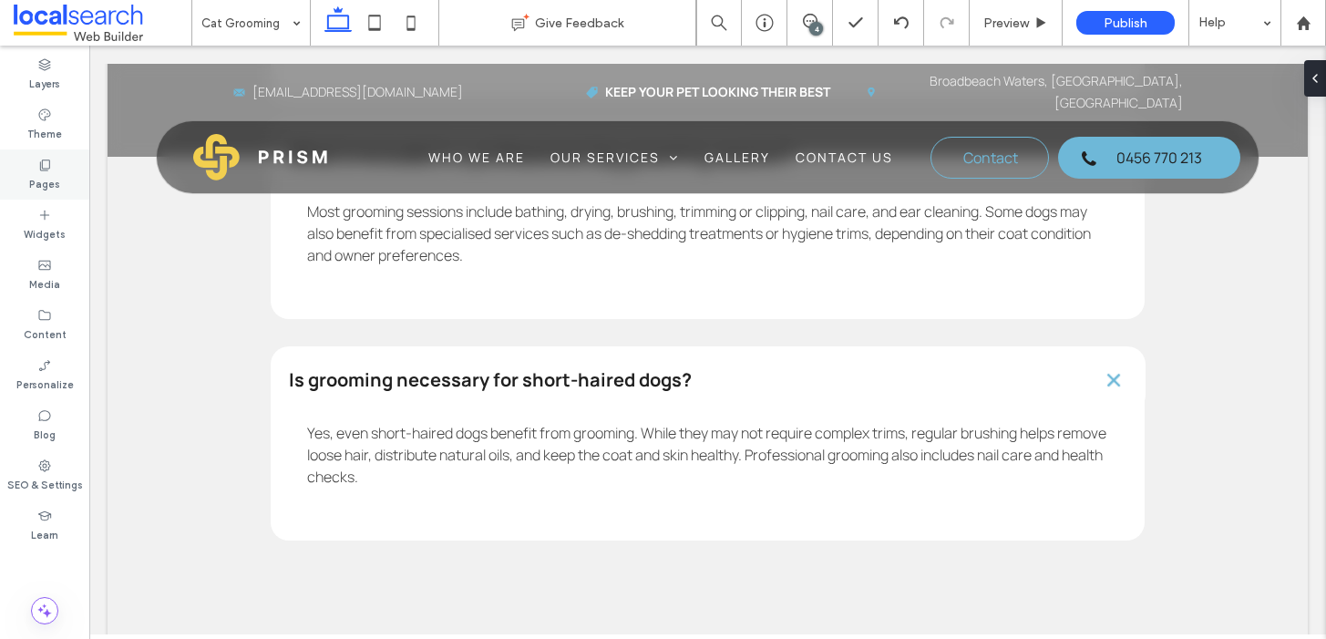
click at [36, 164] on div "Pages" at bounding box center [44, 174] width 89 height 50
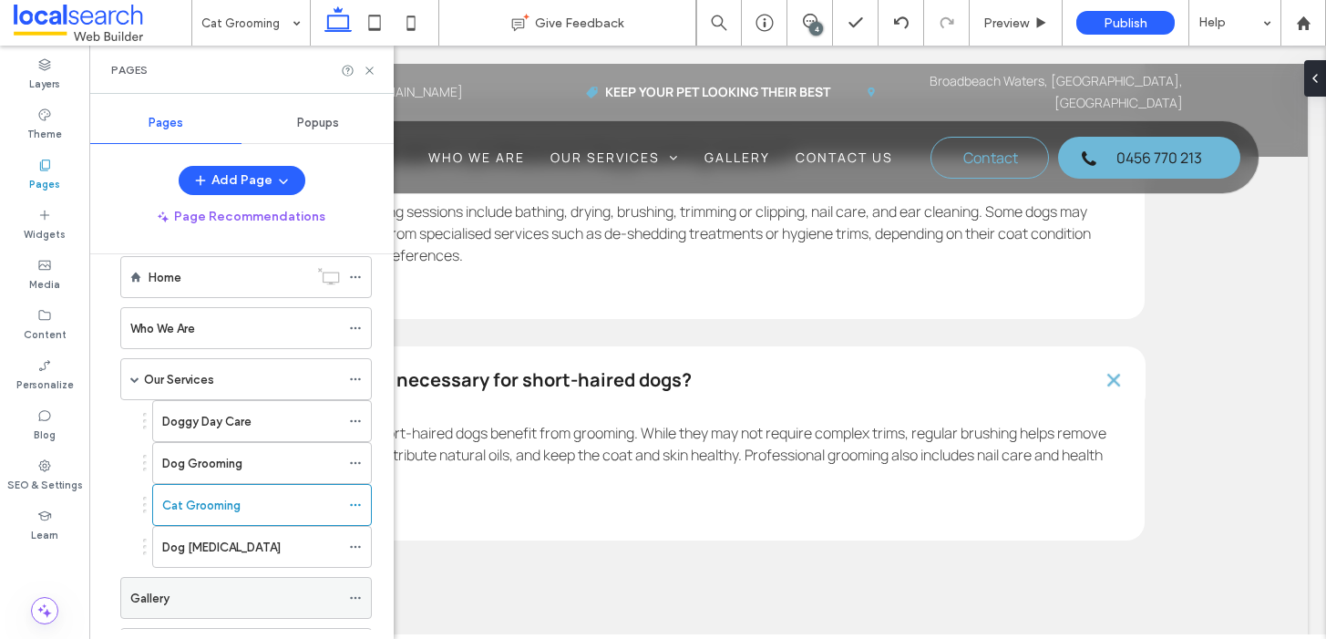
scroll to position [115, 0]
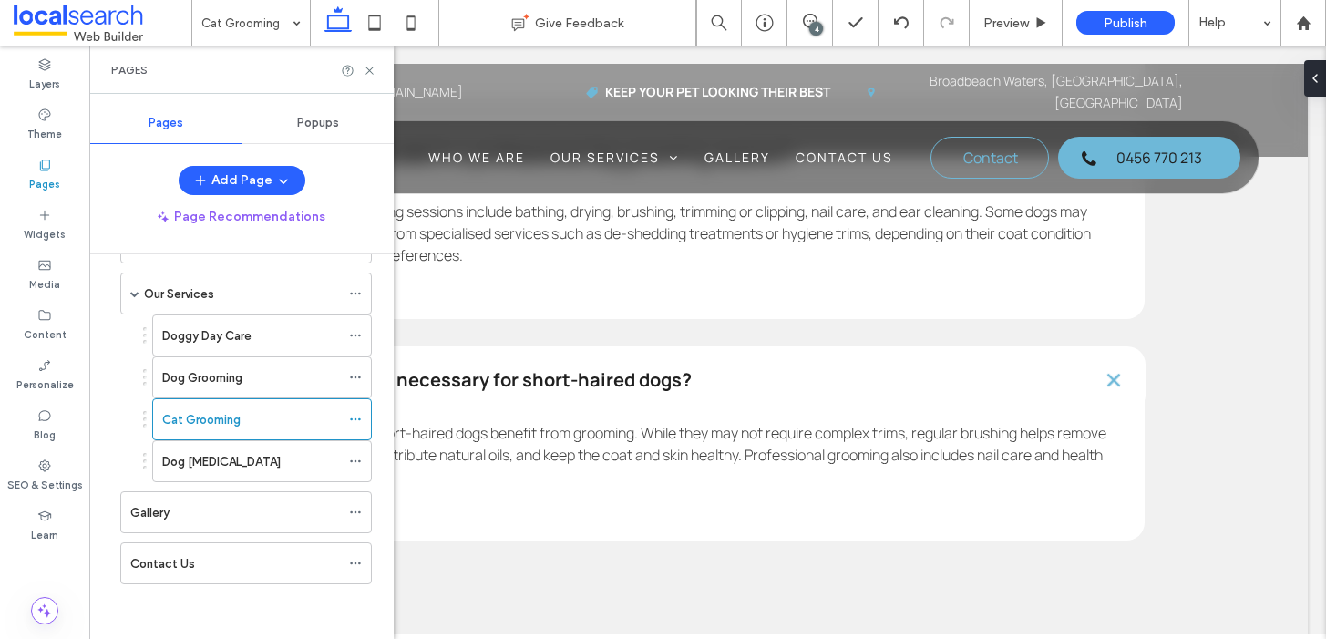
click at [242, 453] on label "Dog Hydrotherapy" at bounding box center [221, 462] width 119 height 32
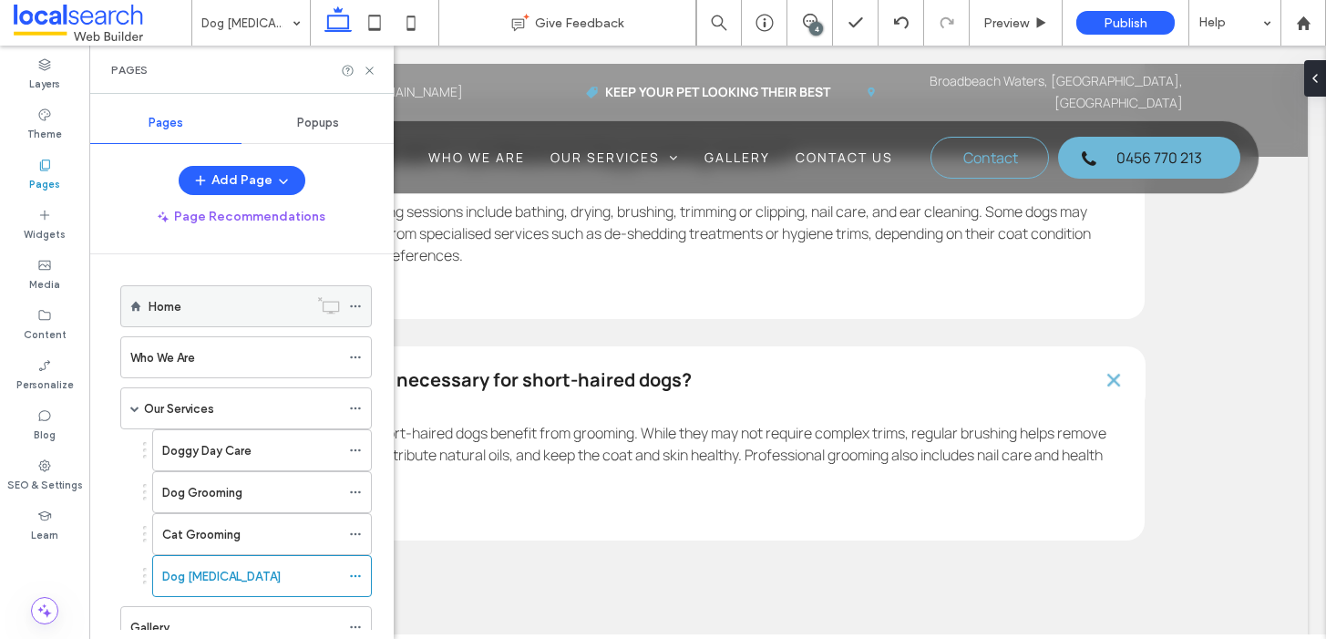
click at [210, 304] on div "Home" at bounding box center [229, 306] width 160 height 19
click at [373, 70] on icon at bounding box center [370, 71] width 14 height 14
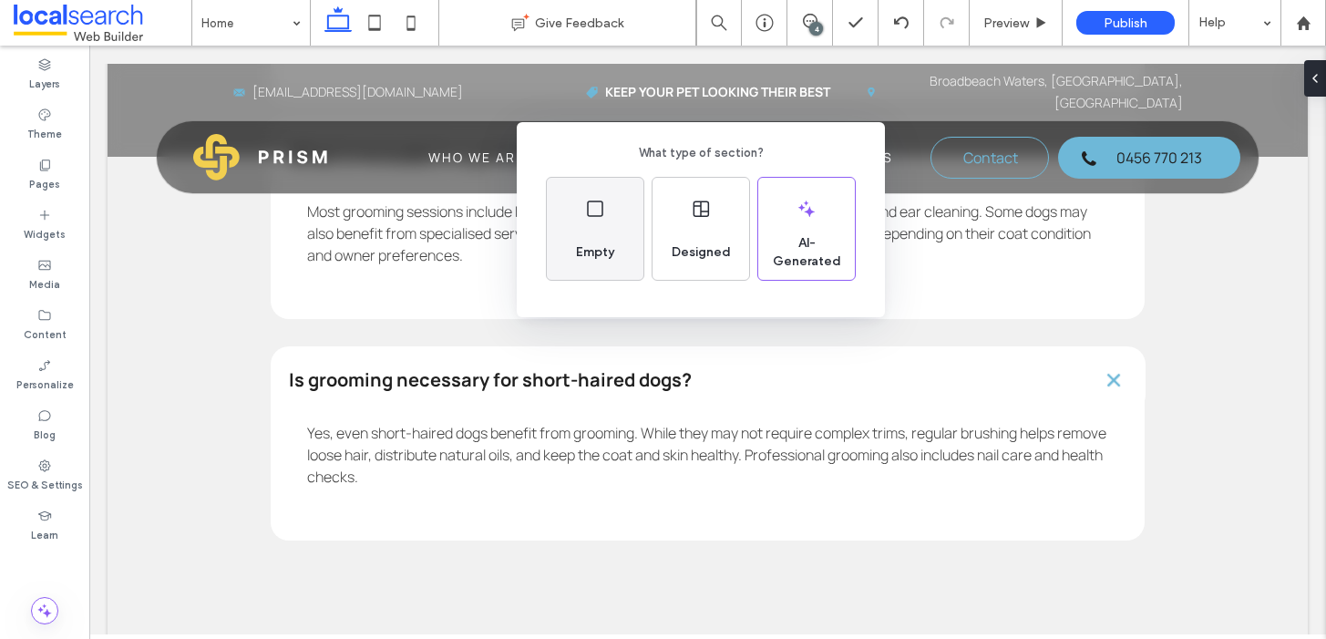
click at [619, 252] on span "Empty" at bounding box center [595, 252] width 53 height 18
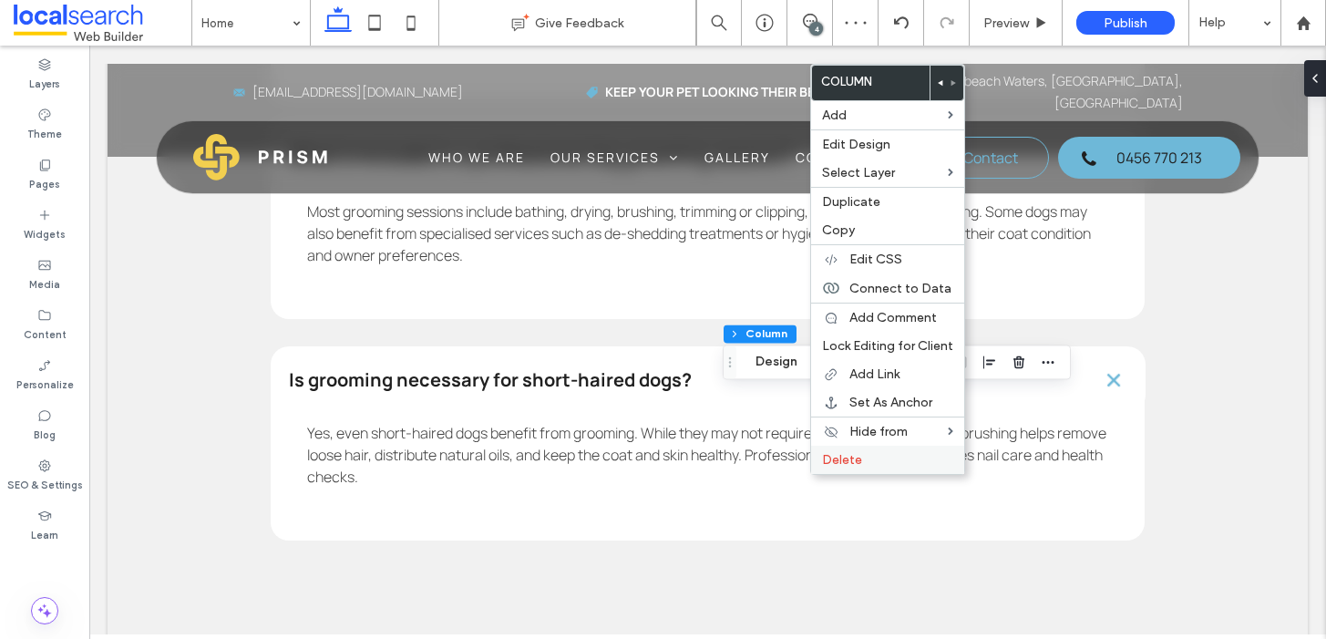
click at [842, 454] on span "Delete" at bounding box center [842, 459] width 40 height 15
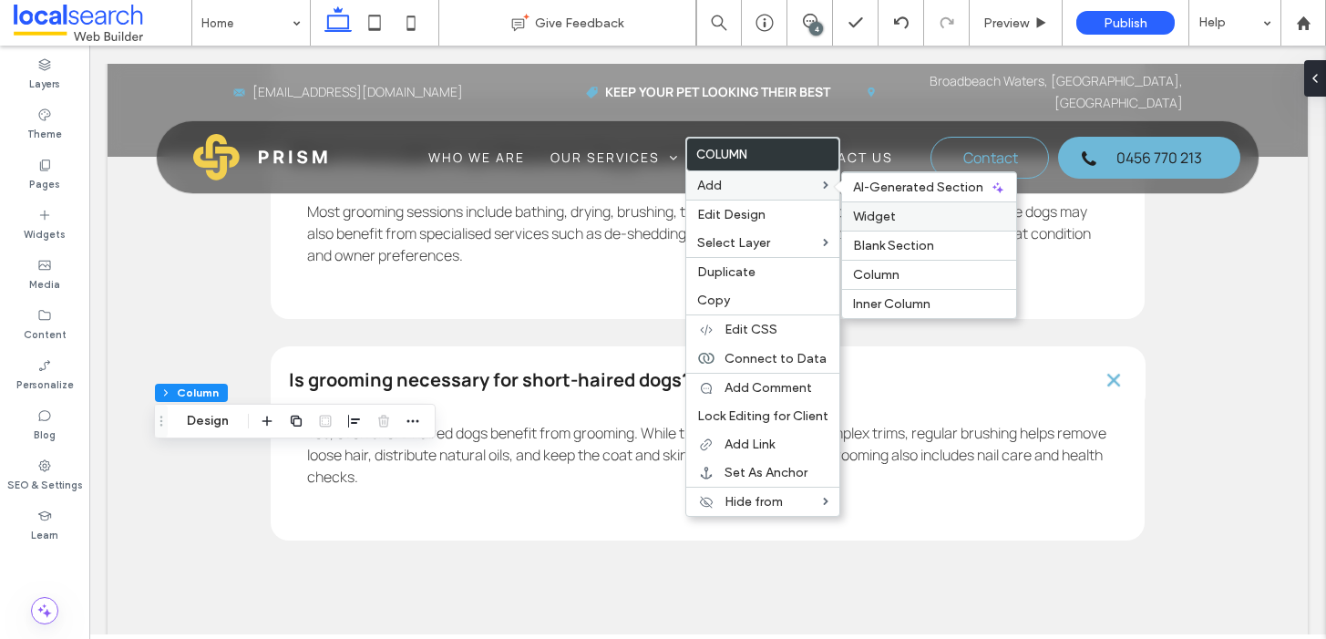
click at [897, 218] on label "Widget" at bounding box center [929, 216] width 152 height 15
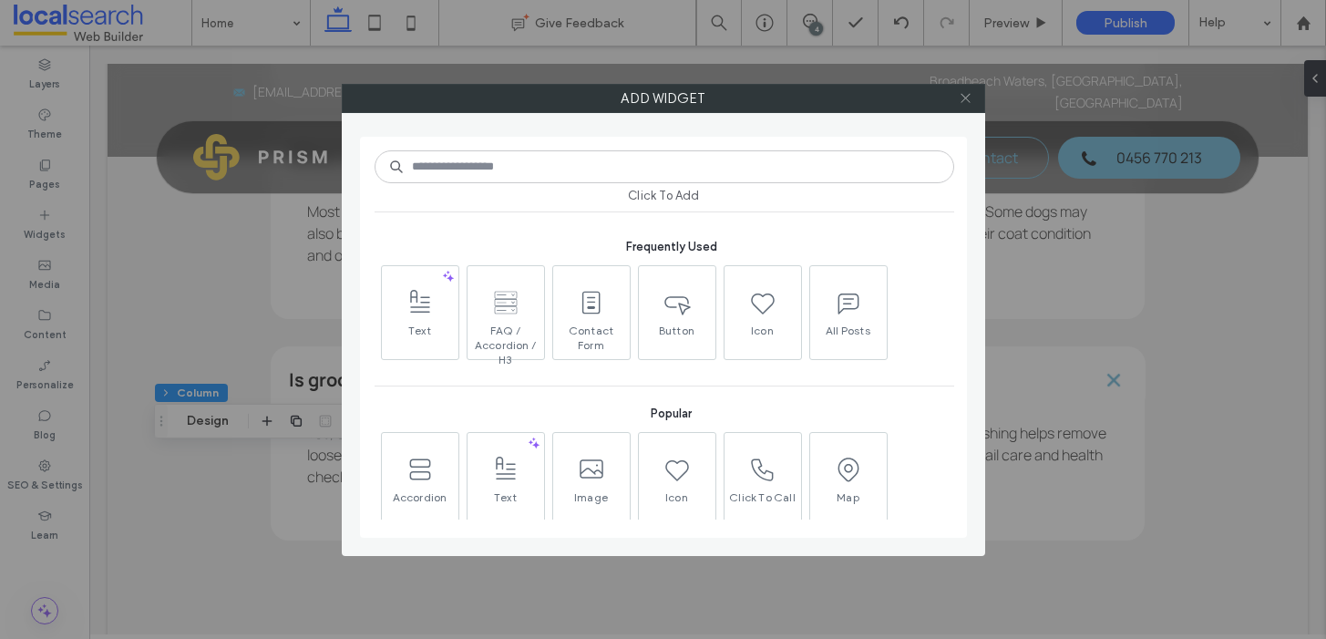
click at [963, 97] on icon at bounding box center [966, 98] width 14 height 14
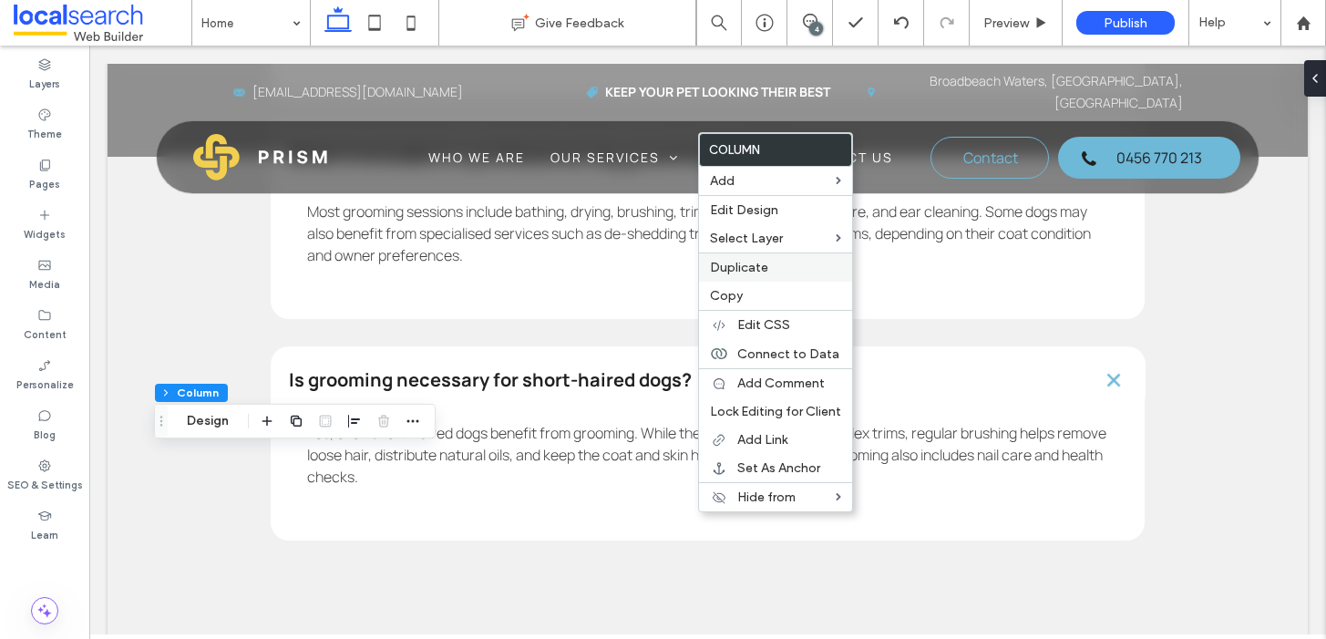
click at [748, 263] on span "Duplicate" at bounding box center [739, 267] width 58 height 15
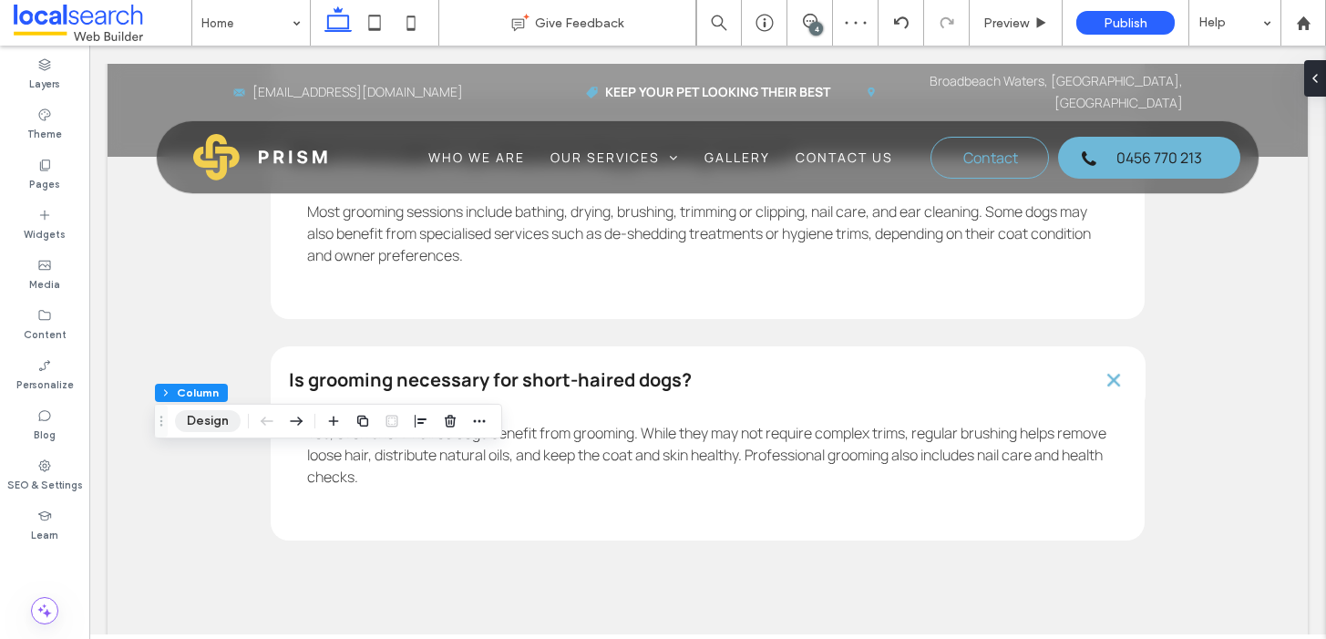
click at [218, 427] on button "Design" at bounding box center [208, 421] width 66 height 22
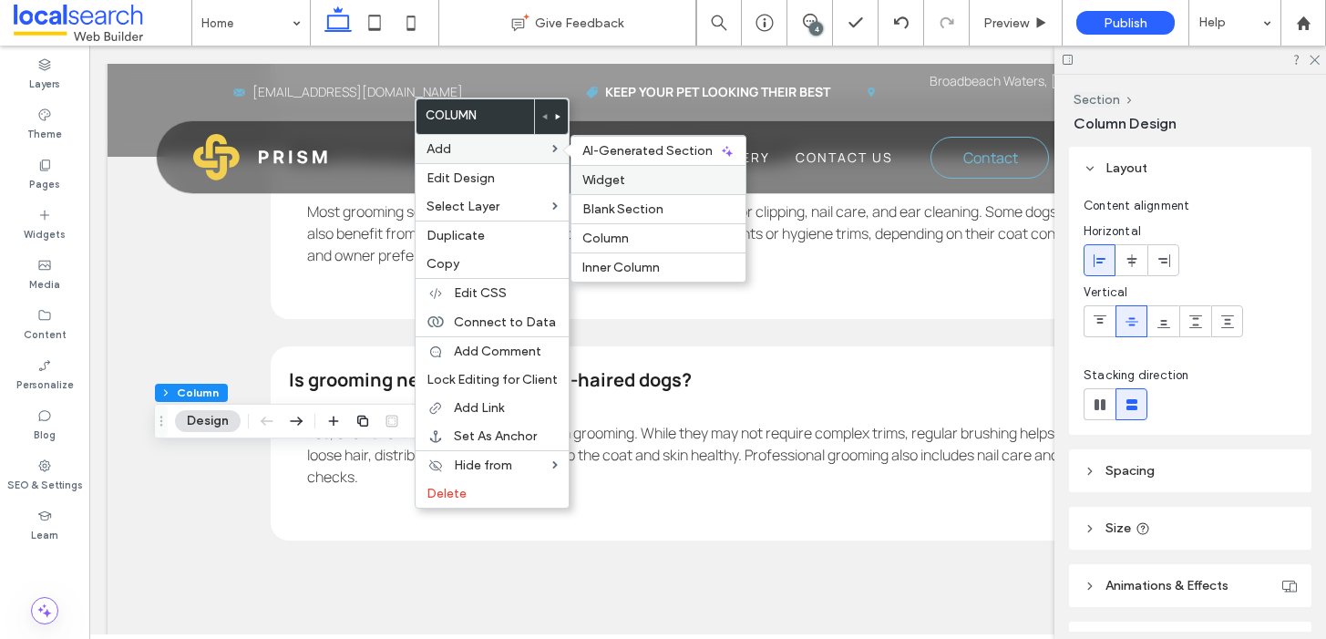
click at [658, 172] on label "Widget" at bounding box center [658, 179] width 152 height 15
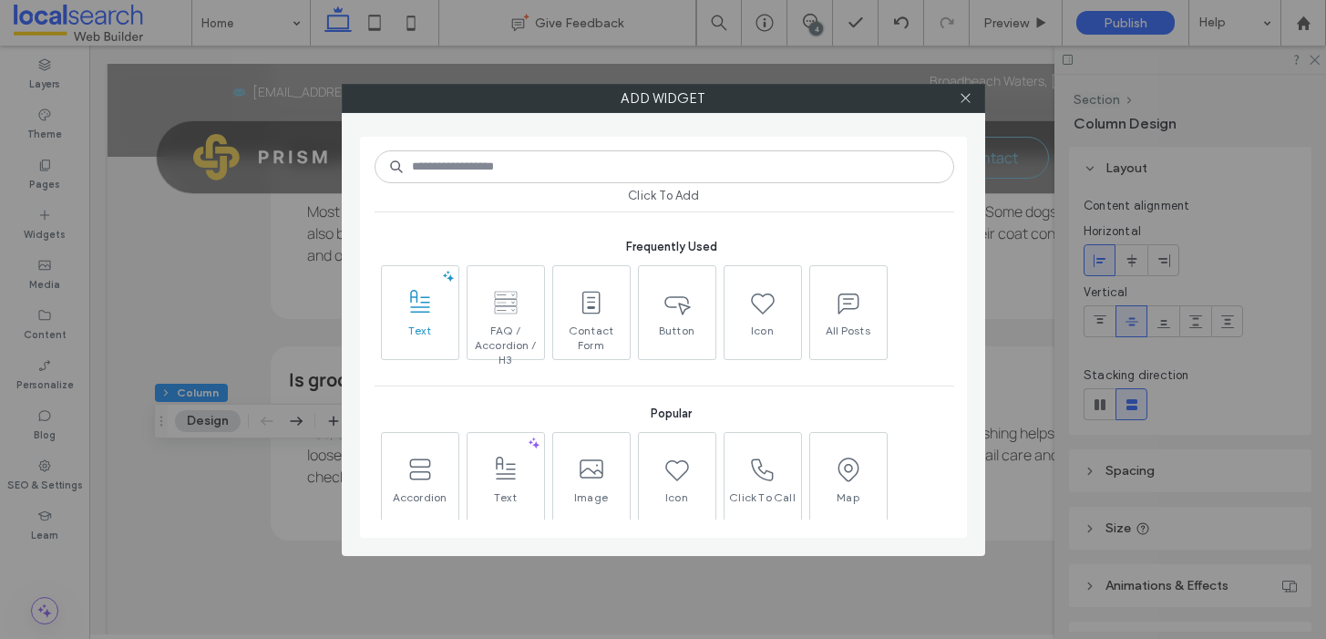
click at [427, 329] on span "Text" at bounding box center [420, 337] width 77 height 26
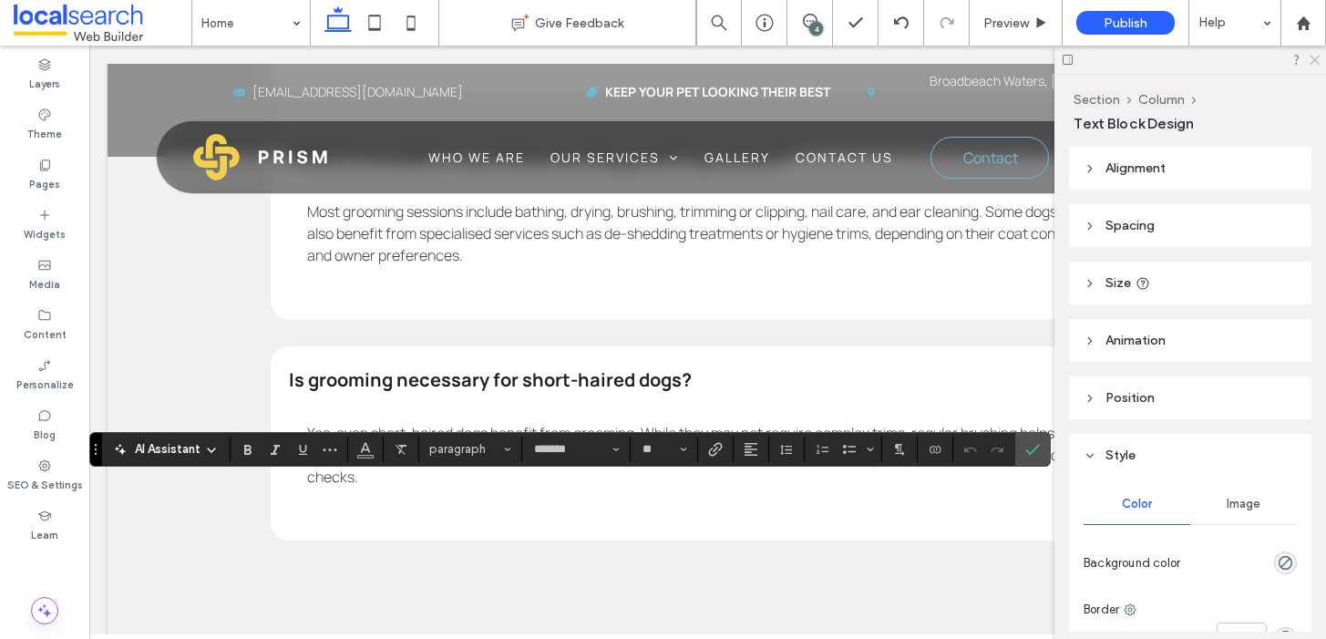
click at [1314, 57] on icon at bounding box center [1314, 59] width 12 height 12
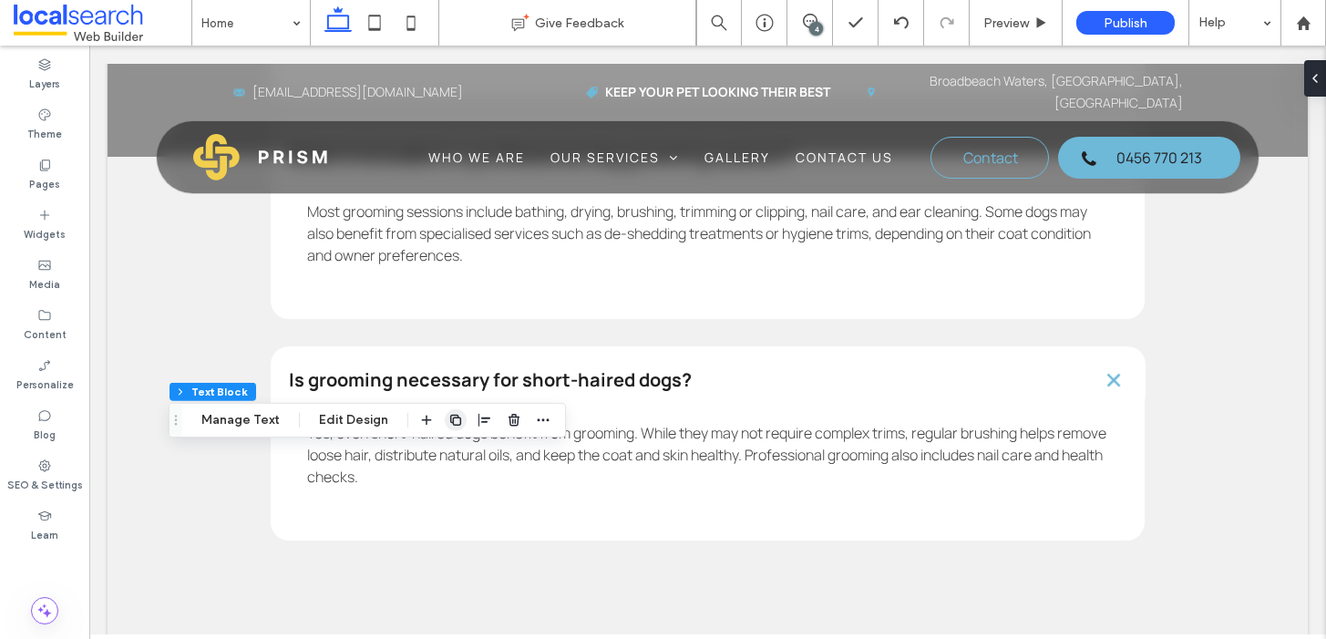
click at [453, 427] on icon "button" at bounding box center [455, 420] width 15 height 15
type input "*******"
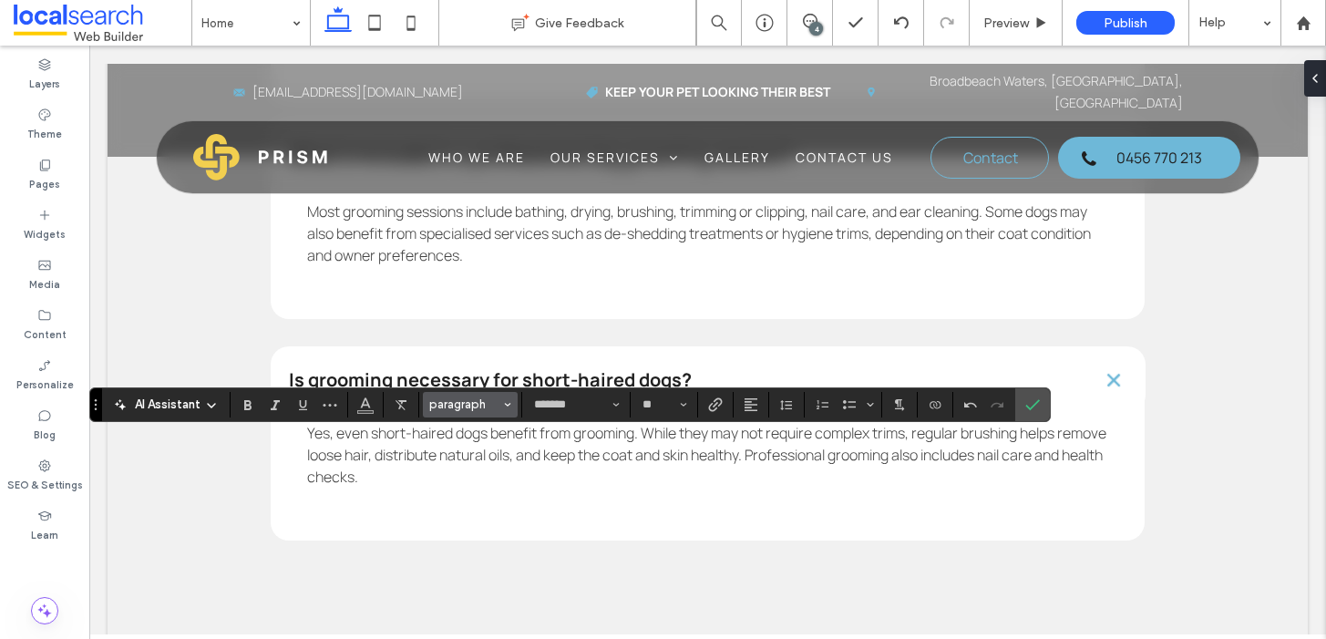
click at [478, 415] on button "paragraph" at bounding box center [470, 405] width 95 height 26
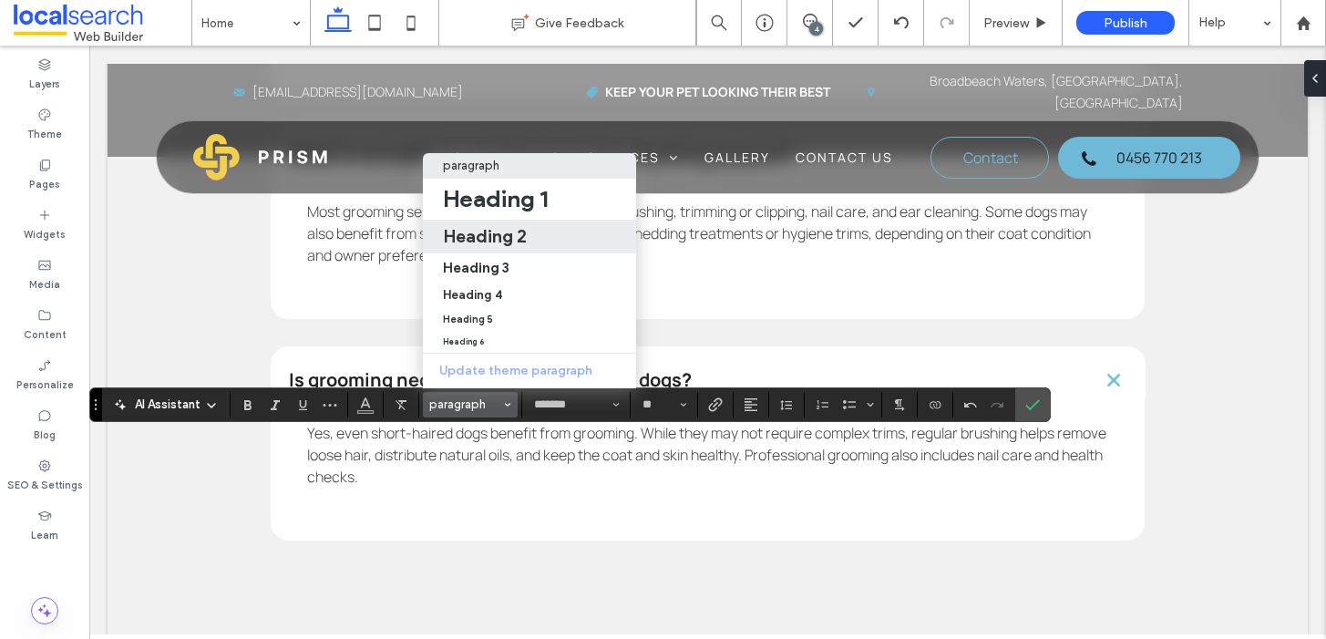
click at [516, 227] on h2 "Heading 2" at bounding box center [485, 236] width 84 height 22
type input "**"
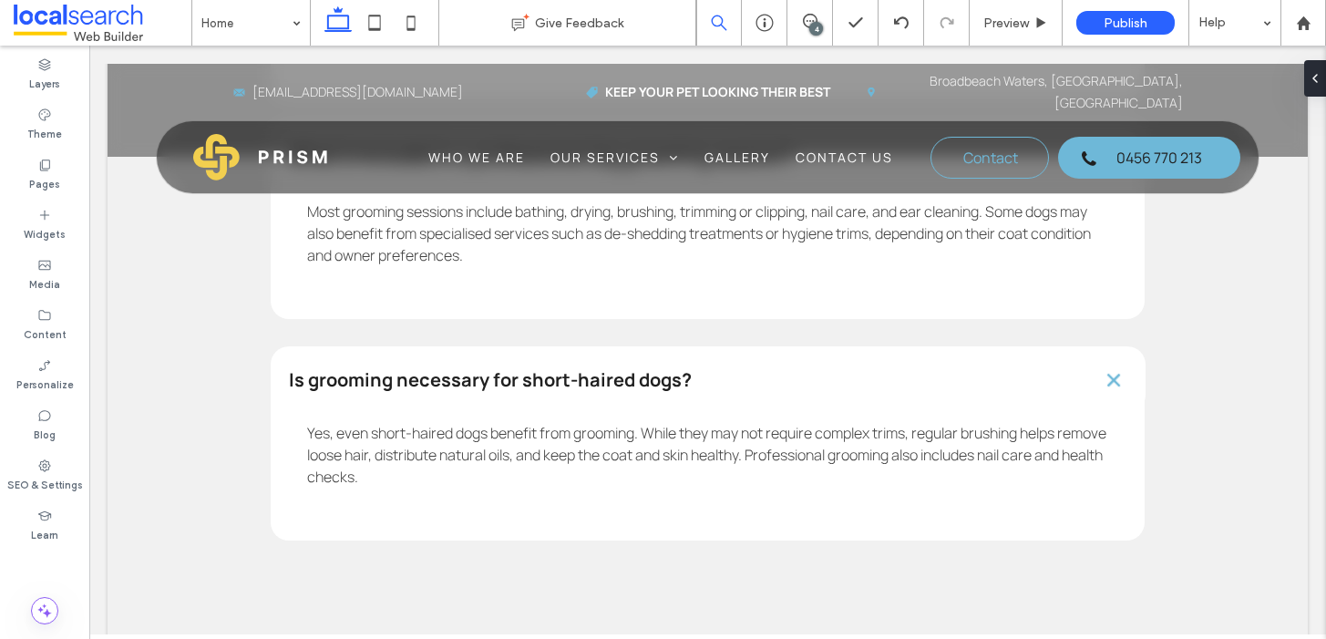
type input "*******"
type input "**"
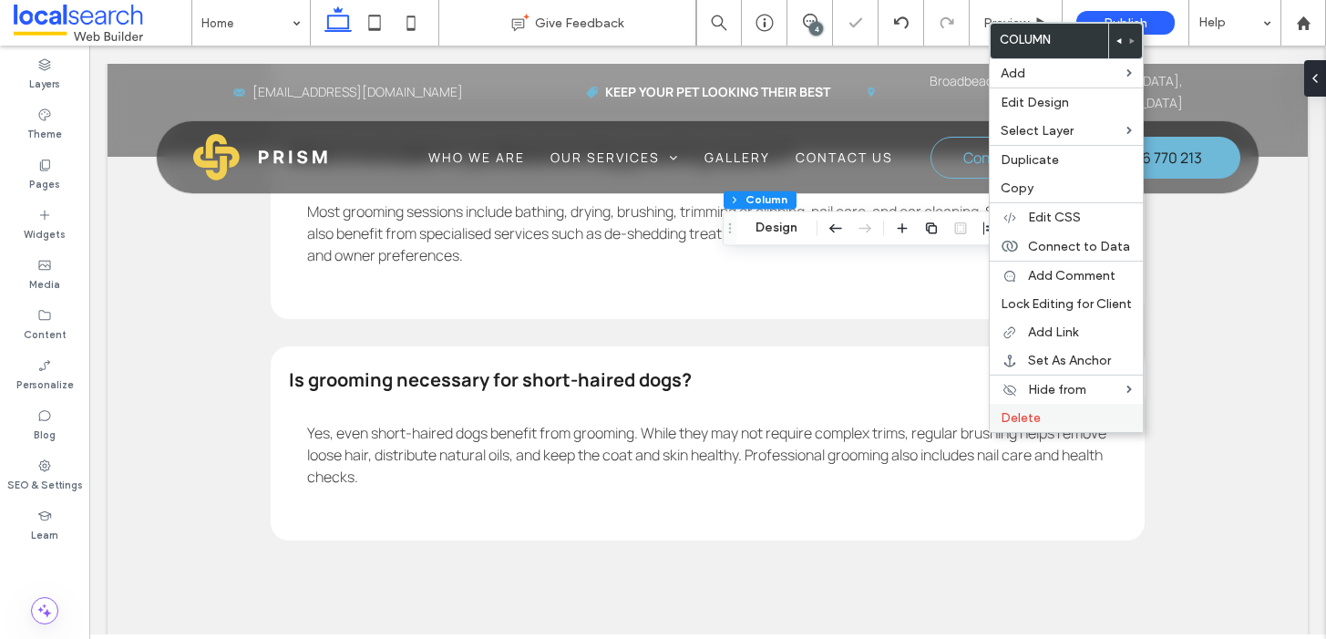
click at [1073, 424] on label "Delete" at bounding box center [1066, 417] width 131 height 15
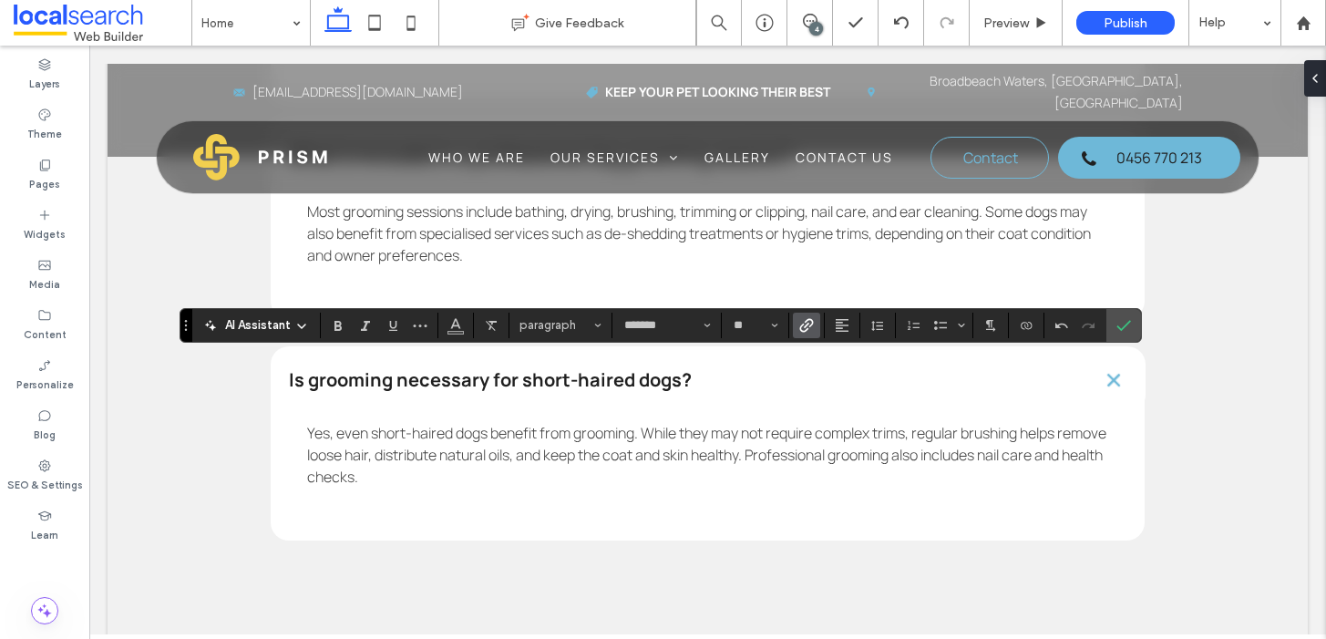
click at [813, 320] on label "Link" at bounding box center [806, 326] width 27 height 26
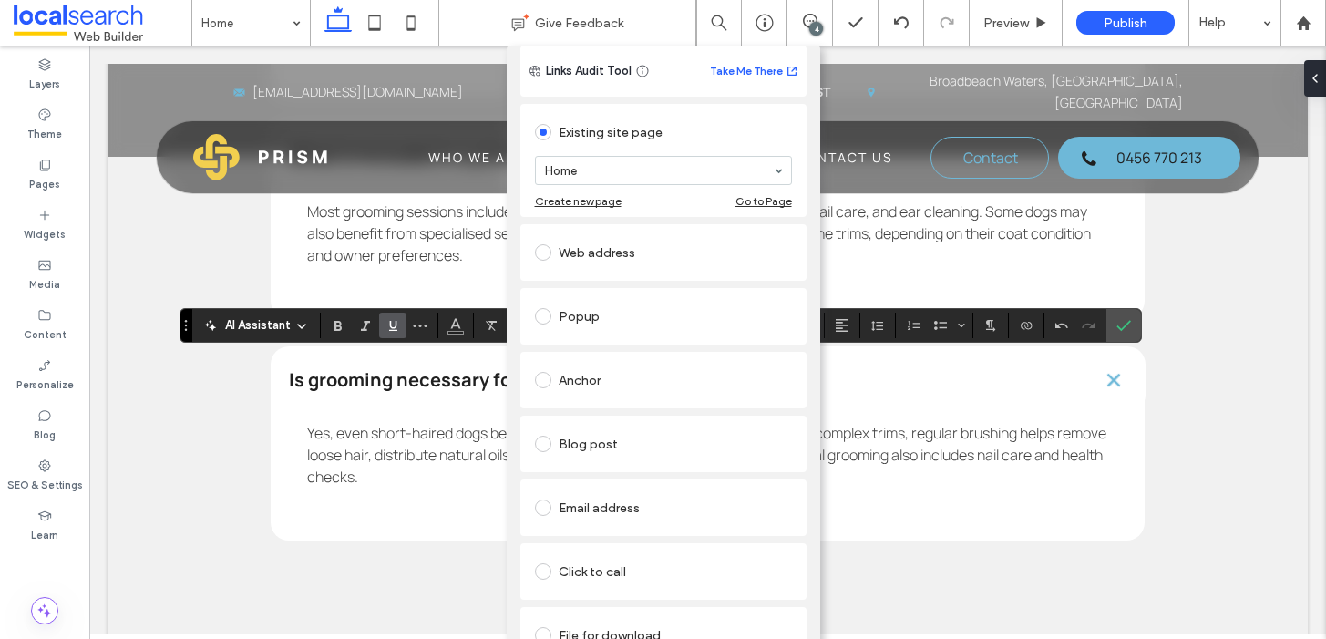
scroll to position [86, 0]
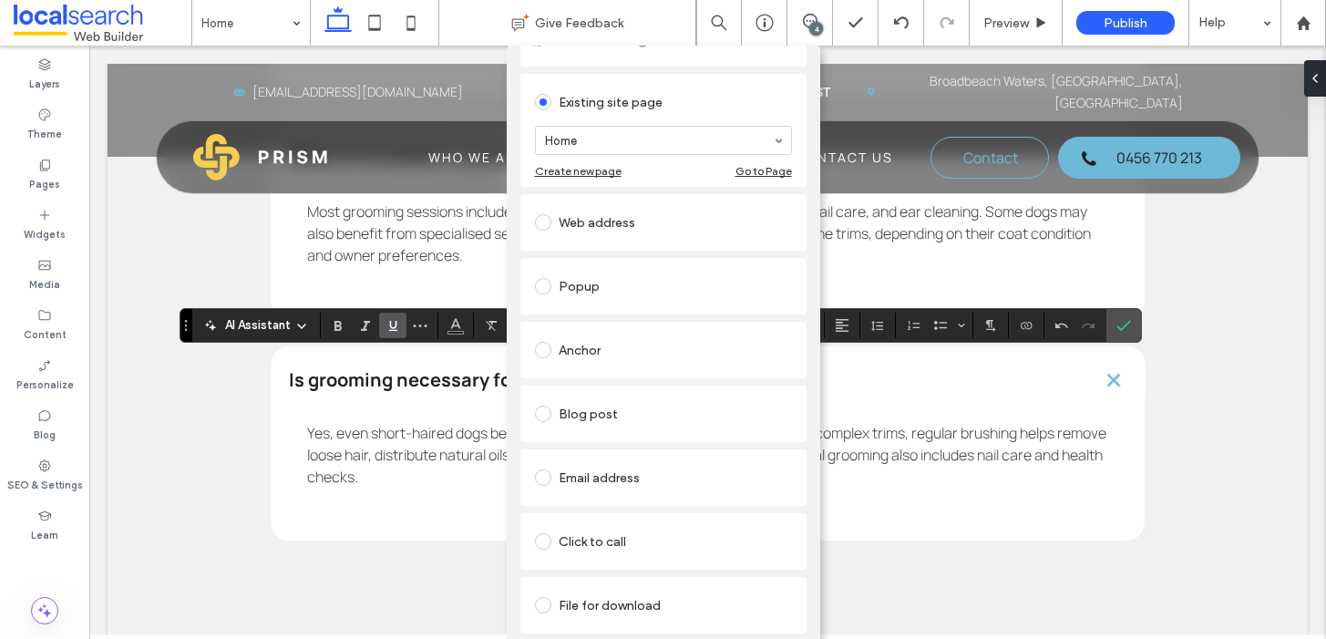
click at [598, 213] on div "Web address" at bounding box center [663, 222] width 257 height 29
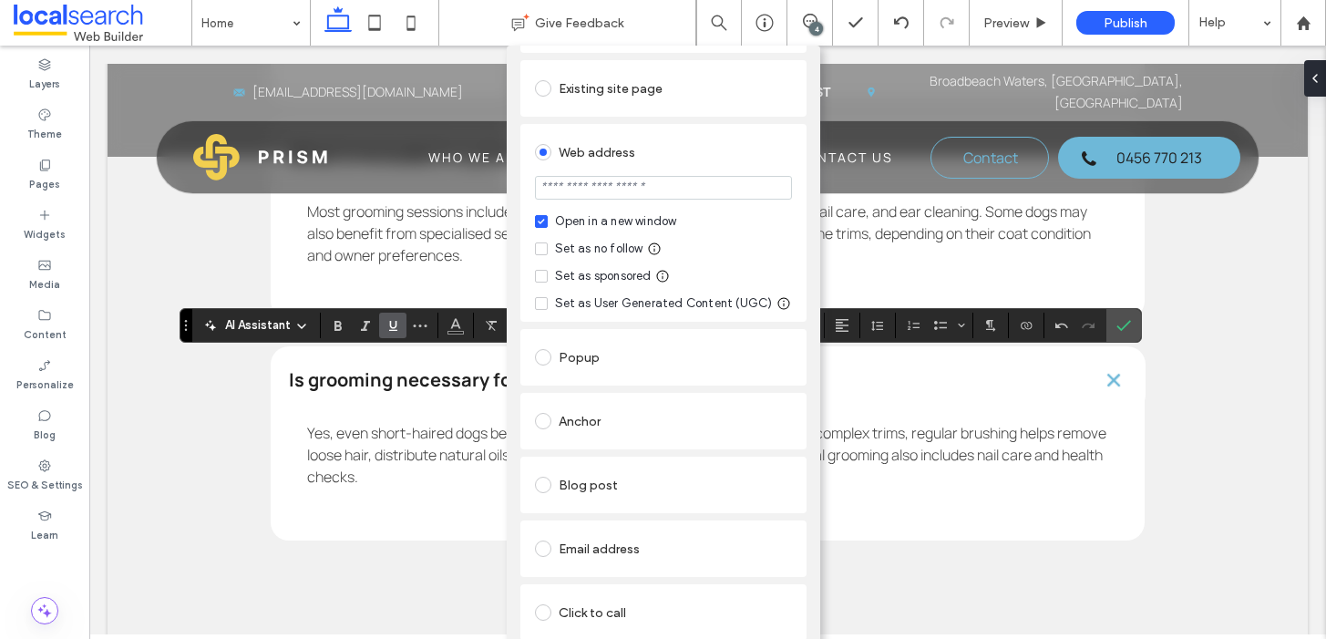
click at [562, 199] on input "url" at bounding box center [663, 188] width 257 height 24
paste input "**********"
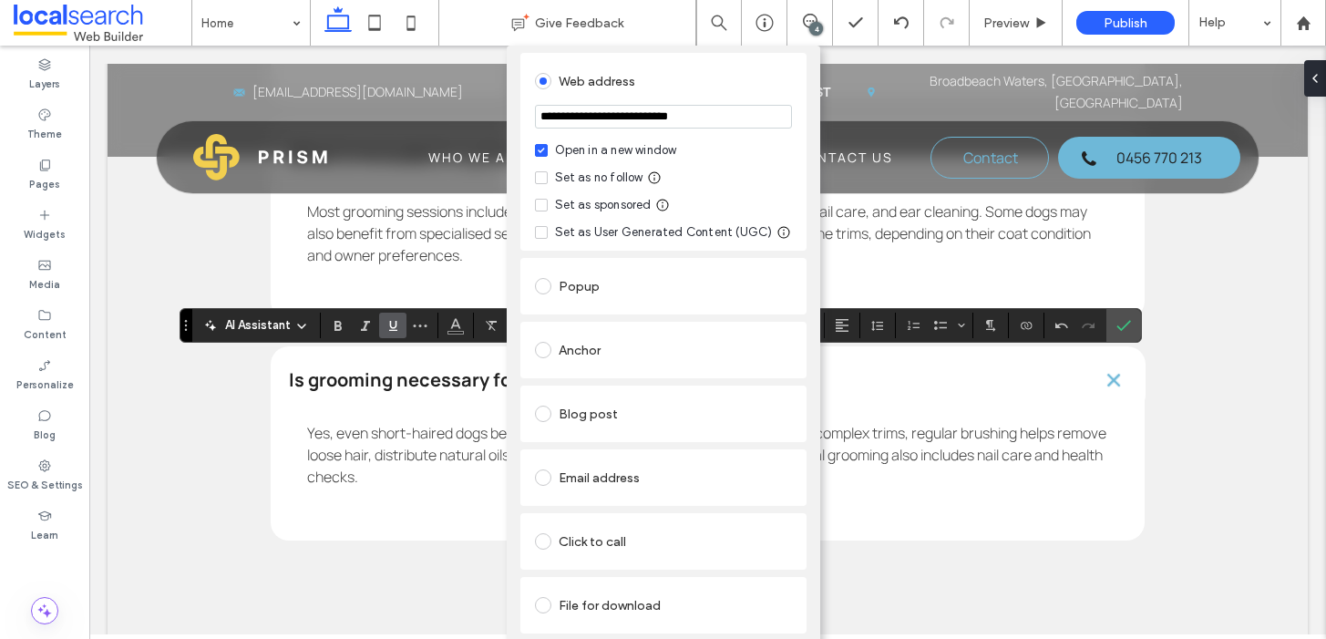
scroll to position [0, 0]
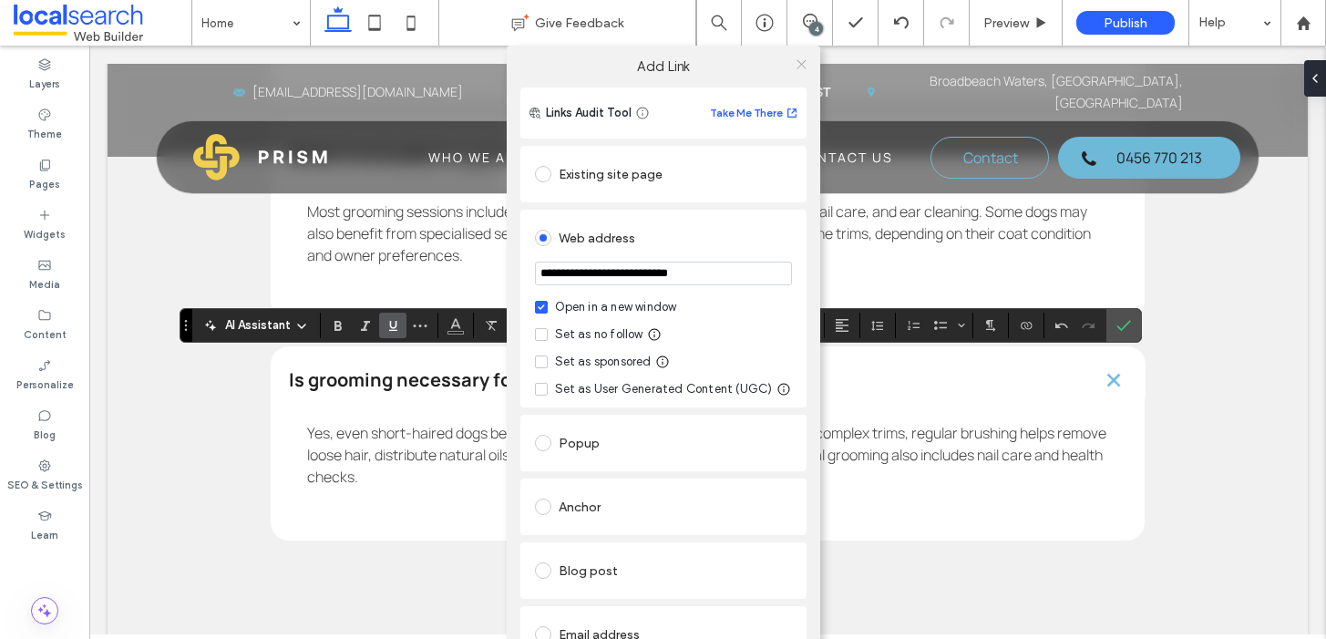
type input "**********"
click at [795, 67] on icon at bounding box center [802, 64] width 14 height 14
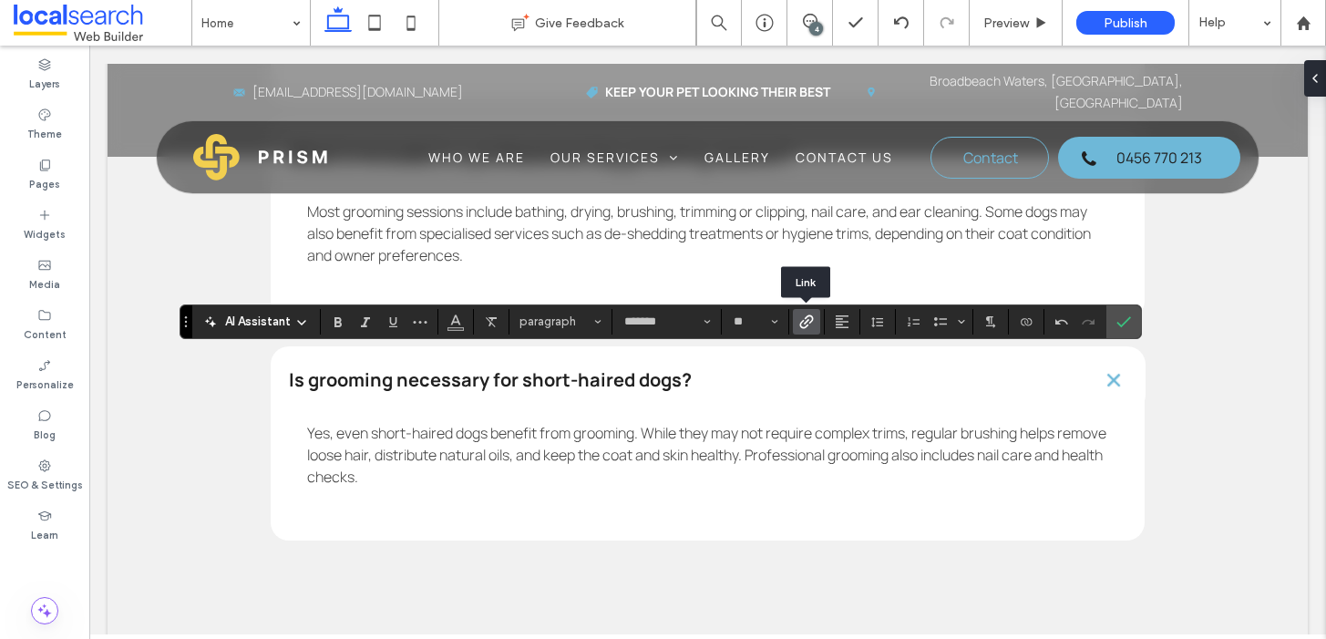
click at [811, 325] on icon "Link" at bounding box center [806, 321] width 15 height 15
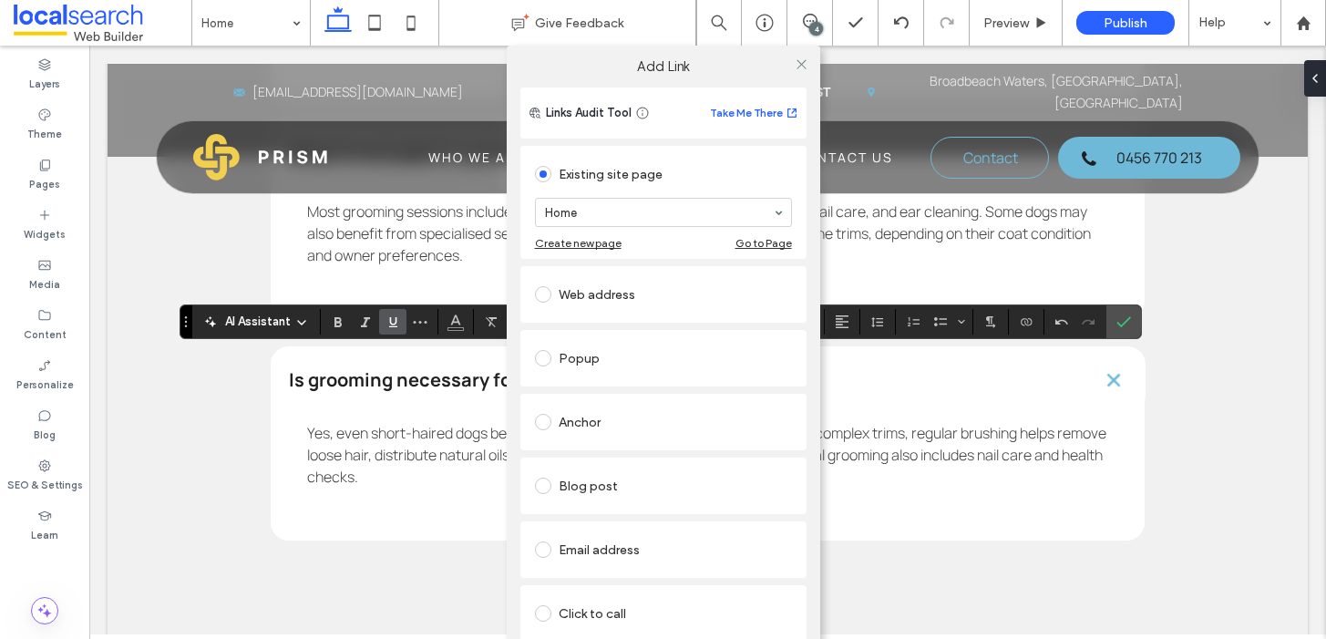
click at [605, 289] on div "Web address" at bounding box center [663, 294] width 257 height 29
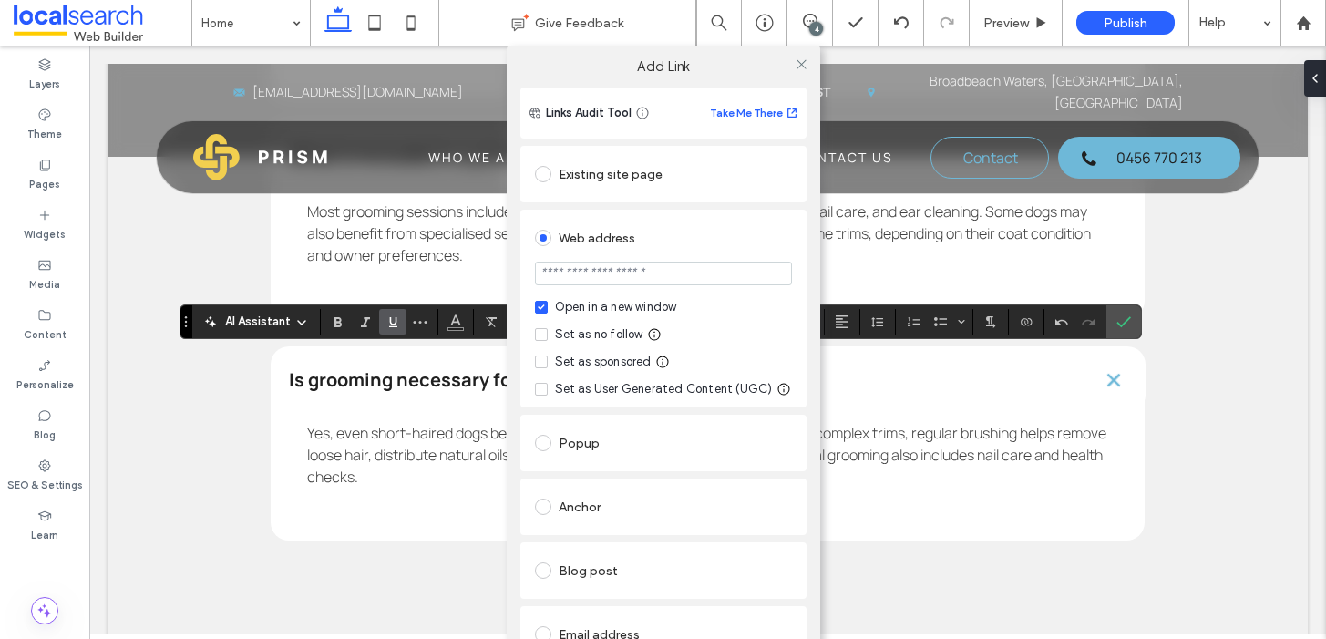
click at [571, 275] on input "url" at bounding box center [663, 274] width 257 height 24
paste input "**********"
type input "**********"
click at [750, 231] on div "Web address" at bounding box center [663, 237] width 257 height 29
click at [797, 62] on use at bounding box center [801, 63] width 9 height 9
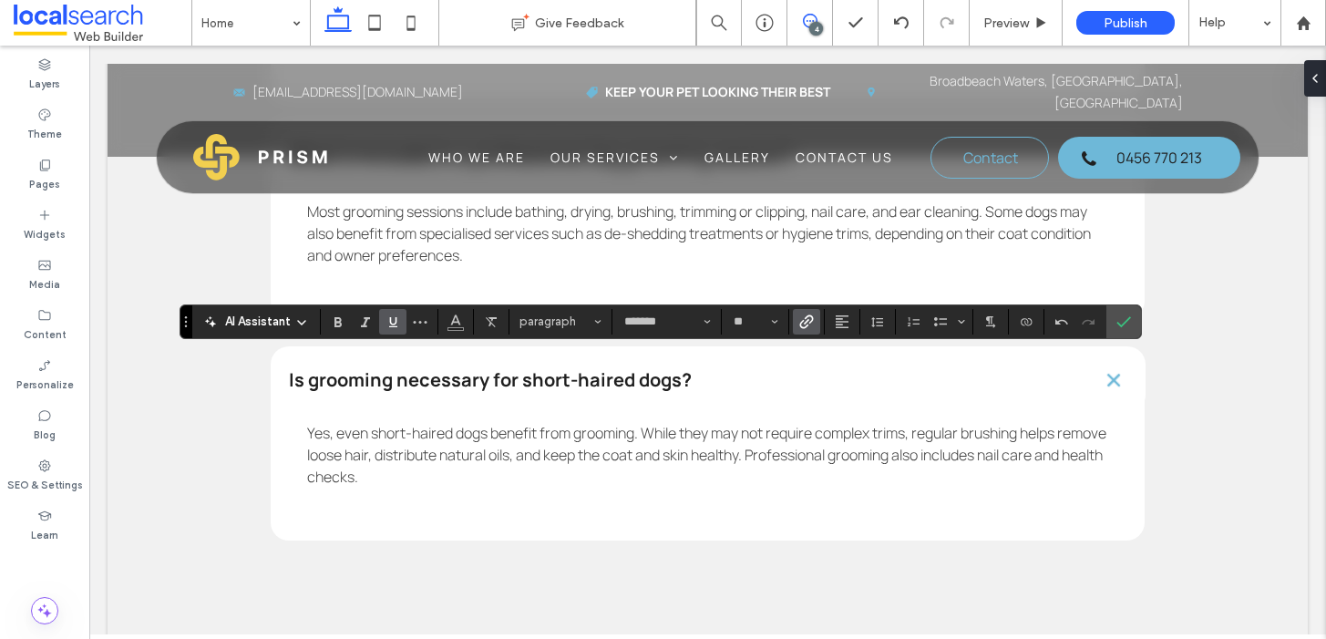
click at [804, 20] on icon at bounding box center [810, 21] width 15 height 15
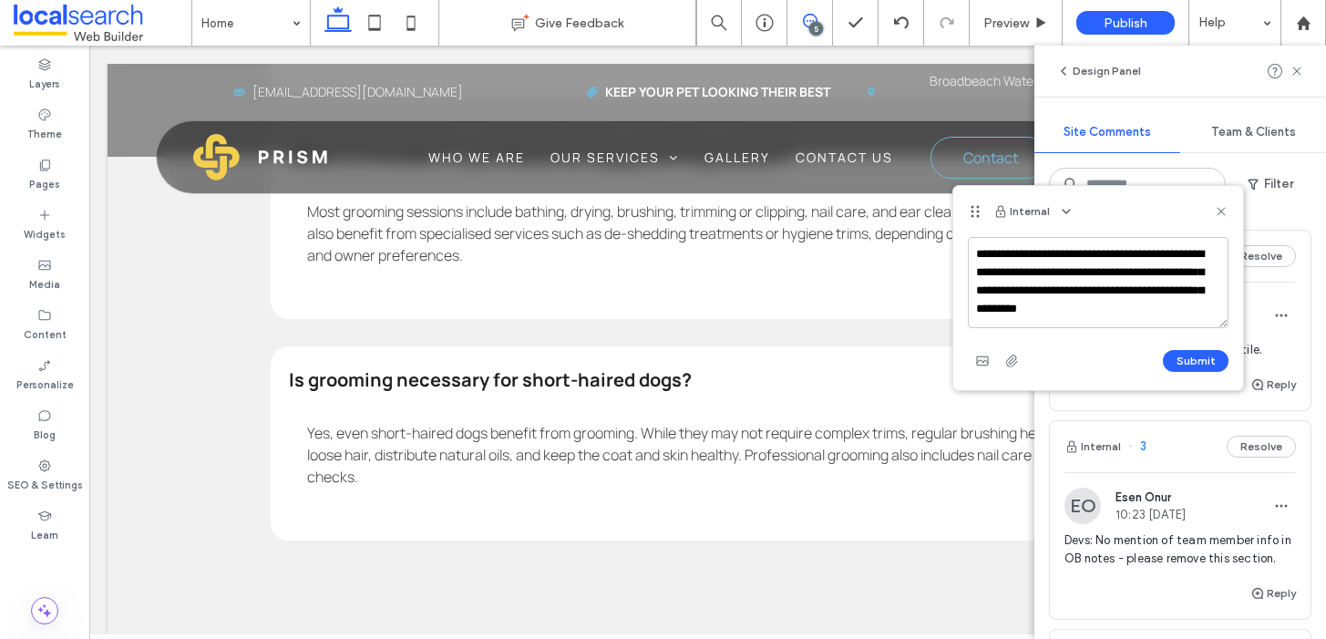
click at [1167, 290] on textarea "**********" at bounding box center [1098, 282] width 261 height 91
click at [1211, 294] on textarea "**********" at bounding box center [1098, 282] width 261 height 91
type textarea "**********"
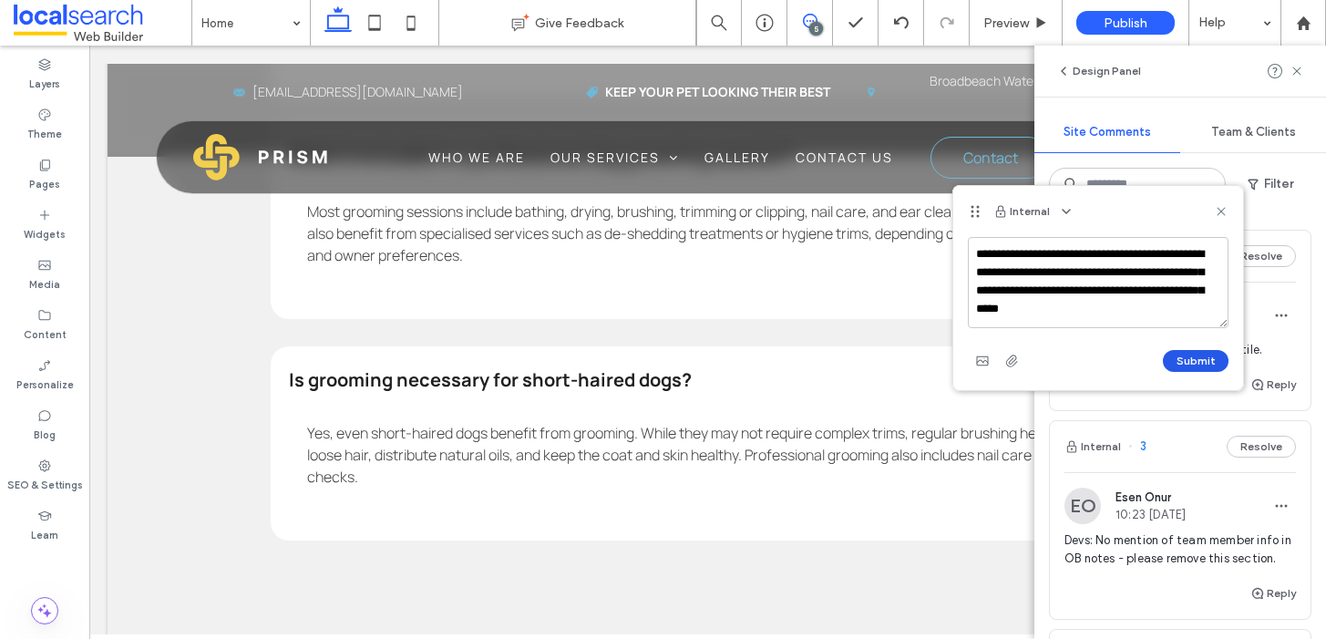
click at [1201, 355] on button "Submit" at bounding box center [1196, 361] width 66 height 22
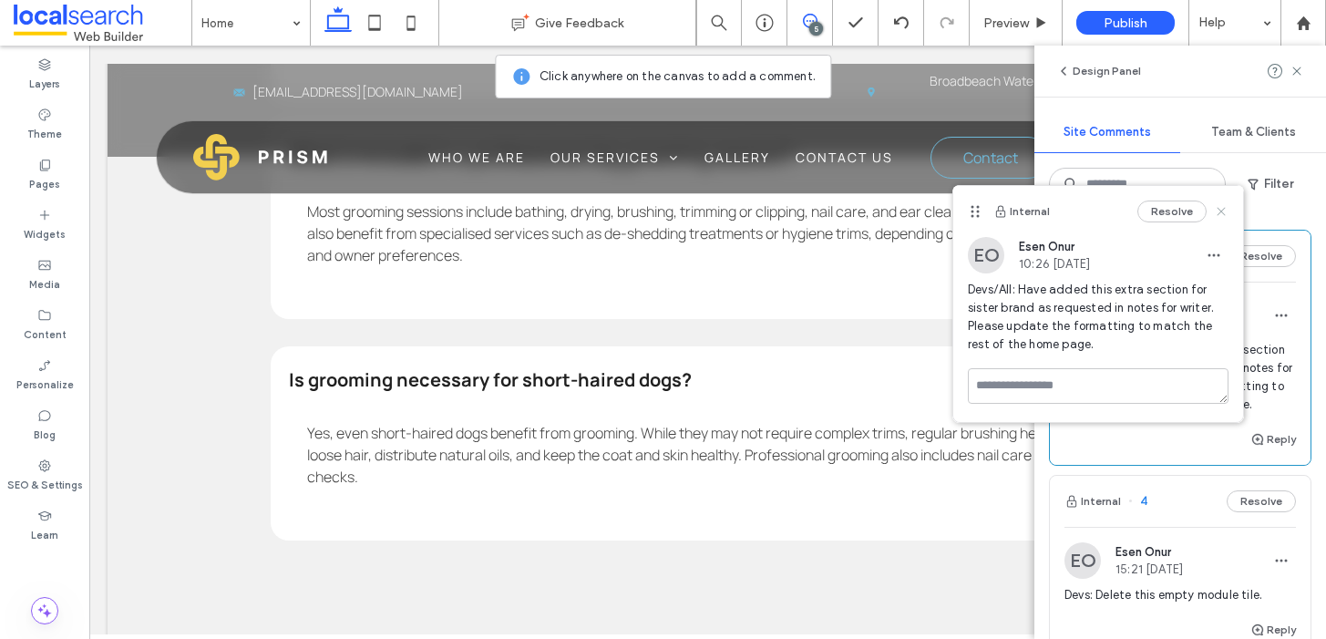
click at [1223, 213] on use at bounding box center [1221, 212] width 8 height 8
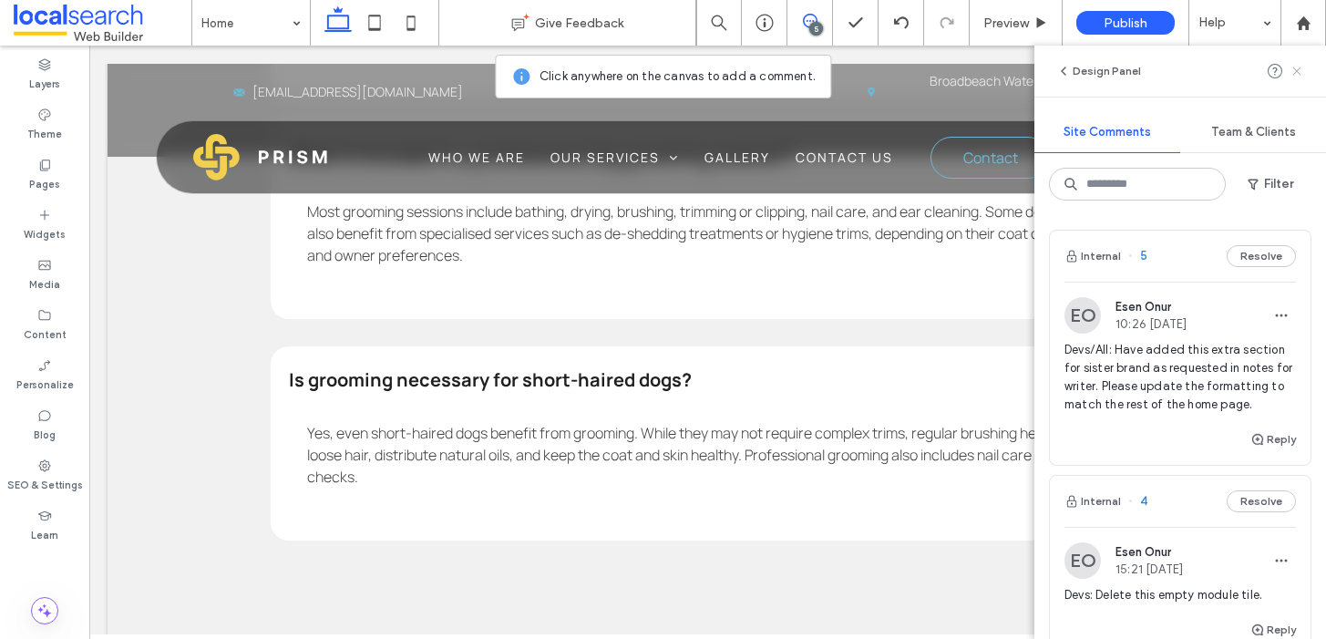
click at [1303, 70] on icon at bounding box center [1297, 71] width 15 height 15
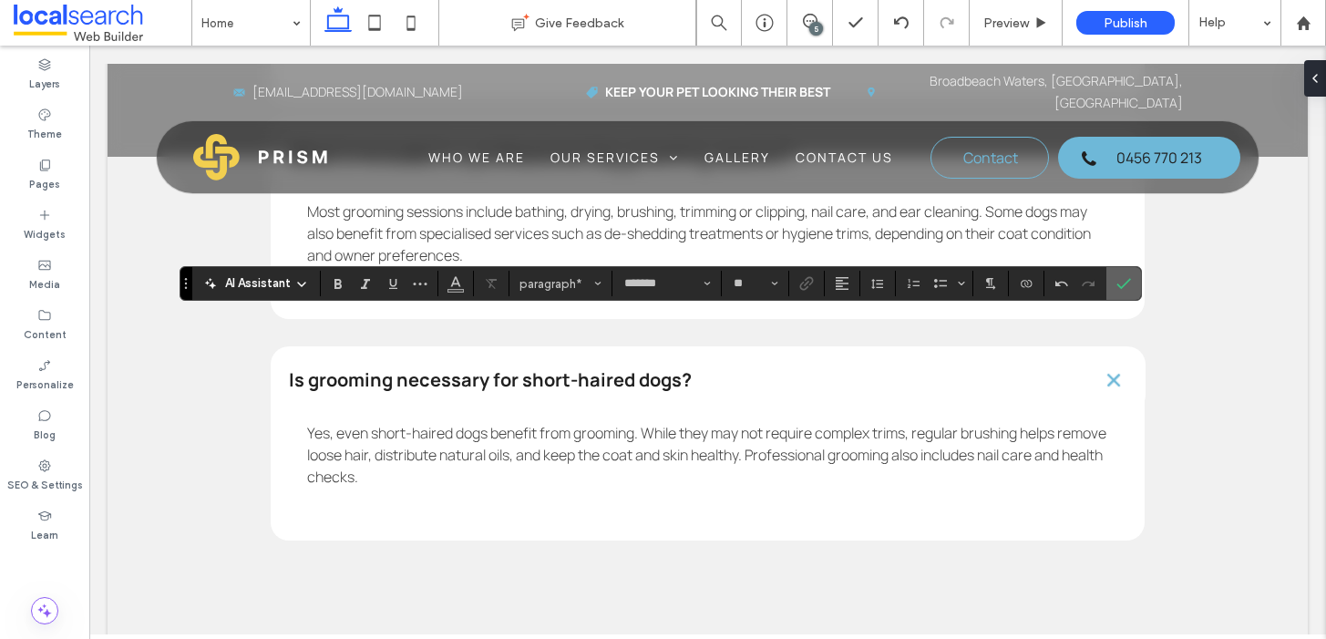
click at [1125, 283] on use "Confirm" at bounding box center [1124, 283] width 15 height 11
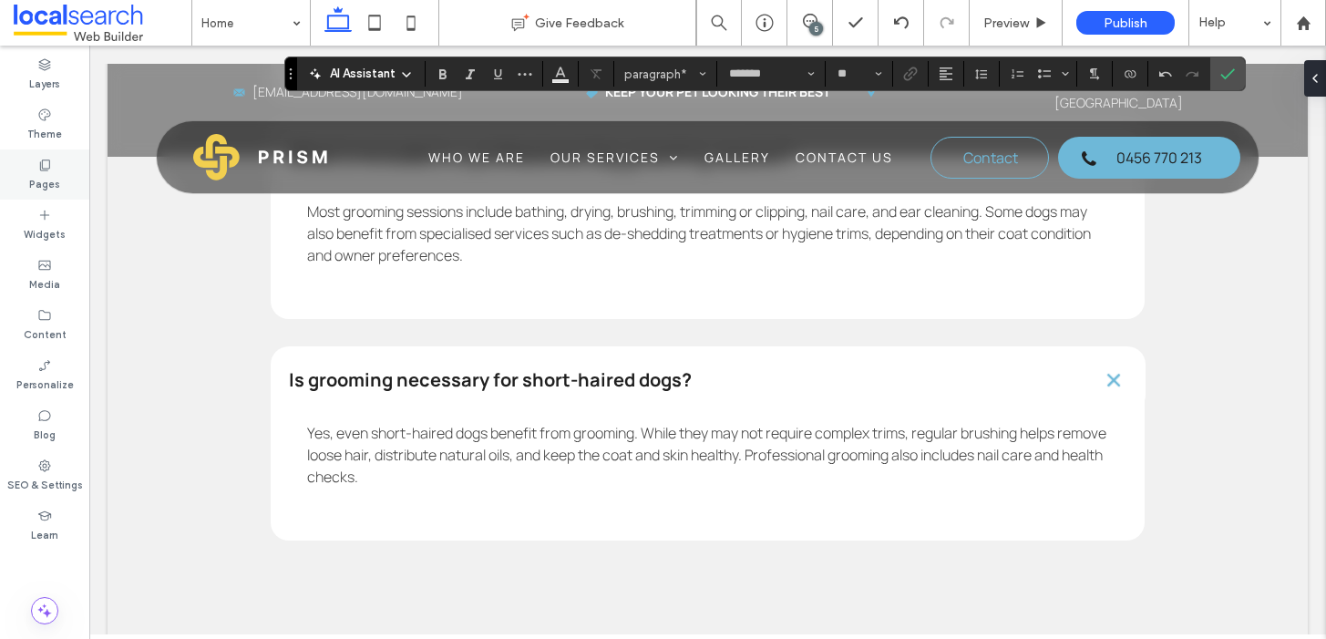
click at [46, 160] on icon at bounding box center [44, 165] width 15 height 15
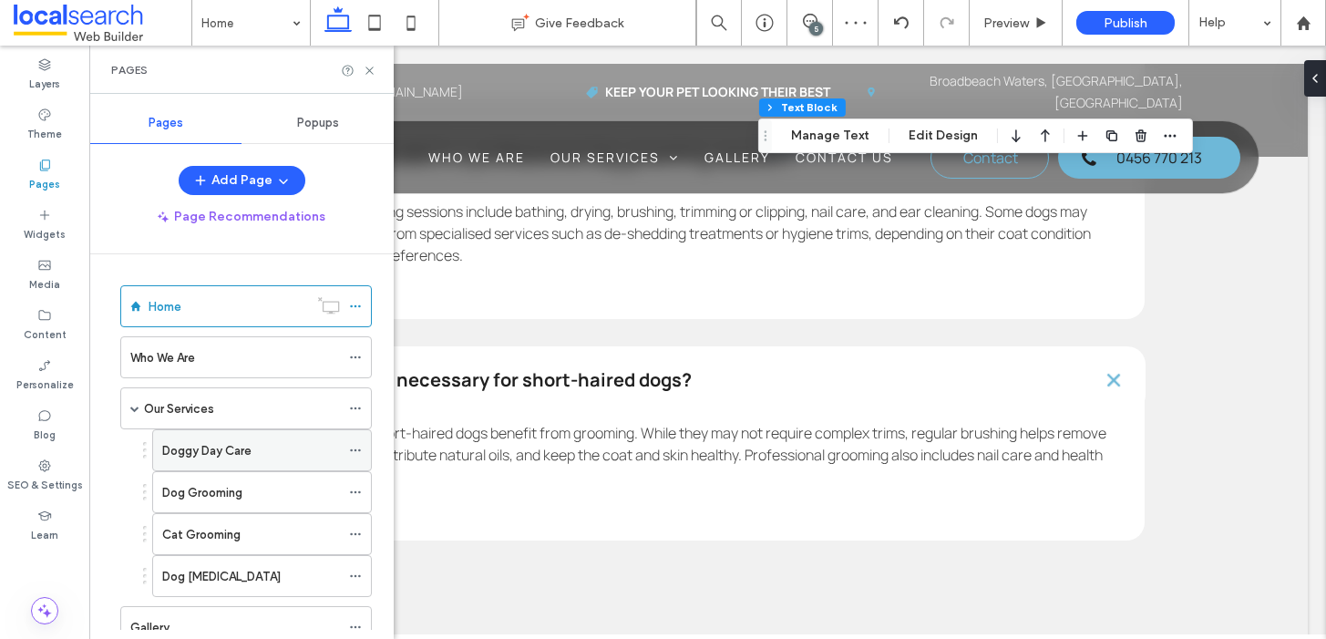
click at [219, 452] on label "Doggy Day Care" at bounding box center [206, 451] width 89 height 32
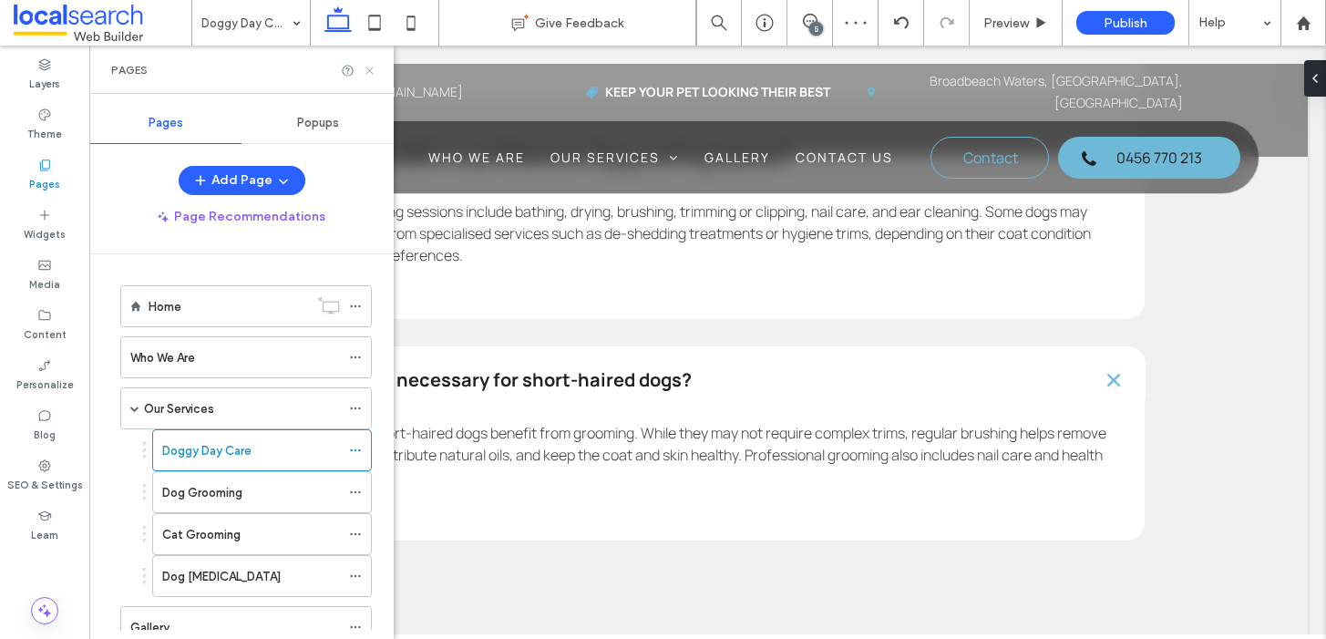
click at [366, 68] on icon at bounding box center [370, 71] width 14 height 14
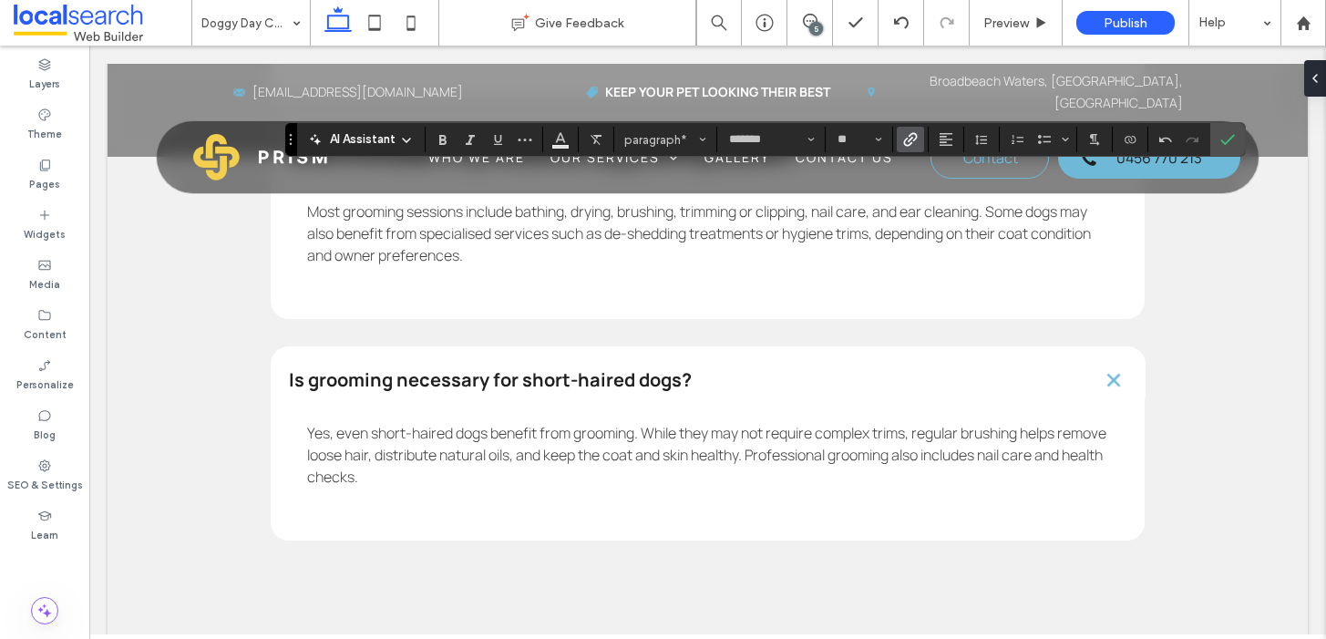
click at [910, 146] on icon "Link" at bounding box center [910, 139] width 15 height 15
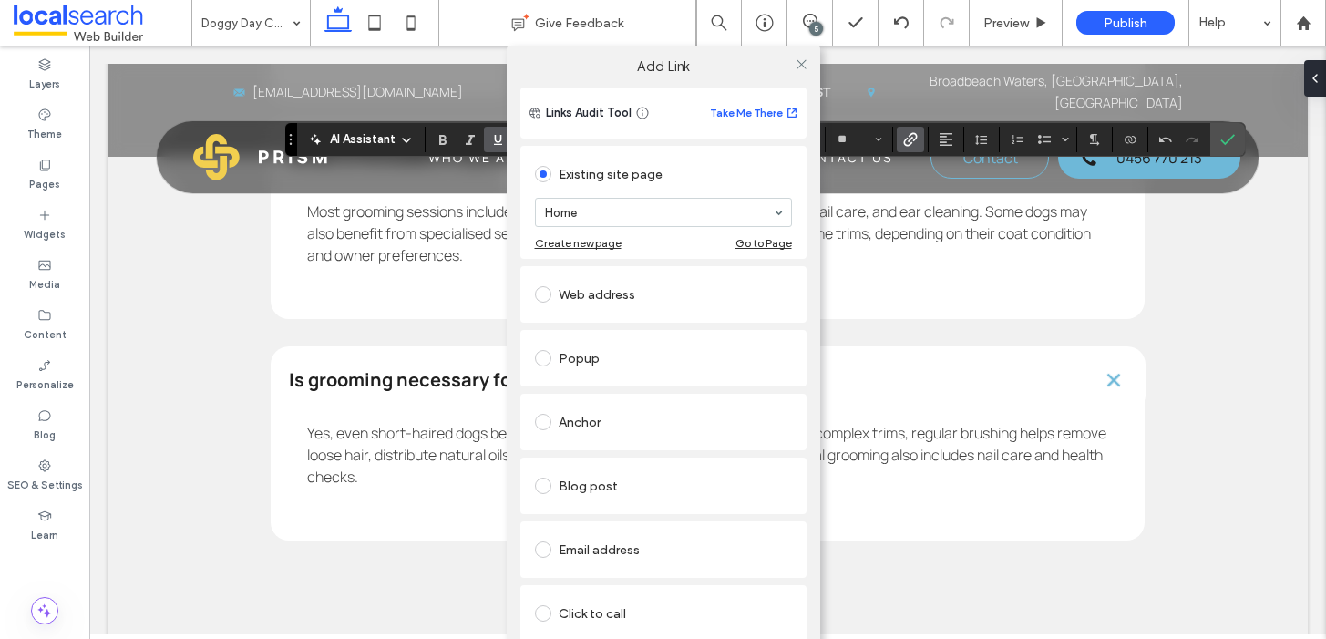
click at [598, 619] on div "Click to call" at bounding box center [663, 613] width 257 height 29
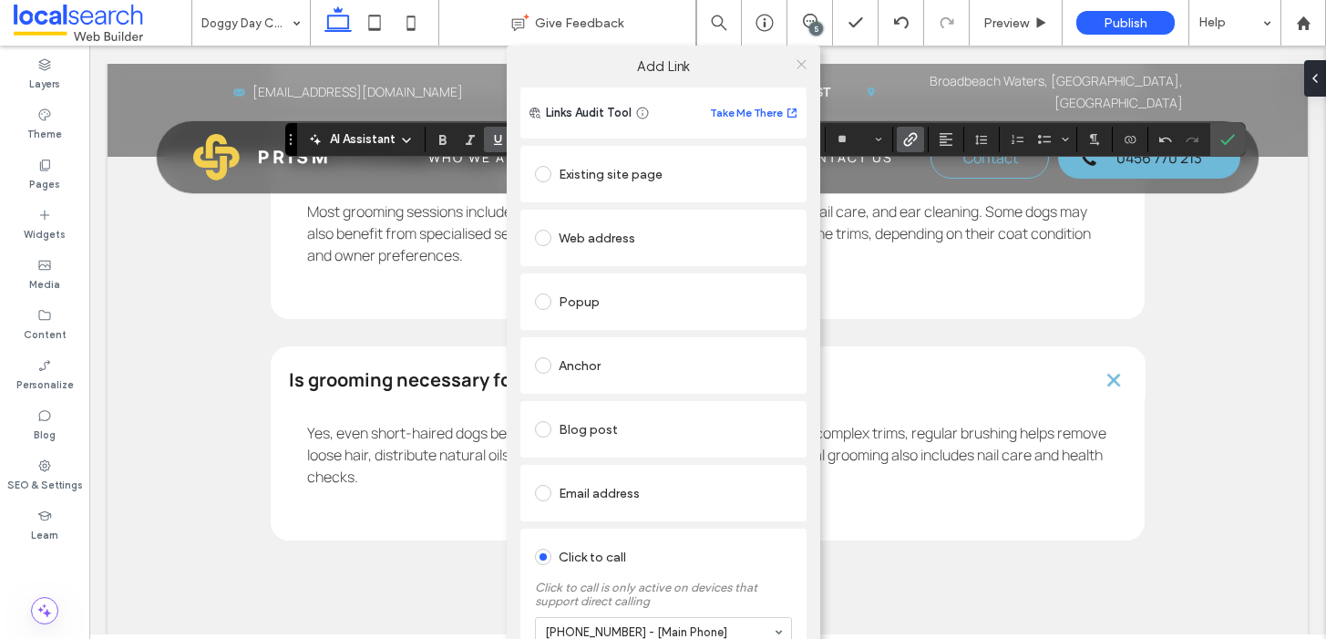
click at [802, 62] on icon at bounding box center [802, 64] width 14 height 14
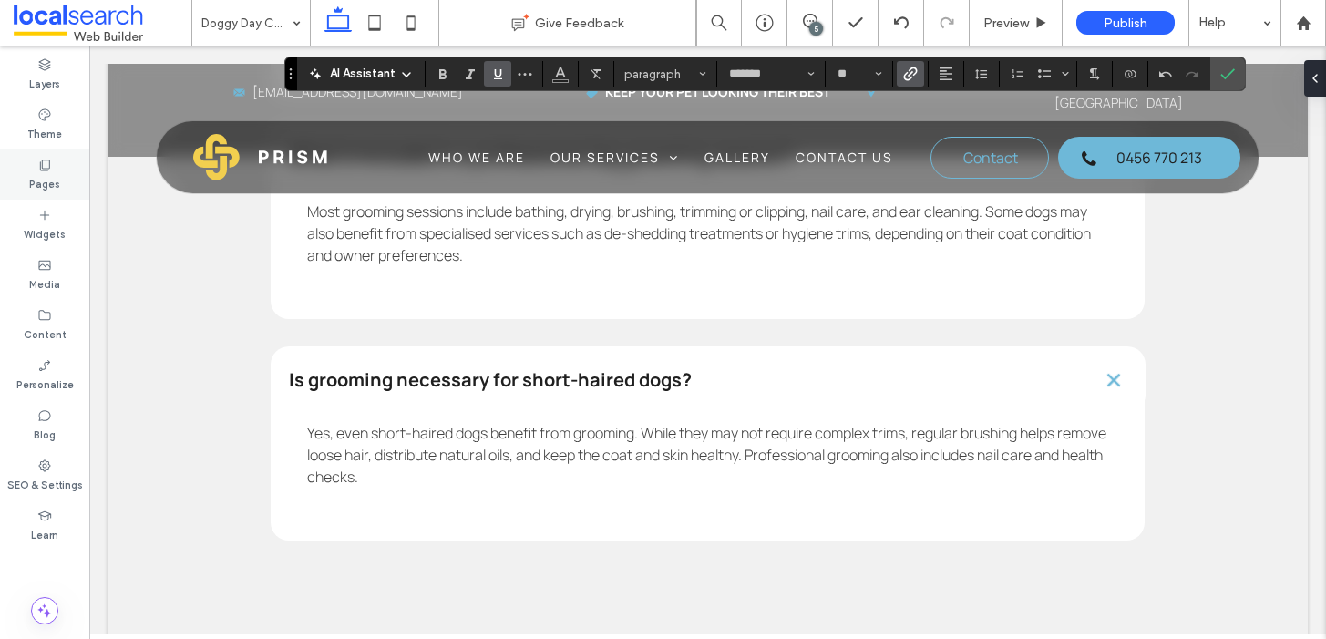
click at [38, 168] on icon at bounding box center [44, 165] width 15 height 15
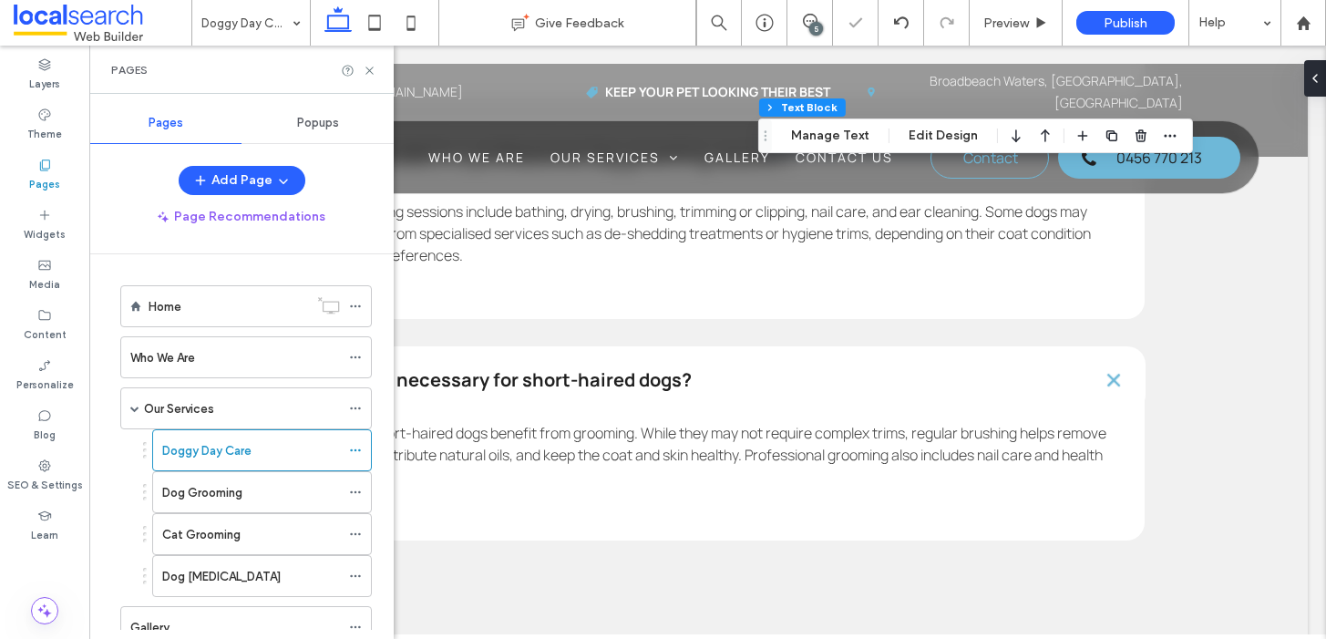
click at [221, 502] on div "Dog Grooming" at bounding box center [251, 492] width 178 height 40
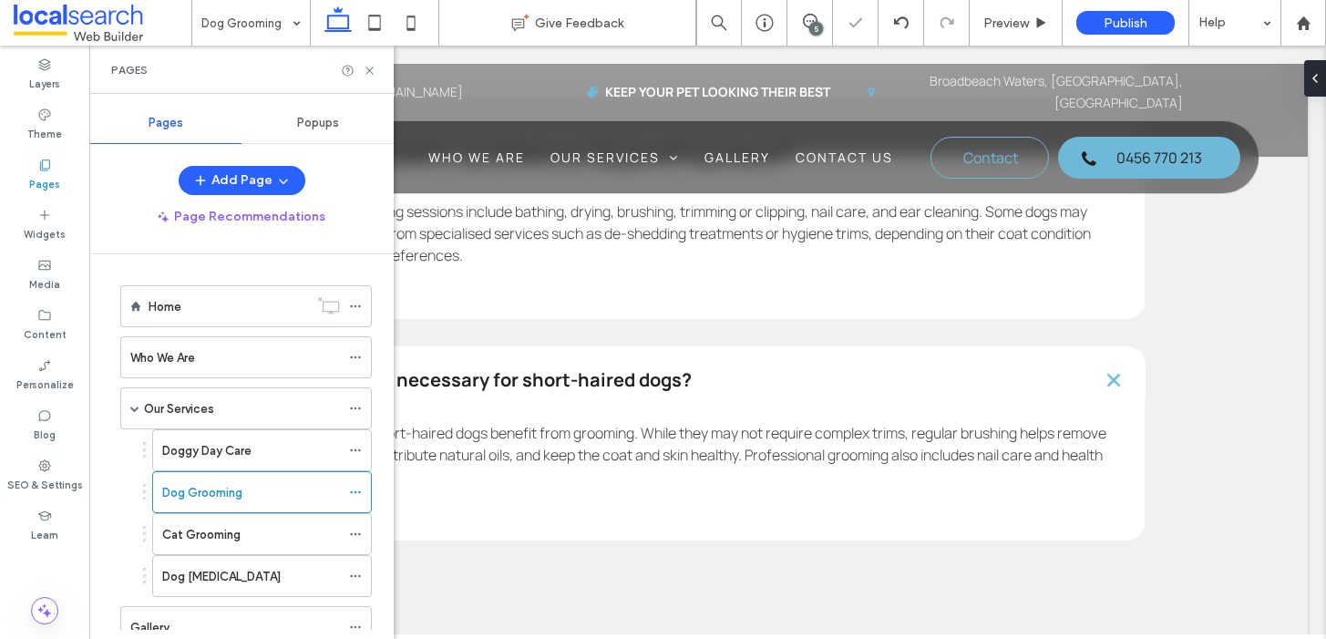
click at [369, 68] on icon at bounding box center [370, 71] width 14 height 14
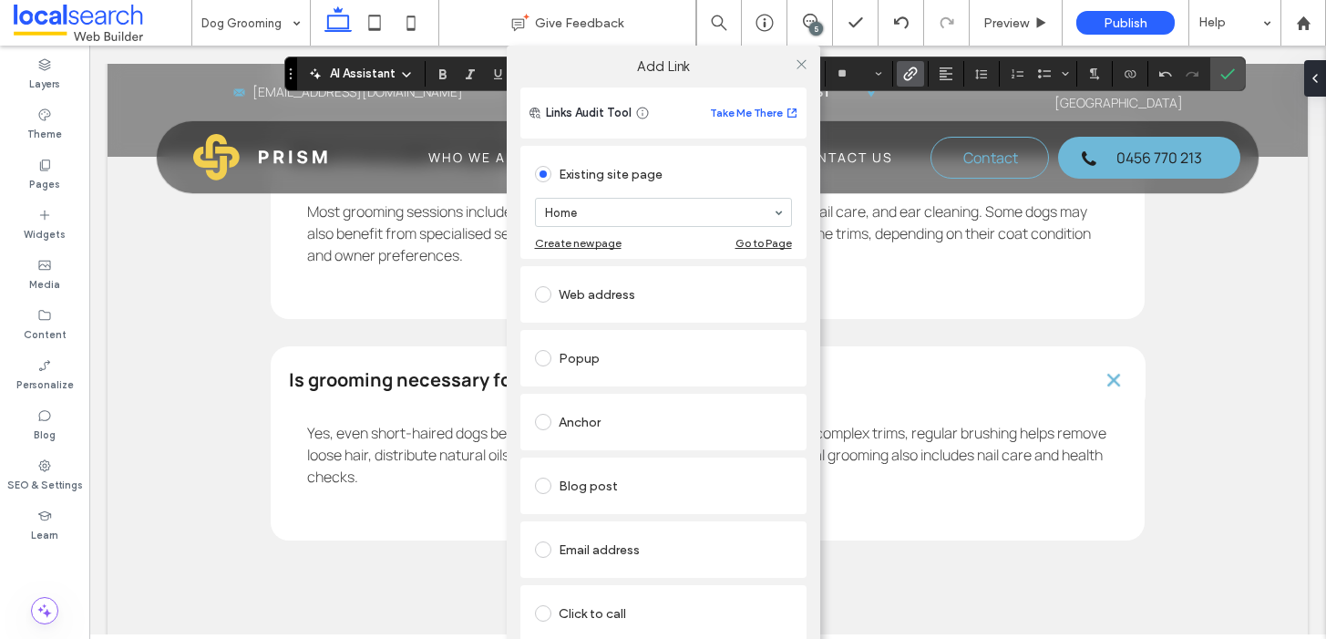
click at [620, 602] on div "Click to call" at bounding box center [663, 613] width 257 height 29
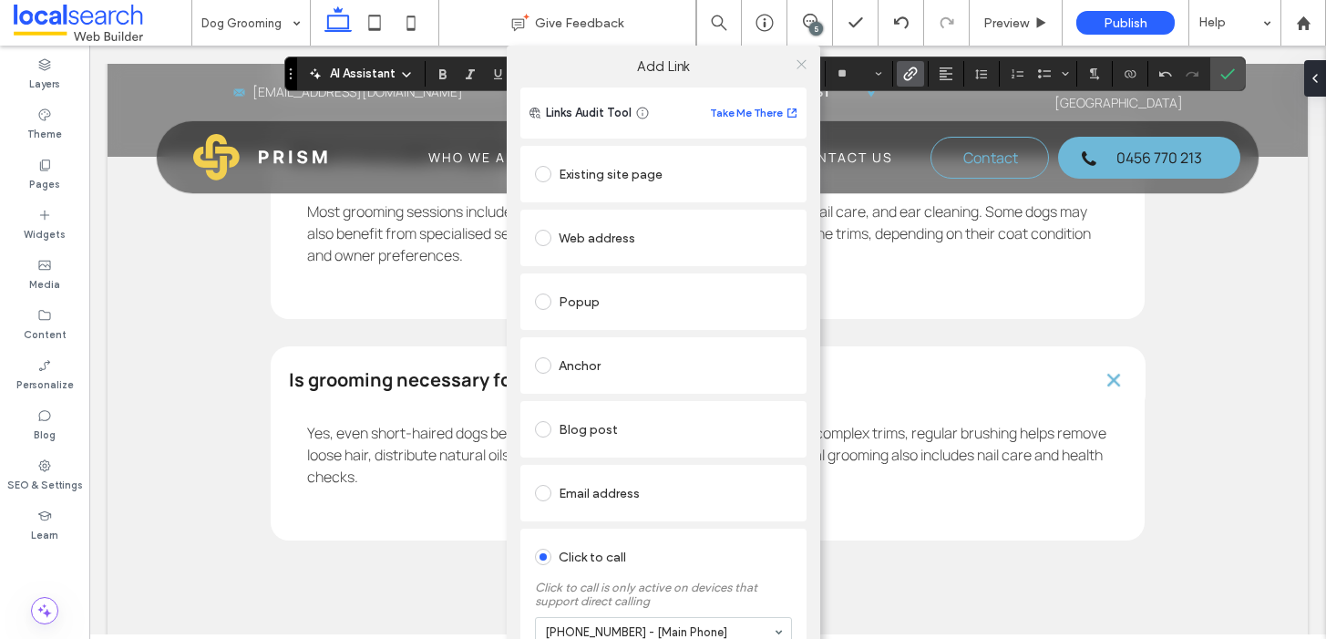
click at [799, 66] on icon at bounding box center [802, 64] width 14 height 14
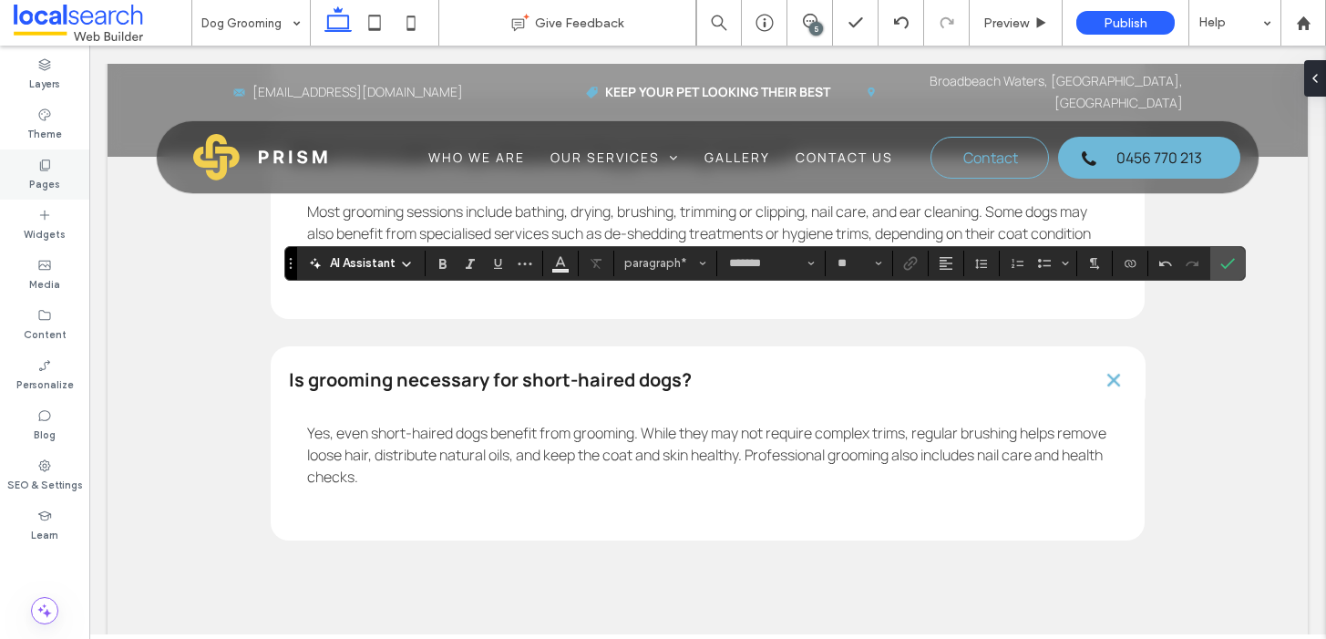
click at [53, 180] on label "Pages" at bounding box center [44, 182] width 31 height 20
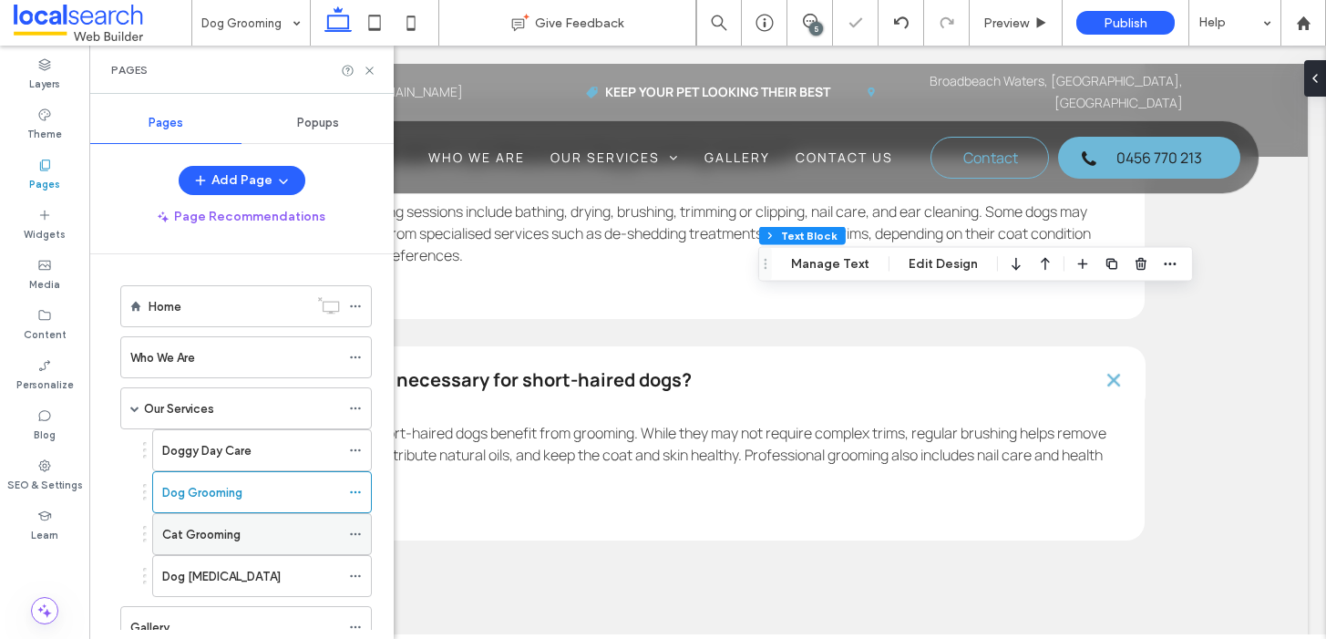
click at [246, 529] on div "Cat Grooming" at bounding box center [251, 534] width 178 height 19
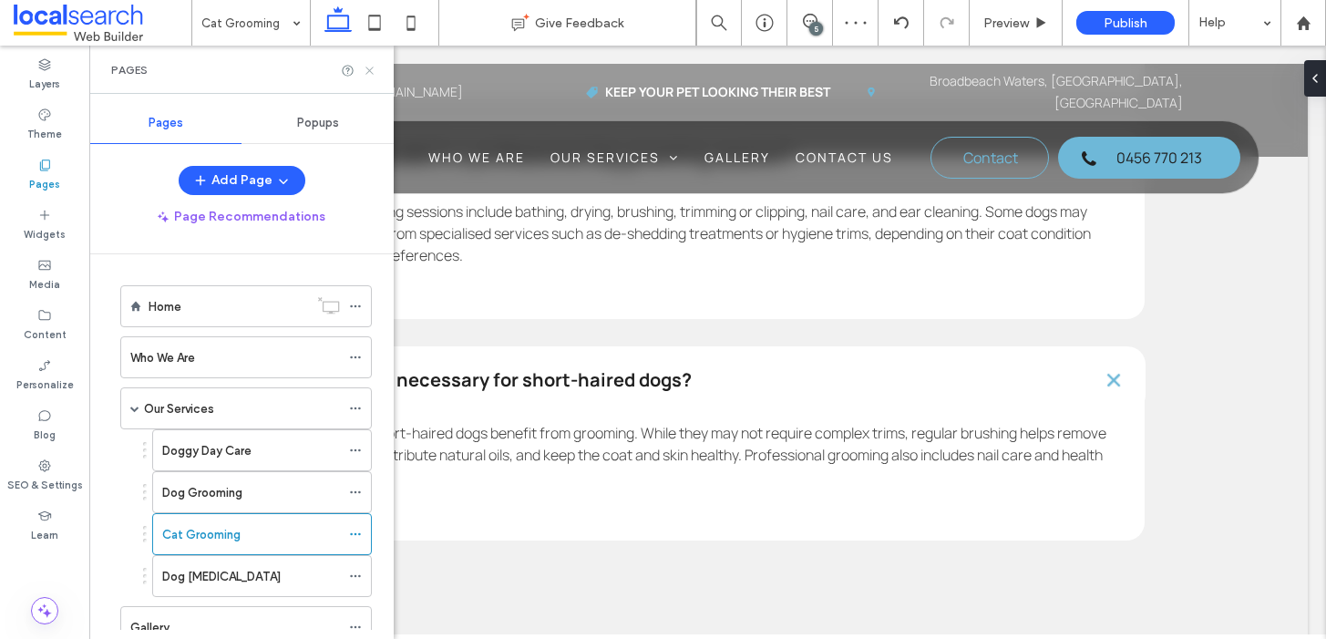
click at [368, 69] on use at bounding box center [369, 70] width 7 height 7
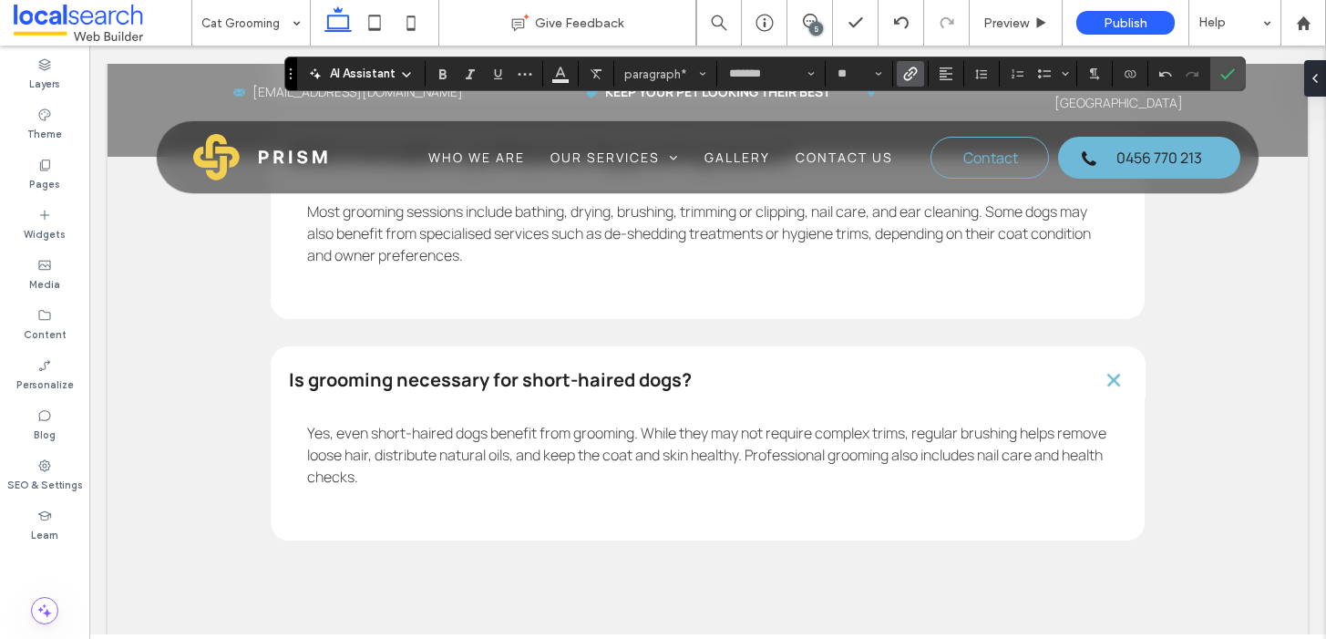
click at [912, 77] on icon "Link" at bounding box center [910, 74] width 15 height 15
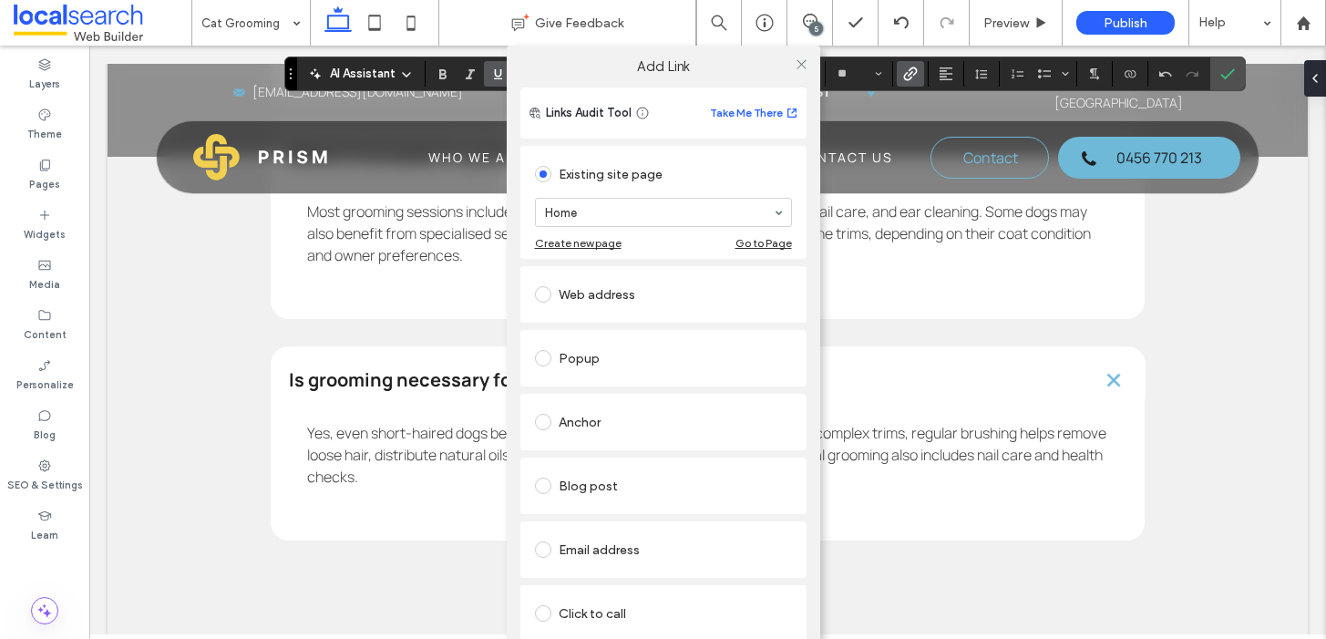
click at [609, 618] on div "Click to call" at bounding box center [663, 613] width 257 height 29
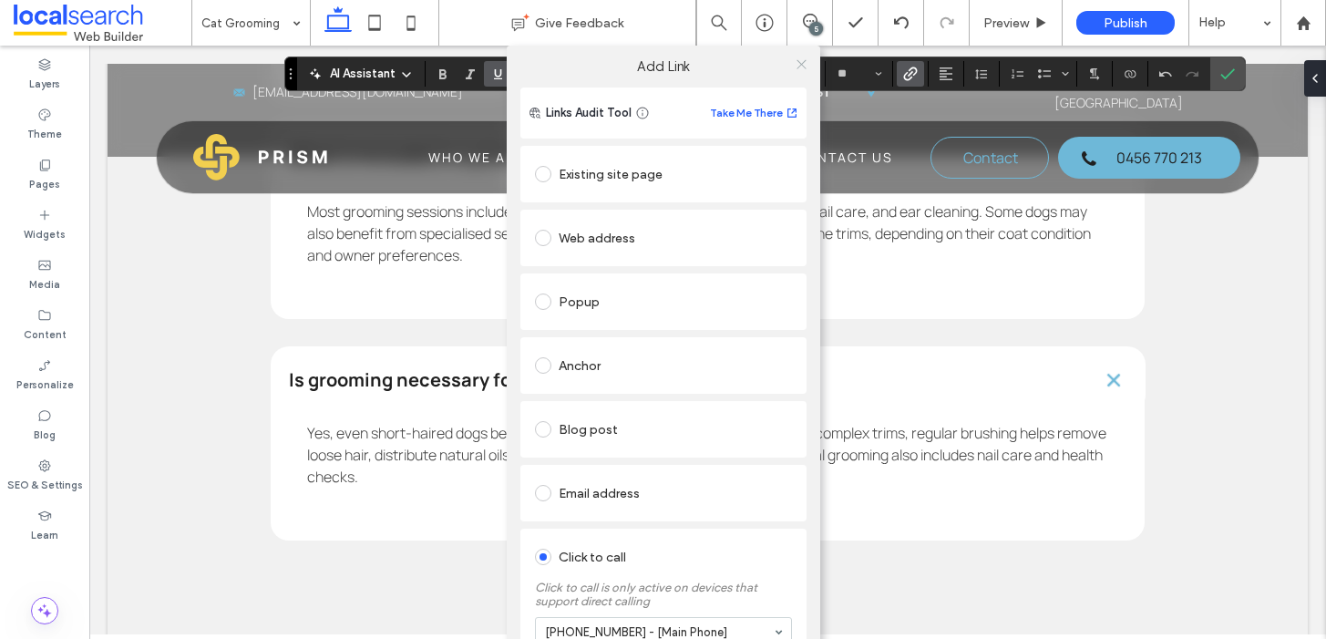
click at [795, 66] on icon at bounding box center [802, 64] width 14 height 14
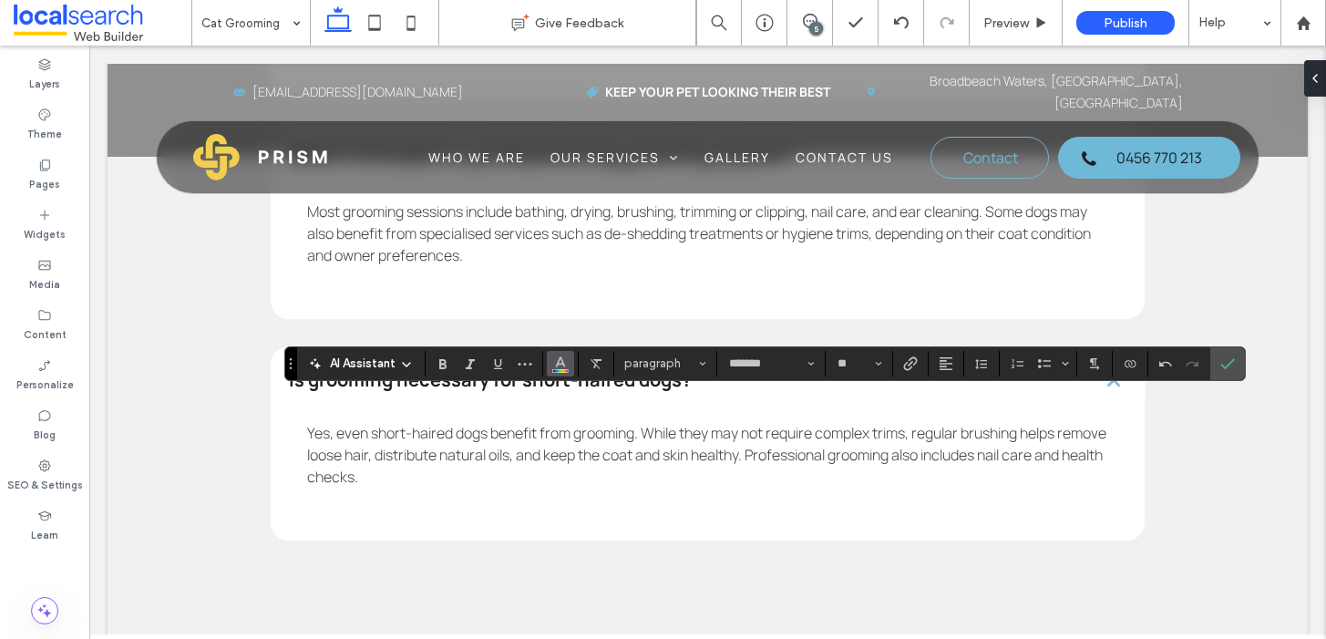
click at [569, 368] on button "Color" at bounding box center [560, 364] width 27 height 26
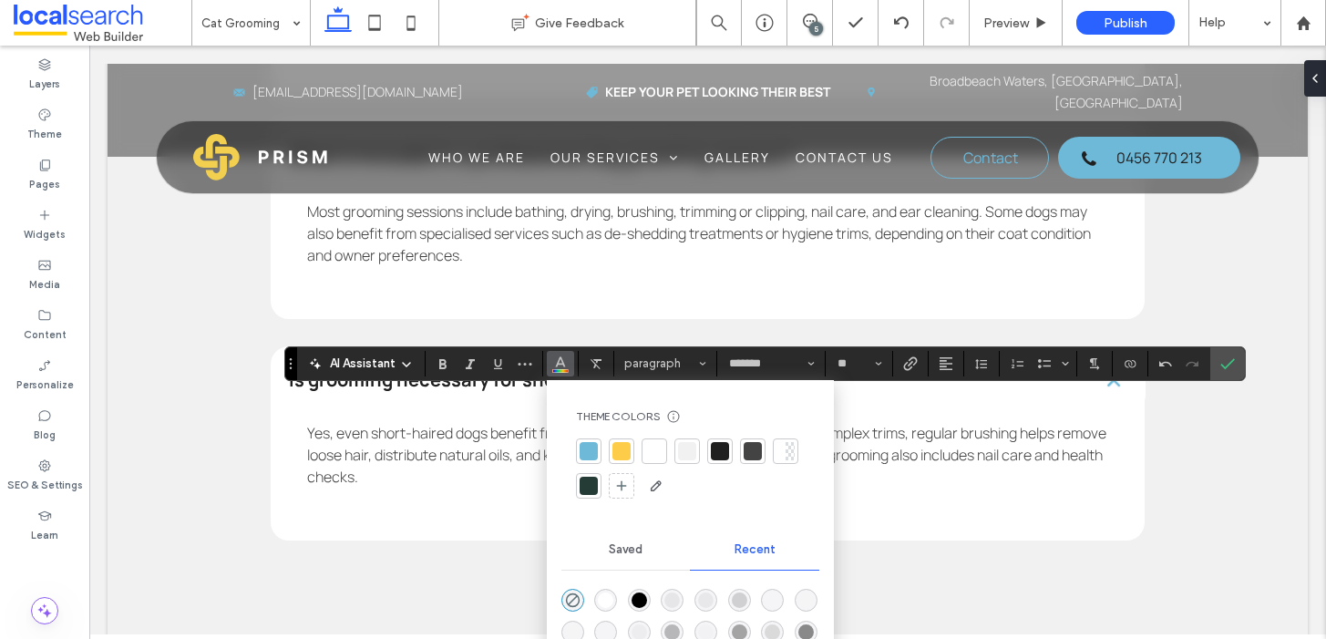
click at [652, 448] on div at bounding box center [654, 451] width 18 height 18
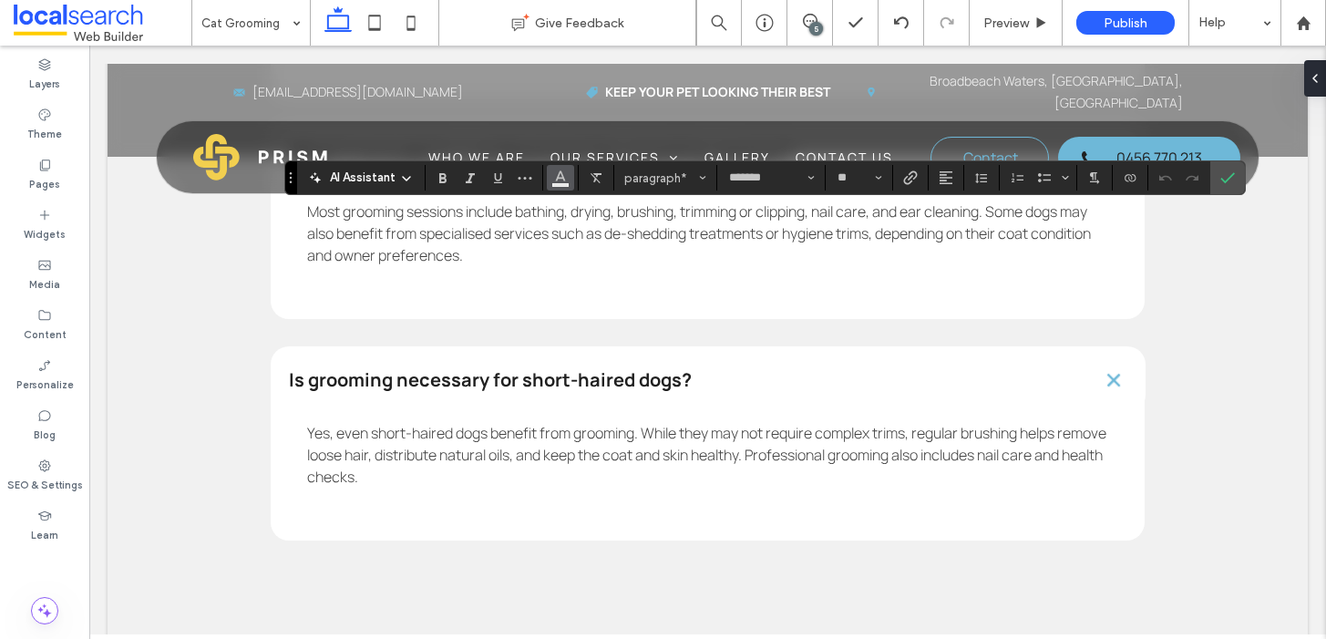
click at [562, 189] on button "Color" at bounding box center [560, 178] width 27 height 26
click at [556, 179] on use "Color" at bounding box center [560, 176] width 10 height 10
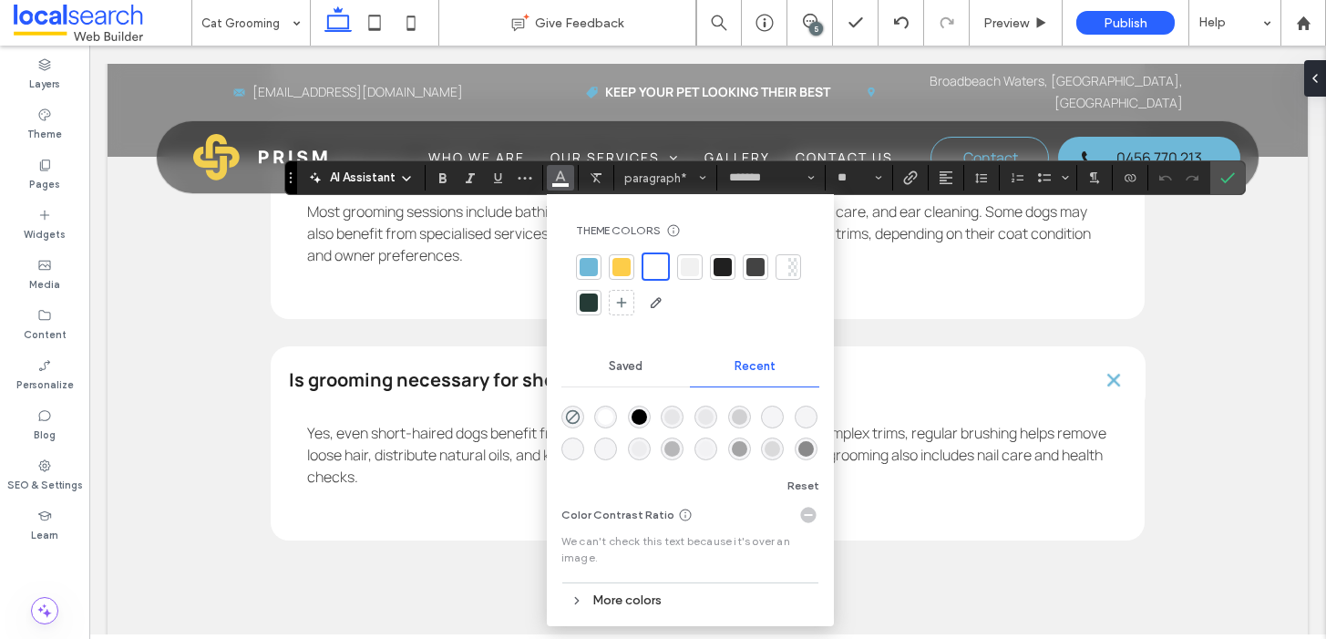
click at [788, 269] on div at bounding box center [792, 267] width 9 height 18
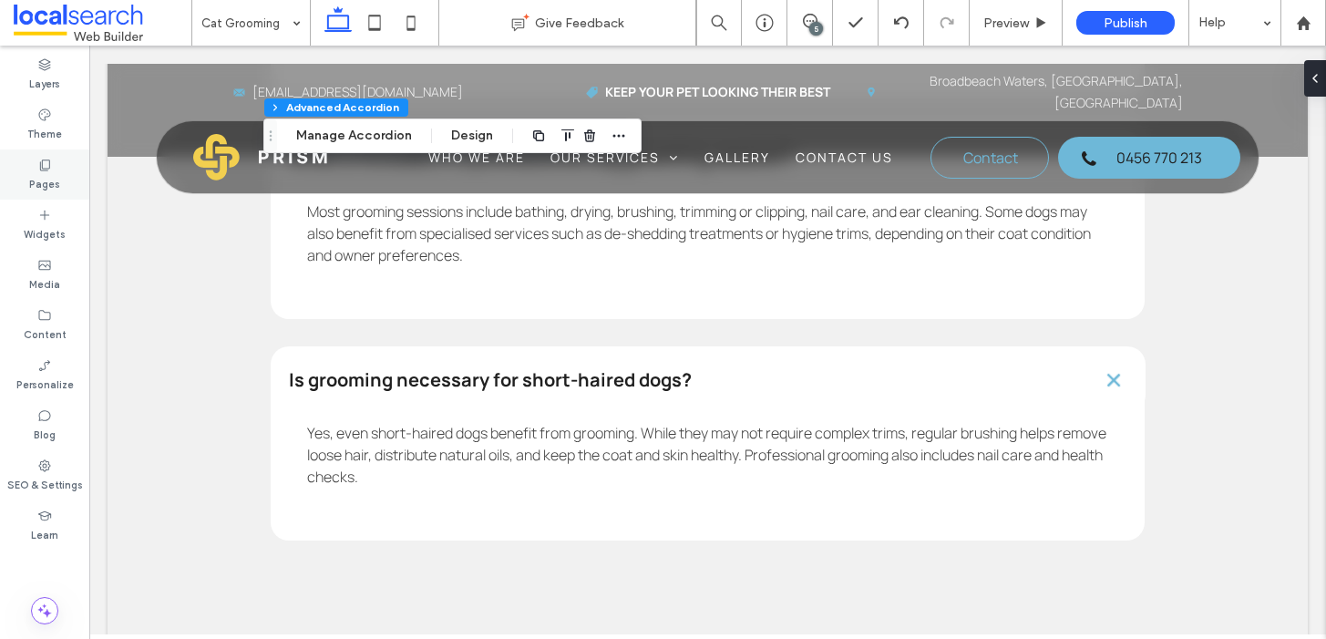
click at [36, 180] on label "Pages" at bounding box center [44, 182] width 31 height 20
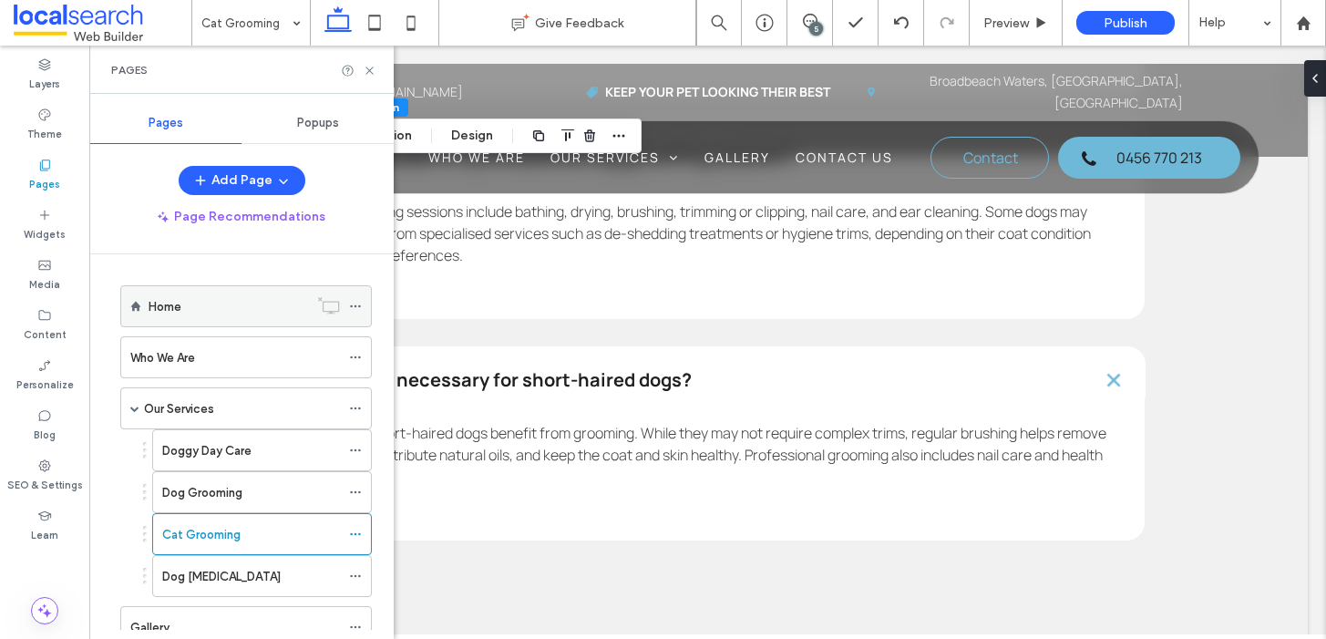
click at [211, 309] on div "Home" at bounding box center [229, 306] width 160 height 19
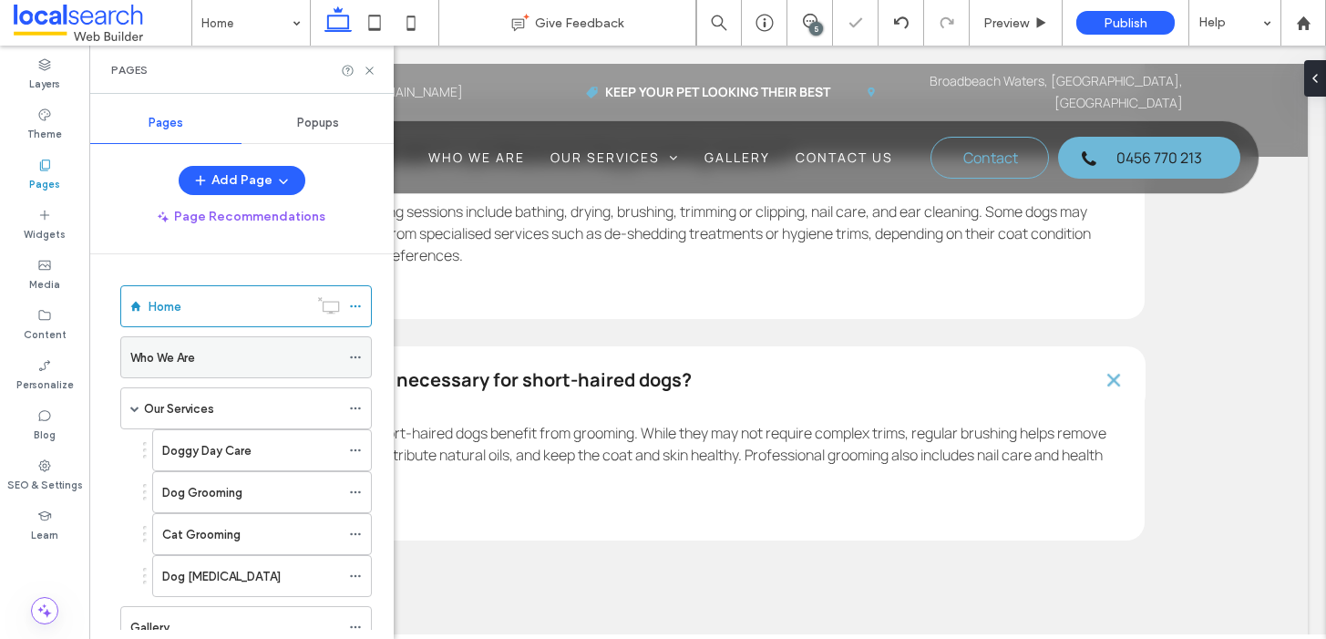
click at [221, 364] on div "Who We Are" at bounding box center [235, 357] width 210 height 19
click at [249, 408] on div "Our Services" at bounding box center [242, 408] width 196 height 19
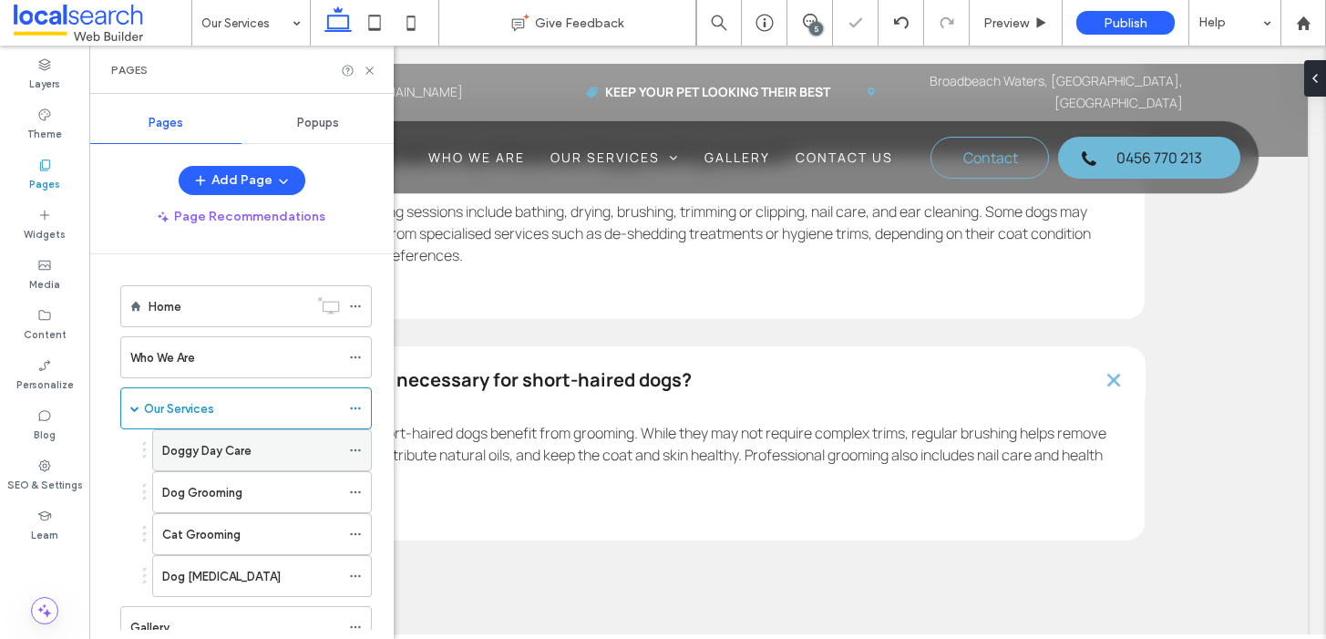
click at [273, 452] on div "Doggy Day Care" at bounding box center [251, 450] width 178 height 19
click at [281, 498] on div "Dog Grooming" at bounding box center [251, 492] width 178 height 19
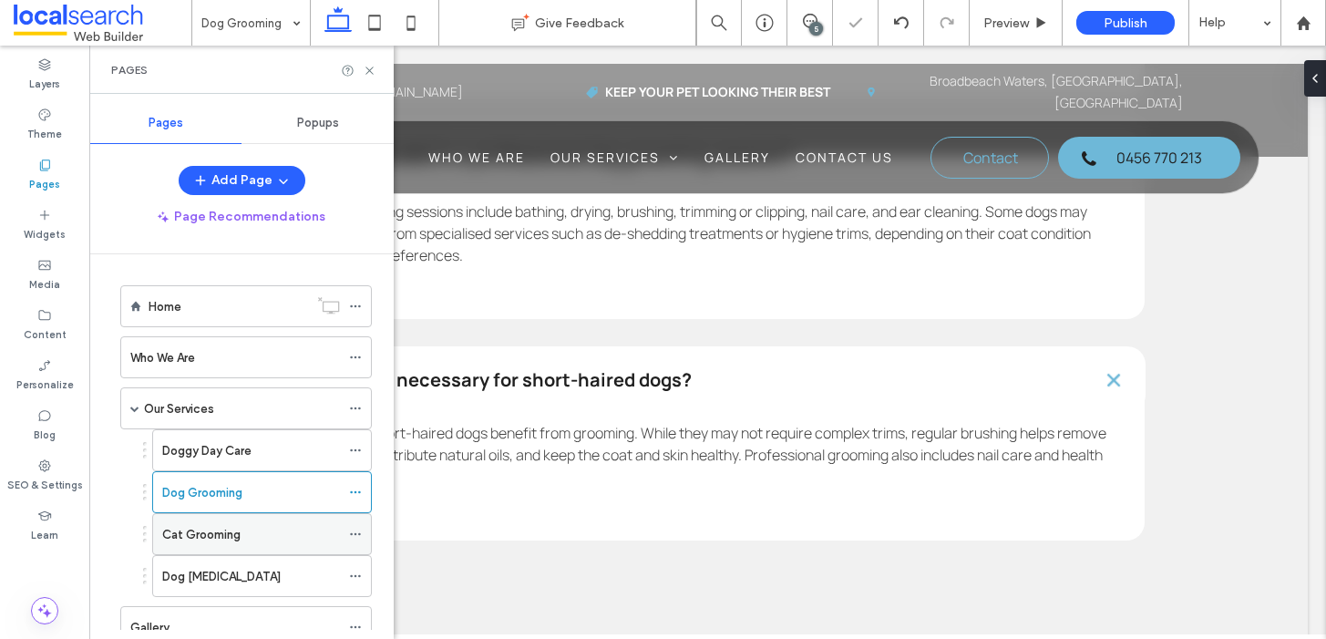
click at [273, 541] on div "Cat Grooming" at bounding box center [251, 534] width 178 height 19
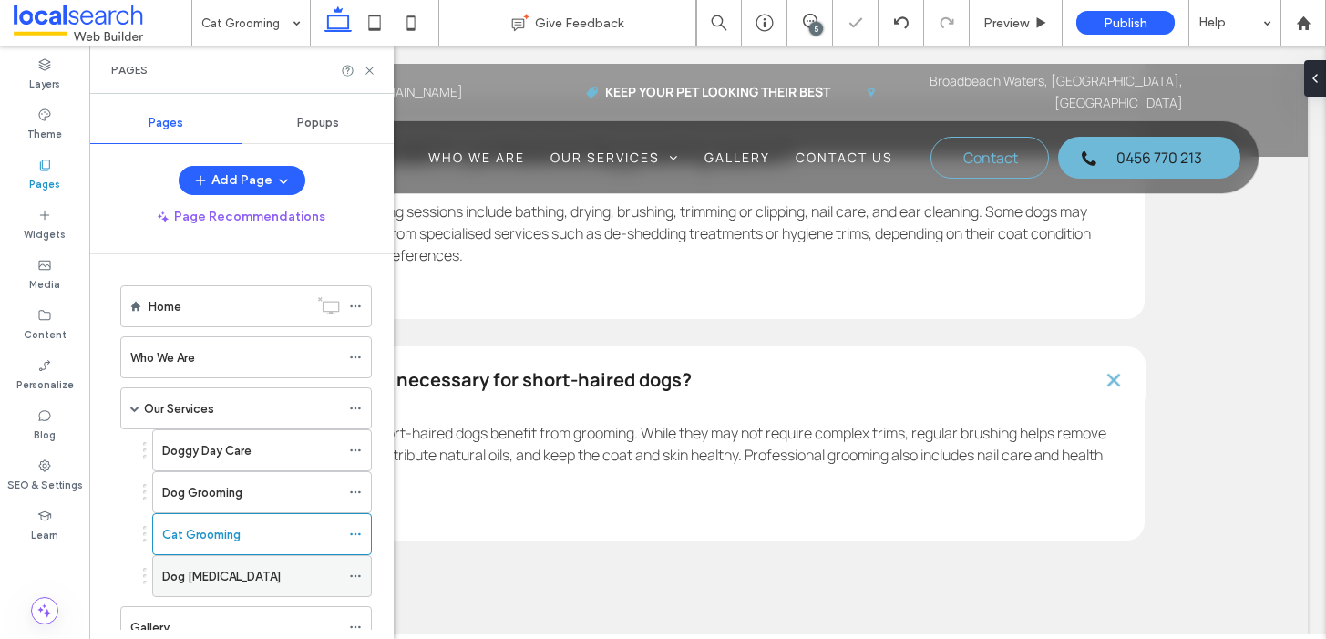
click at [245, 570] on label "Dog Hydrotherapy" at bounding box center [221, 577] width 119 height 32
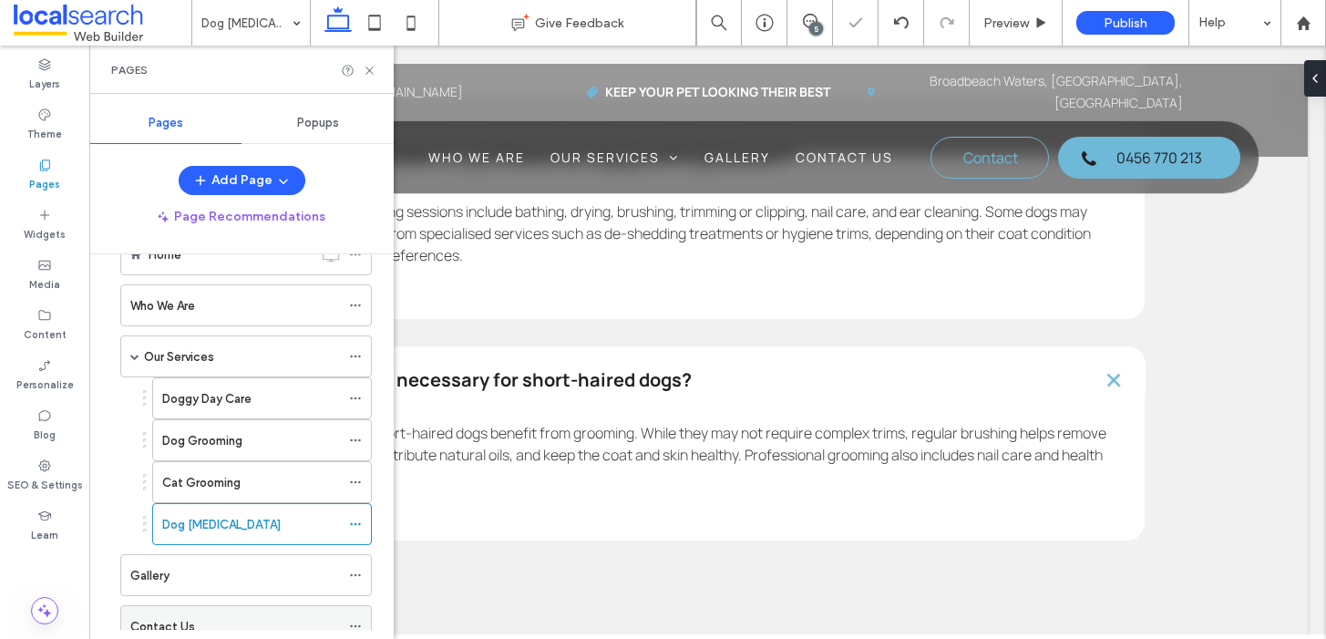
scroll to position [115, 0]
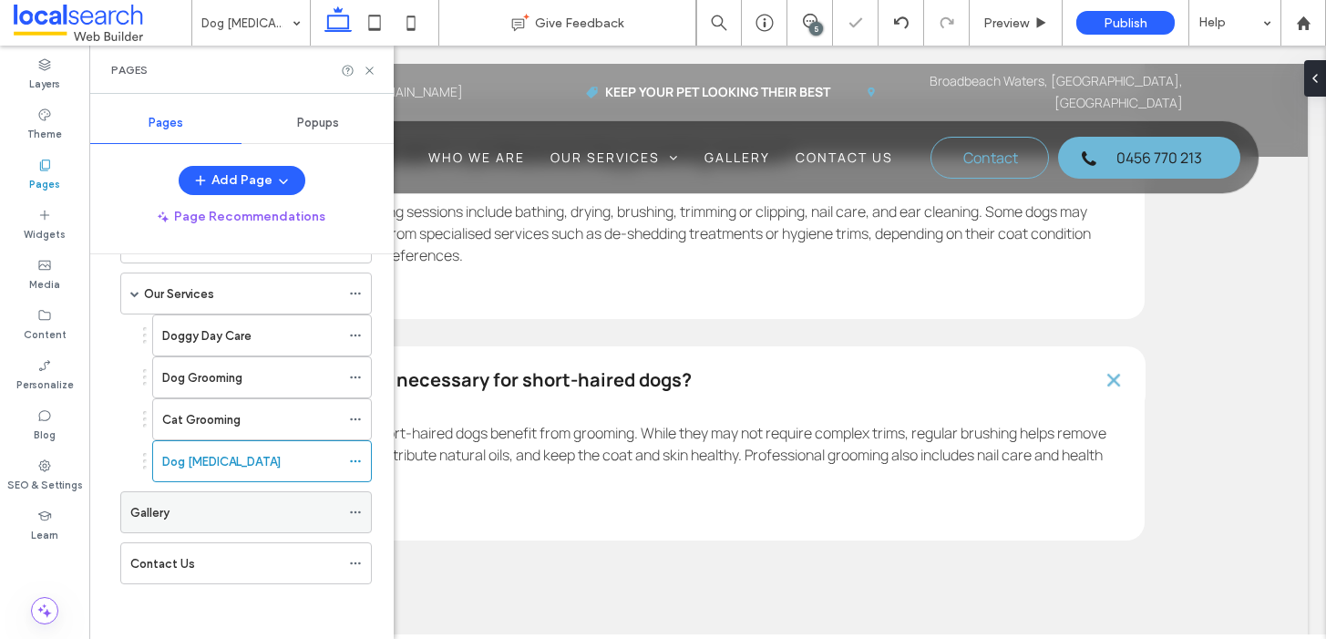
click at [256, 503] on div "Gallery" at bounding box center [235, 512] width 210 height 19
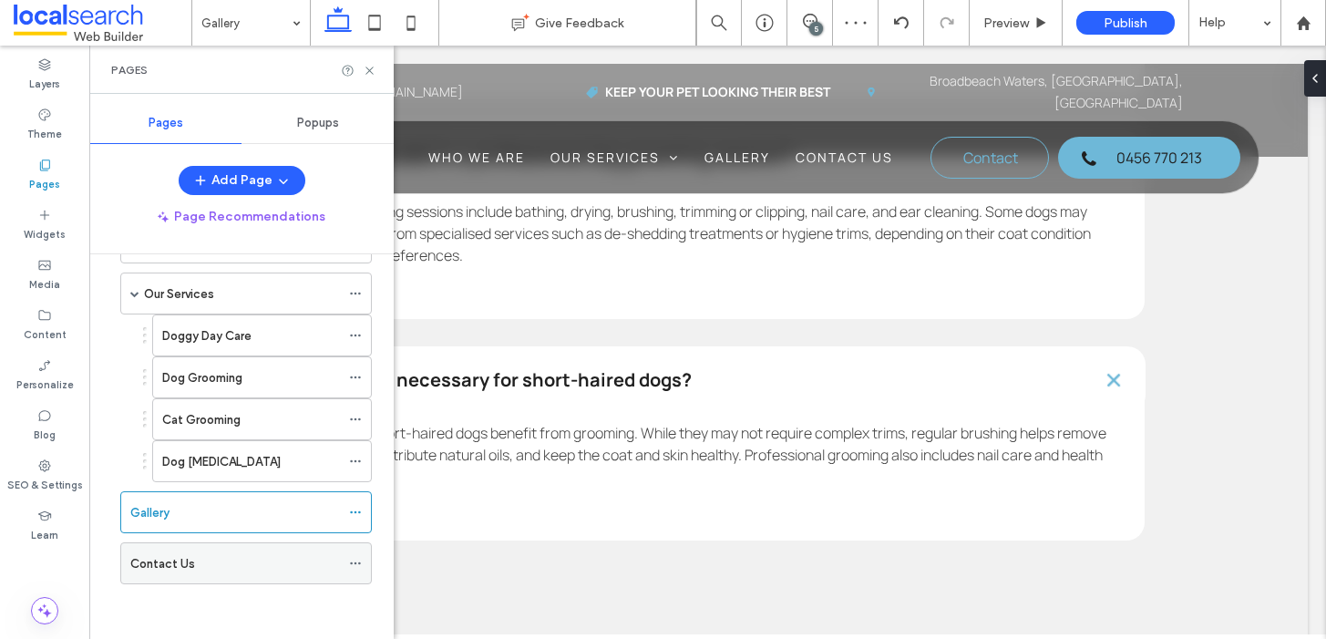
click at [242, 572] on div "Contact Us" at bounding box center [235, 563] width 210 height 19
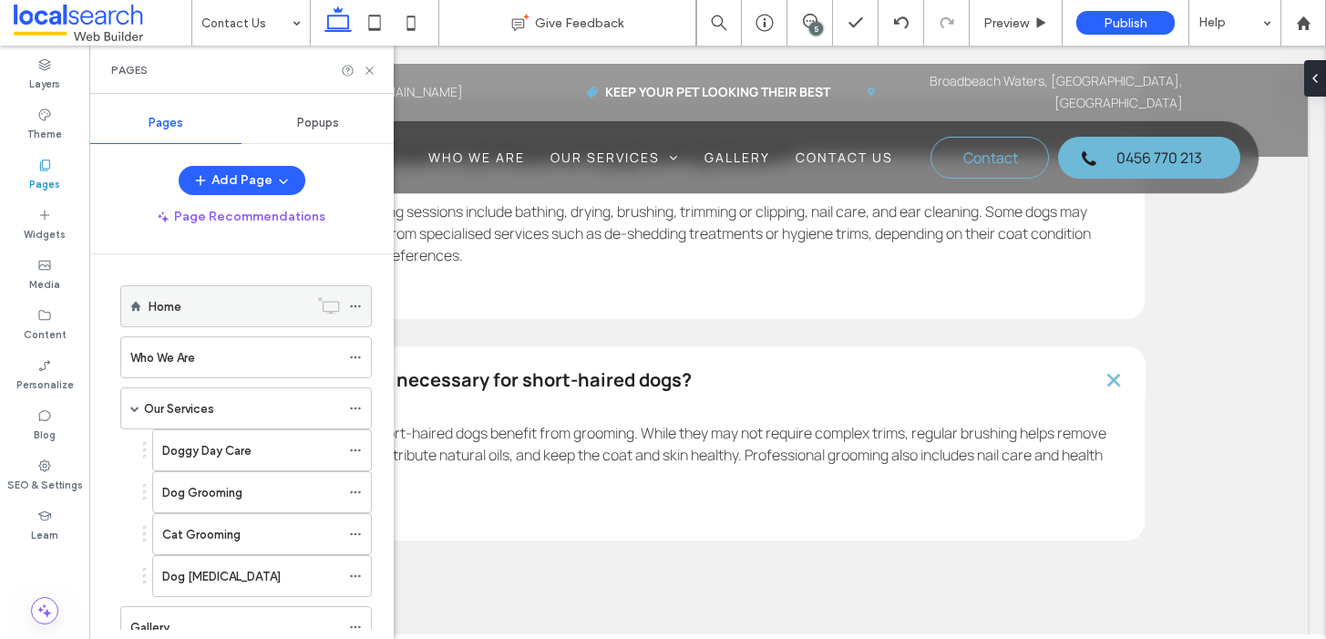
click at [219, 322] on div "Home" at bounding box center [229, 306] width 160 height 40
click at [366, 69] on icon at bounding box center [370, 71] width 14 height 14
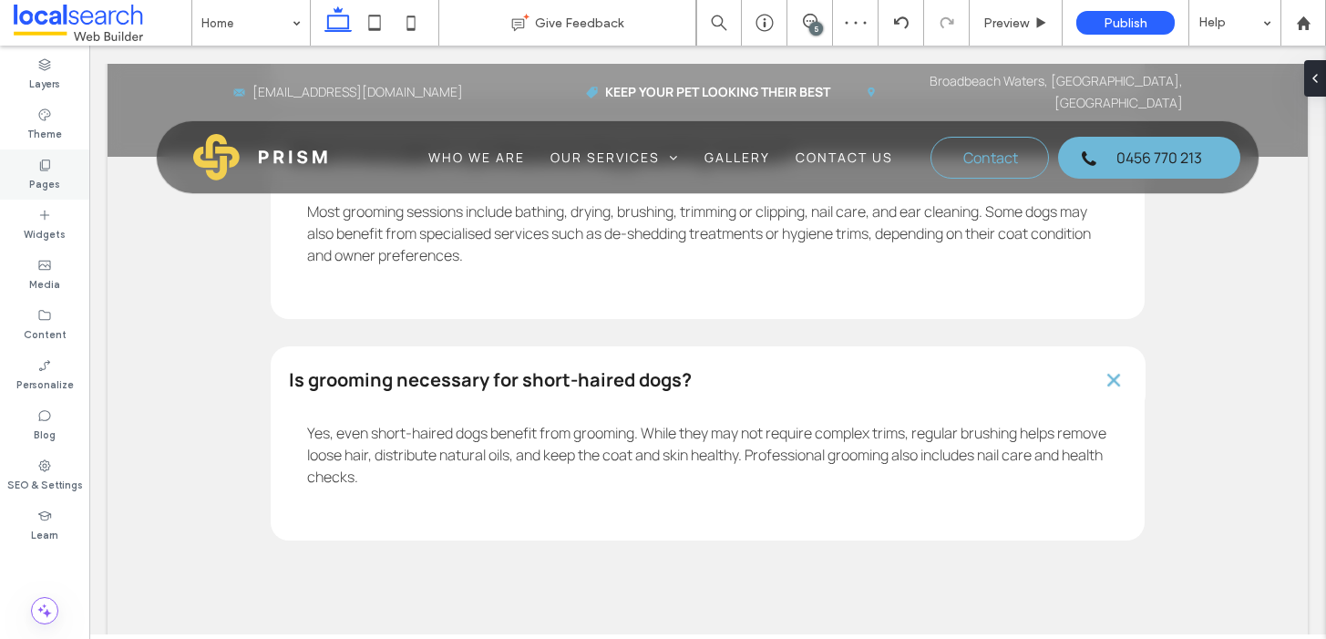
click at [51, 156] on div "Pages" at bounding box center [44, 174] width 89 height 50
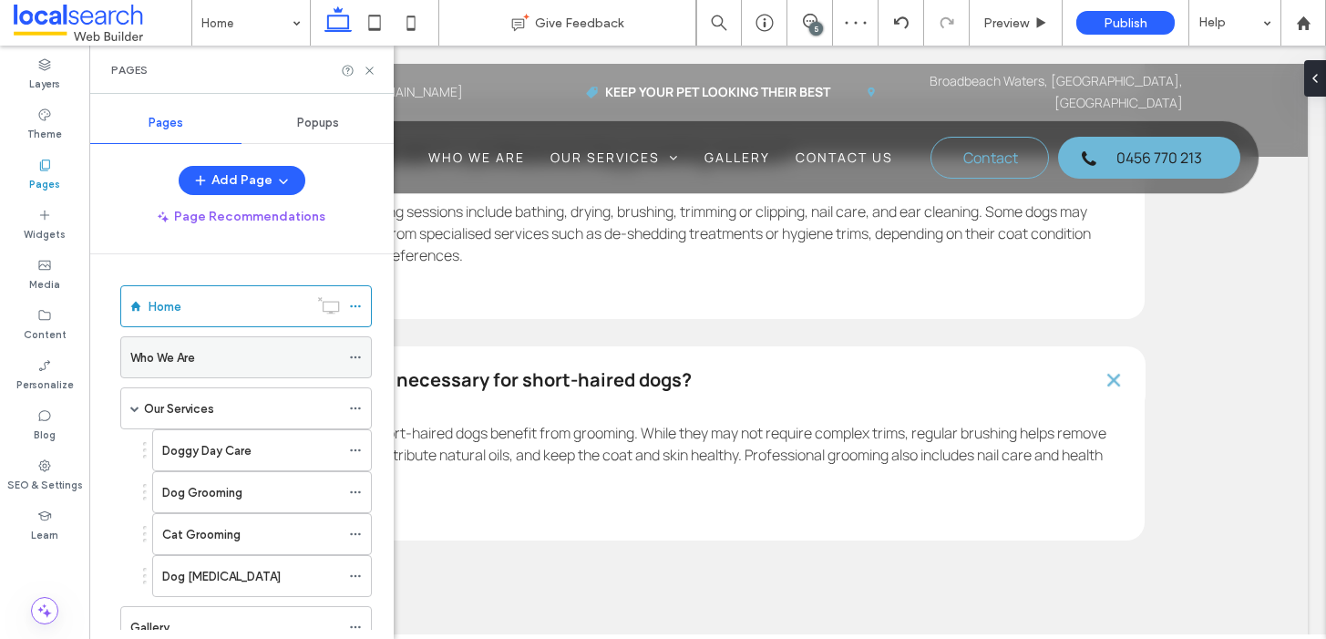
click at [227, 346] on div "Who We Are" at bounding box center [235, 357] width 210 height 40
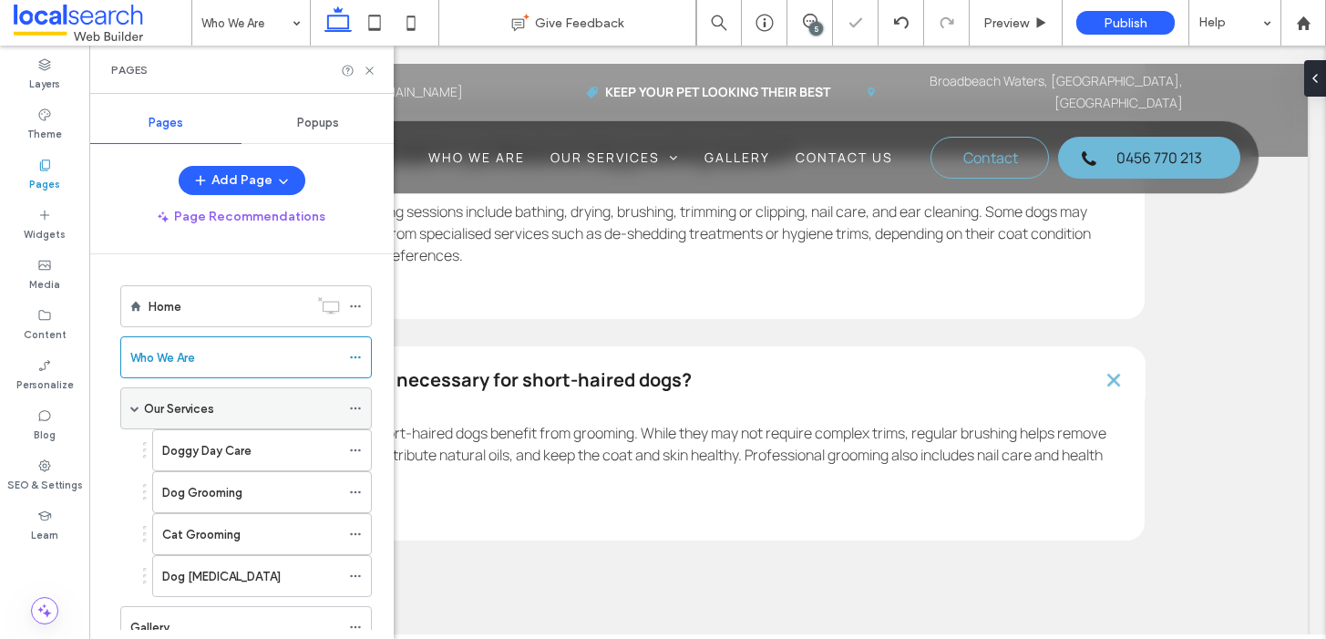
click at [258, 406] on div "Our Services" at bounding box center [242, 408] width 196 height 19
click at [236, 457] on label "Doggy Day Care" at bounding box center [206, 451] width 89 height 32
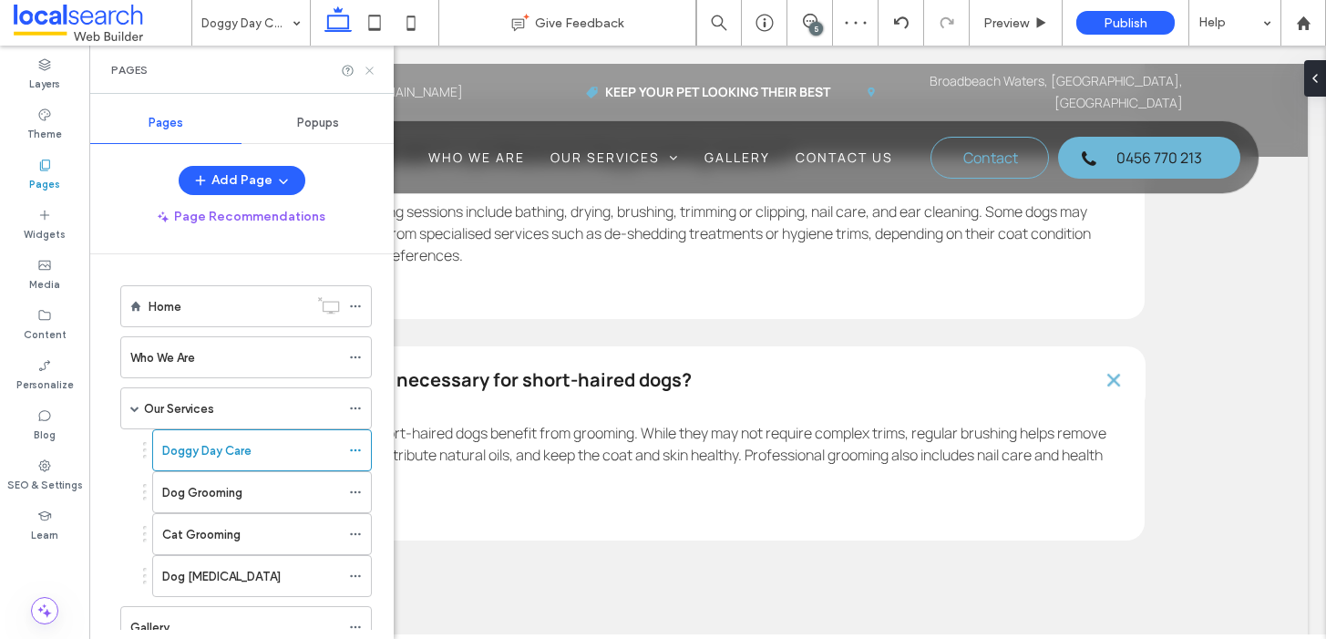
click at [368, 67] on icon at bounding box center [370, 71] width 14 height 14
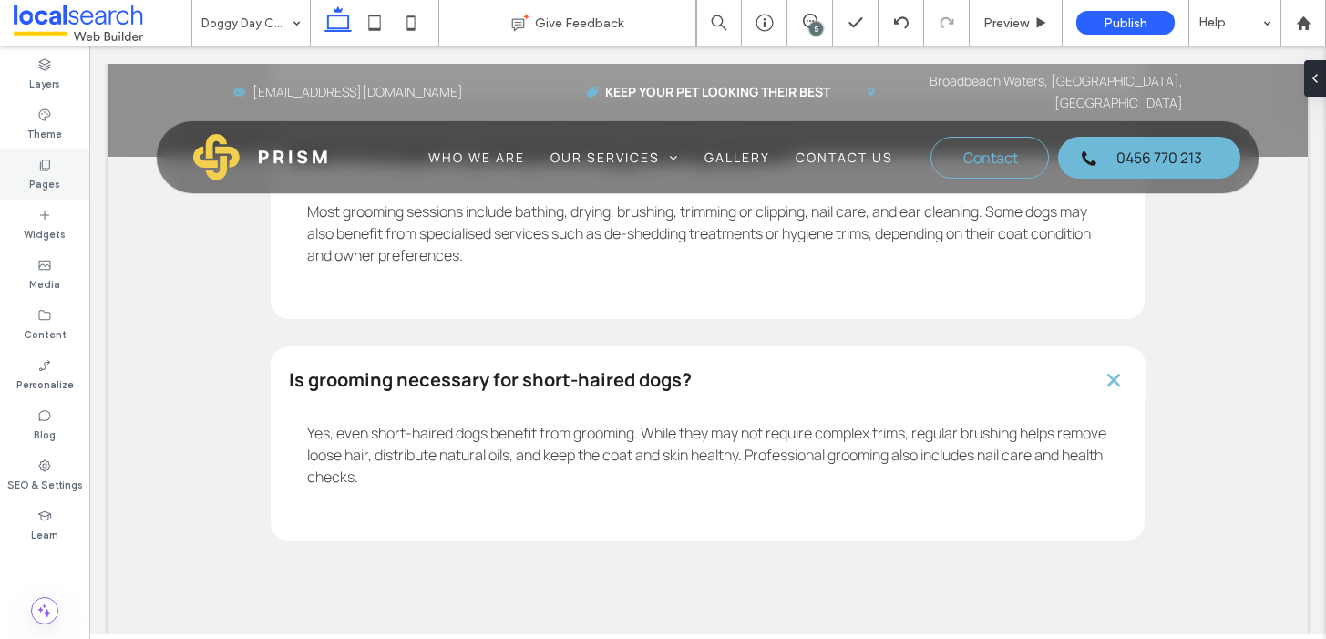
click at [40, 170] on use at bounding box center [45, 165] width 10 height 11
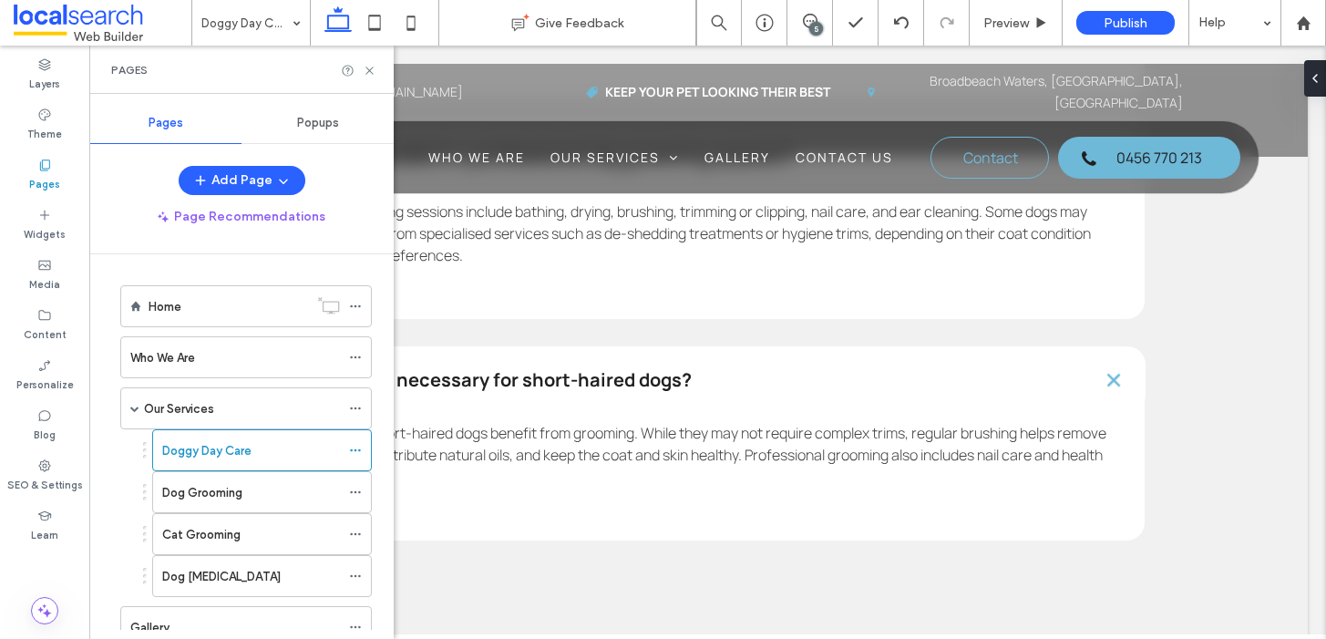
click at [246, 492] on div "Dog Grooming" at bounding box center [251, 492] width 178 height 19
click at [368, 75] on icon at bounding box center [370, 71] width 14 height 14
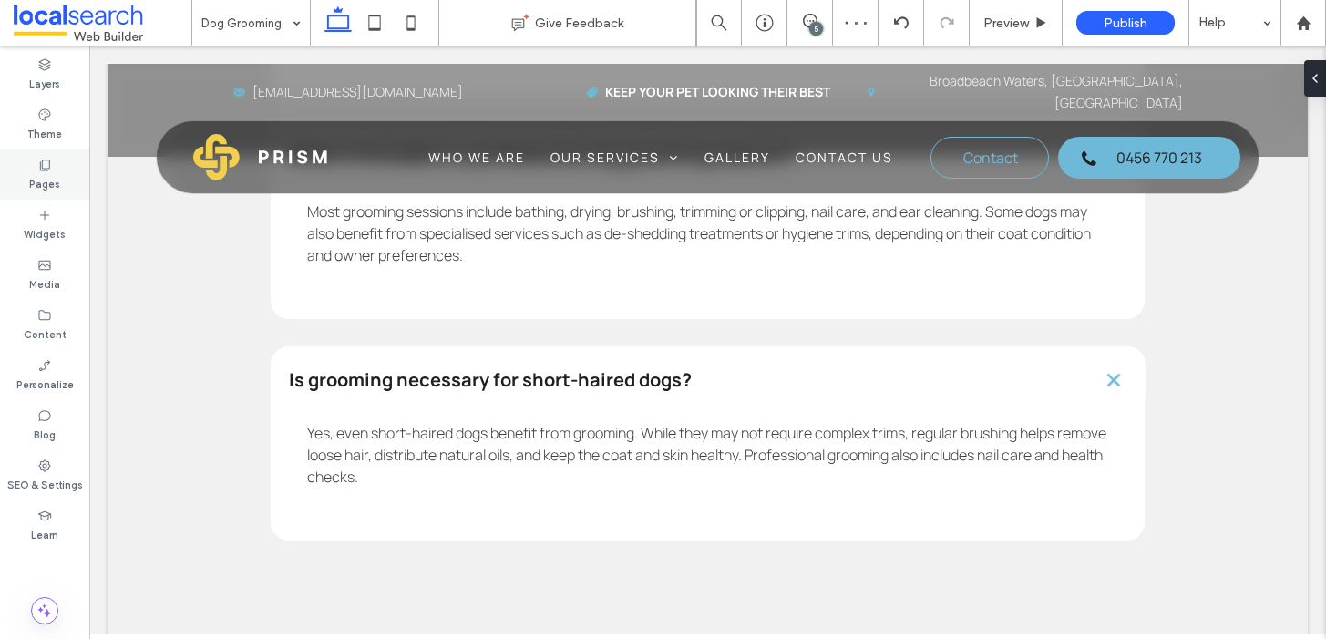
click at [52, 169] on div "Pages" at bounding box center [44, 174] width 89 height 50
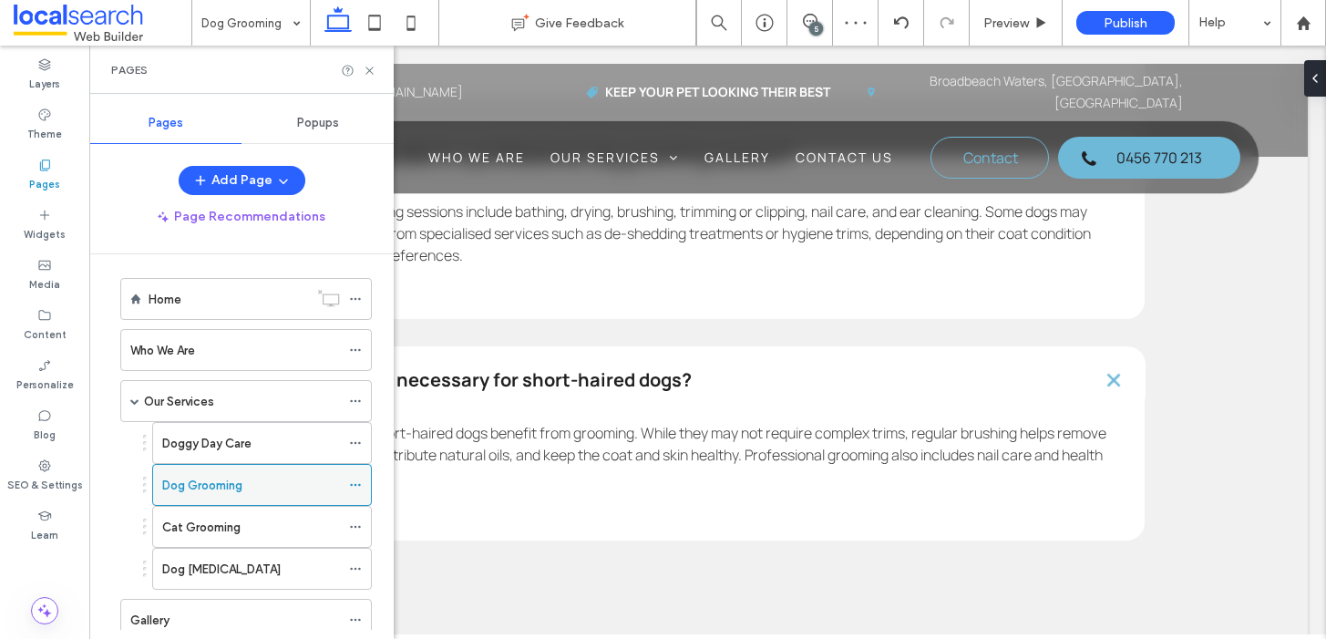
scroll to position [23, 0]
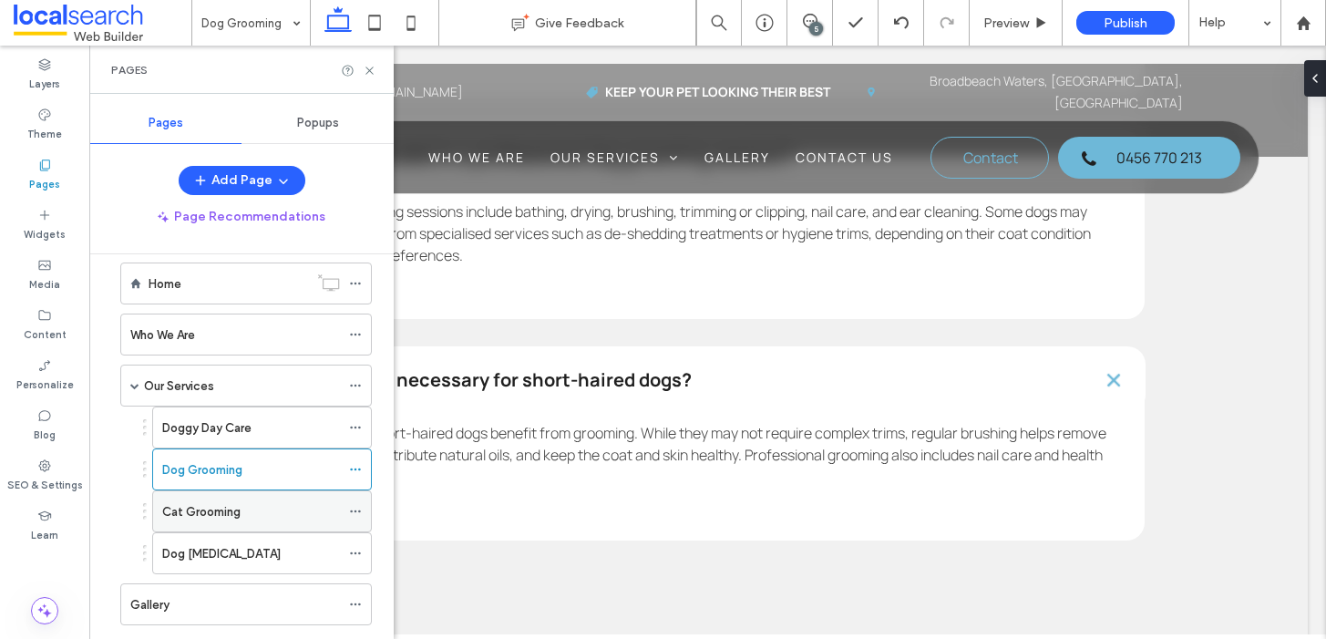
click at [226, 510] on label "Cat Grooming" at bounding box center [201, 512] width 78 height 32
click at [369, 67] on icon at bounding box center [370, 71] width 14 height 14
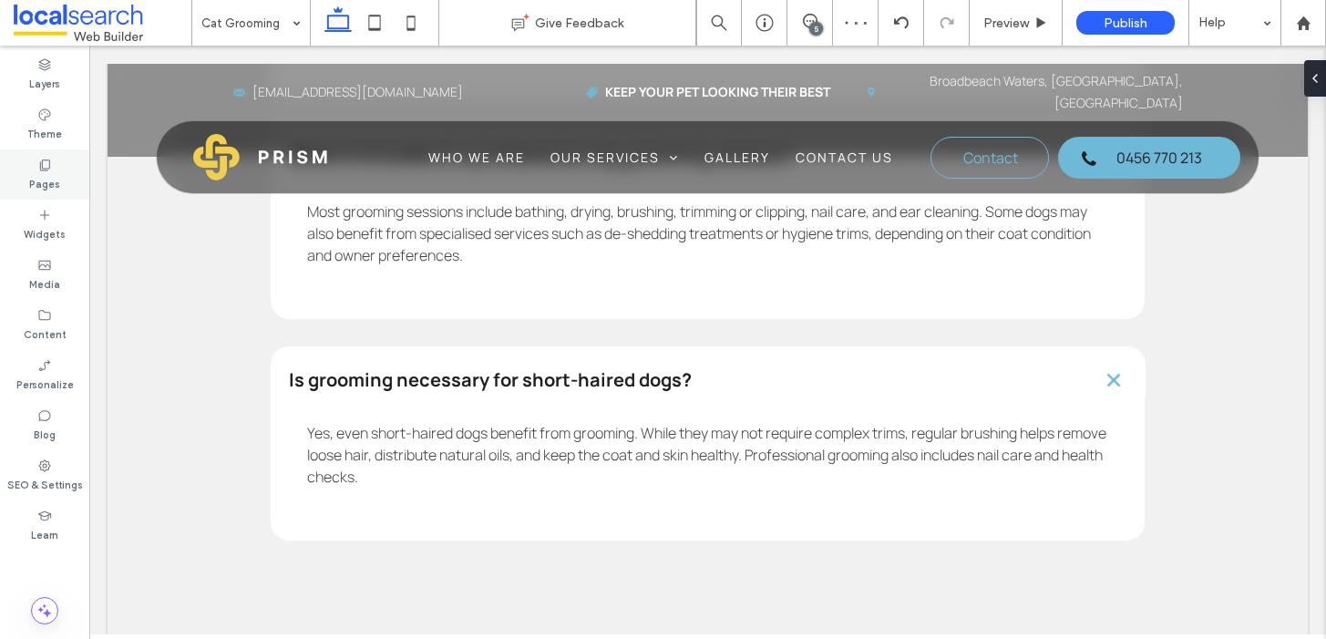
click at [44, 166] on icon at bounding box center [44, 165] width 15 height 15
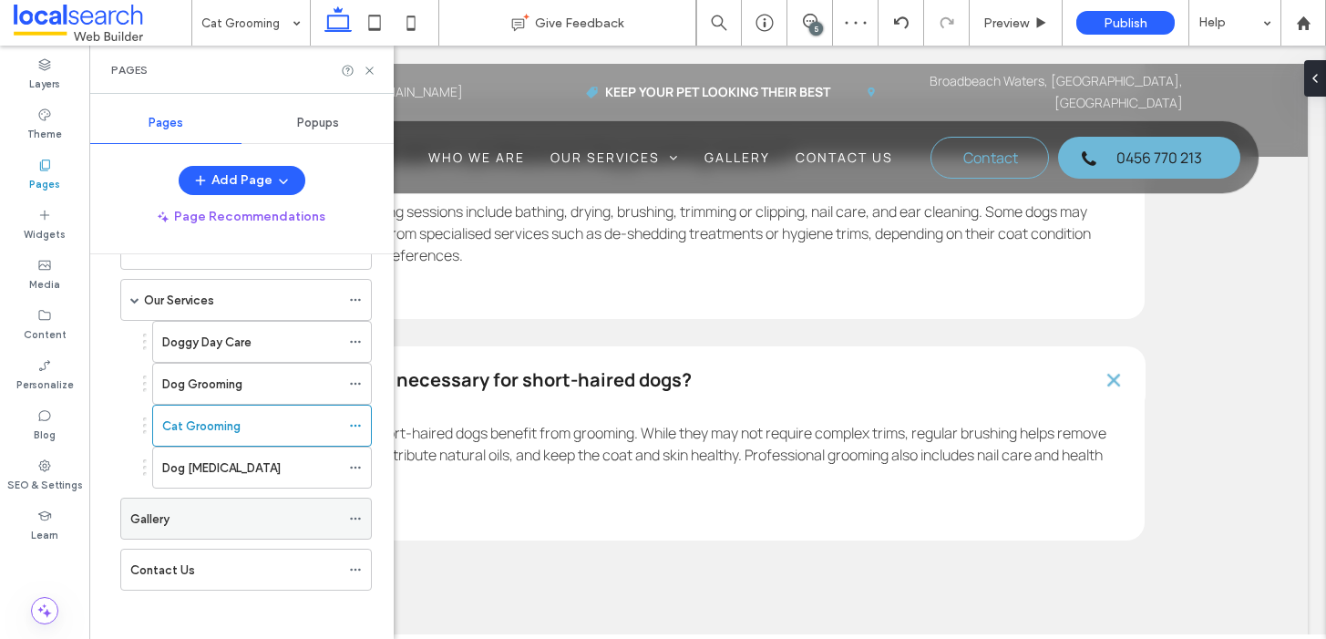
scroll to position [115, 0]
click at [215, 457] on label "Dog Hydrotherapy" at bounding box center [221, 462] width 119 height 32
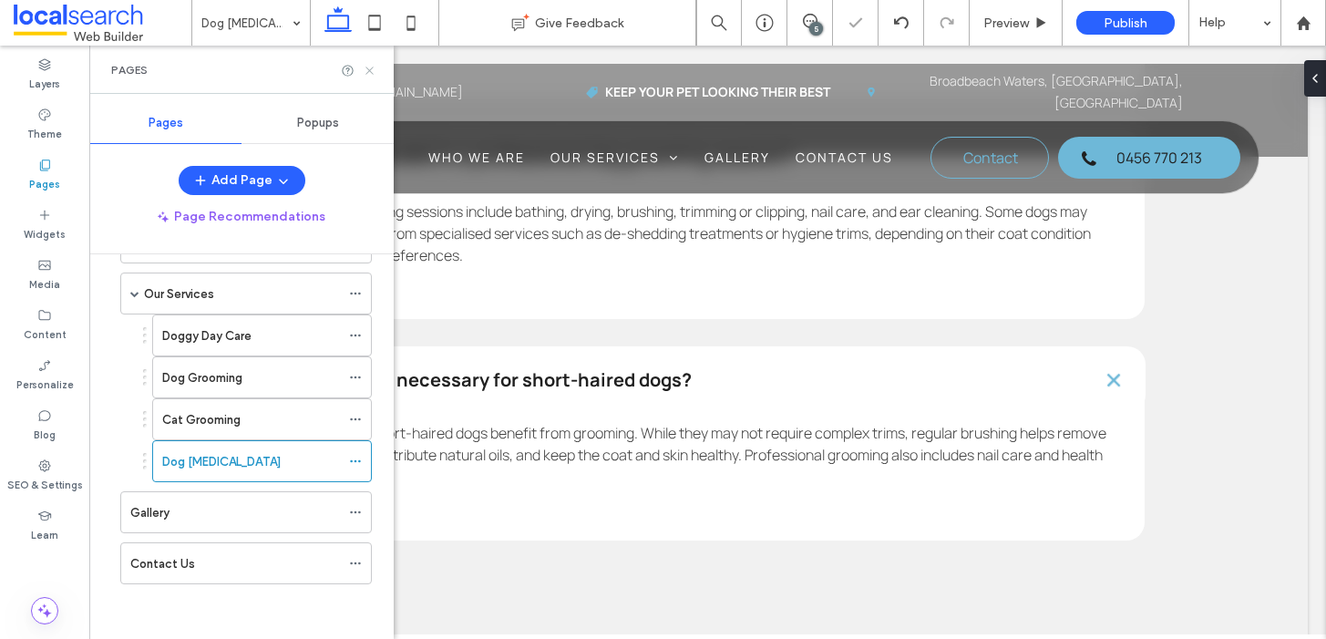
click at [368, 70] on icon at bounding box center [370, 71] width 14 height 14
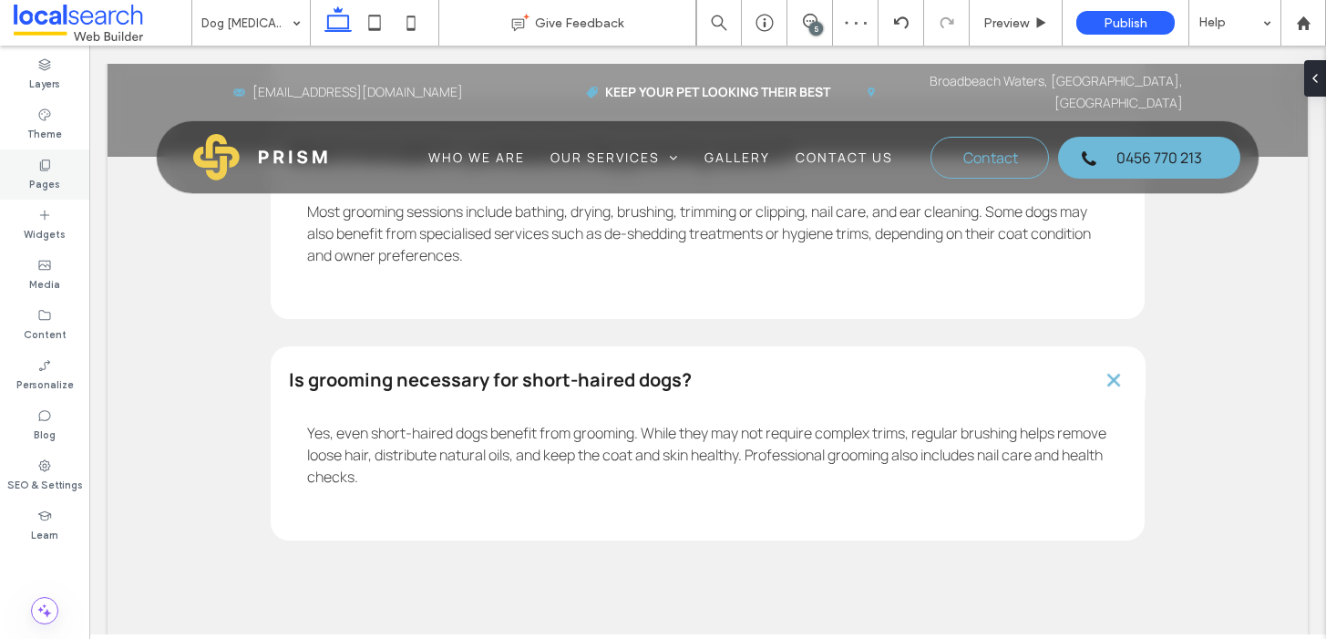
click at [57, 182] on label "Pages" at bounding box center [44, 182] width 31 height 20
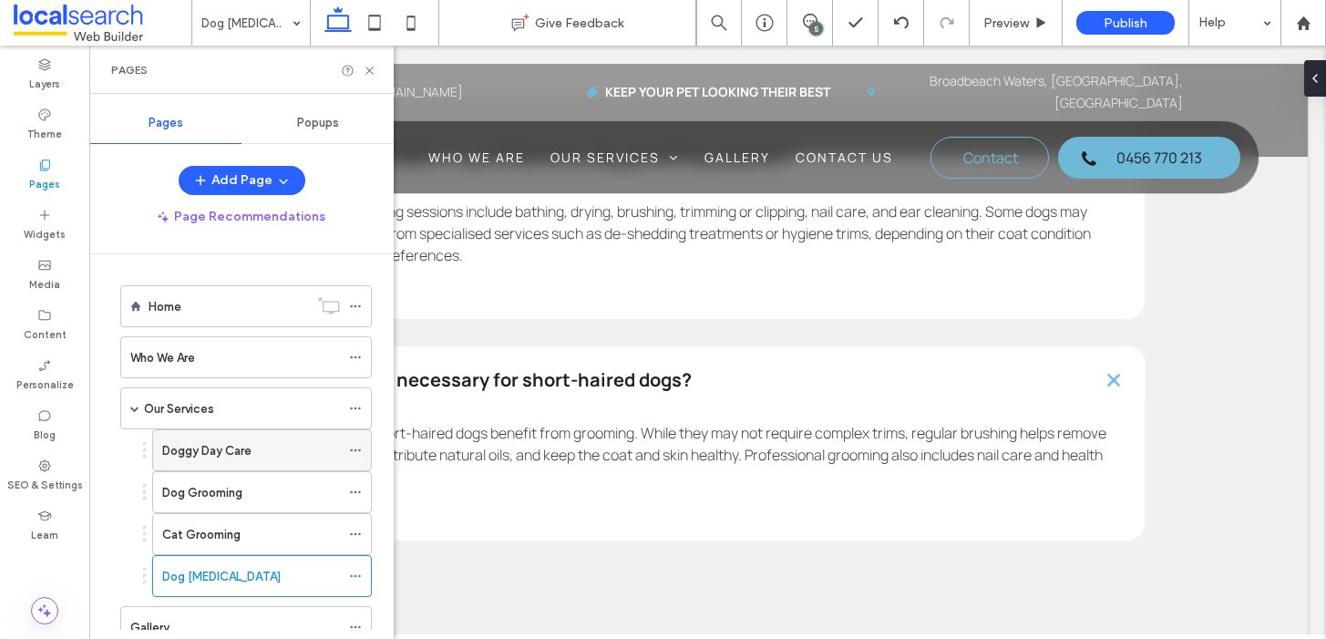
scroll to position [115, 0]
